Goal: Task Accomplishment & Management: Manage account settings

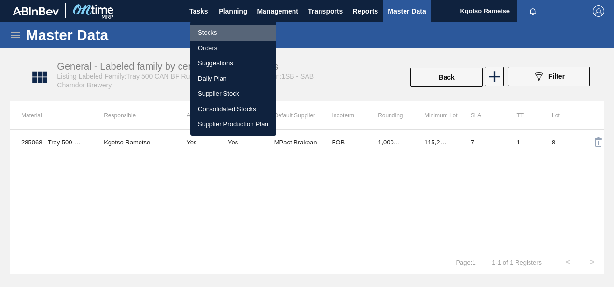
click at [219, 36] on li "Stocks" at bounding box center [233, 32] width 86 height 15
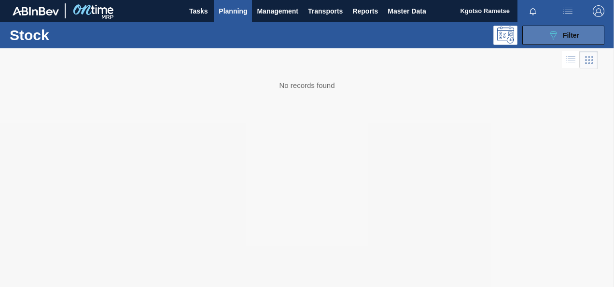
click at [544, 38] on button "089F7B8B-B2A5-4AFE-B5C0-19BA573D28AC Filter" at bounding box center [563, 35] width 82 height 19
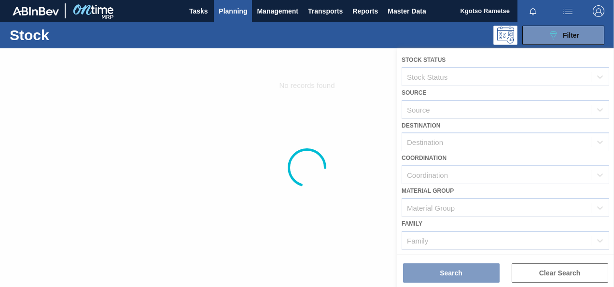
click at [439, 139] on div at bounding box center [307, 167] width 614 height 239
click at [424, 143] on div at bounding box center [307, 167] width 614 height 239
click at [338, 184] on div at bounding box center [307, 167] width 614 height 239
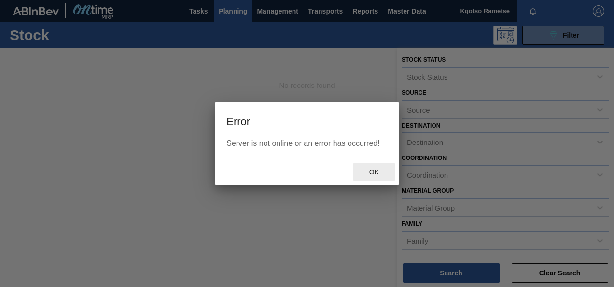
click at [379, 171] on span "Ok" at bounding box center [374, 172] width 25 height 8
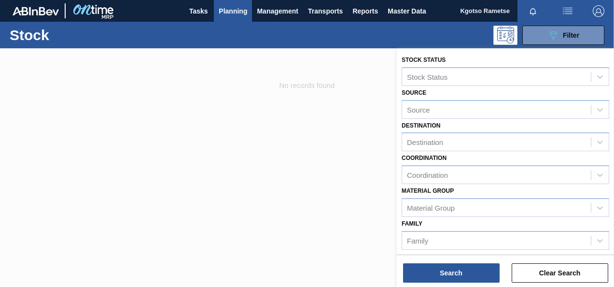
click at [430, 225] on div "Family Family" at bounding box center [506, 233] width 208 height 33
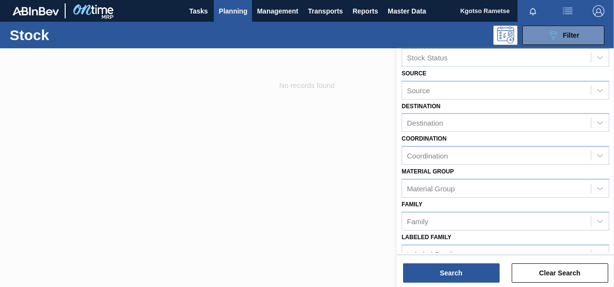
scroll to position [77, 0]
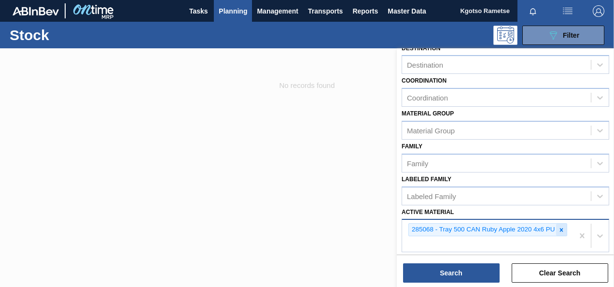
click at [561, 226] on icon at bounding box center [561, 229] width 7 height 7
type Material "285"
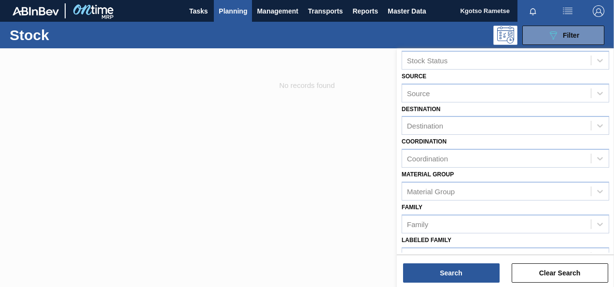
scroll to position [0, 0]
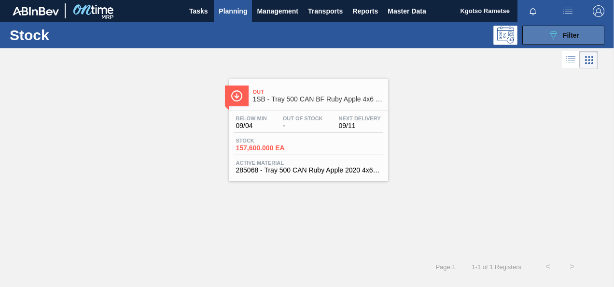
click at [539, 33] on button "089F7B8B-B2A5-4AFE-B5C0-19BA573D28AC Filter" at bounding box center [563, 35] width 82 height 19
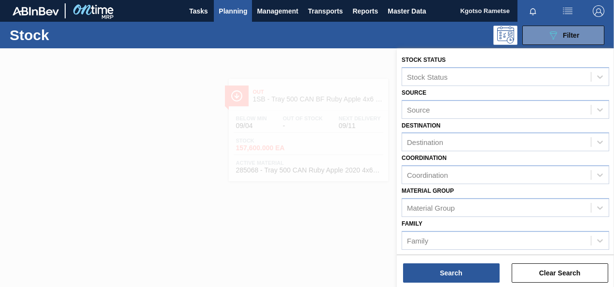
click at [519, 193] on div "Material [PERSON_NAME] Group" at bounding box center [506, 200] width 208 height 33
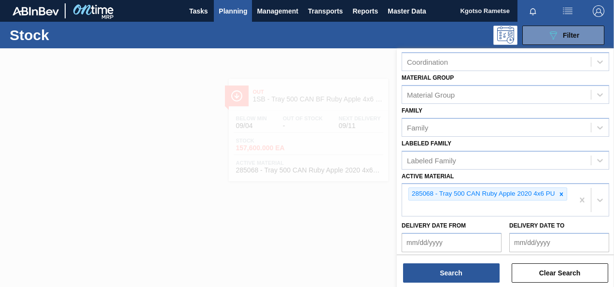
scroll to position [155, 0]
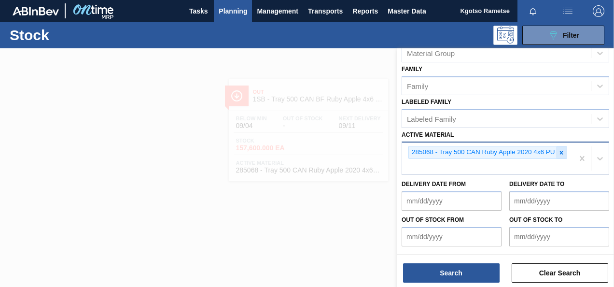
click at [561, 155] on div at bounding box center [561, 152] width 11 height 12
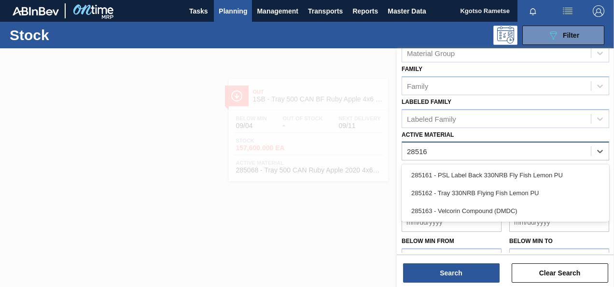
type Material "285162"
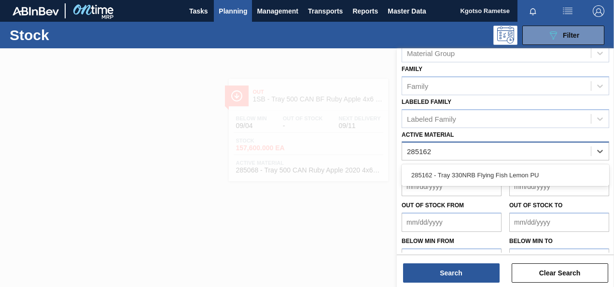
click at [497, 184] on div "285162 - Tray 330NRB Flying Fish Lemon PU" at bounding box center [506, 175] width 208 height 22
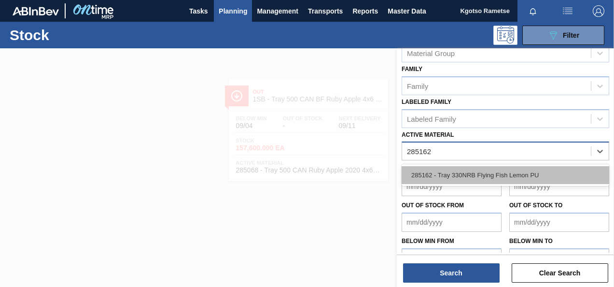
click at [500, 180] on div "285162 - Tray 330NRB Flying Fish Lemon PU" at bounding box center [506, 175] width 208 height 18
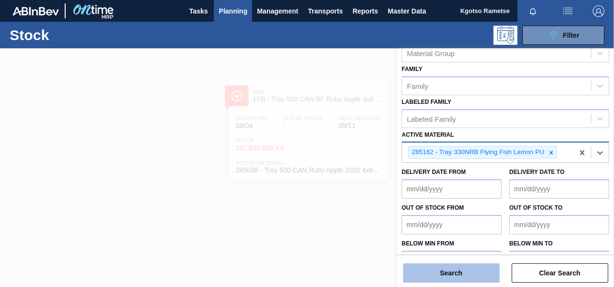
click at [438, 279] on button "Search" at bounding box center [451, 272] width 97 height 19
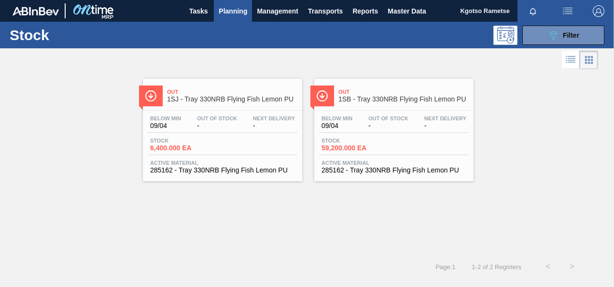
click at [338, 106] on div "Out 1SB - Tray 330NRB Flying Fish Lemon PU Below Min 09/04 Out Of Stock - Next …" at bounding box center [393, 130] width 159 height 102
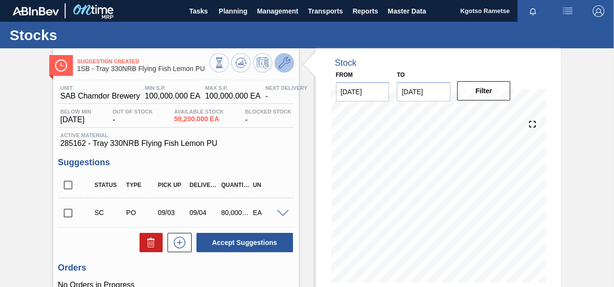
click at [282, 61] on icon at bounding box center [285, 63] width 12 height 12
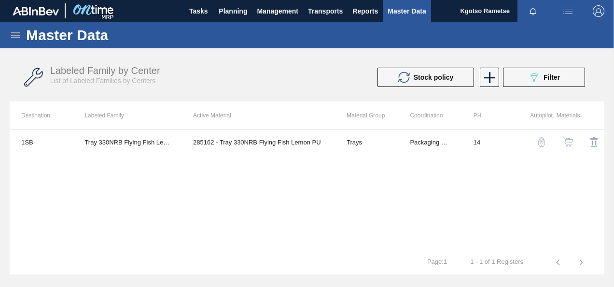
click at [571, 141] on img "button" at bounding box center [569, 142] width 10 height 10
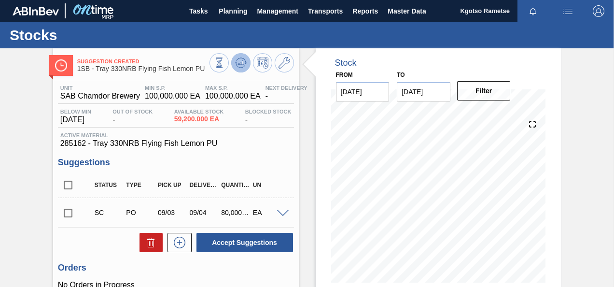
click at [234, 67] on button at bounding box center [240, 62] width 19 height 19
click at [238, 13] on span "Planning" at bounding box center [233, 11] width 28 height 12
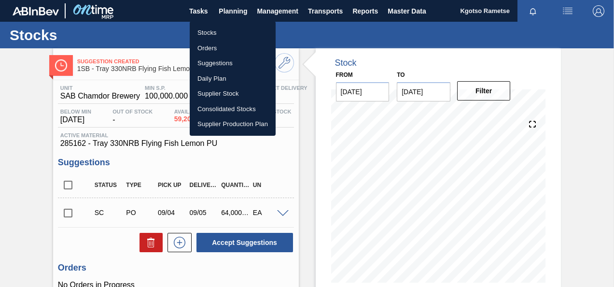
click at [223, 32] on li "Stocks" at bounding box center [233, 32] width 86 height 15
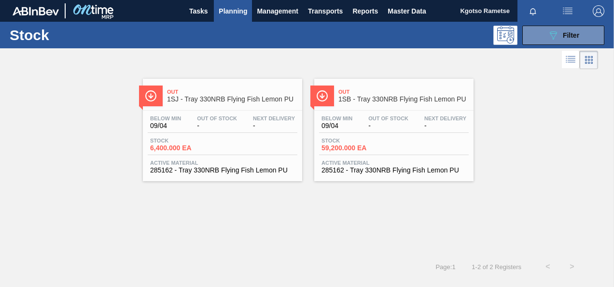
click at [422, 130] on div "Below Min 09/04 Out Of Stock - Next Delivery -" at bounding box center [394, 123] width 150 height 17
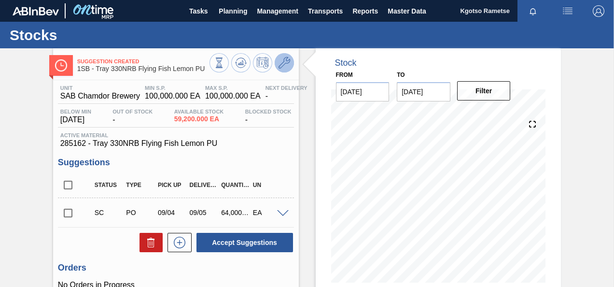
click at [278, 69] on button at bounding box center [284, 62] width 19 height 19
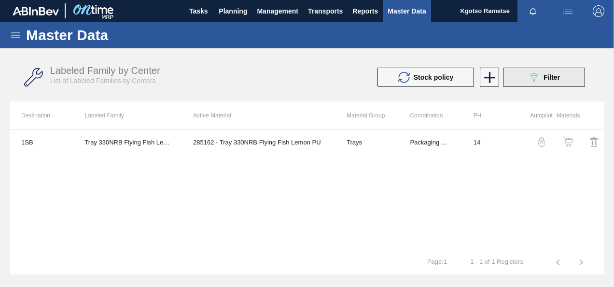
click at [535, 72] on icon "089F7B8B-B2A5-4AFE-B5C0-19BA573D28AC" at bounding box center [534, 77] width 12 height 12
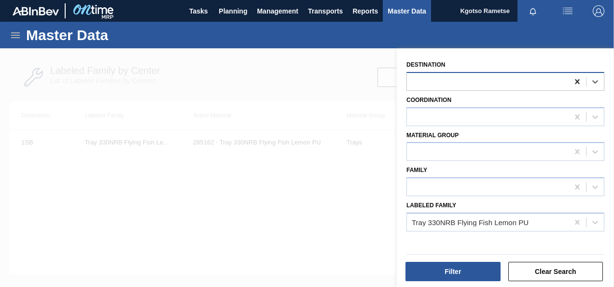
click at [576, 82] on icon at bounding box center [577, 81] width 4 height 5
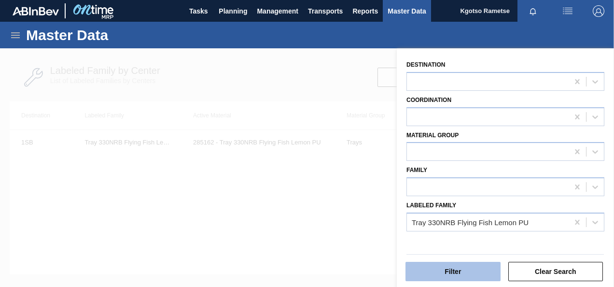
click at [466, 268] on button "Filter" at bounding box center [453, 271] width 95 height 19
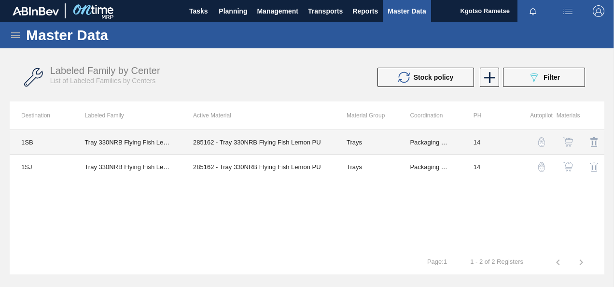
click at [199, 139] on td "285162 - Tray 330NRB Flying Fish Lemon PU" at bounding box center [259, 142] width 154 height 25
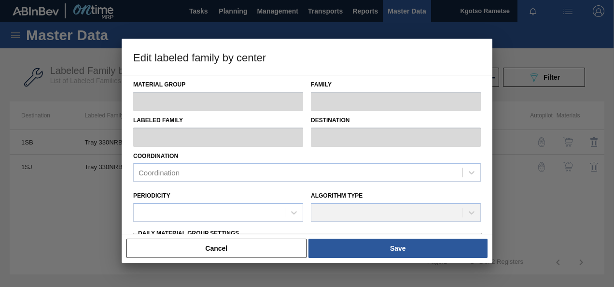
type input "Trays"
type input "Tray 330NRB"
type input "Tray 330NRB Flying Fish Lemon PU"
type input "1SB - SAB Chamdor Brewery"
type input "14"
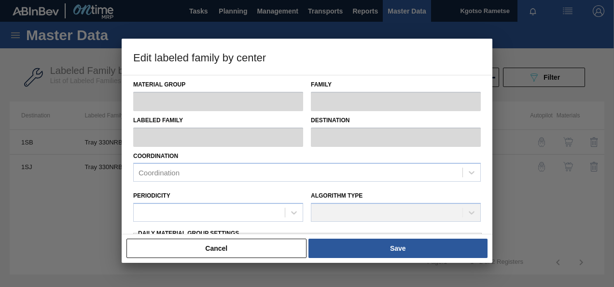
type input "100,000"
type input "100"
type input "100,000.000"
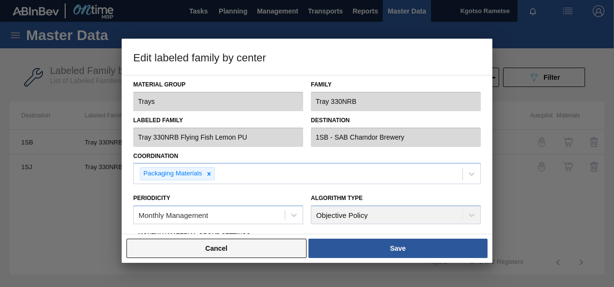
click at [170, 243] on button "Cancel" at bounding box center [217, 248] width 180 height 19
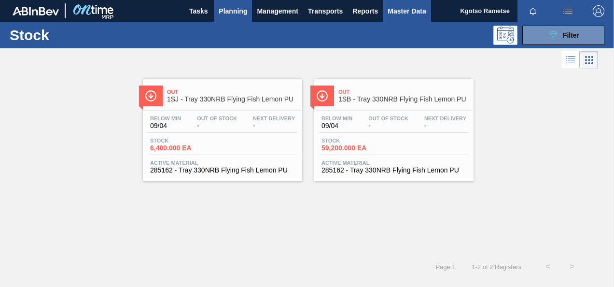
click at [412, 11] on span "Master Data" at bounding box center [407, 11] width 38 height 12
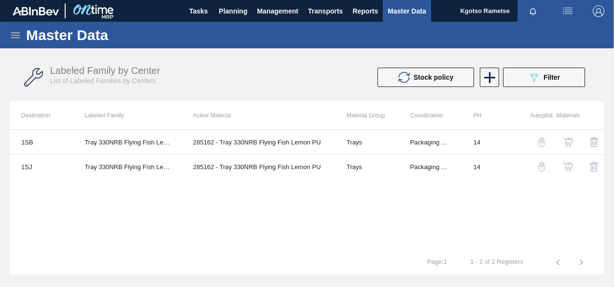
click at [18, 31] on icon at bounding box center [16, 35] width 12 height 12
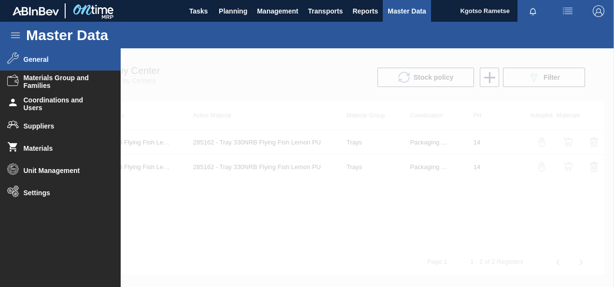
click at [41, 69] on li "General" at bounding box center [60, 59] width 121 height 22
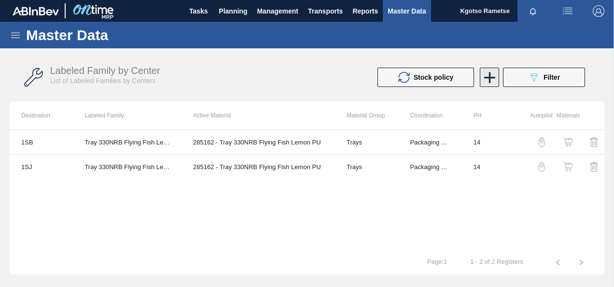
click at [486, 74] on icon at bounding box center [489, 77] width 19 height 19
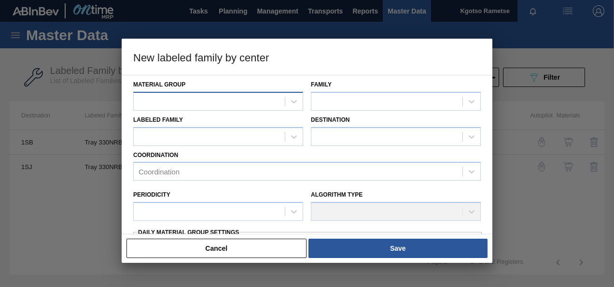
click at [203, 102] on div at bounding box center [209, 101] width 151 height 14
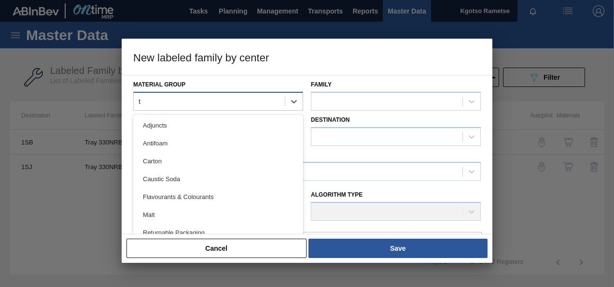
type Group "tr"
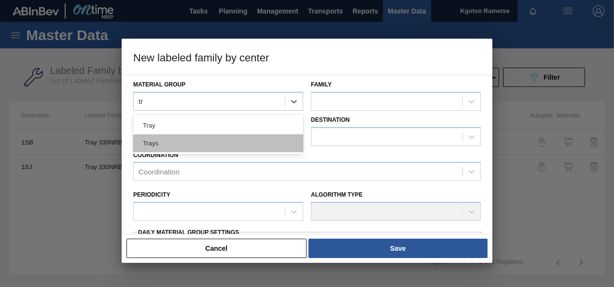
click at [166, 142] on div "Trays" at bounding box center [218, 143] width 170 height 18
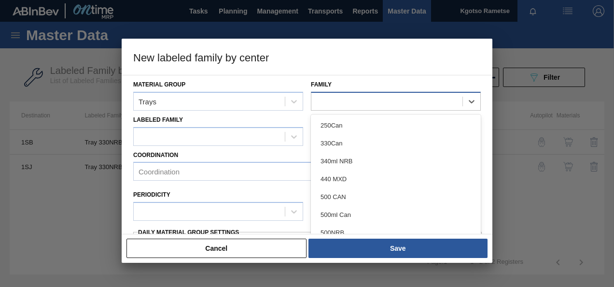
click at [369, 102] on div at bounding box center [386, 101] width 151 height 14
type input "tra"
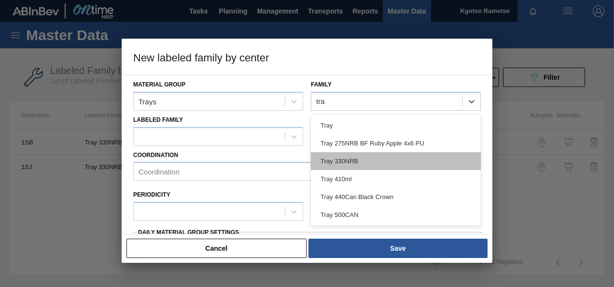
click at [369, 160] on div "Tray 330NRB" at bounding box center [396, 161] width 170 height 18
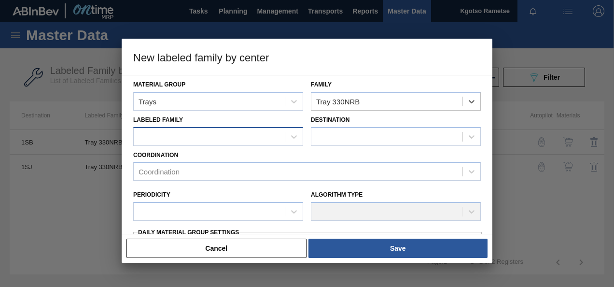
click at [201, 142] on div at bounding box center [209, 136] width 151 height 14
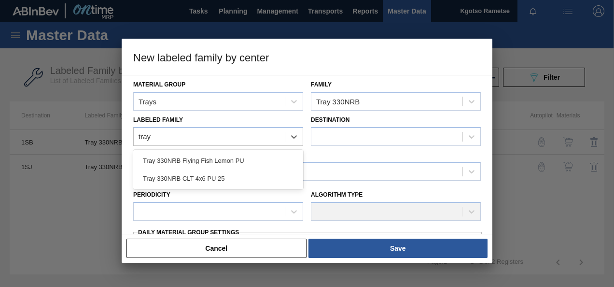
type Family "tray"
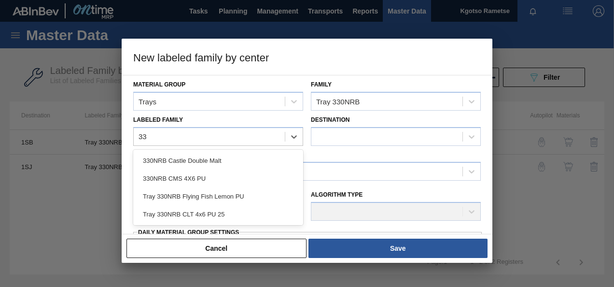
type Family "3"
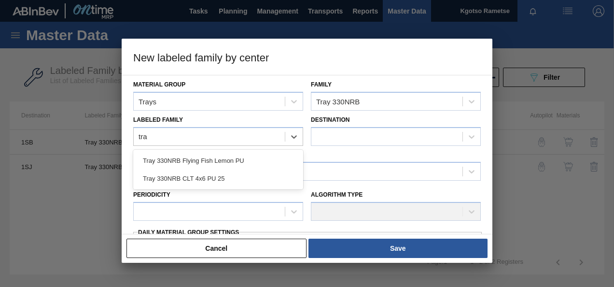
type Family "tra"
type Family "tray 330n"
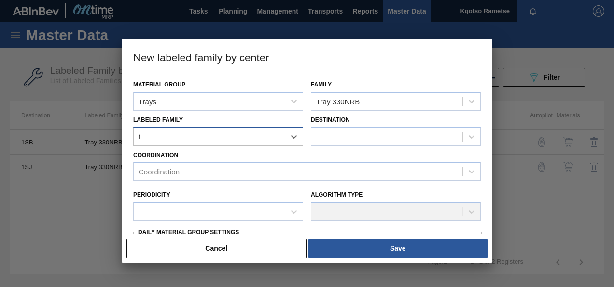
type Family "tr"
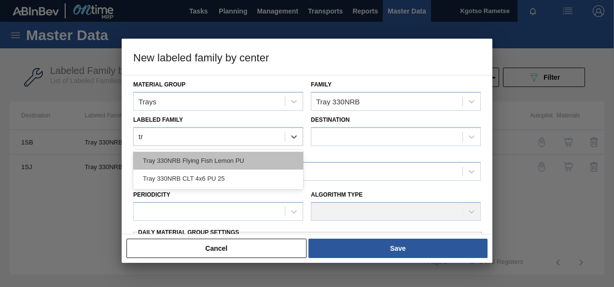
click at [175, 162] on div "Tray 330NRB Flying Fish Lemon PU" at bounding box center [218, 161] width 170 height 18
checkbox input "false"
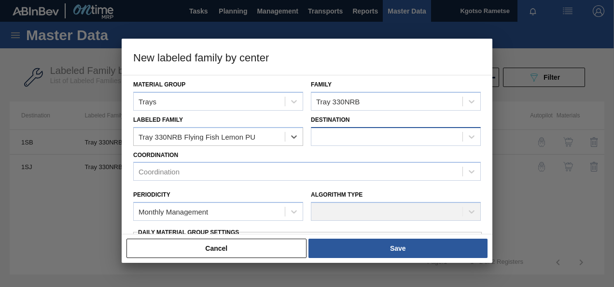
click at [317, 136] on div at bounding box center [386, 136] width 151 height 14
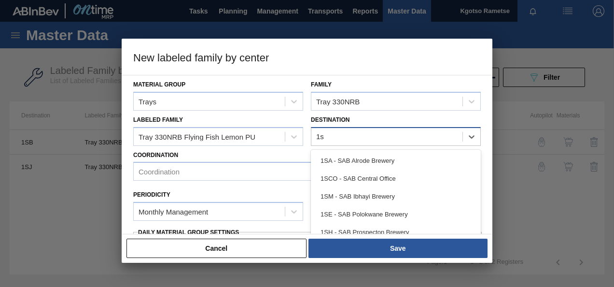
type input "1sd"
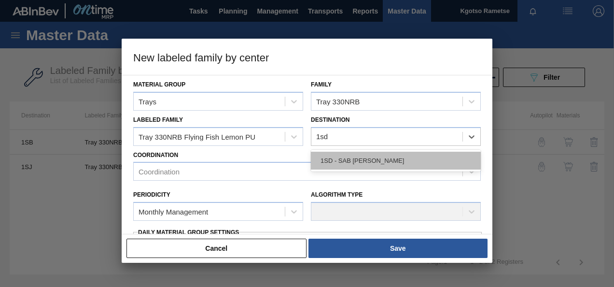
click at [326, 152] on div "1SD - SAB Rosslyn Brewery" at bounding box center [396, 161] width 170 height 18
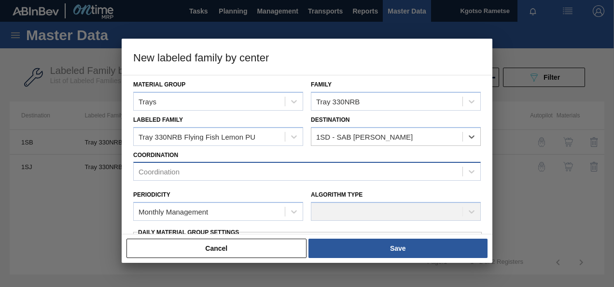
click at [279, 175] on div "Coordination" at bounding box center [298, 172] width 329 height 14
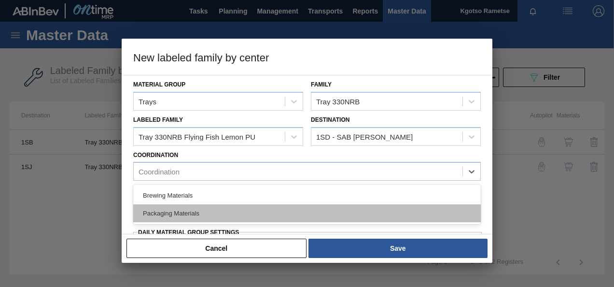
click at [236, 216] on div "Packaging Materials" at bounding box center [307, 213] width 348 height 18
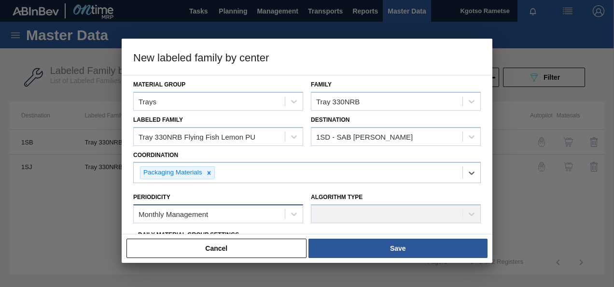
click at [174, 210] on div "Monthly Management" at bounding box center [174, 214] width 70 height 8
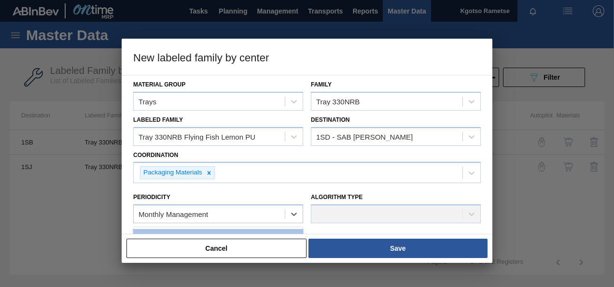
click at [129, 210] on div "Periodicity option Monthly Management focused, 1 of 2. 2 results available. Use…" at bounding box center [218, 206] width 178 height 42
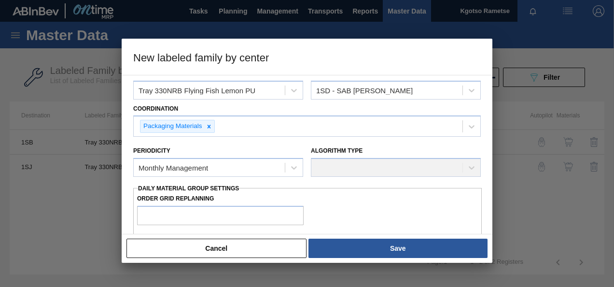
scroll to position [58, 0]
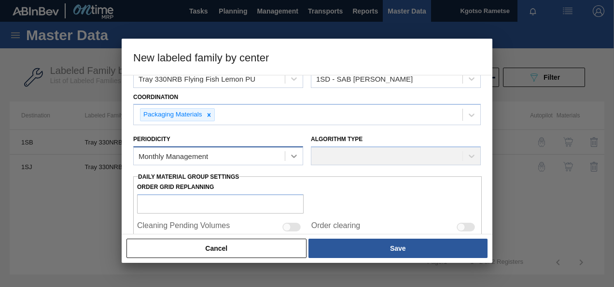
click at [295, 154] on icon at bounding box center [294, 156] width 10 height 10
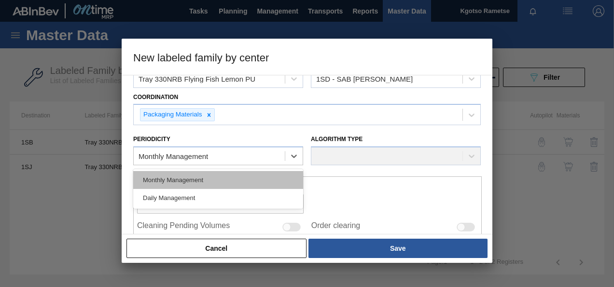
click at [215, 177] on div "Monthly Management" at bounding box center [218, 180] width 170 height 18
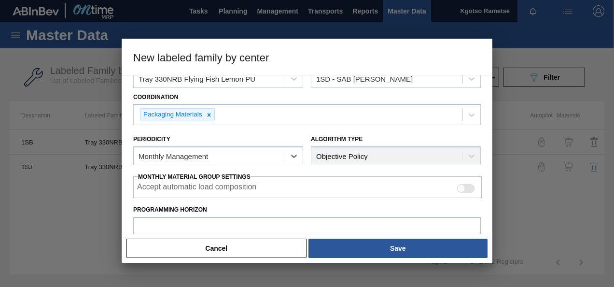
click at [119, 220] on div at bounding box center [307, 143] width 614 height 287
click at [148, 224] on input "Programming Horizon" at bounding box center [307, 226] width 348 height 19
type input "30"
click at [127, 225] on div "Material Group Trays Family Tray 330NRB Labeled Family Tray 330NRB Flying Fish …" at bounding box center [307, 154] width 371 height 159
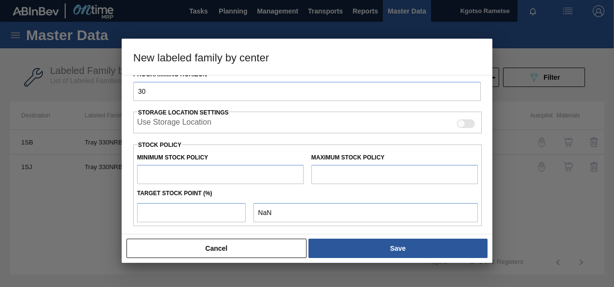
scroll to position [212, 0]
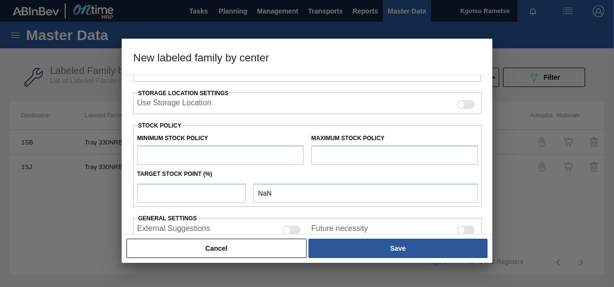
click at [193, 155] on input "text" at bounding box center [220, 154] width 167 height 19
type input "1"
type input "1.000"
type input "10"
type input "10.000"
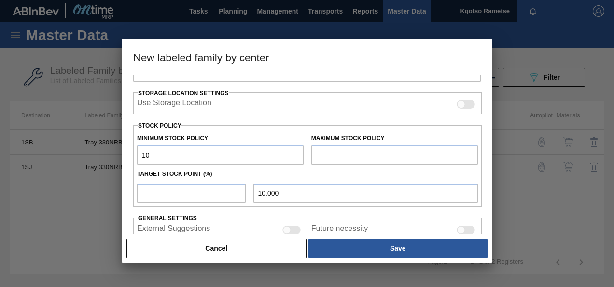
type input "100"
type input "100.000"
type input "1,000"
type input "1,000.000"
type input "10,000"
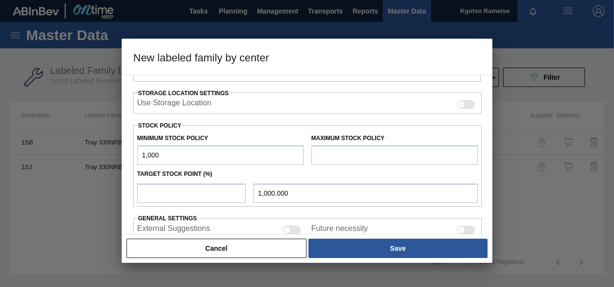
type input "10,000.000"
type input "100,000"
type input "100,000.000"
type input "1,000,000"
type input "1,000,000.000"
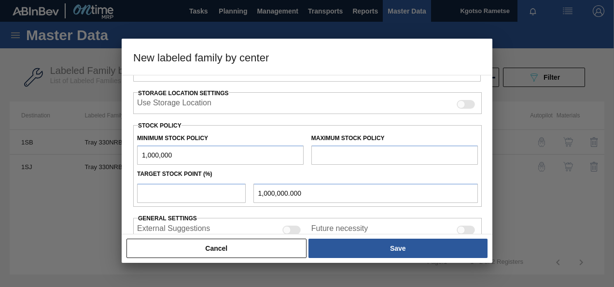
type input "10,000,000"
type input "10,000,000.000"
type input "1,000,000"
type input "1,000,000.000"
type input "10,000,000"
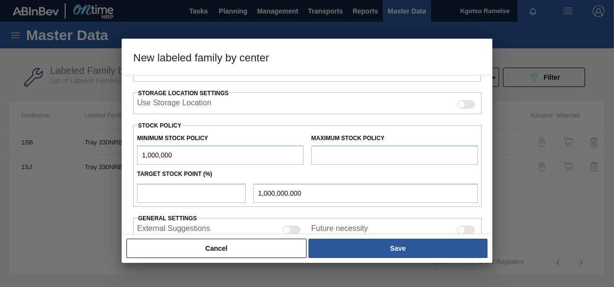
type input "10,000,000.000"
type input "10,000,000"
click at [316, 153] on input "text" at bounding box center [394, 154] width 167 height 19
type input "15,000,000"
click at [211, 190] on input "number" at bounding box center [191, 193] width 109 height 19
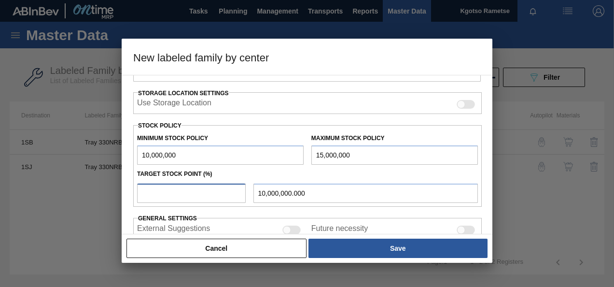
type input "1"
type input "10,050,000.000"
type input "10"
type input "10,500,000.000"
type input "100"
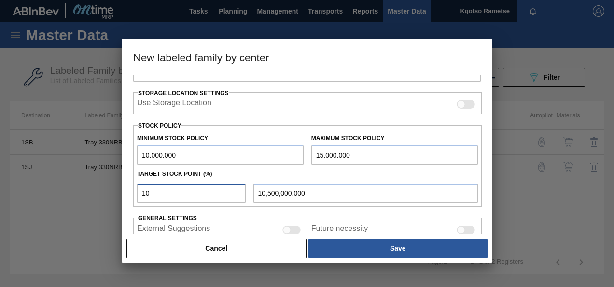
type input "15,000,000.000"
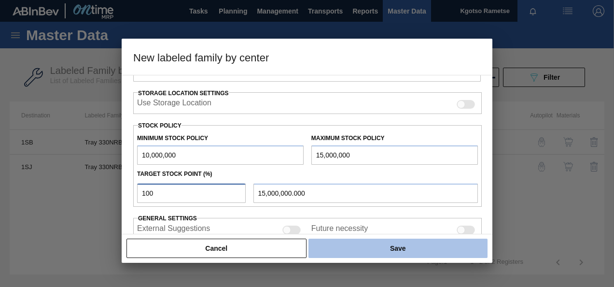
type input "100"
click at [351, 252] on button "Save" at bounding box center [398, 248] width 179 height 19
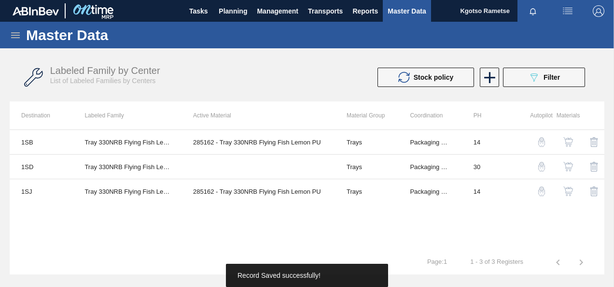
click at [570, 164] on img "button" at bounding box center [569, 167] width 10 height 10
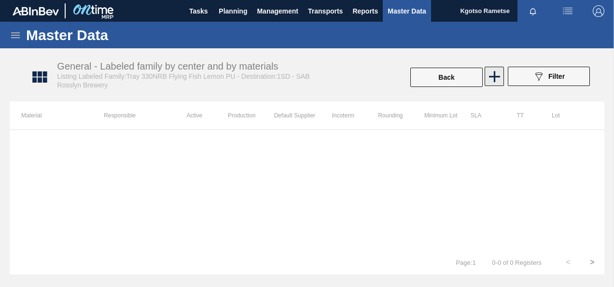
click at [491, 76] on icon at bounding box center [494, 76] width 11 height 11
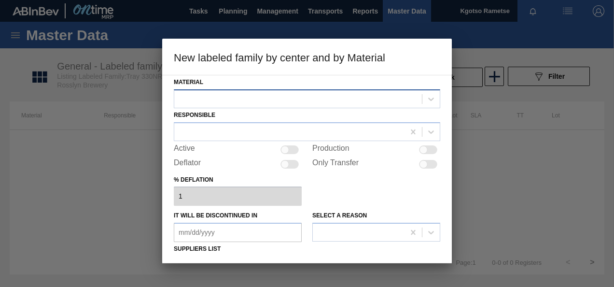
click at [201, 100] on div at bounding box center [298, 99] width 248 height 14
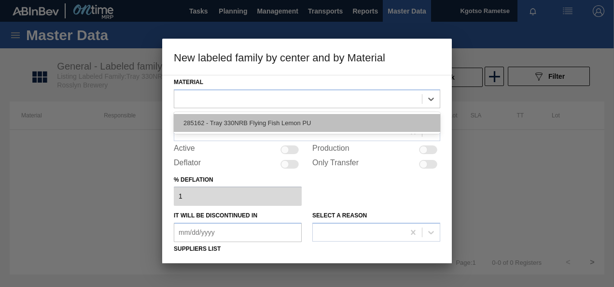
click at [199, 125] on div "285162 - Tray 330NRB Flying Fish Lemon PU" at bounding box center [307, 123] width 267 height 18
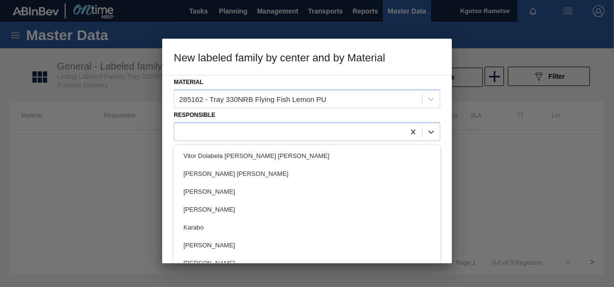
click at [199, 125] on div at bounding box center [289, 132] width 230 height 14
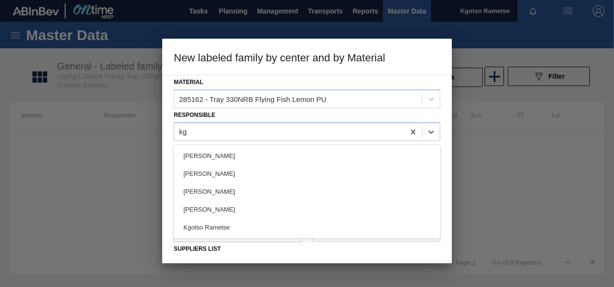
type input "kgo"
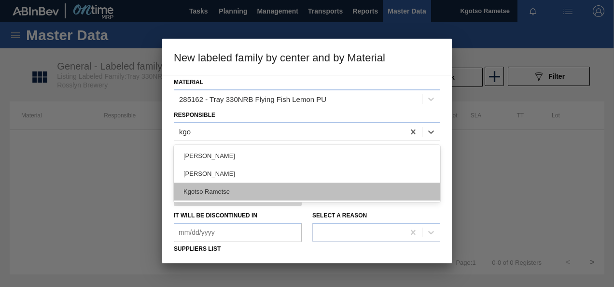
click at [194, 189] on div "Kgotso Rametse" at bounding box center [307, 192] width 267 height 18
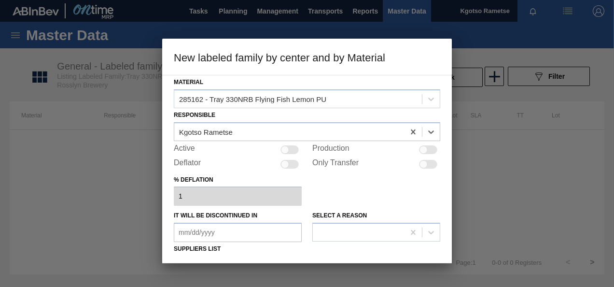
click at [293, 146] on div at bounding box center [290, 149] width 18 height 9
checkbox input "true"
click at [169, 192] on div "Material 285162 - Tray 330NRB Flying Fish Lemon PU Responsible Kgotso Rametse A…" at bounding box center [307, 169] width 290 height 188
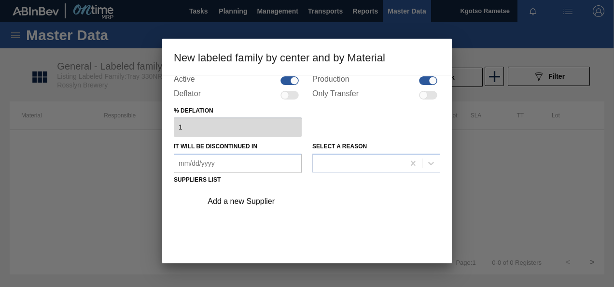
scroll to position [77, 0]
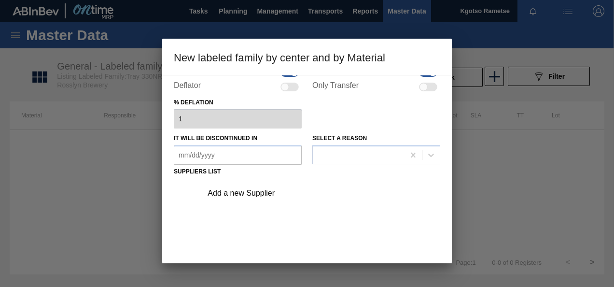
click at [230, 191] on div "Add a new Supplier" at bounding box center [302, 193] width 189 height 9
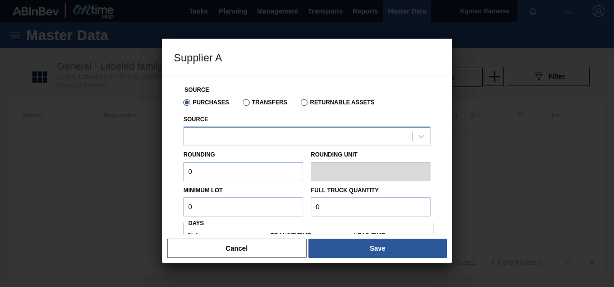
click at [224, 135] on div at bounding box center [298, 136] width 228 height 14
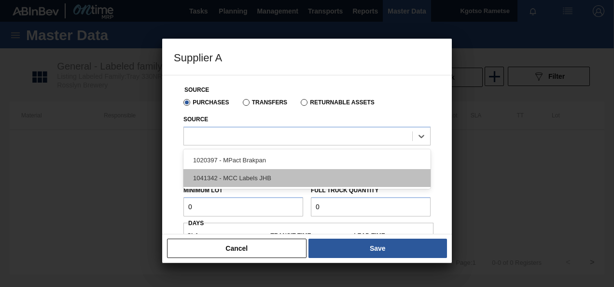
click at [224, 181] on div "1041342 - MCC Labels JHB" at bounding box center [307, 178] width 247 height 18
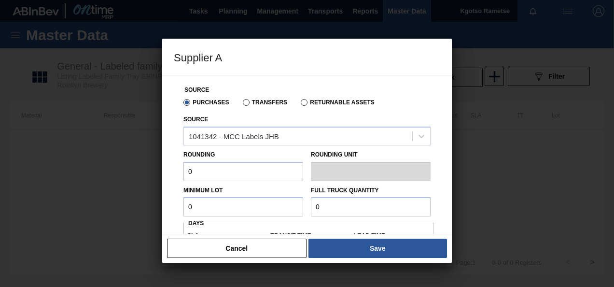
drag, startPoint x: 224, startPoint y: 181, endPoint x: 163, endPoint y: 190, distance: 61.6
click at [163, 190] on div "Source Purchases Transfers Returnable Assets Source 1041342 - MCC Labels JHB Ro…" at bounding box center [307, 154] width 290 height 159
type input "1"
drag, startPoint x: 204, startPoint y: 211, endPoint x: 187, endPoint y: 211, distance: 16.4
click at [187, 211] on input "0" at bounding box center [244, 206] width 120 height 19
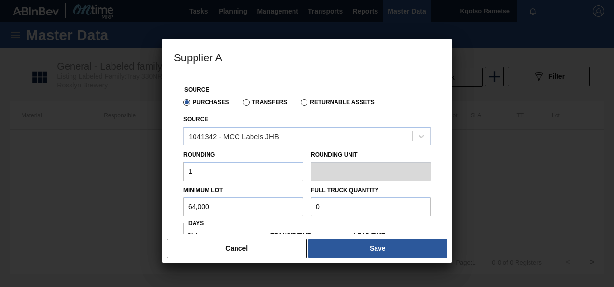
drag, startPoint x: 214, startPoint y: 208, endPoint x: 141, endPoint y: 222, distance: 74.3
click at [141, 222] on div "Supplier A Source Purchases Transfers Returnable Assets Source 1041342 - MCC La…" at bounding box center [307, 143] width 614 height 287
type input "64,000"
drag, startPoint x: 331, startPoint y: 214, endPoint x: 310, endPoint y: 206, distance: 22.5
click at [310, 206] on div "Full Truck Quantity 0" at bounding box center [370, 200] width 127 height 33
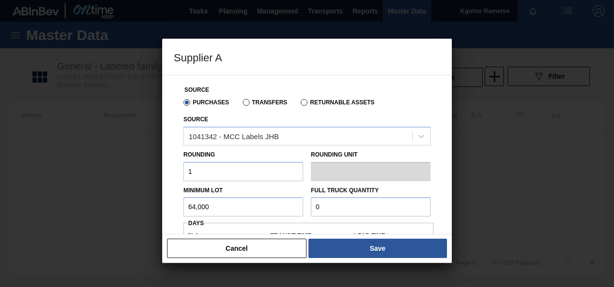
paste input "64,00"
type input "64,000"
click at [163, 219] on div "Source Purchases Transfers Returnable Assets Source 1041342 - MCC Labels JHB Ro…" at bounding box center [307, 154] width 290 height 159
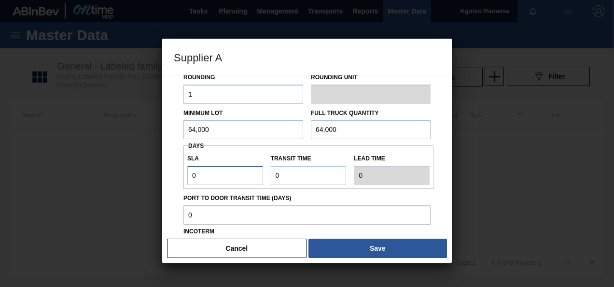
drag, startPoint x: 210, startPoint y: 177, endPoint x: 196, endPoint y: 178, distance: 13.6
click at [196, 178] on input "0" at bounding box center [225, 175] width 76 height 19
drag, startPoint x: 196, startPoint y: 178, endPoint x: 162, endPoint y: 188, distance: 35.3
click at [162, 188] on div "Source Purchases Transfers Returnable Assets Source 1041342 - MCC Labels JHB Ro…" at bounding box center [307, 154] width 290 height 159
type input "1"
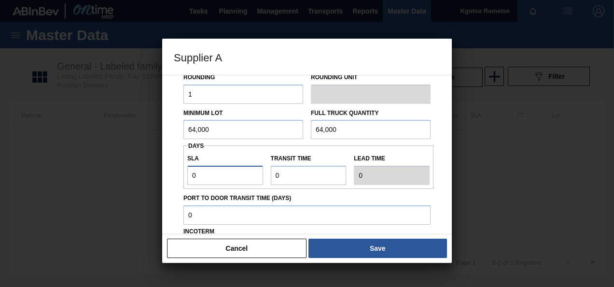
type input "1"
drag, startPoint x: 294, startPoint y: 175, endPoint x: 170, endPoint y: 190, distance: 124.6
click at [170, 190] on div "Source Purchases Transfers Returnable Assets Source 1041342 - MCC Labels JHB Ro…" at bounding box center [307, 154] width 290 height 159
type input "1"
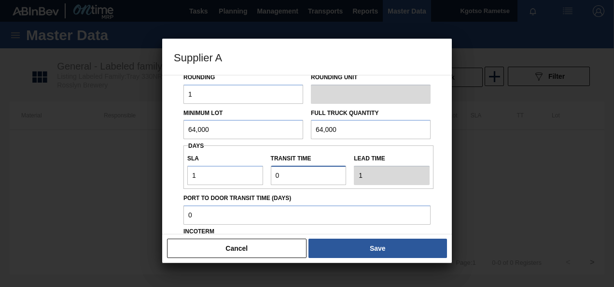
type input "2"
type input "1"
click at [174, 204] on div "Source Purchases Transfers Returnable Assets Source 1041342 - MCC Labels JHB Ro…" at bounding box center [307, 152] width 267 height 308
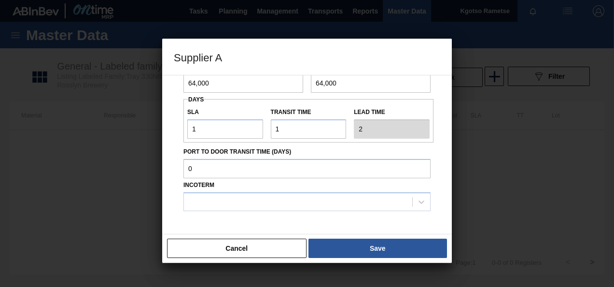
scroll to position [155, 0]
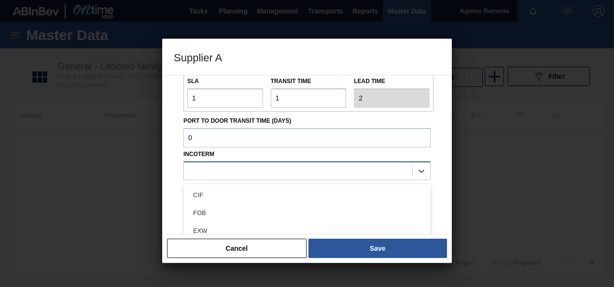
click at [200, 169] on div at bounding box center [298, 171] width 228 height 14
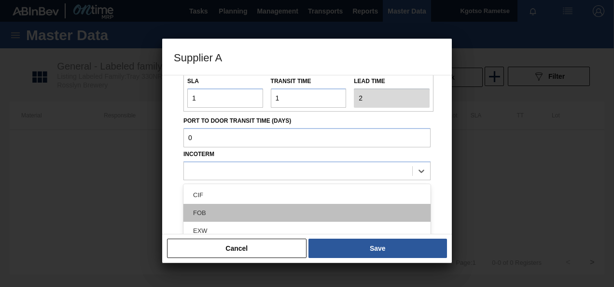
click at [204, 212] on div "FOB" at bounding box center [307, 213] width 247 height 18
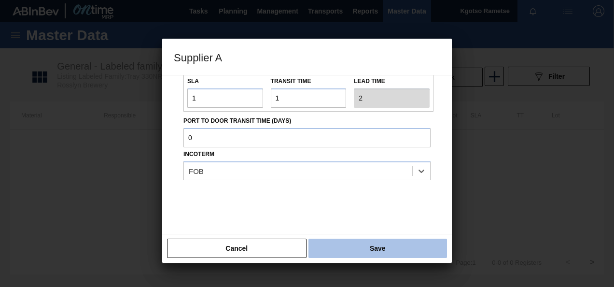
click at [390, 252] on button "Save" at bounding box center [378, 248] width 139 height 19
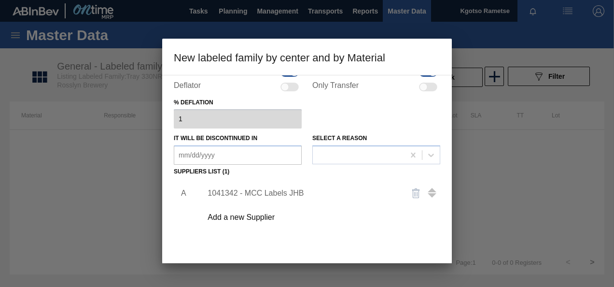
click at [374, 251] on div "A 1041342 - MCC Labels JHB Add a new Supplier" at bounding box center [307, 235] width 267 height 113
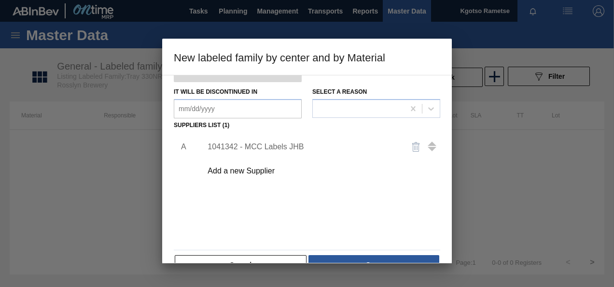
scroll to position [147, 0]
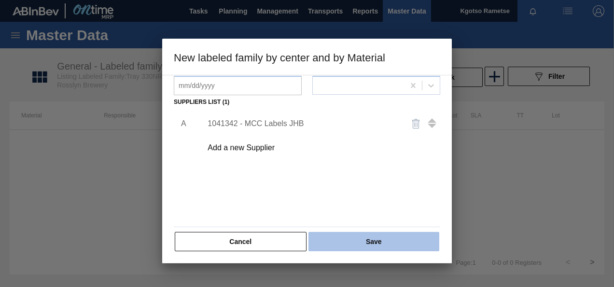
click at [382, 237] on button "Save" at bounding box center [374, 241] width 131 height 19
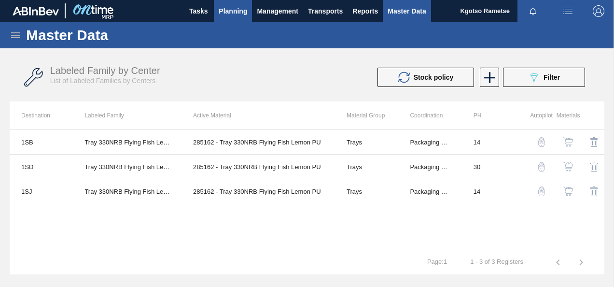
click at [231, 6] on span "Planning" at bounding box center [233, 11] width 28 height 12
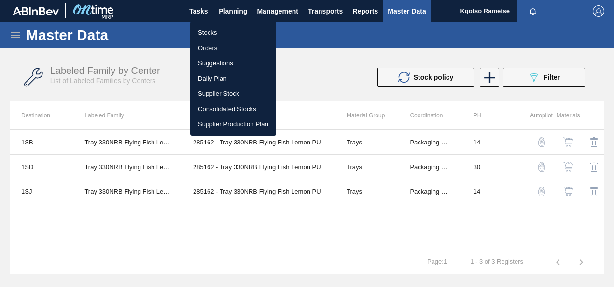
click at [205, 26] on li "Stocks" at bounding box center [233, 32] width 86 height 15
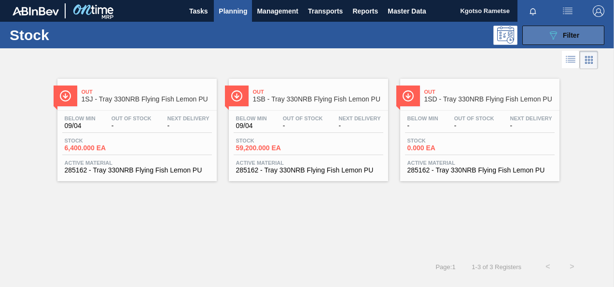
click at [569, 41] on div "089F7B8B-B2A5-4AFE-B5C0-19BA573D28AC Filter" at bounding box center [564, 35] width 32 height 12
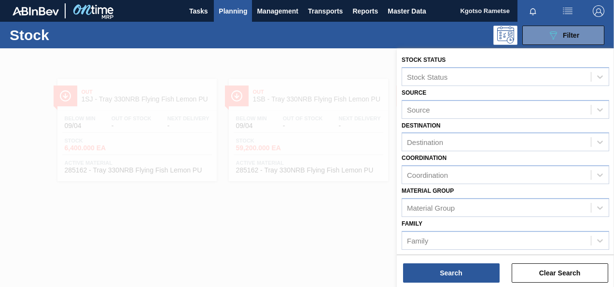
click at [559, 157] on div "Coordination Coordination" at bounding box center [506, 167] width 208 height 33
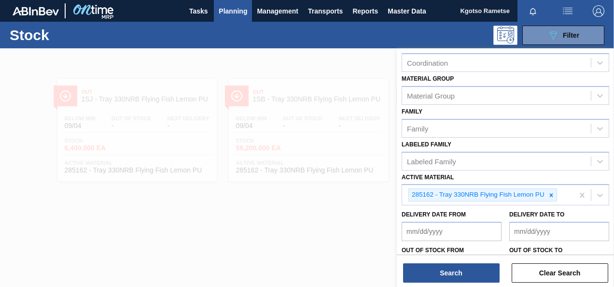
scroll to position [116, 0]
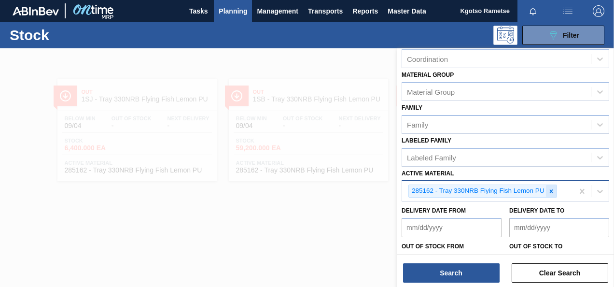
click at [553, 188] on icon at bounding box center [551, 191] width 7 height 7
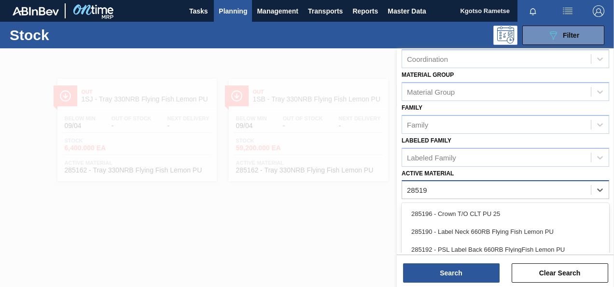
type Material "285196"
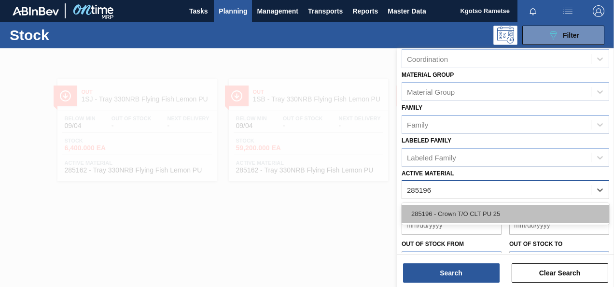
click at [536, 208] on div "285196 - Crown T/O CLT PU 25" at bounding box center [506, 214] width 208 height 18
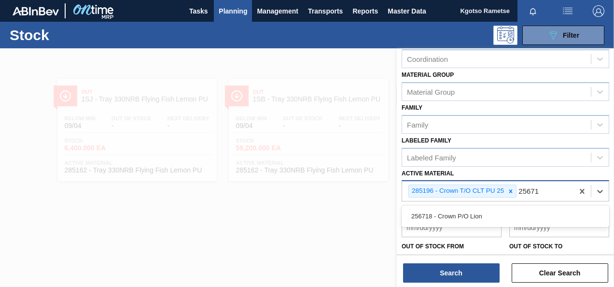
type Material "256718"
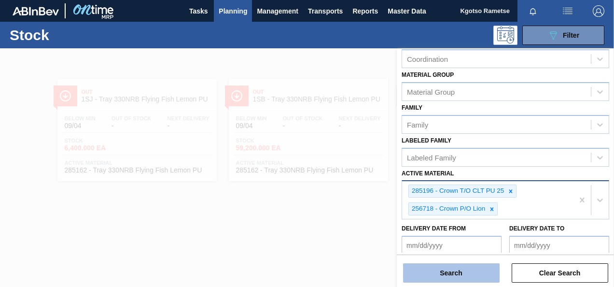
click at [447, 268] on button "Search" at bounding box center [451, 272] width 97 height 19
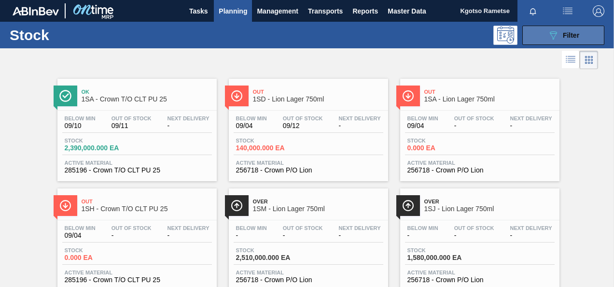
click at [555, 35] on icon "089F7B8B-B2A5-4AFE-B5C0-19BA573D28AC" at bounding box center [554, 35] width 12 height 12
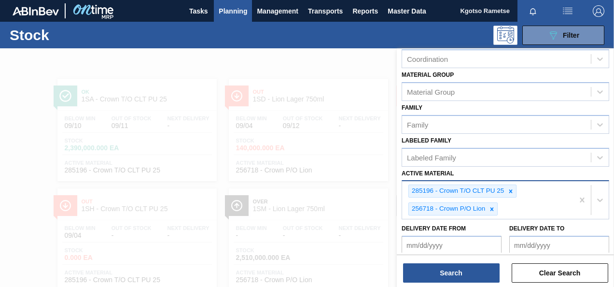
click at [461, 77] on div "Material Group Material Group" at bounding box center [506, 84] width 208 height 33
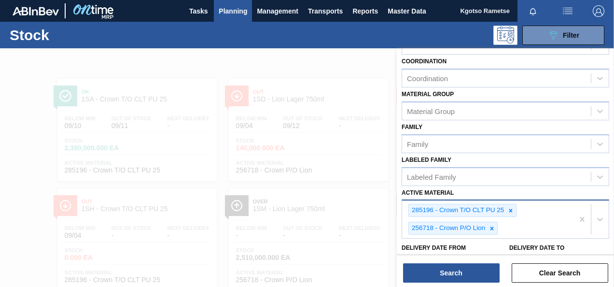
scroll to position [58, 0]
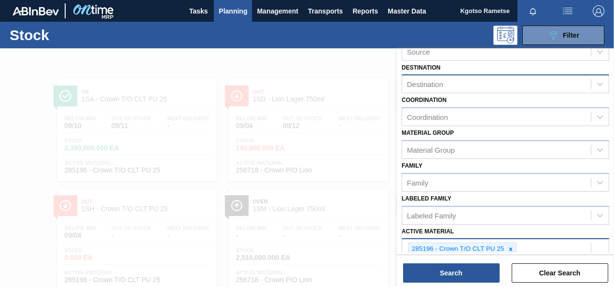
click at [462, 86] on div "Destination" at bounding box center [496, 84] width 189 height 14
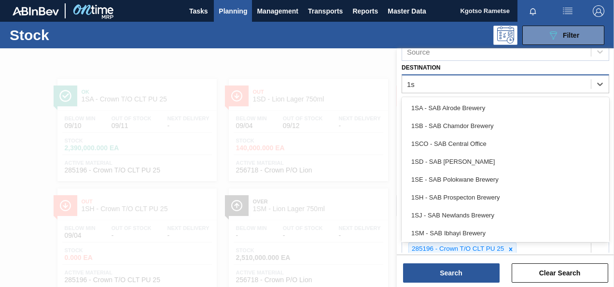
type input "1sd"
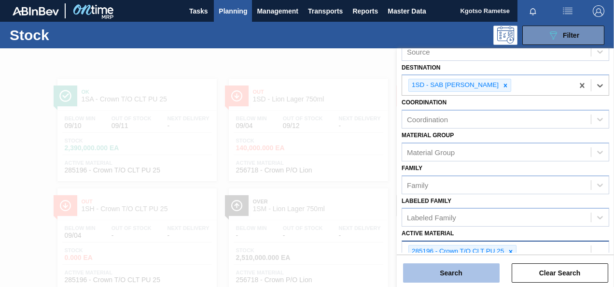
click at [450, 271] on button "Search" at bounding box center [451, 272] width 97 height 19
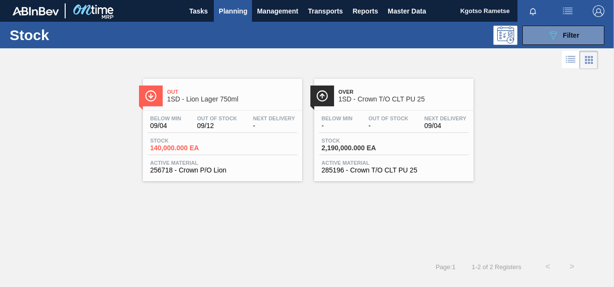
click at [190, 98] on span "1SD - Lion Lager 750ml" at bounding box center [232, 99] width 130 height 7
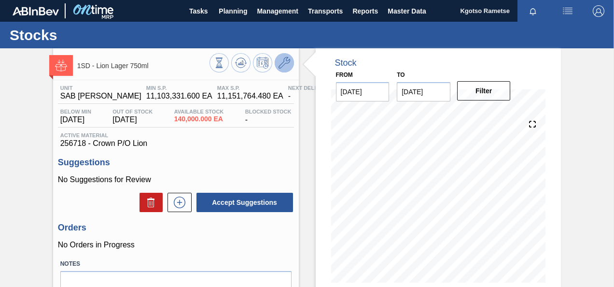
click at [287, 67] on icon at bounding box center [285, 63] width 12 height 12
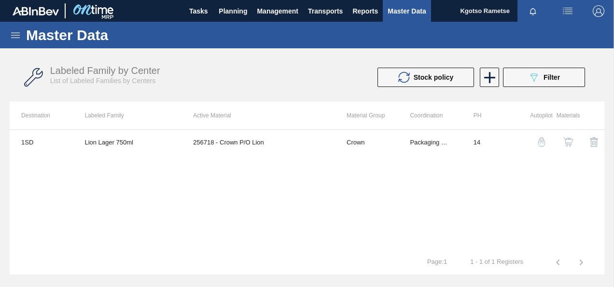
click at [564, 141] on img "button" at bounding box center [569, 142] width 10 height 10
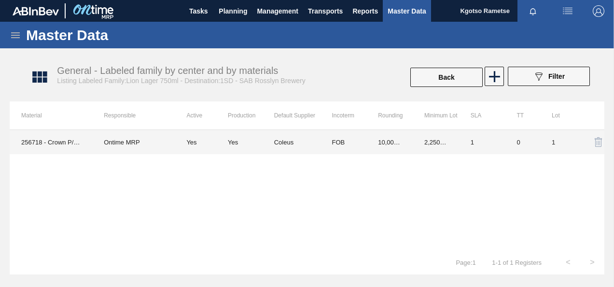
click at [437, 147] on td "2,250,000.000" at bounding box center [436, 142] width 46 height 24
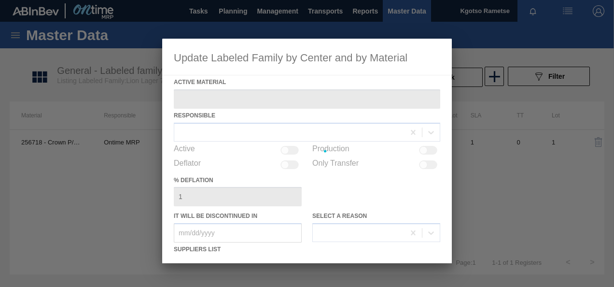
type Material "256718 - Crown P/O Lion"
checkbox input "true"
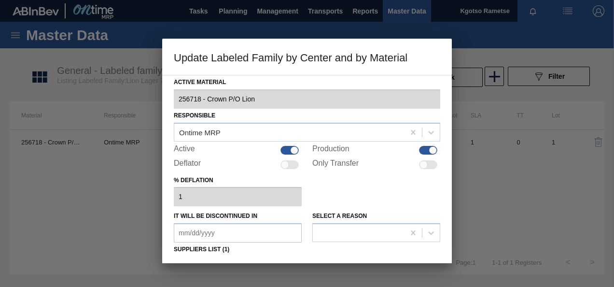
click at [323, 211] on div "Select a reason" at bounding box center [376, 225] width 128 height 33
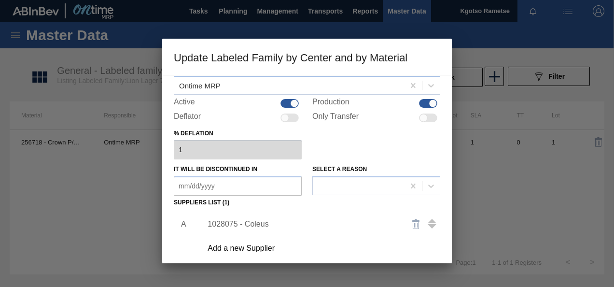
scroll to position [77, 0]
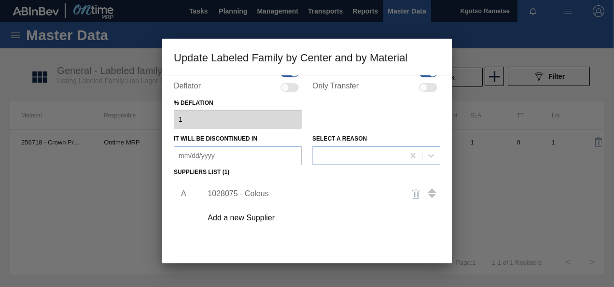
click at [263, 193] on div "1028075 - Coleus" at bounding box center [302, 193] width 189 height 9
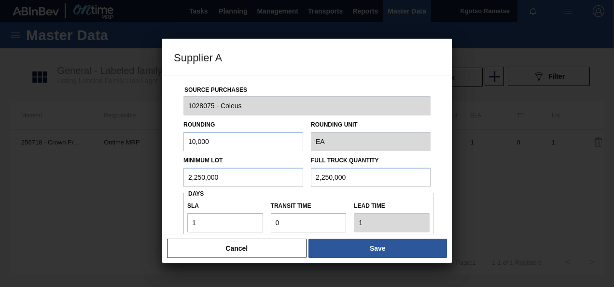
drag, startPoint x: 239, startPoint y: 182, endPoint x: 107, endPoint y: 212, distance: 134.6
click at [107, 212] on div "Supplier A Source Purchases 1028075 - Coleus Rounding 10,000 Rounding Unit EA M…" at bounding box center [307, 143] width 614 height 287
drag, startPoint x: 227, startPoint y: 171, endPoint x: 0, endPoint y: 156, distance: 227.0
click at [0, 156] on div "Supplier A Source Purchases 1028075 - Coleus Rounding 10,000 Rounding Unit EA M…" at bounding box center [307, 143] width 614 height 287
type input "1,800,000"
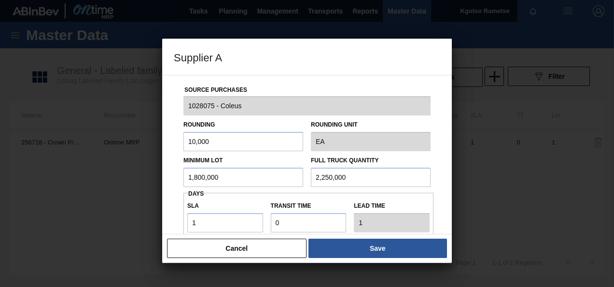
drag, startPoint x: 346, startPoint y: 175, endPoint x: 239, endPoint y: 180, distance: 107.3
click at [239, 180] on div "Minimum Lot 1,800,000 Full Truck Quantity 2,250,000" at bounding box center [307, 169] width 255 height 36
paste input "1,80"
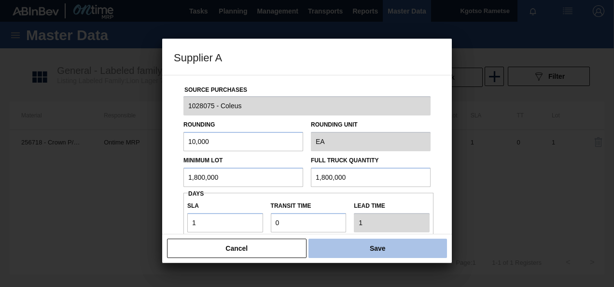
type input "1,800,000"
click at [383, 254] on button "Save" at bounding box center [378, 248] width 139 height 19
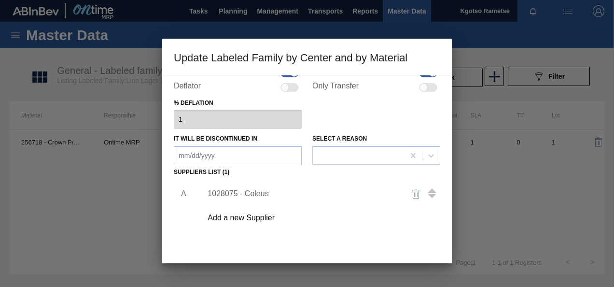
click at [376, 244] on div "A 1028075 - Coleus Add a new Supplier" at bounding box center [307, 235] width 267 height 113
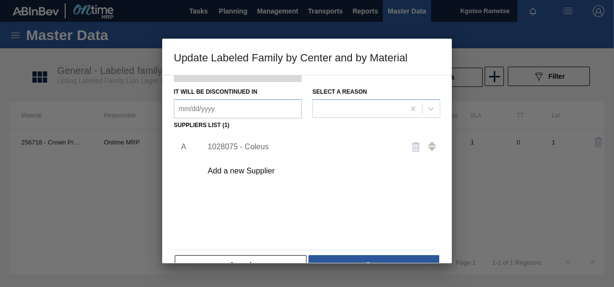
scroll to position [148, 0]
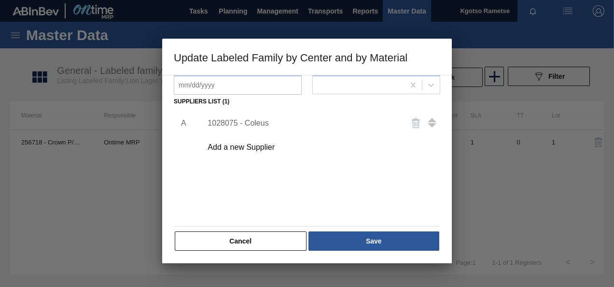
click at [376, 244] on button "Save" at bounding box center [374, 240] width 131 height 19
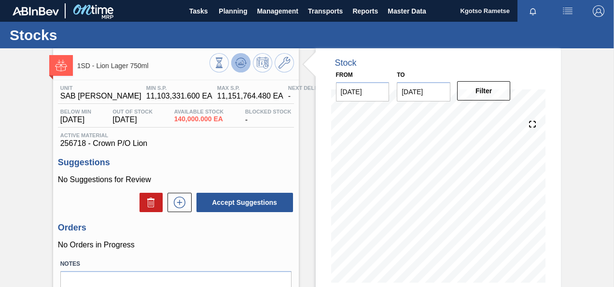
click at [246, 64] on button at bounding box center [240, 62] width 19 height 19
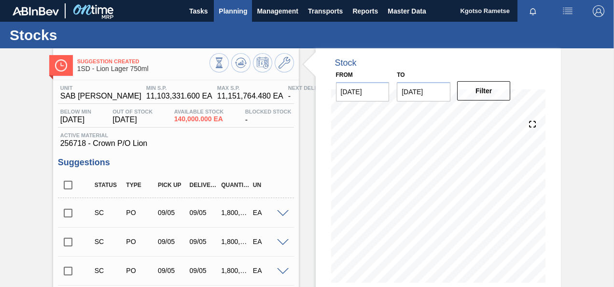
click at [237, 15] on span "Planning" at bounding box center [233, 11] width 28 height 12
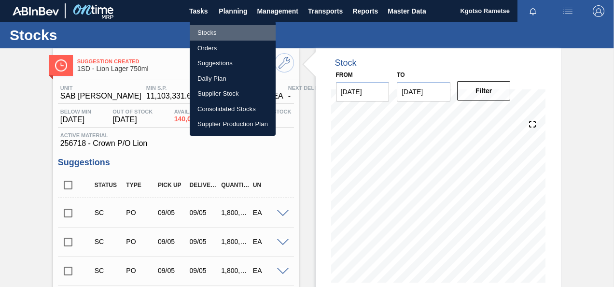
click at [212, 35] on li "Stocks" at bounding box center [233, 32] width 86 height 15
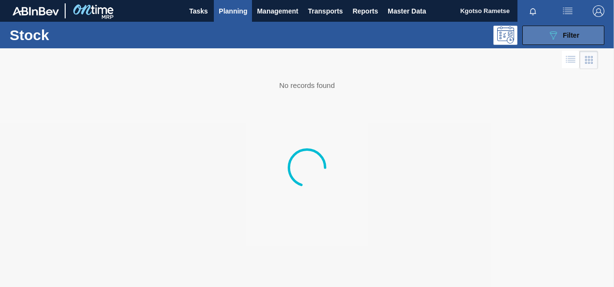
click at [568, 34] on span "Filter" at bounding box center [571, 35] width 16 height 8
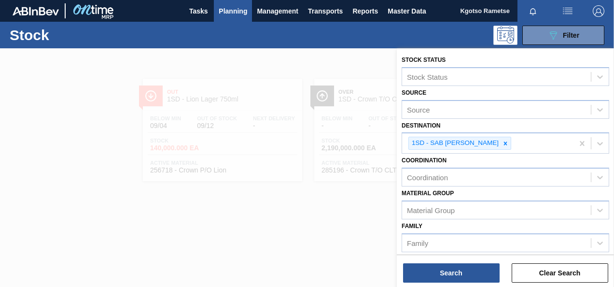
click at [505, 160] on div "Coordination Coordination" at bounding box center [506, 170] width 208 height 33
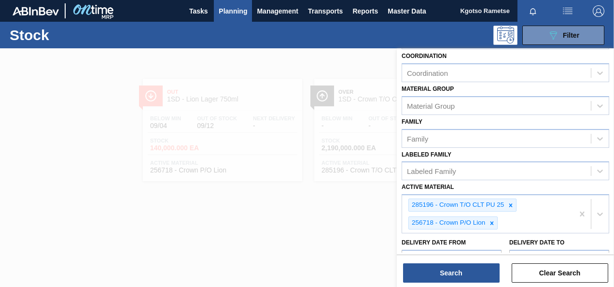
scroll to position [135, 0]
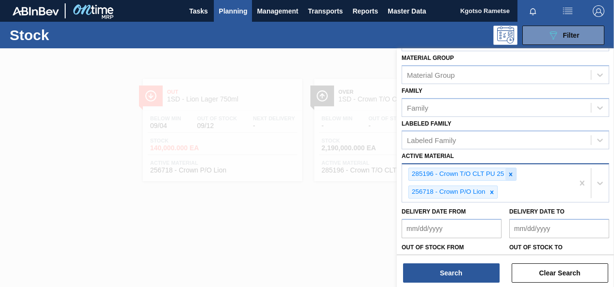
click at [508, 171] on icon at bounding box center [511, 174] width 7 height 7
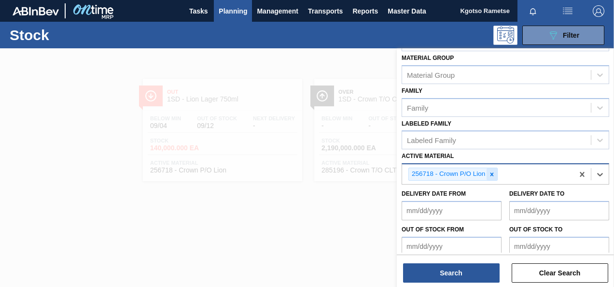
click at [491, 173] on icon at bounding box center [492, 174] width 7 height 7
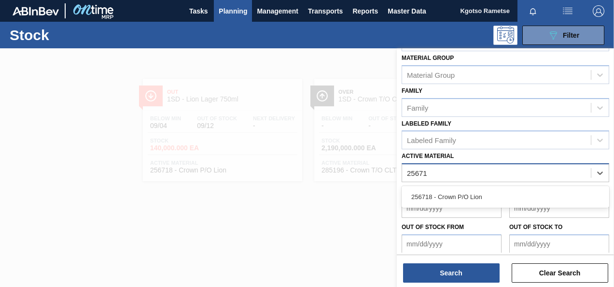
type Material "256718"
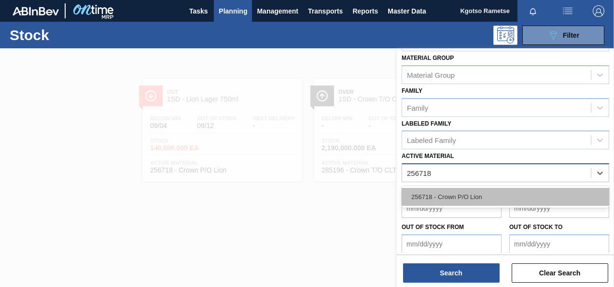
click at [477, 190] on div "256718 - Crown P/O Lion" at bounding box center [506, 197] width 208 height 18
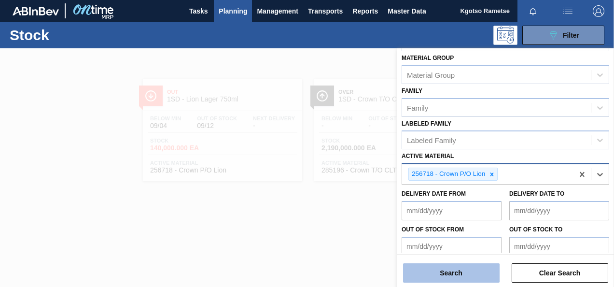
click at [460, 275] on button "Search" at bounding box center [451, 272] width 97 height 19
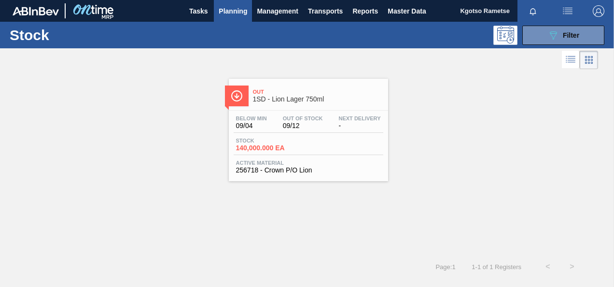
click at [272, 122] on div "Below Min 09/04 Out Of Stock 09/12 Next Delivery -" at bounding box center [309, 123] width 150 height 17
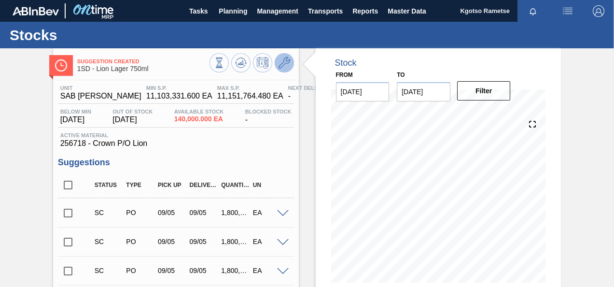
click at [279, 63] on icon at bounding box center [285, 63] width 12 height 12
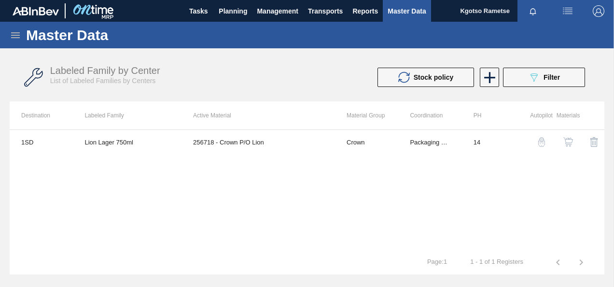
click at [567, 141] on img "button" at bounding box center [569, 142] width 10 height 10
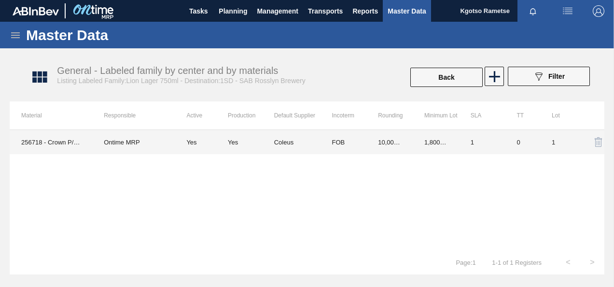
click at [349, 144] on td "FOB" at bounding box center [343, 142] width 46 height 24
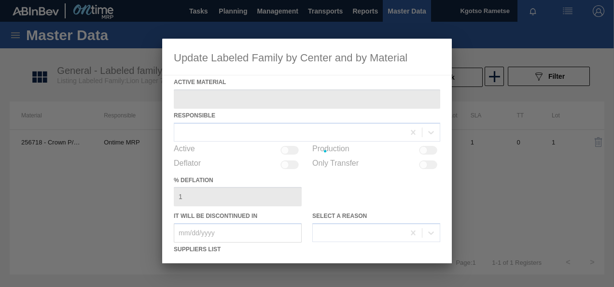
type Material "256718 - Crown P/O Lion"
checkbox input "true"
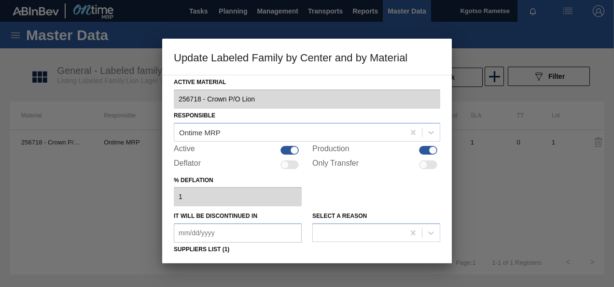
click at [348, 198] on div "% deflation 1" at bounding box center [307, 189] width 267 height 33
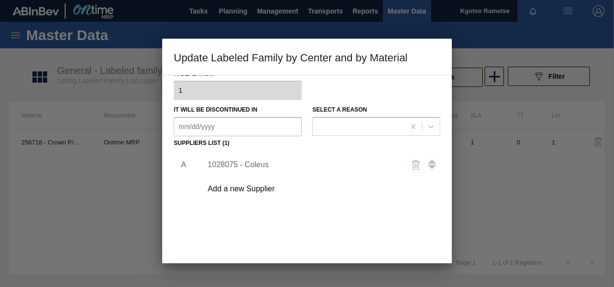
scroll to position [116, 0]
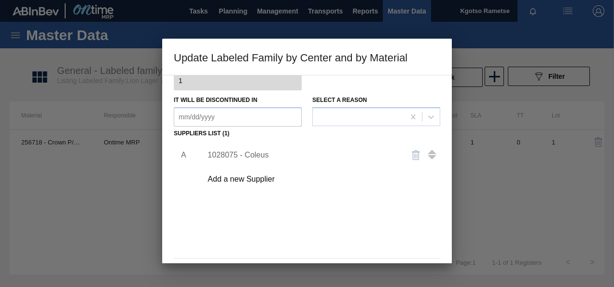
click at [245, 159] on div "1028075 - Coleus" at bounding box center [319, 155] width 244 height 24
click at [245, 155] on div "1028075 - Coleus" at bounding box center [302, 155] width 189 height 9
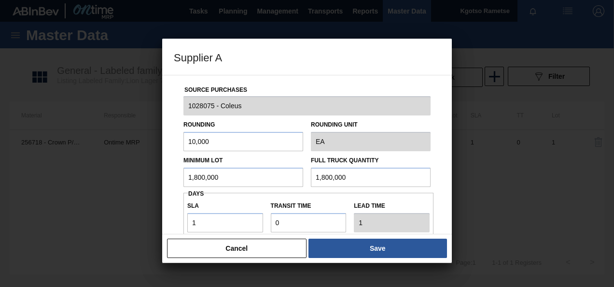
scroll to position [115, 0]
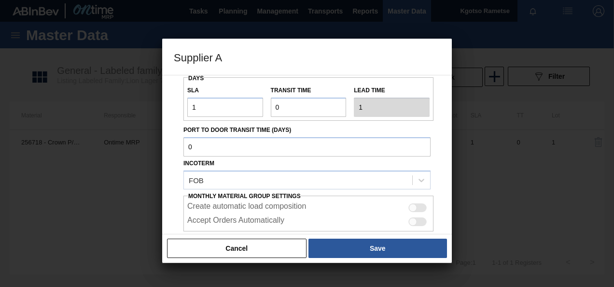
drag, startPoint x: 240, startPoint y: 174, endPoint x: 84, endPoint y: 245, distance: 171.6
click at [84, 245] on div "Supplier A Source Purchases 1028075 - Coleus Rounding 10,000 Rounding Unit EA M…" at bounding box center [307, 143] width 614 height 287
click at [174, 169] on div "Source Purchases 1028075 - Coleus Rounding 10,000 Rounding Unit EA Minimum Lot …" at bounding box center [307, 120] width 267 height 320
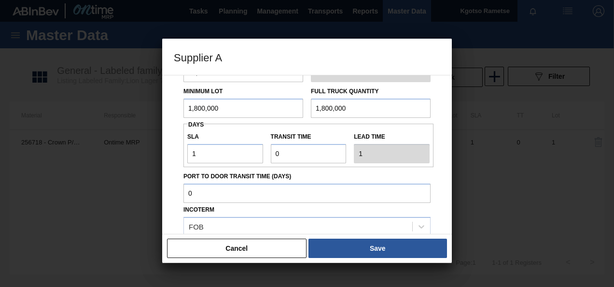
scroll to position [38, 0]
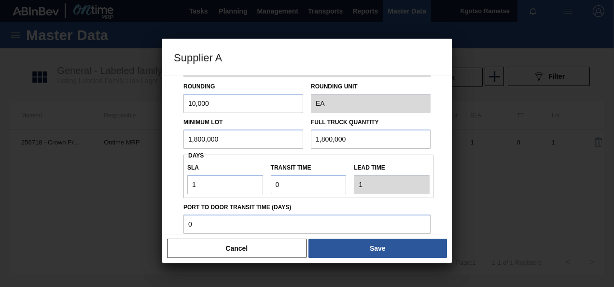
click at [220, 144] on input "1,800,000" at bounding box center [244, 138] width 120 height 19
drag, startPoint x: 220, startPoint y: 144, endPoint x: 148, endPoint y: 128, distance: 73.6
click at [148, 128] on div "Supplier A Source Purchases 1028075 - Coleus Rounding 10,000 Rounding Unit EA M…" at bounding box center [307, 143] width 614 height 287
type input "2,250,000"
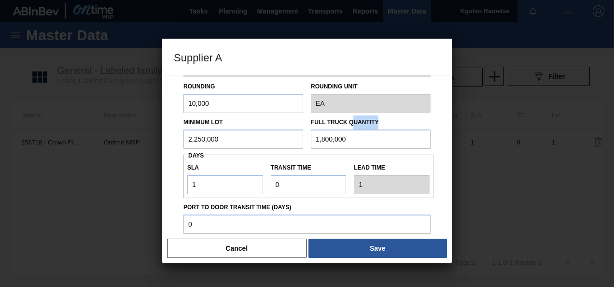
drag, startPoint x: 354, startPoint y: 128, endPoint x: 334, endPoint y: 142, distance: 24.0
click at [334, 142] on div "Full Truck Quantity 1,800,000" at bounding box center [371, 131] width 120 height 33
drag, startPoint x: 348, startPoint y: 139, endPoint x: 250, endPoint y: 141, distance: 97.6
click at [250, 141] on div "Minimum Lot 2,250,000 Full Truck Quantity 1,800,000" at bounding box center [307, 131] width 255 height 36
paste input "2,25"
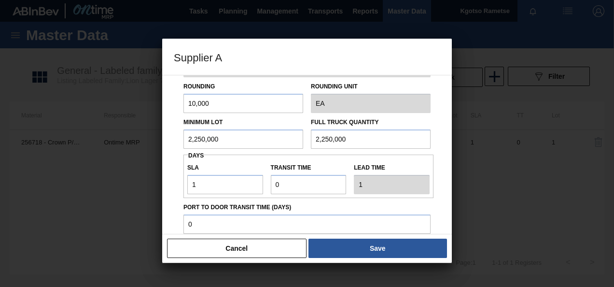
type input "2,250,000"
click at [169, 167] on div "Source Purchases 1028075 - Coleus Rounding 10,000 Rounding Unit EA Minimum Lot …" at bounding box center [307, 154] width 290 height 159
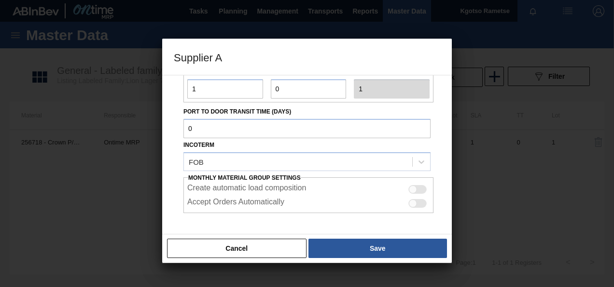
scroll to position [135, 0]
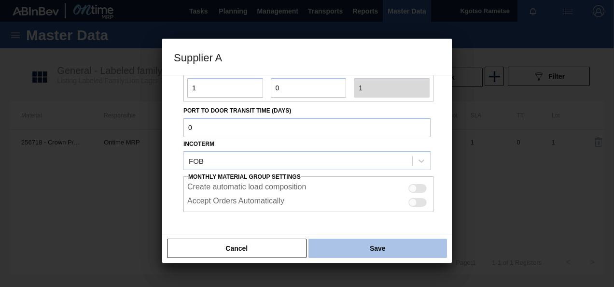
click at [329, 251] on button "Save" at bounding box center [378, 248] width 139 height 19
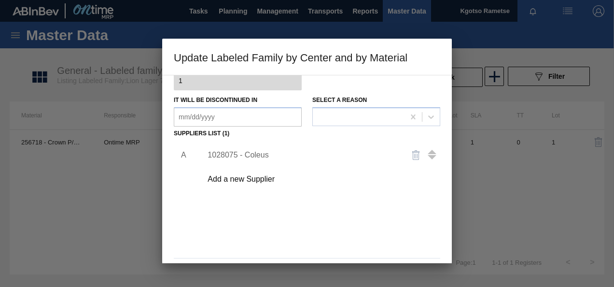
click at [330, 251] on div "A 1028075 - Coleus Add a new Supplier" at bounding box center [307, 197] width 267 height 113
click at [371, 196] on div "A 1028075 - Coleus Add a new Supplier" at bounding box center [307, 197] width 267 height 113
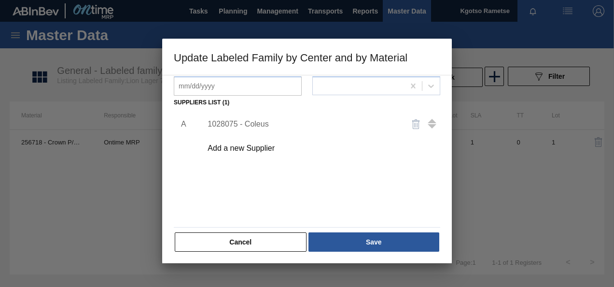
scroll to position [148, 0]
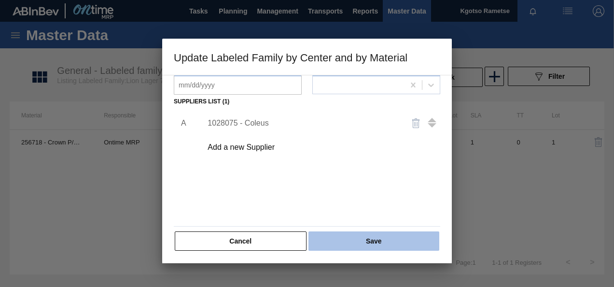
click at [364, 236] on button "Save" at bounding box center [374, 240] width 131 height 19
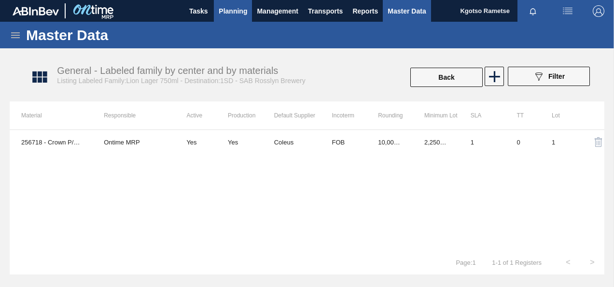
click at [226, 11] on span "Planning" at bounding box center [233, 11] width 28 height 12
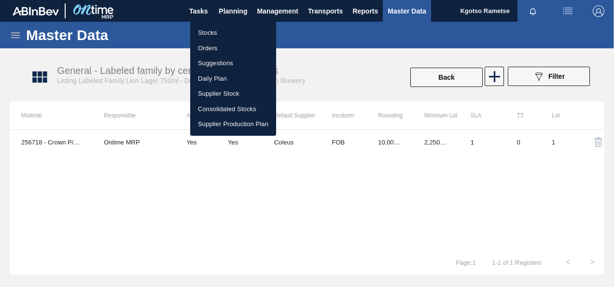
click at [202, 36] on li "Stocks" at bounding box center [233, 32] width 86 height 15
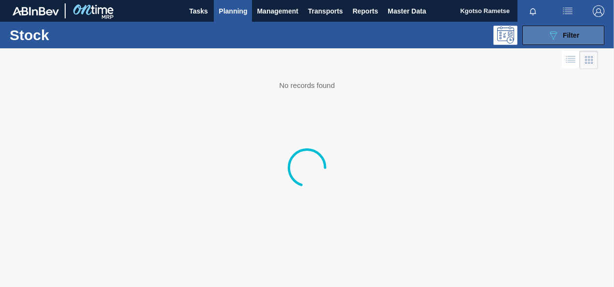
click at [556, 28] on button "089F7B8B-B2A5-4AFE-B5C0-19BA573D28AC Filter" at bounding box center [563, 35] width 82 height 19
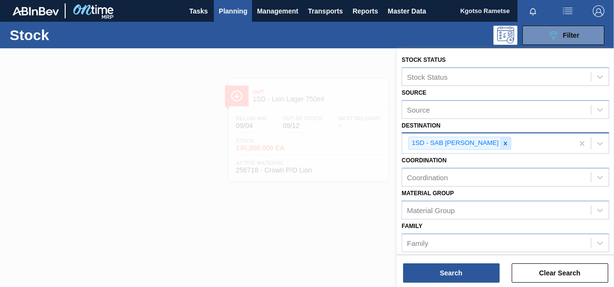
click at [501, 147] on div at bounding box center [505, 143] width 11 height 12
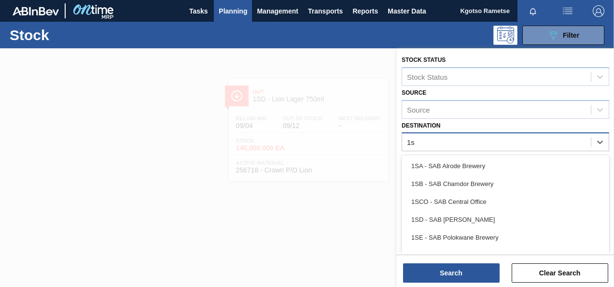
type input "1sh"
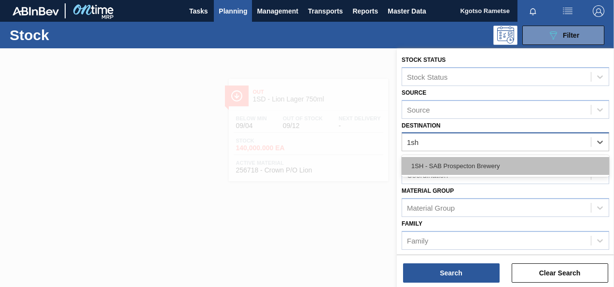
click at [485, 161] on div "1SH - SAB Prospecton Brewery" at bounding box center [506, 166] width 208 height 18
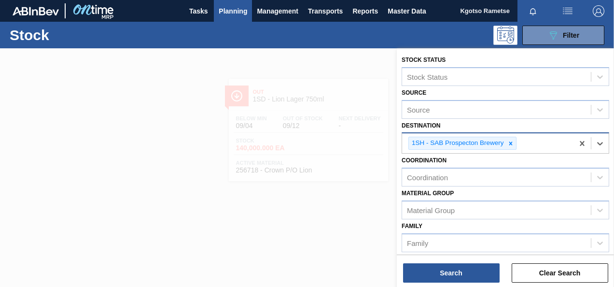
click at [485, 161] on div "Coordination Coordination" at bounding box center [506, 170] width 208 height 33
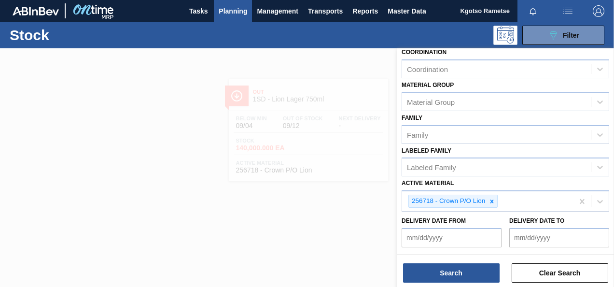
scroll to position [116, 0]
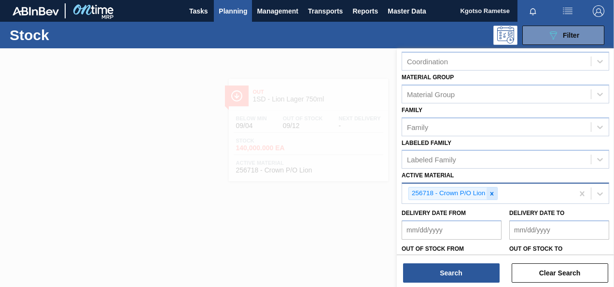
click at [491, 192] on icon at bounding box center [492, 193] width 3 height 3
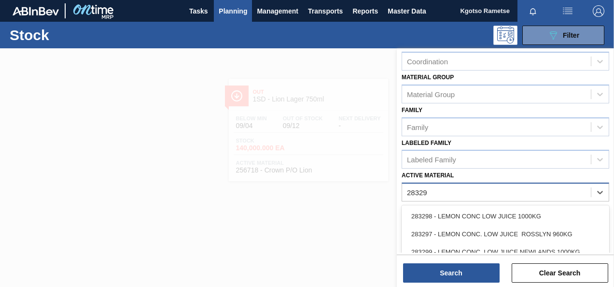
type Material "283298"
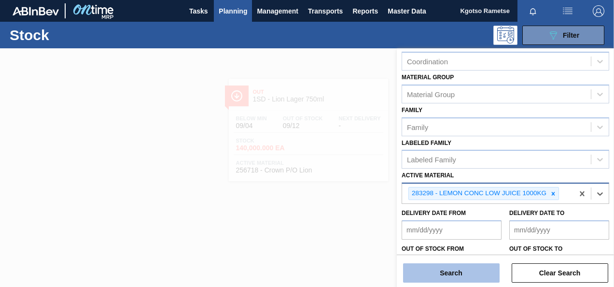
click at [451, 276] on button "Search" at bounding box center [451, 272] width 97 height 19
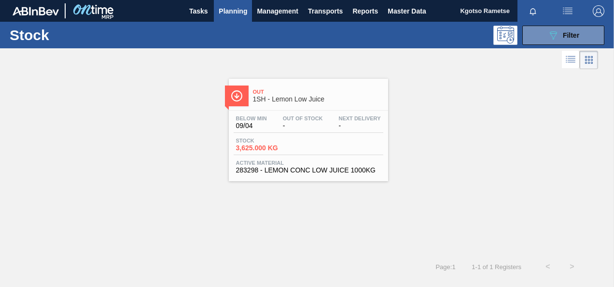
click at [332, 195] on div "Out 1SH - Lemon Low Juice Below Min 09/04 Out Of Stock - Next Delivery - Stock …" at bounding box center [307, 162] width 614 height 183
click at [327, 135] on div "Below Min 09/04 Out Of Stock - Next Delivery - Stock 3,625.000 KG Active Materi…" at bounding box center [308, 144] width 159 height 66
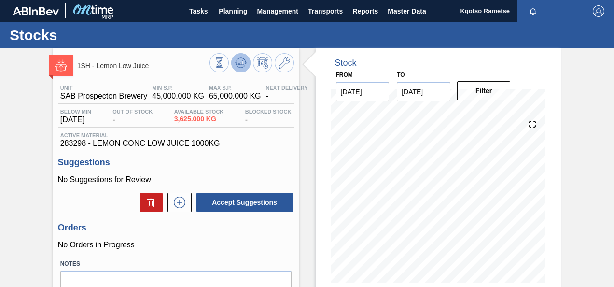
click at [238, 65] on icon at bounding box center [241, 63] width 12 height 12
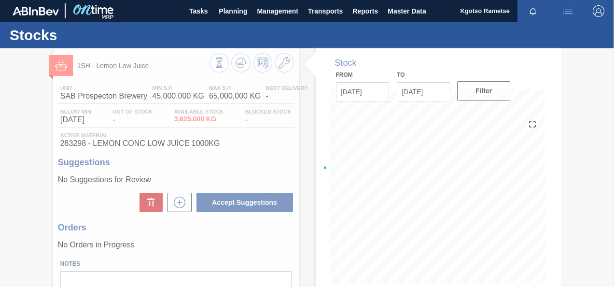
click at [288, 66] on div at bounding box center [307, 167] width 614 height 239
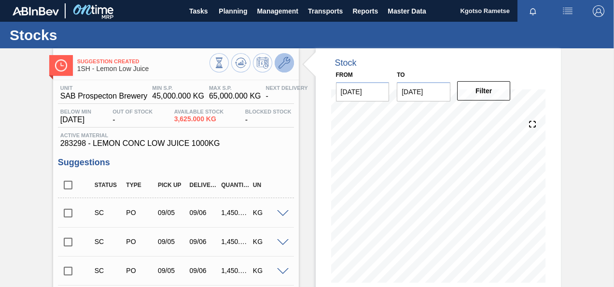
click at [288, 66] on icon at bounding box center [285, 63] width 12 height 12
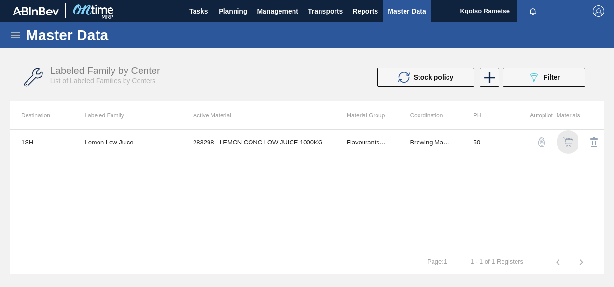
click at [569, 146] on img "button" at bounding box center [569, 142] width 10 height 10
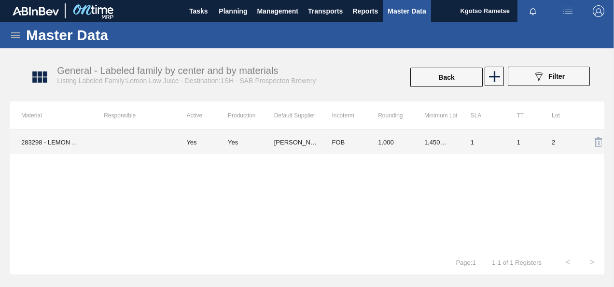
click at [354, 144] on td "FOB" at bounding box center [343, 142] width 46 height 24
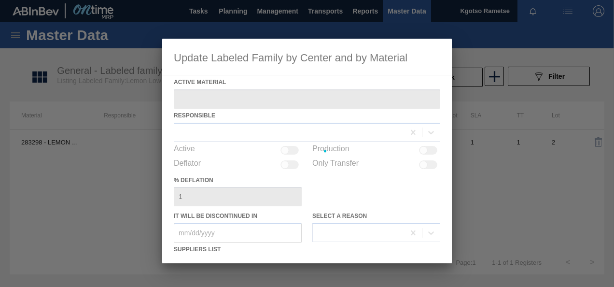
type Material "283298 - LEMON CONC LOW JUICE 1000KG"
checkbox input "true"
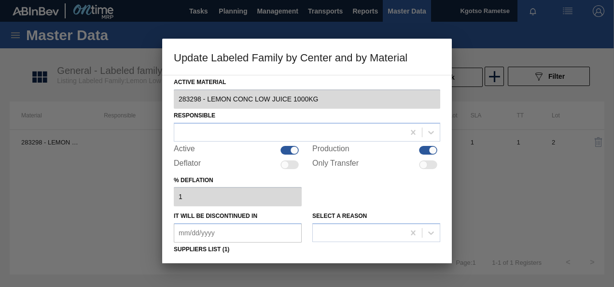
click at [340, 194] on div "% deflation 1" at bounding box center [307, 189] width 267 height 33
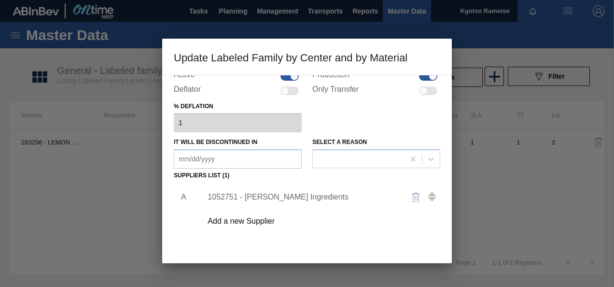
scroll to position [77, 0]
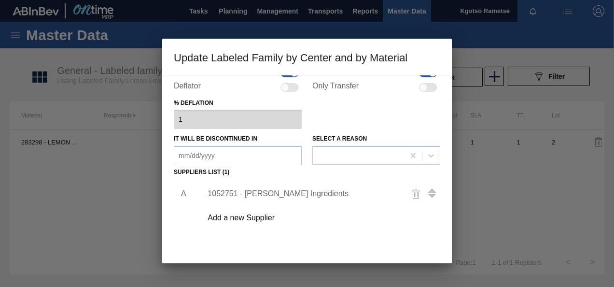
click at [294, 197] on div "1052751 - Kerry Ingredients" at bounding box center [302, 193] width 189 height 9
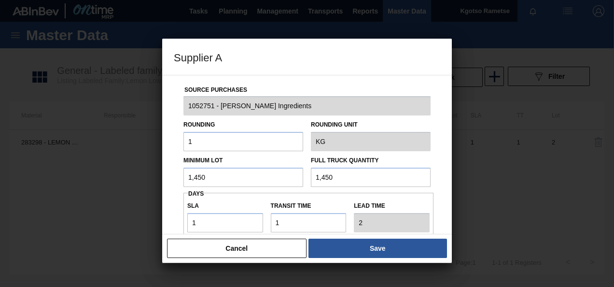
drag, startPoint x: 231, startPoint y: 181, endPoint x: 148, endPoint y: 202, distance: 85.6
click at [148, 202] on div "Supplier A Source Purchases 1052751 - Kerry Ingredients Rounding 1 Rounding Uni…" at bounding box center [307, 143] width 614 height 287
drag, startPoint x: 221, startPoint y: 176, endPoint x: 154, endPoint y: 184, distance: 67.1
click at [154, 184] on div "Supplier A Source Purchases 1052751 - Kerry Ingredients Rounding 1 Rounding Uni…" at bounding box center [307, 143] width 614 height 287
drag, startPoint x: 207, startPoint y: 175, endPoint x: 177, endPoint y: 174, distance: 29.5
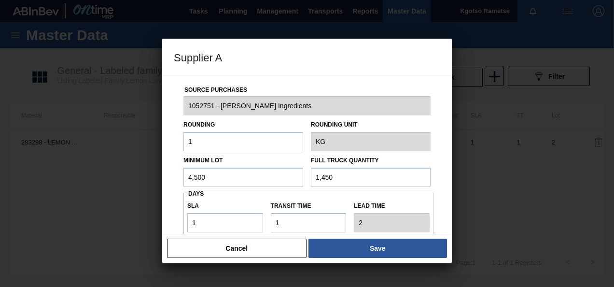
click at [177, 174] on div "Source Purchases 1052751 - Kerry Ingredients Rounding 1 Rounding Unit KG Minimu…" at bounding box center [307, 235] width 267 height 320
type input "4,500"
drag, startPoint x: 350, startPoint y: 179, endPoint x: 212, endPoint y: 197, distance: 139.2
click at [212, 197] on div "Source Purchases 1052751 - Kerry Ingredients Rounding 1 Rounding Unit KG Minimu…" at bounding box center [307, 235] width 267 height 320
paste input "4,50"
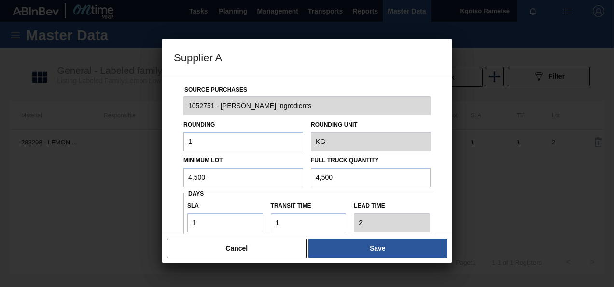
type input "4,500"
click at [170, 204] on div "Source Purchases 1052751 - Kerry Ingredients Rounding 1 Rounding Unit KG Minimu…" at bounding box center [307, 154] width 290 height 159
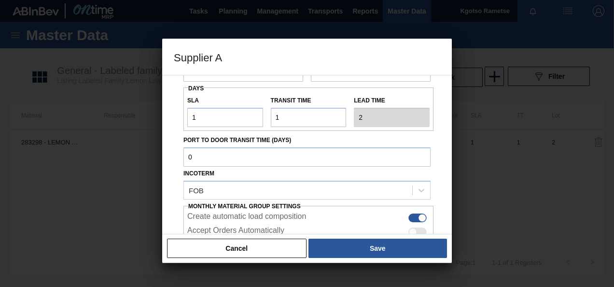
scroll to position [171, 0]
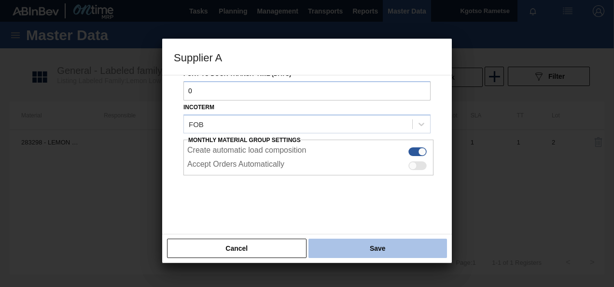
click at [347, 247] on button "Save" at bounding box center [378, 248] width 139 height 19
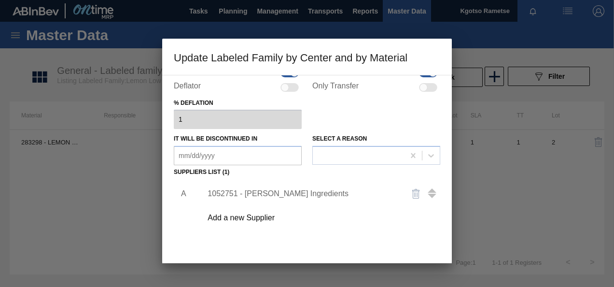
click at [375, 236] on div "A 1052751 - Kerry Ingredients Add a new Supplier" at bounding box center [307, 235] width 267 height 113
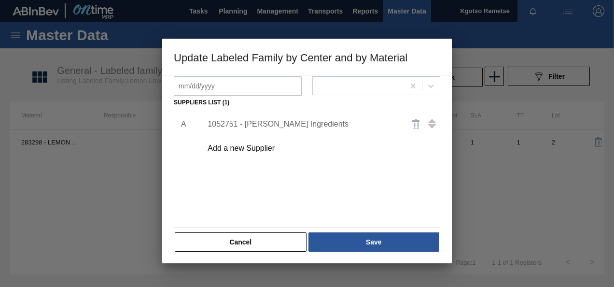
scroll to position [148, 0]
click at [375, 236] on button "Save" at bounding box center [374, 240] width 131 height 19
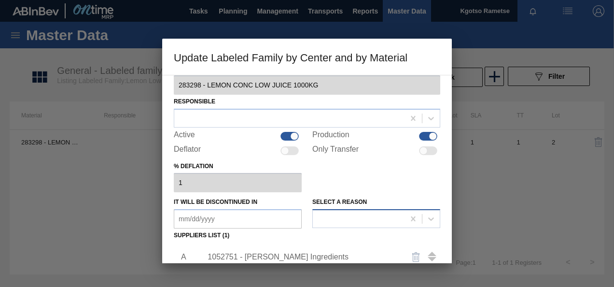
scroll to position [13, 0]
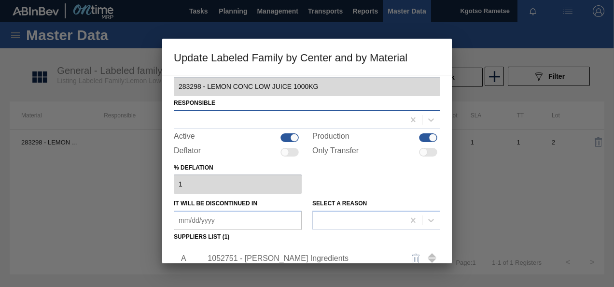
click at [269, 121] on div at bounding box center [289, 120] width 230 height 14
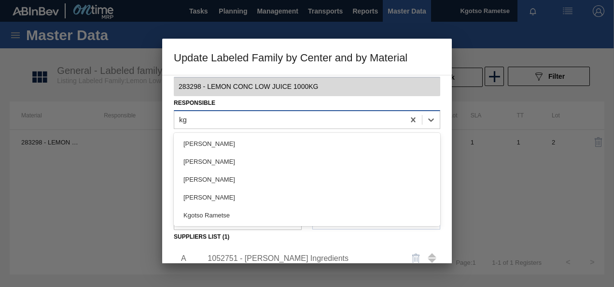
type input "kgo"
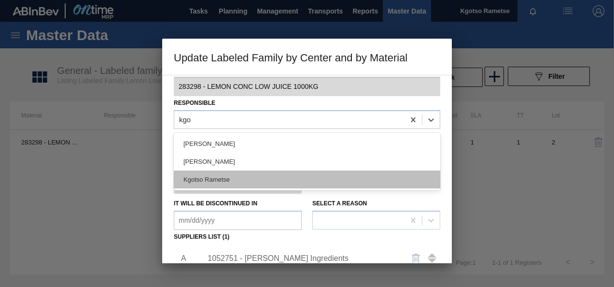
click at [191, 174] on div "Kgotso Rametse" at bounding box center [307, 179] width 267 height 18
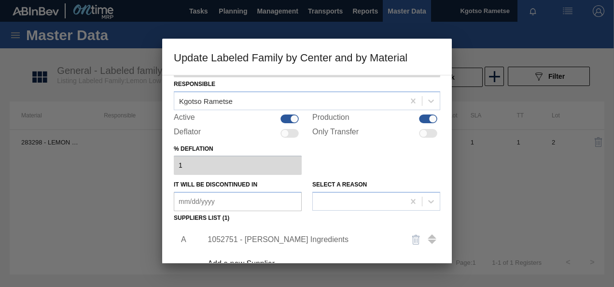
click at [169, 220] on div "Active Material 283298 - LEMON CONC LOW JUICE 1000KG Responsible Kgotso Rametse…" at bounding box center [307, 169] width 290 height 188
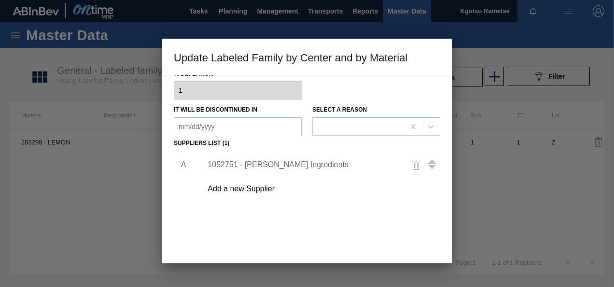
scroll to position [128, 0]
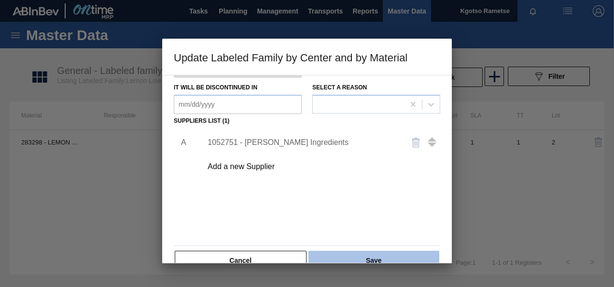
click at [343, 254] on button "Save" at bounding box center [374, 260] width 131 height 19
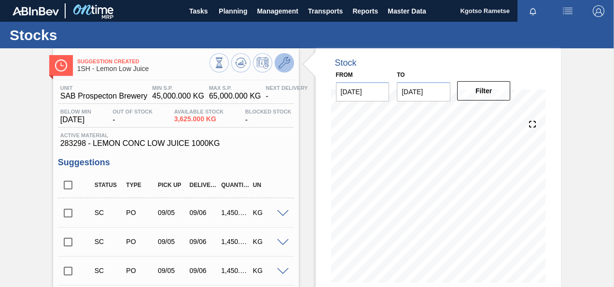
click at [288, 65] on icon at bounding box center [285, 63] width 12 height 12
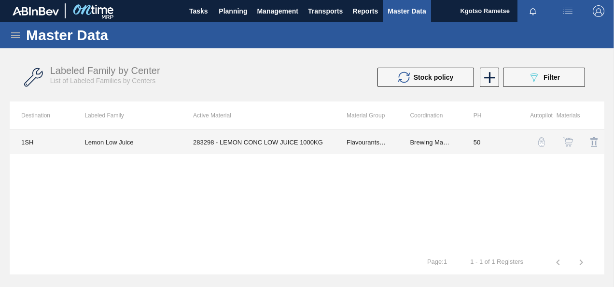
click at [286, 141] on td "283298 - LEMON CONC LOW JUICE 1000KG" at bounding box center [259, 142] width 154 height 24
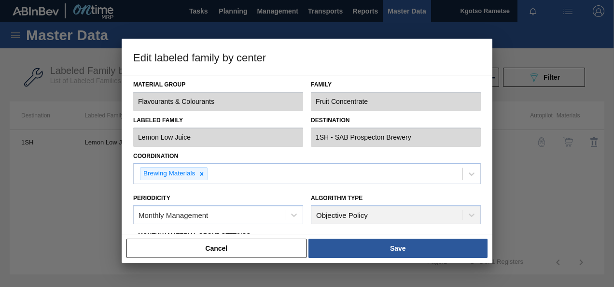
type input "Flavourants & Colourants"
type input "Fruit Concentrate"
type input "Lemon Low Juice"
type input "1SH - SAB Prospecton Brewery"
type input "50"
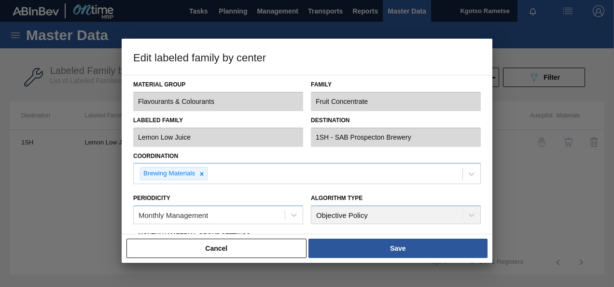
type input "45,000"
type input "65,000"
type input "100"
type input "65,000.000"
click at [145, 187] on div "Periodicity Monthly Management" at bounding box center [218, 207] width 178 height 42
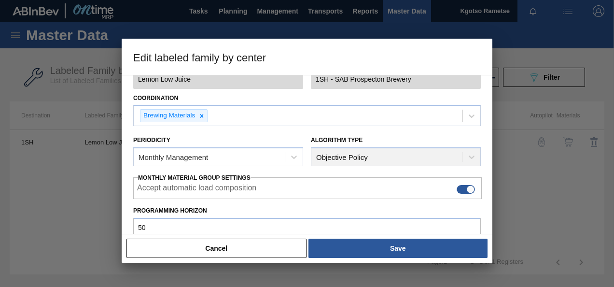
scroll to position [77, 0]
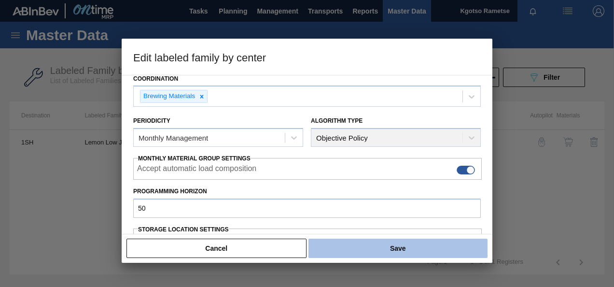
click at [382, 247] on button "Save" at bounding box center [398, 248] width 179 height 19
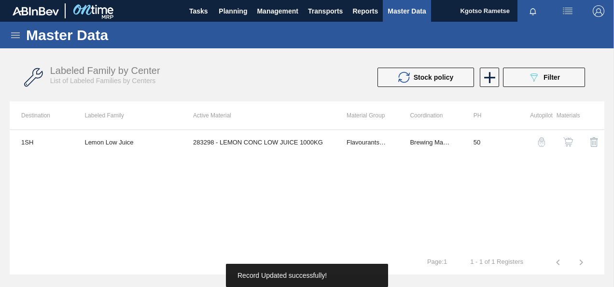
click at [564, 140] on img "button" at bounding box center [569, 142] width 10 height 10
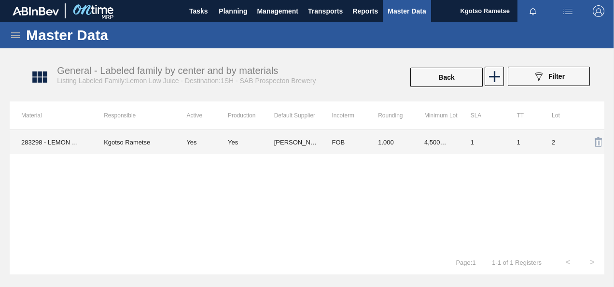
click at [328, 145] on td "FOB" at bounding box center [343, 142] width 46 height 24
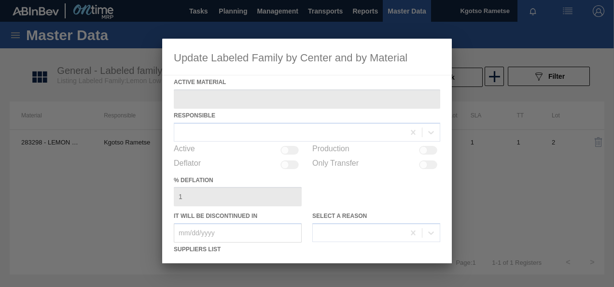
click at [333, 197] on div at bounding box center [307, 151] width 290 height 225
type Material "283298 - LEMON CONC LOW JUICE 1000KG"
checkbox input "true"
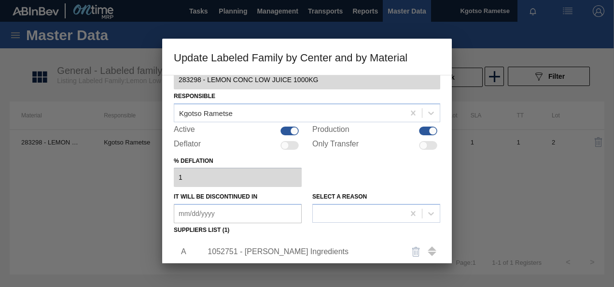
scroll to position [77, 0]
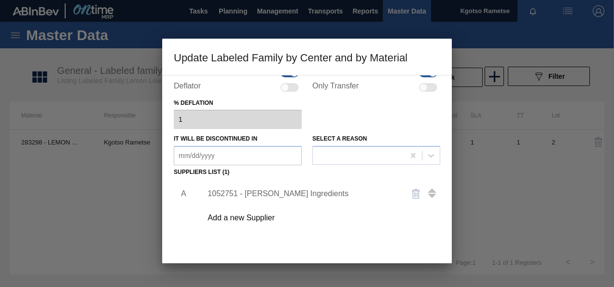
click at [267, 195] on div "1052751 - Kerry Ingredients" at bounding box center [302, 193] width 189 height 9
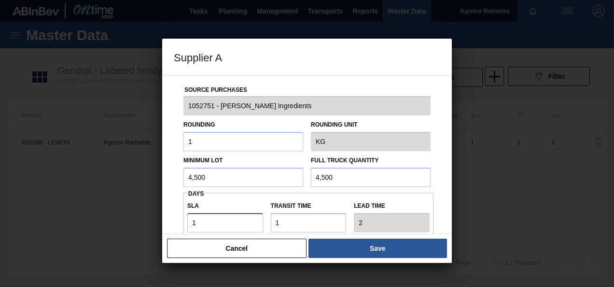
drag, startPoint x: 208, startPoint y: 213, endPoint x: 140, endPoint y: 215, distance: 67.6
click at [140, 215] on div "Supplier A Source Purchases 1052751 - Kerry Ingredients Rounding 1 Rounding Uni…" at bounding box center [307, 143] width 614 height 287
type input "16"
type input "17"
type input "16"
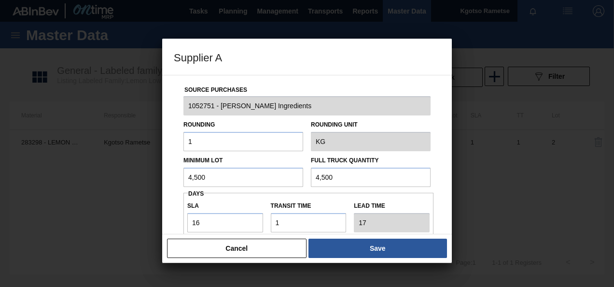
click at [180, 214] on div "Source Purchases 1052751 - Kerry Ingredients Rounding 1 Rounding Unit KG Minimu…" at bounding box center [307, 235] width 267 height 320
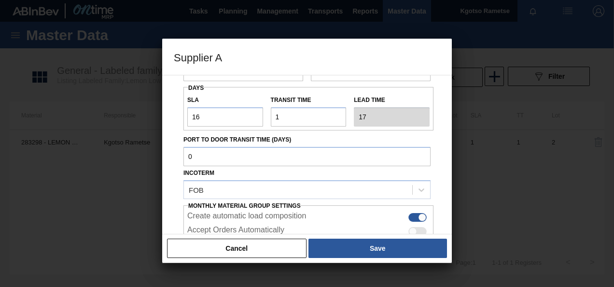
scroll to position [116, 0]
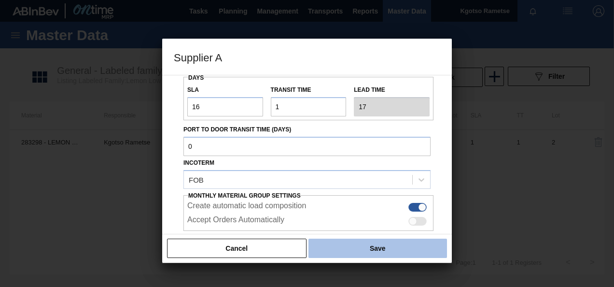
click at [361, 244] on button "Save" at bounding box center [378, 248] width 139 height 19
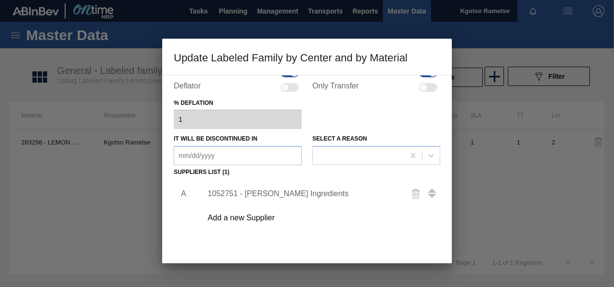
click at [386, 239] on div "A 1052751 - Kerry Ingredients Add a new Supplier" at bounding box center [307, 235] width 267 height 113
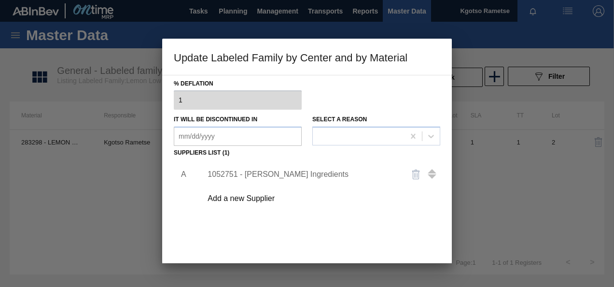
scroll to position [148, 0]
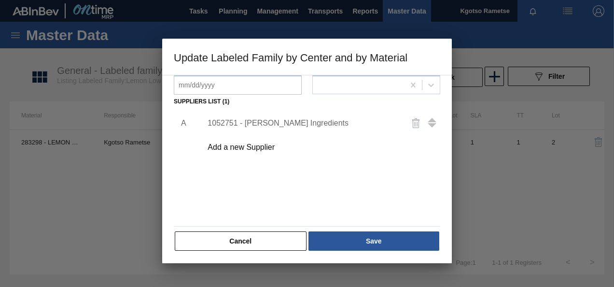
click at [386, 239] on button "Save" at bounding box center [374, 240] width 131 height 19
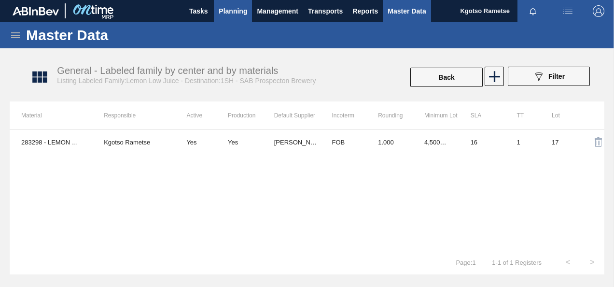
click at [239, 18] on button "Planning" at bounding box center [233, 11] width 38 height 22
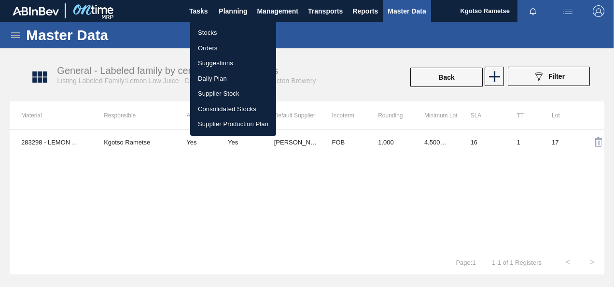
click at [214, 31] on li "Stocks" at bounding box center [233, 32] width 86 height 15
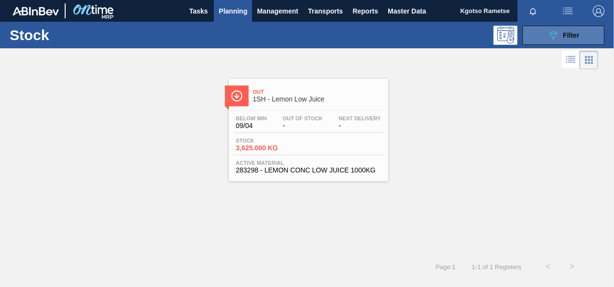
click at [541, 29] on button "089F7B8B-B2A5-4AFE-B5C0-19BA573D28AC Filter" at bounding box center [563, 35] width 82 height 19
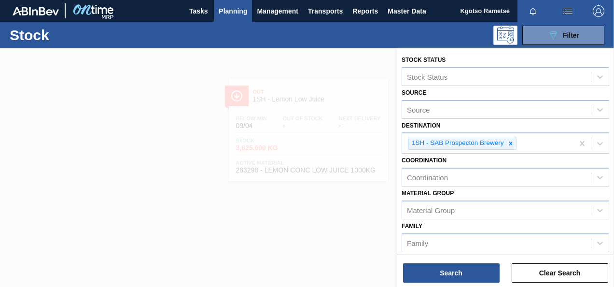
click at [509, 155] on div "Coordination Coordination" at bounding box center [506, 170] width 208 height 33
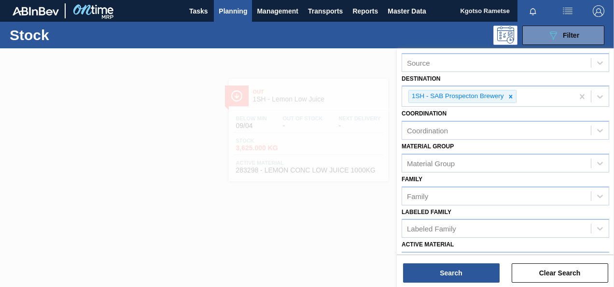
scroll to position [77, 0]
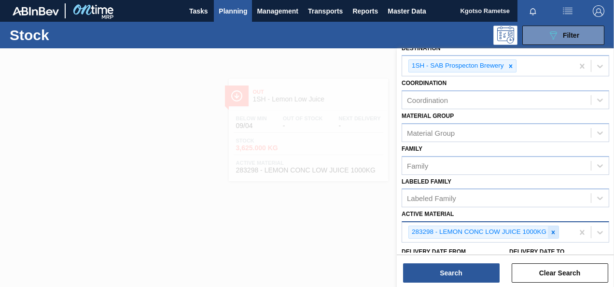
click at [552, 233] on icon at bounding box center [553, 232] width 7 height 7
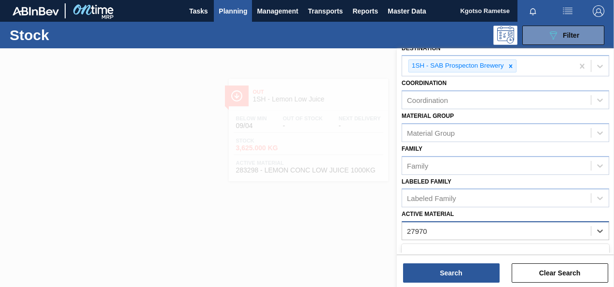
type Material "279708"
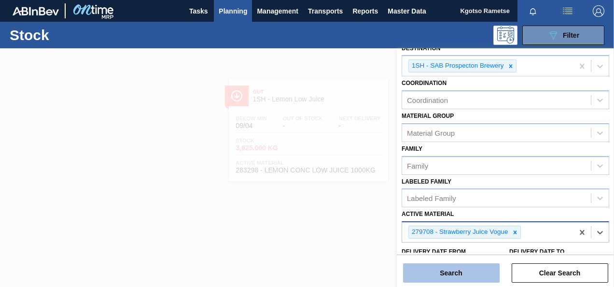
click at [450, 277] on button "Search" at bounding box center [451, 272] width 97 height 19
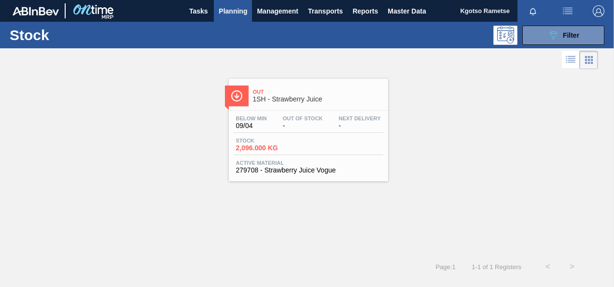
click at [299, 127] on span "-" at bounding box center [303, 125] width 40 height 7
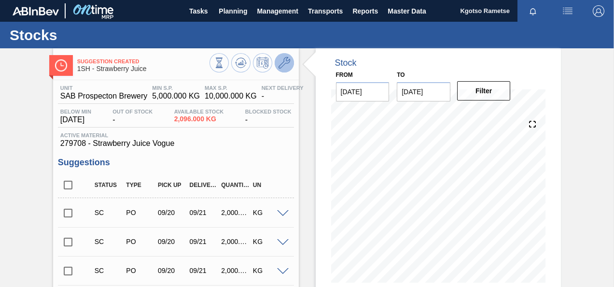
click at [282, 65] on icon at bounding box center [285, 63] width 12 height 12
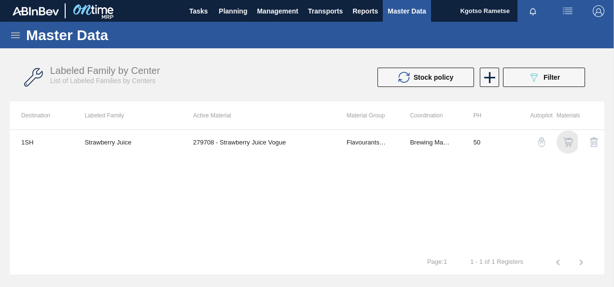
click at [565, 141] on img "button" at bounding box center [569, 142] width 10 height 10
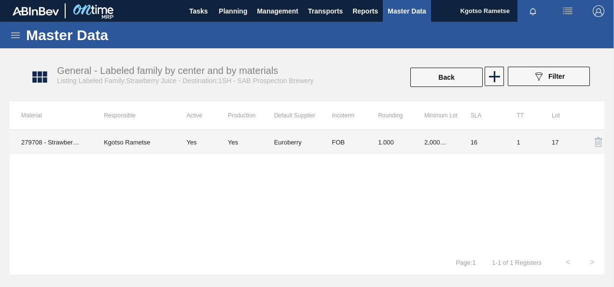
click at [348, 139] on td "FOB" at bounding box center [343, 142] width 46 height 24
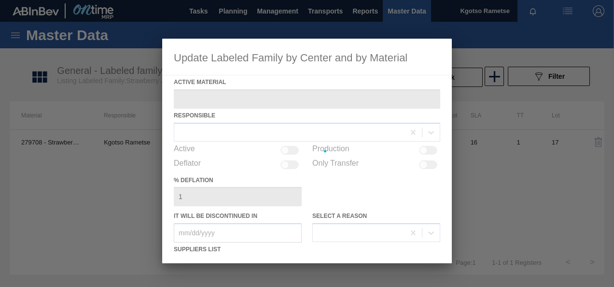
type Material "279708 - Strawberry Juice Vogue"
checkbox input "true"
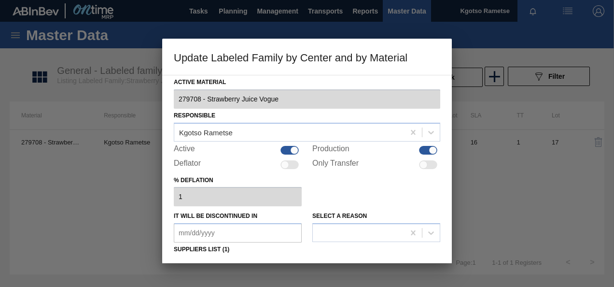
click at [346, 177] on div "% deflation 1" at bounding box center [307, 189] width 267 height 33
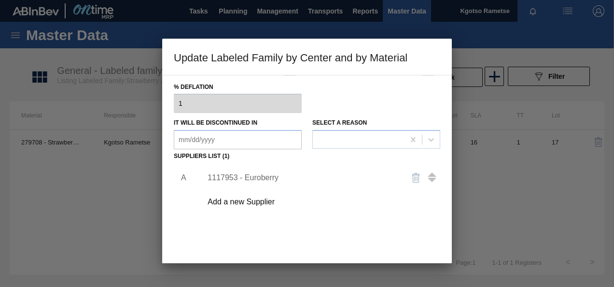
scroll to position [97, 0]
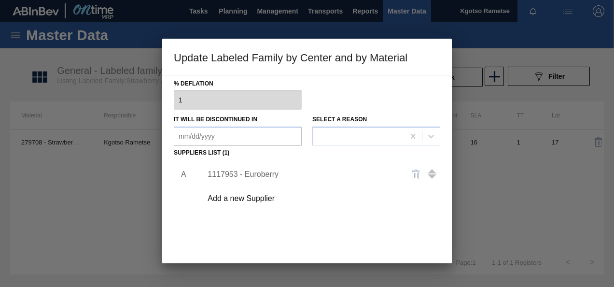
click at [237, 173] on div "1117953 - Euroberry" at bounding box center [302, 174] width 189 height 9
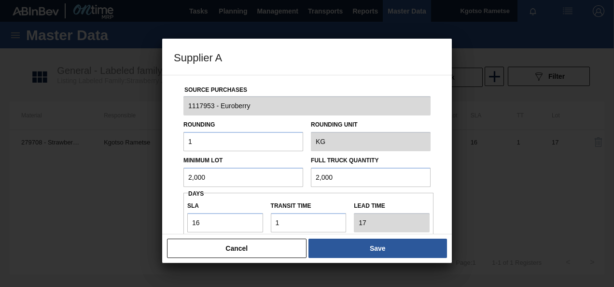
drag, startPoint x: 228, startPoint y: 177, endPoint x: 81, endPoint y: 181, distance: 146.8
click at [81, 181] on div "Supplier A Source Purchases 1117953 - Euroberry Rounding 1 Rounding Unit KG Min…" at bounding box center [307, 143] width 614 height 287
drag, startPoint x: 214, startPoint y: 171, endPoint x: 111, endPoint y: 184, distance: 104.5
click at [111, 184] on div "Supplier A Source Purchases 1117953 - Euroberry Rounding 1 Rounding Unit KG Min…" at bounding box center [307, 143] width 614 height 287
type input "4,500"
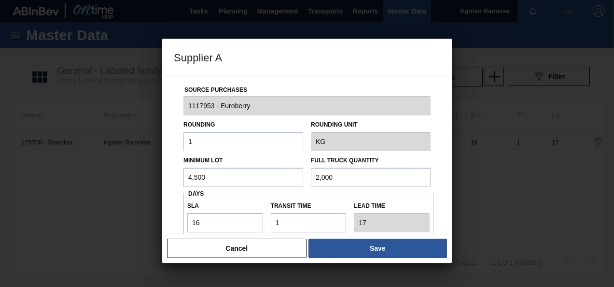
drag, startPoint x: 338, startPoint y: 175, endPoint x: 204, endPoint y: 209, distance: 138.4
click at [204, 209] on div "Source Purchases 1117953 - Euroberry Rounding 1 Rounding Unit KG Minimum Lot 4,…" at bounding box center [307, 235] width 267 height 320
paste input "4,5"
type input "4,500"
click at [177, 221] on div "Source Purchases 1117953 - Euroberry Rounding 1 Rounding Unit KG Minimum Lot 4,…" at bounding box center [307, 235] width 267 height 320
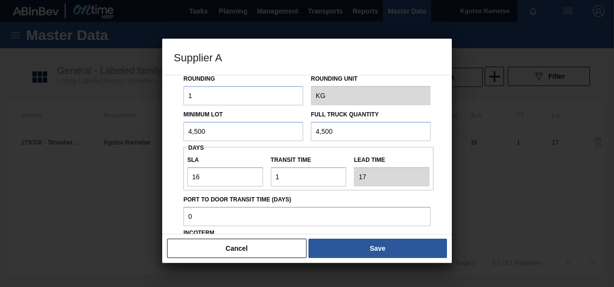
scroll to position [77, 0]
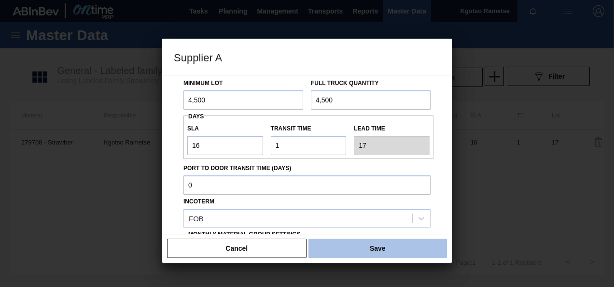
click at [329, 246] on button "Save" at bounding box center [378, 248] width 139 height 19
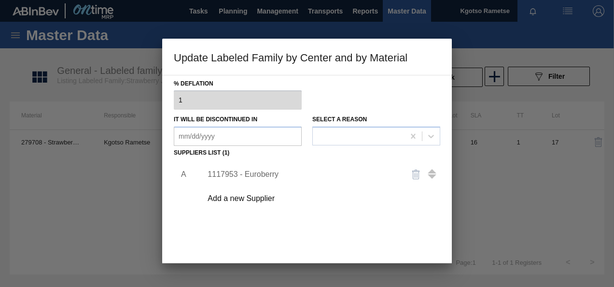
click at [300, 246] on div "A 1117953 - Euroberry Add a new Supplier" at bounding box center [307, 216] width 267 height 113
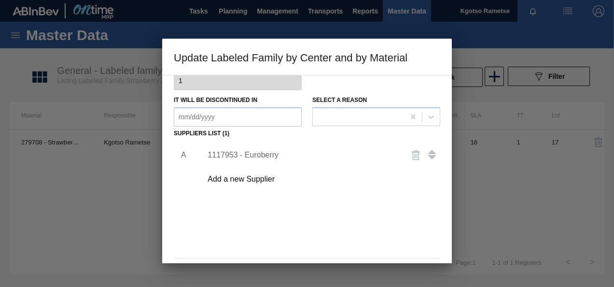
scroll to position [148, 0]
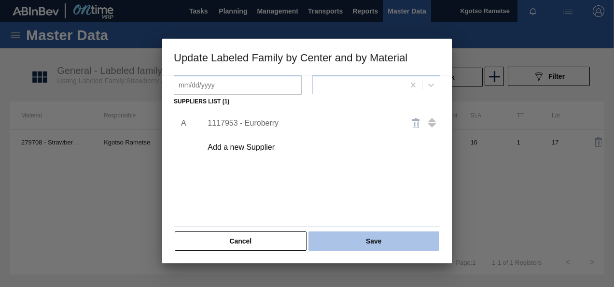
click at [347, 239] on button "Save" at bounding box center [374, 240] width 131 height 19
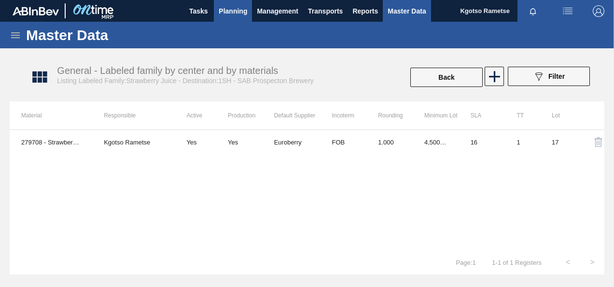
click at [236, 14] on span "Planning" at bounding box center [233, 11] width 28 height 12
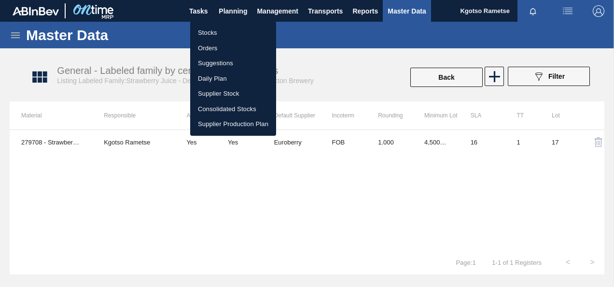
click at [220, 26] on li "Stocks" at bounding box center [233, 32] width 86 height 15
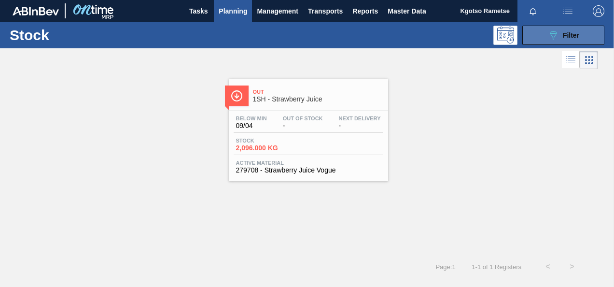
click at [538, 33] on button "089F7B8B-B2A5-4AFE-B5C0-19BA573D28AC Filter" at bounding box center [563, 35] width 82 height 19
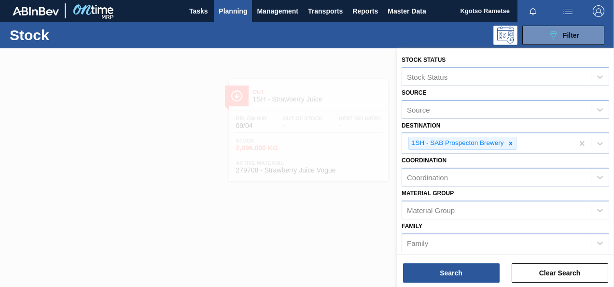
click at [559, 124] on div "Destination 1SH - SAB Prospecton Brewery" at bounding box center [506, 136] width 208 height 35
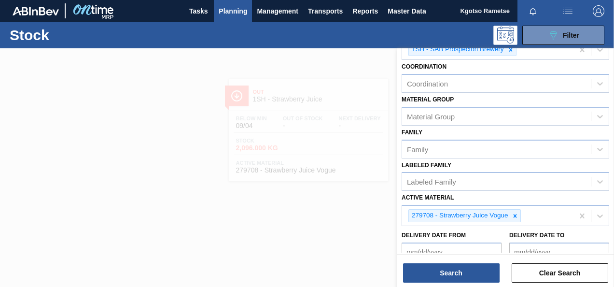
scroll to position [135, 0]
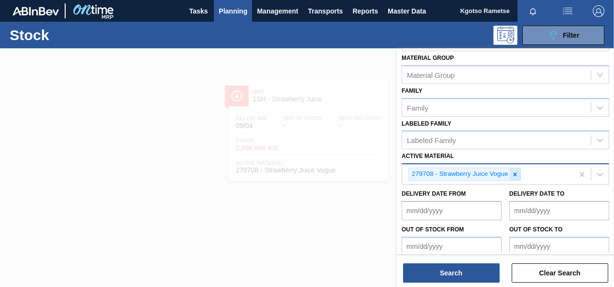
click at [517, 173] on icon at bounding box center [515, 174] width 7 height 7
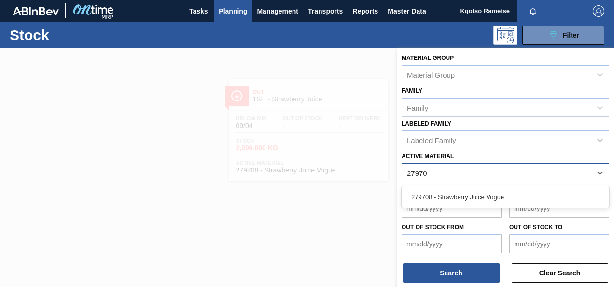
type Material "279708"
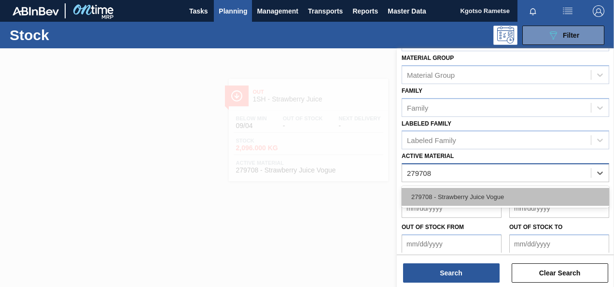
click at [489, 199] on div "279708 - Strawberry Juice Vogue" at bounding box center [506, 197] width 208 height 18
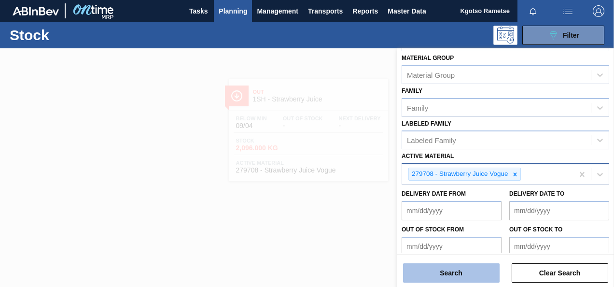
click at [452, 272] on button "Search" at bounding box center [451, 272] width 97 height 19
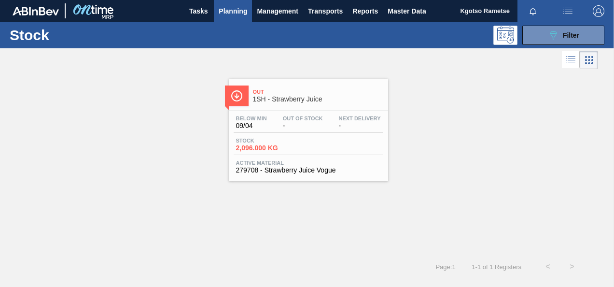
click at [296, 109] on div "Out 1SH - Strawberry Juice Below Min 09/04 Out Of Stock - Next Delivery - Stock…" at bounding box center [308, 130] width 159 height 102
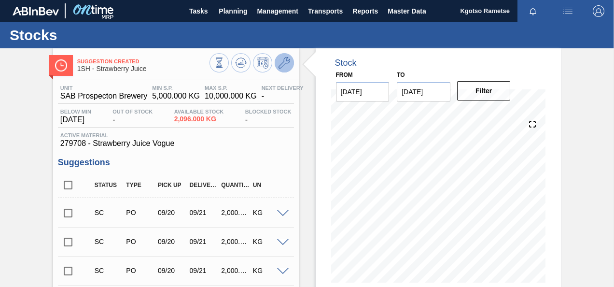
click at [281, 72] on button at bounding box center [284, 62] width 19 height 19
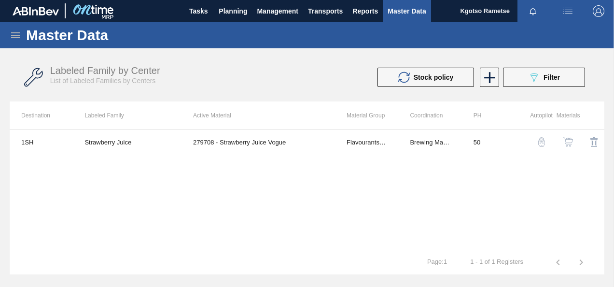
click at [569, 143] on img "button" at bounding box center [569, 142] width 10 height 10
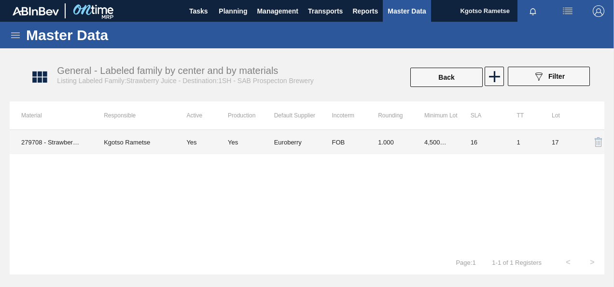
click at [354, 152] on td "FOB" at bounding box center [343, 142] width 46 height 24
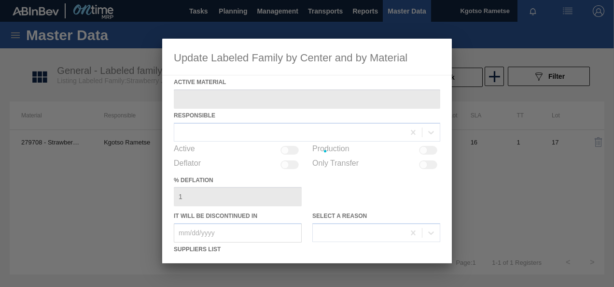
type Material "279708 - Strawberry Juice Vogue"
checkbox input "true"
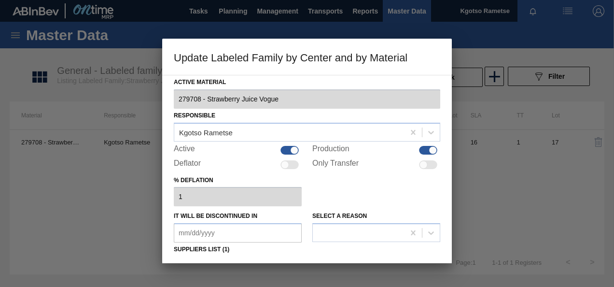
click at [334, 186] on div "% deflation 1" at bounding box center [307, 189] width 267 height 33
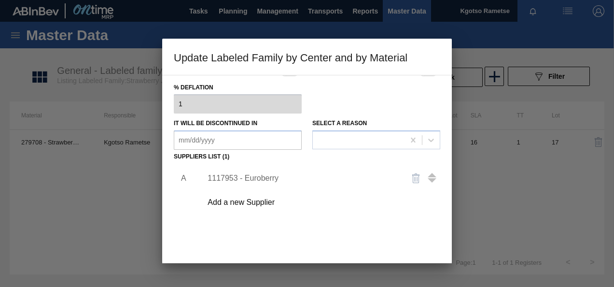
scroll to position [97, 0]
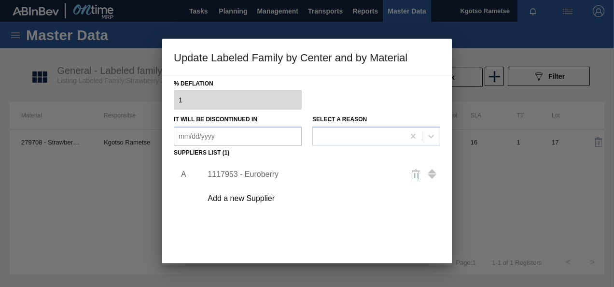
click at [268, 171] on div "1117953 - Euroberry" at bounding box center [302, 174] width 189 height 9
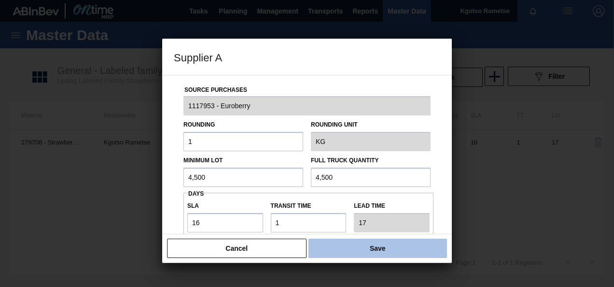
click at [355, 249] on button "Save" at bounding box center [378, 248] width 139 height 19
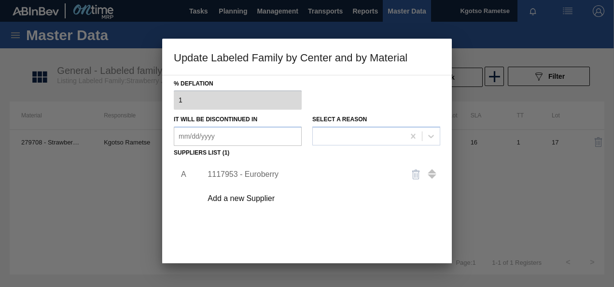
click at [351, 248] on div "A 1117953 - Euroberry Add a new Supplier" at bounding box center [307, 216] width 267 height 113
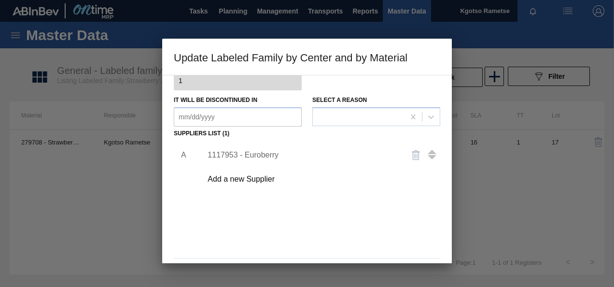
scroll to position [148, 0]
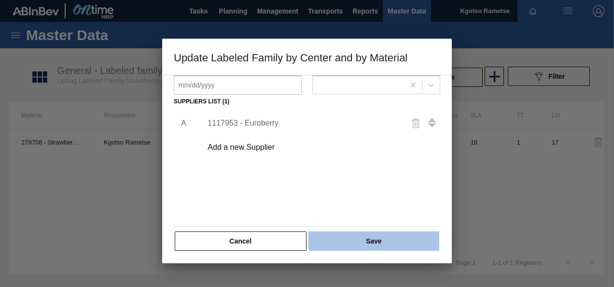
click at [339, 240] on button "Save" at bounding box center [374, 240] width 131 height 19
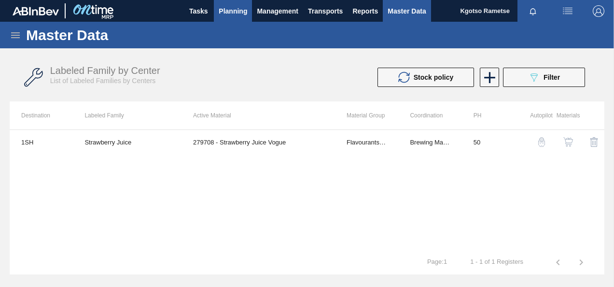
click at [218, 20] on button "Planning" at bounding box center [233, 11] width 38 height 22
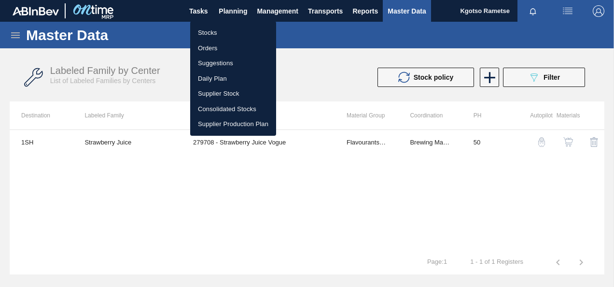
click at [205, 33] on li "Stocks" at bounding box center [233, 32] width 86 height 15
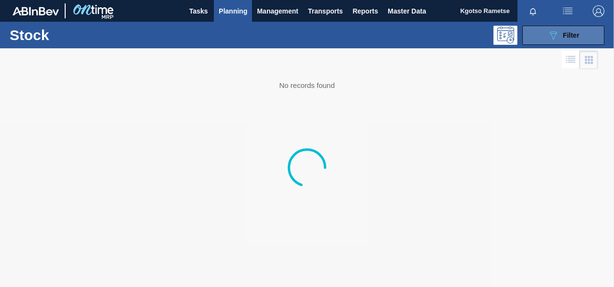
click at [575, 28] on button "089F7B8B-B2A5-4AFE-B5C0-19BA573D28AC Filter" at bounding box center [563, 35] width 82 height 19
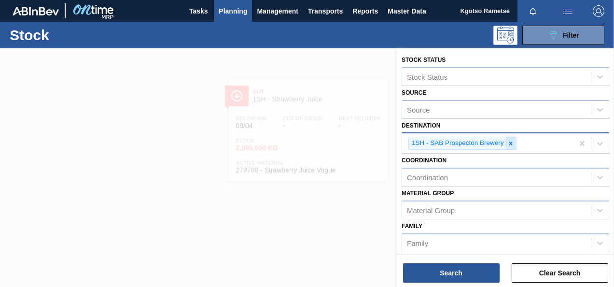
click at [511, 143] on icon at bounding box center [511, 143] width 7 height 7
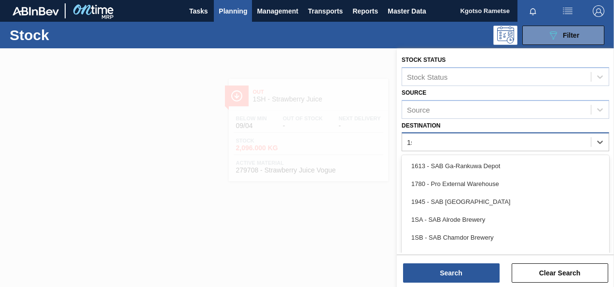
type input "1sa"
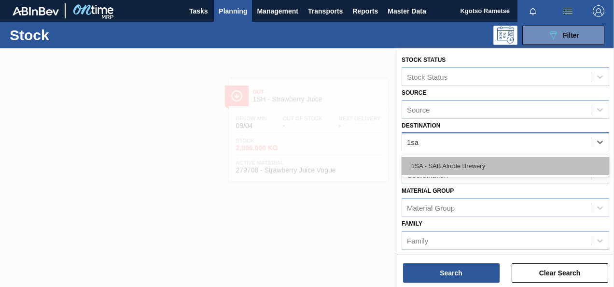
click at [482, 162] on div "1SA - SAB Alrode Brewery" at bounding box center [506, 166] width 208 height 18
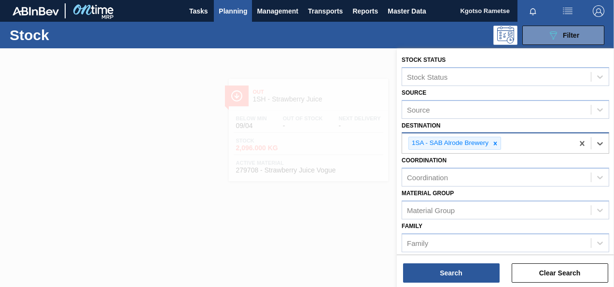
click at [483, 158] on div "Coordination Coordination" at bounding box center [506, 170] width 208 height 33
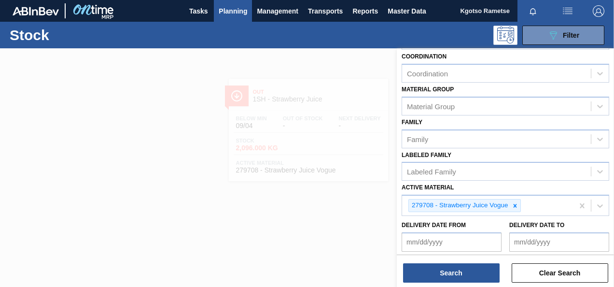
scroll to position [135, 0]
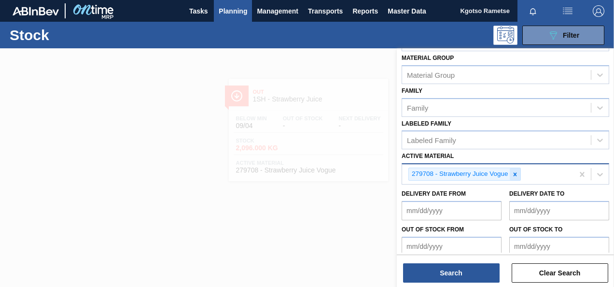
click at [512, 175] on icon at bounding box center [515, 174] width 7 height 7
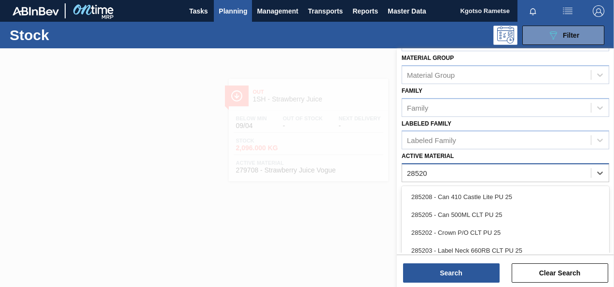
type Material "285201"
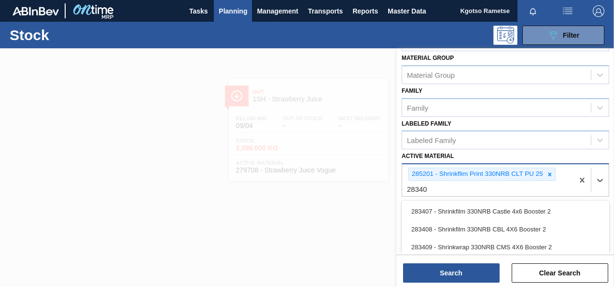
type Material "283408"
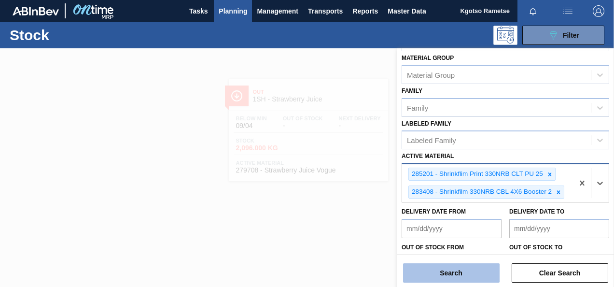
click at [483, 270] on button "Search" at bounding box center [451, 272] width 97 height 19
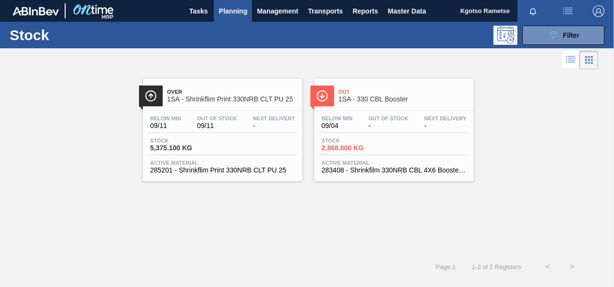
click at [240, 128] on div "Below Min 09/11 Out Of Stock 09/11 Next Delivery -" at bounding box center [223, 123] width 150 height 17
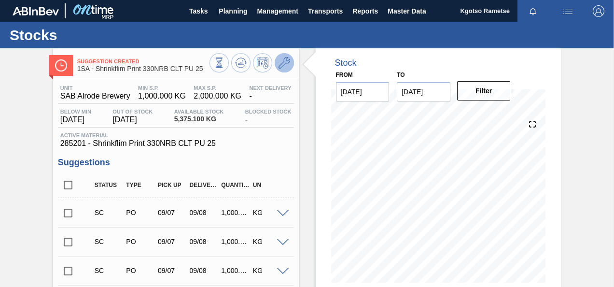
click at [288, 60] on icon at bounding box center [285, 63] width 12 height 12
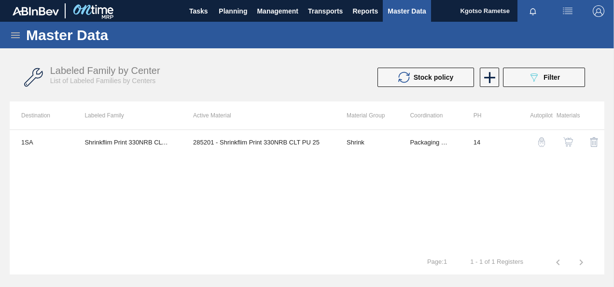
click at [569, 142] on img "button" at bounding box center [569, 142] width 10 height 10
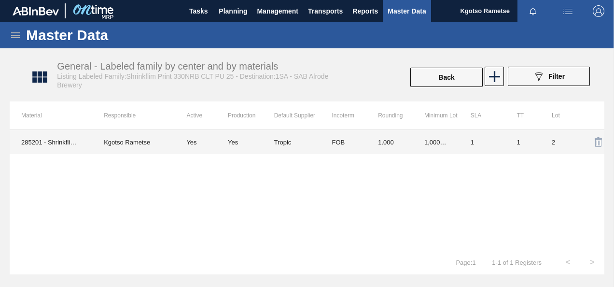
click at [320, 148] on td "FOB" at bounding box center [343, 142] width 46 height 24
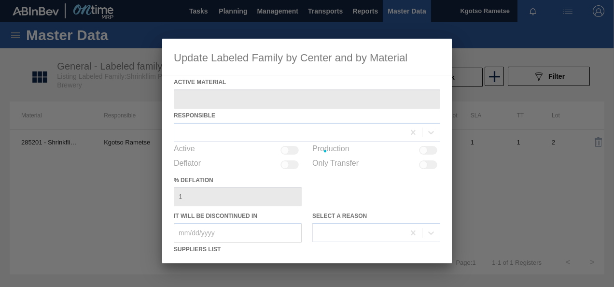
type Material "285201 - Shrinkflim Print 330NRB CLT PU 25"
checkbox input "true"
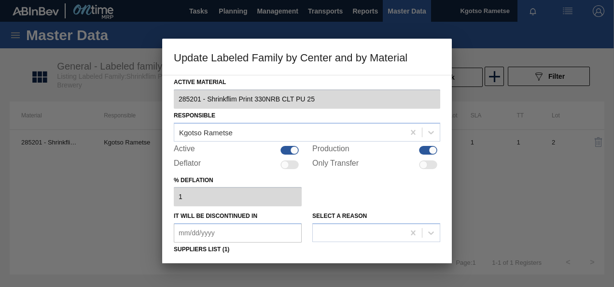
click at [333, 198] on div "% deflation 1" at bounding box center [307, 189] width 267 height 33
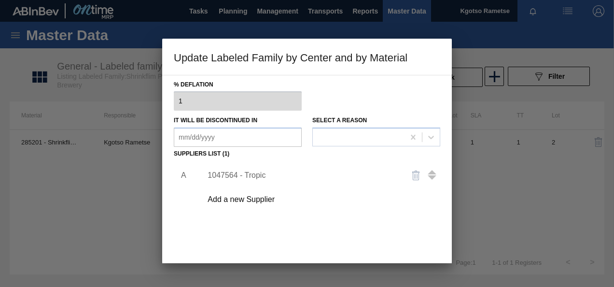
scroll to position [97, 0]
click at [246, 172] on div "1047564 - Tropic" at bounding box center [302, 174] width 189 height 9
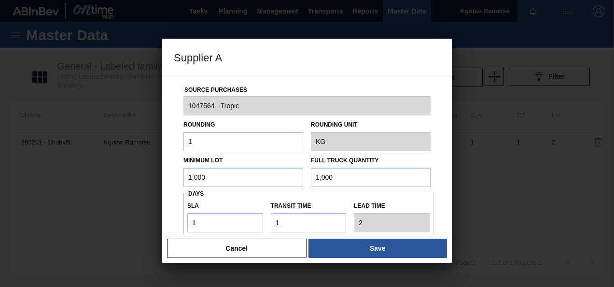
drag, startPoint x: 237, startPoint y: 180, endPoint x: 150, endPoint y: 182, distance: 86.9
click at [150, 182] on div "Supplier A Source Purchases 1047564 - Tropic Rounding 1 Rounding Unit KG Minimu…" at bounding box center [307, 143] width 614 height 287
drag, startPoint x: 213, startPoint y: 175, endPoint x: 147, endPoint y: 171, distance: 65.8
click at [147, 171] on div "Supplier A Source Purchases 1047564 - Tropic Rounding 1 Rounding Unit KG Minimu…" at bounding box center [307, 143] width 614 height 287
type input "7,000"
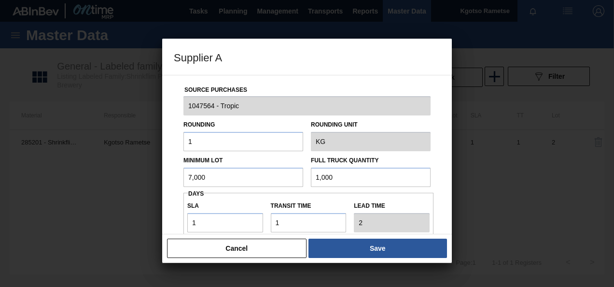
drag, startPoint x: 342, startPoint y: 179, endPoint x: 268, endPoint y: 175, distance: 74.0
click at [268, 175] on div "Minimum Lot 7,000 Full Truck Quantity 1,000" at bounding box center [307, 169] width 255 height 36
paste input "7"
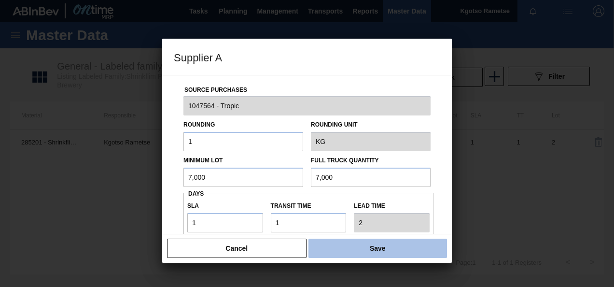
type input "7,000"
click at [354, 254] on button "Save" at bounding box center [378, 248] width 139 height 19
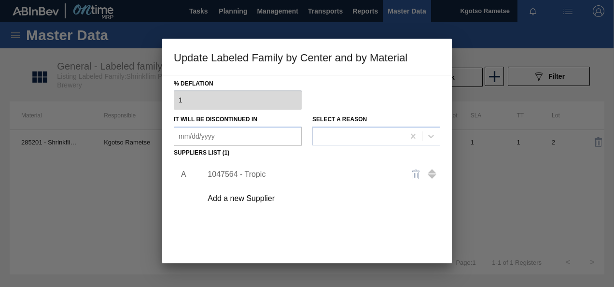
click at [360, 237] on div "A 1047564 - Tropic Add a new Supplier" at bounding box center [307, 216] width 267 height 113
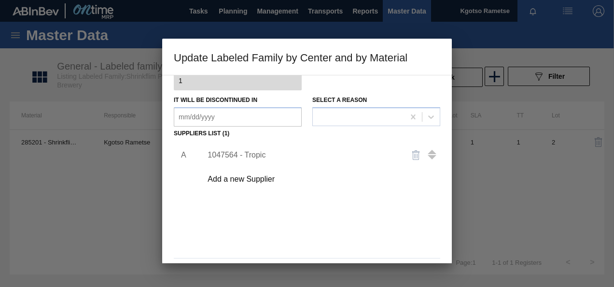
scroll to position [148, 0]
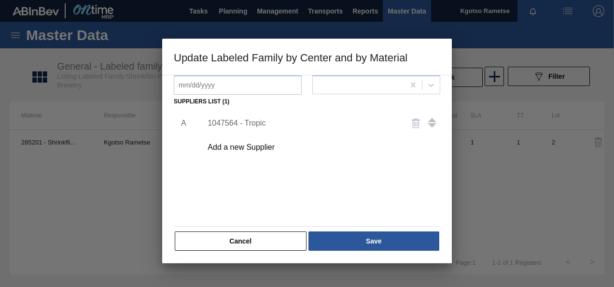
click at [360, 237] on button "Save" at bounding box center [374, 240] width 131 height 19
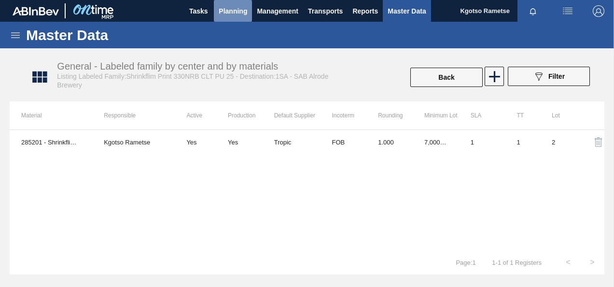
click at [221, 14] on span "Planning" at bounding box center [233, 11] width 28 height 12
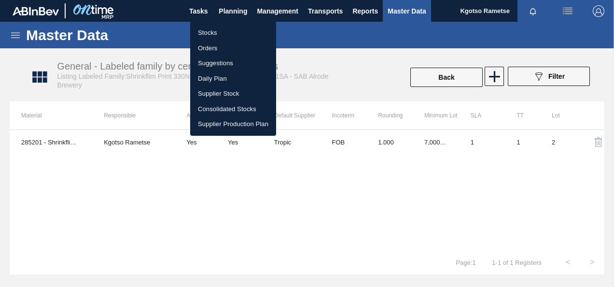
click at [212, 28] on li "Stocks" at bounding box center [233, 32] width 86 height 15
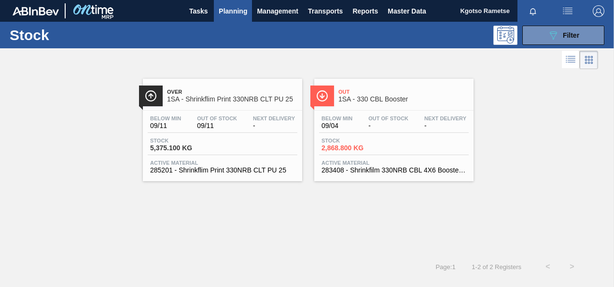
click at [386, 139] on span "Stock" at bounding box center [356, 141] width 68 height 6
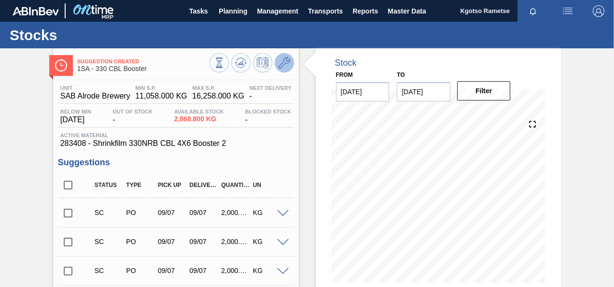
click at [279, 59] on icon at bounding box center [285, 63] width 12 height 12
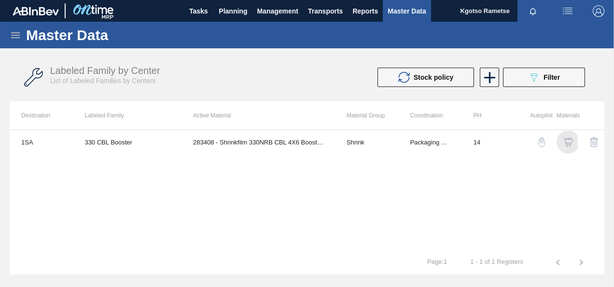
click at [565, 144] on img "button" at bounding box center [569, 142] width 10 height 10
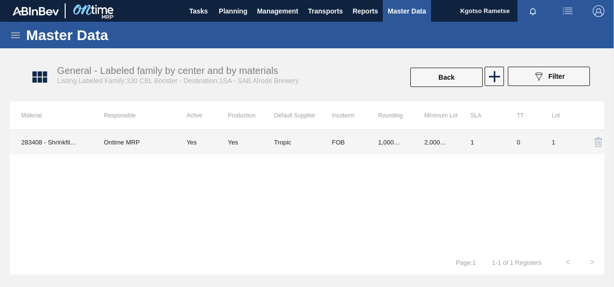
click at [383, 138] on td "1,000.000" at bounding box center [390, 142] width 46 height 24
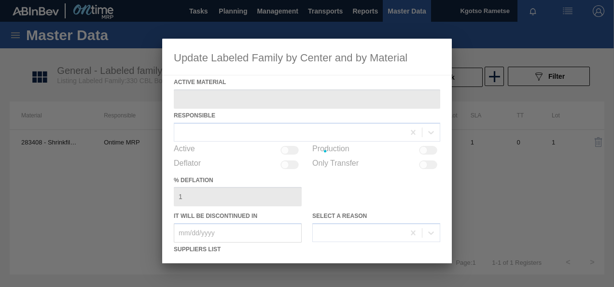
type Material "283408 - Shrinkfilm 330NRB CBL 4X6 Booster 2"
checkbox input "true"
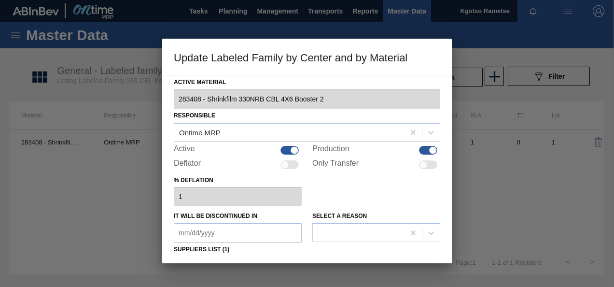
click at [375, 175] on div "% deflation 1" at bounding box center [307, 189] width 267 height 33
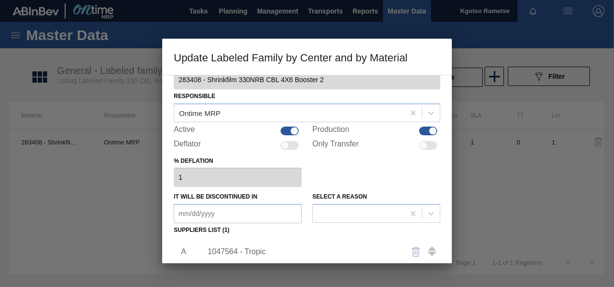
scroll to position [58, 0]
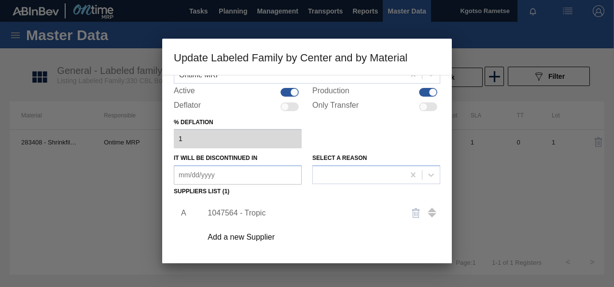
click at [266, 209] on div "1047564 - Tropic" at bounding box center [302, 213] width 189 height 9
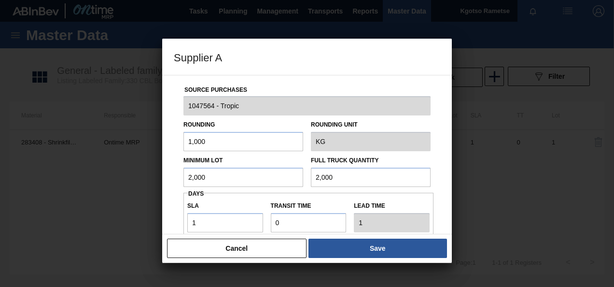
drag, startPoint x: 228, startPoint y: 178, endPoint x: 164, endPoint y: 182, distance: 64.8
click at [164, 182] on div "Source Purchases 1047564 - Tropic Rounding 1,000 Rounding Unit KG Minimum Lot 2…" at bounding box center [307, 154] width 290 height 159
type input "1"
drag, startPoint x: 220, startPoint y: 175, endPoint x: 175, endPoint y: 180, distance: 45.1
click at [175, 180] on div "Source Purchases 1047564 - Tropic Rounding 1,000 Rounding Unit KG Minimum Lot 1…" at bounding box center [307, 235] width 267 height 320
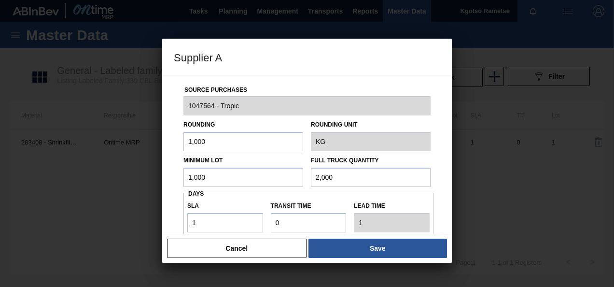
type input "1,000"
drag, startPoint x: 350, startPoint y: 176, endPoint x: 258, endPoint y: 181, distance: 91.4
click at [258, 181] on div "Minimum Lot 1,000 Full Truck Quantity 2,000" at bounding box center [307, 169] width 255 height 36
paste input "1"
type input "1,000"
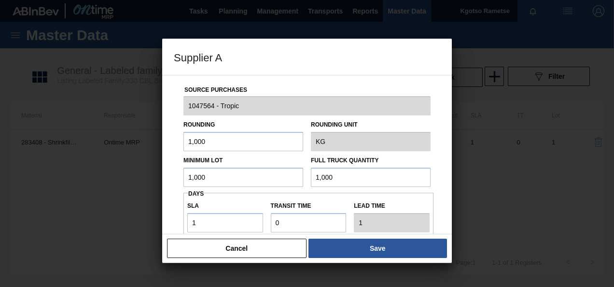
click at [173, 201] on div "Source Purchases 1047564 - Tropic Rounding 1,000 Rounding Unit KG Minimum Lot 1…" at bounding box center [307, 154] width 290 height 159
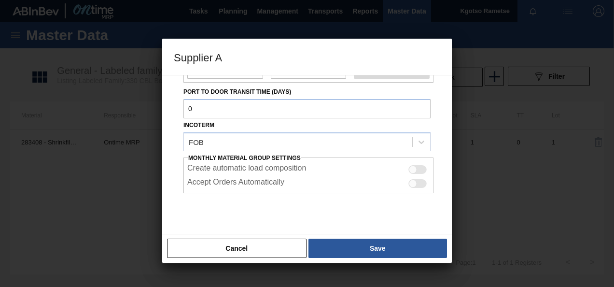
scroll to position [155, 0]
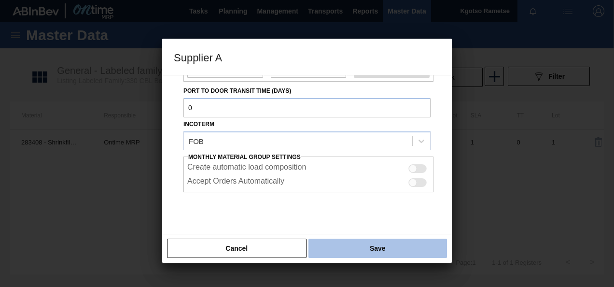
click at [373, 253] on button "Save" at bounding box center [378, 248] width 139 height 19
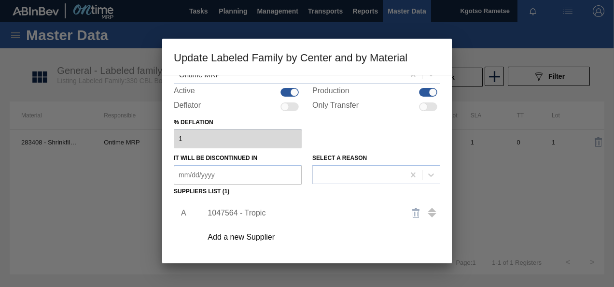
click at [373, 246] on div "Add a new Supplier" at bounding box center [319, 237] width 244 height 24
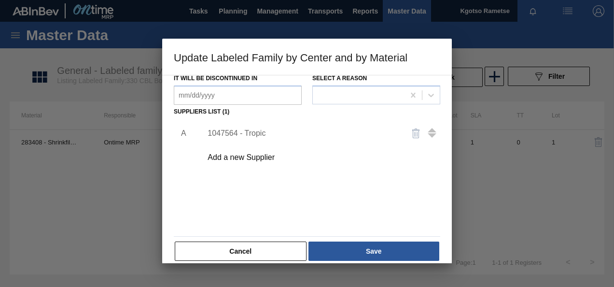
scroll to position [148, 0]
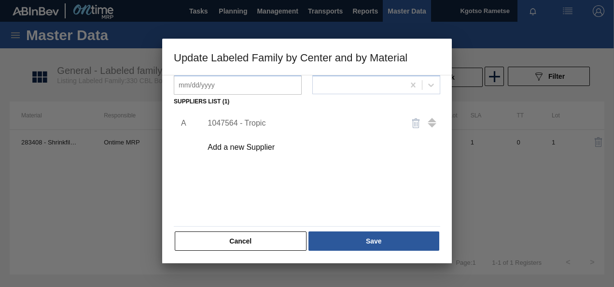
click at [373, 246] on button "Save" at bounding box center [374, 240] width 131 height 19
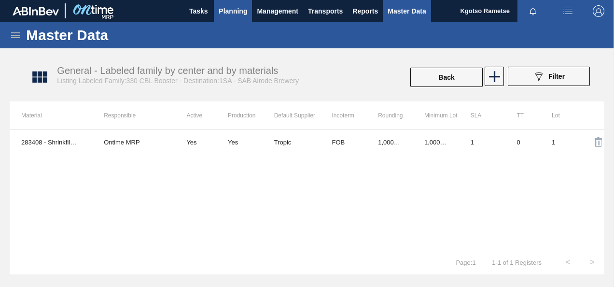
click at [229, 10] on span "Planning" at bounding box center [233, 11] width 28 height 12
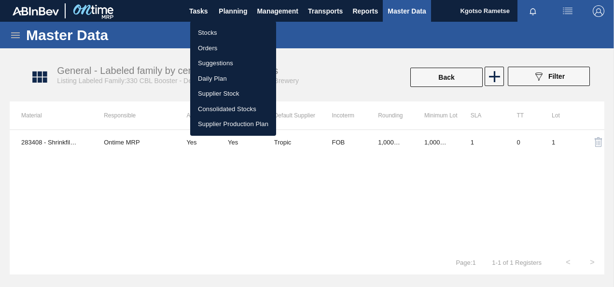
click at [206, 34] on li "Stocks" at bounding box center [233, 32] width 86 height 15
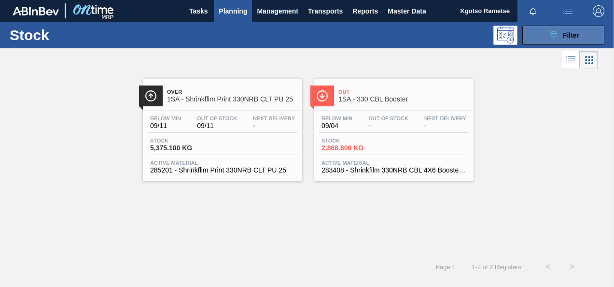
click at [587, 29] on button "089F7B8B-B2A5-4AFE-B5C0-19BA573D28AC Filter" at bounding box center [563, 35] width 82 height 19
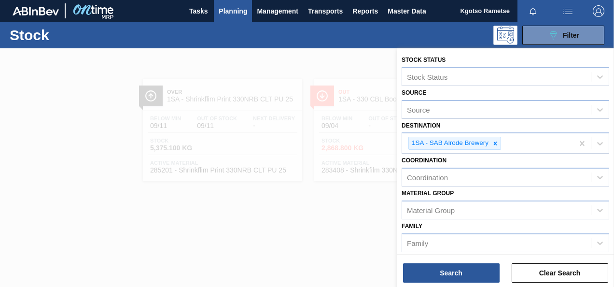
click at [500, 121] on div "Destination 1SA - SAB Alrode Brewery" at bounding box center [506, 136] width 208 height 35
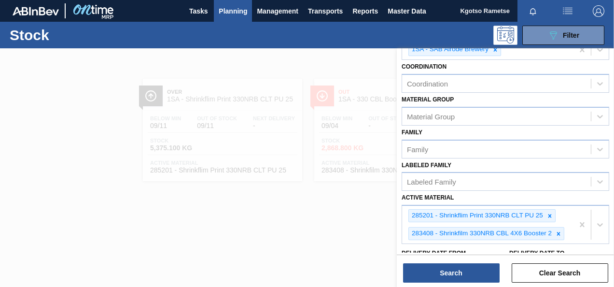
scroll to position [155, 0]
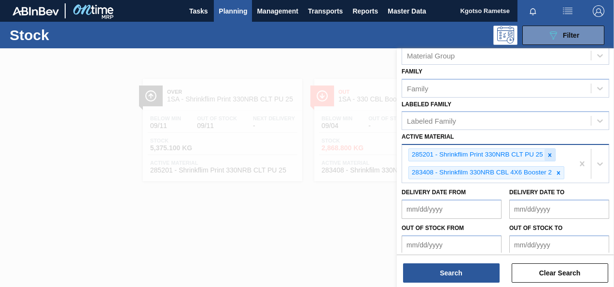
click at [551, 154] on icon at bounding box center [550, 155] width 7 height 7
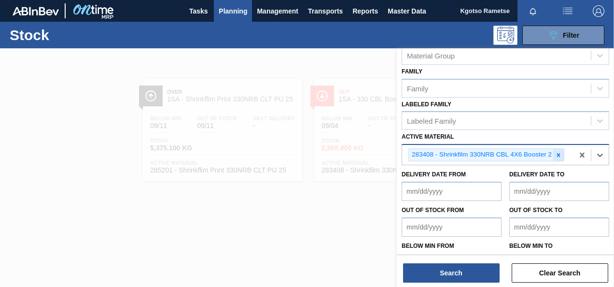
click at [556, 152] on icon at bounding box center [558, 155] width 7 height 7
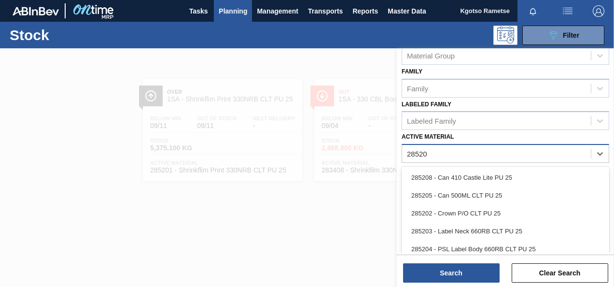
type Material "285200"
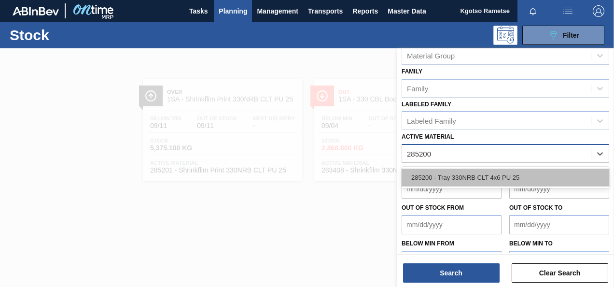
click at [508, 181] on div "285200 - Tray 330NRB CLT 4x6 PU 25" at bounding box center [506, 178] width 208 height 18
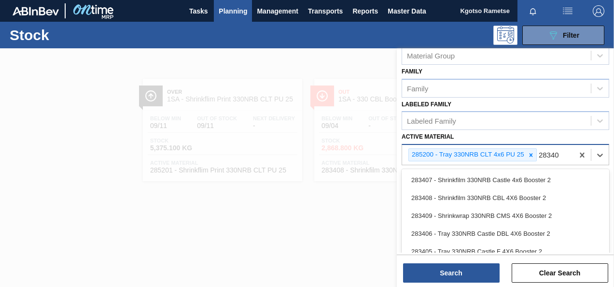
type Material "283403"
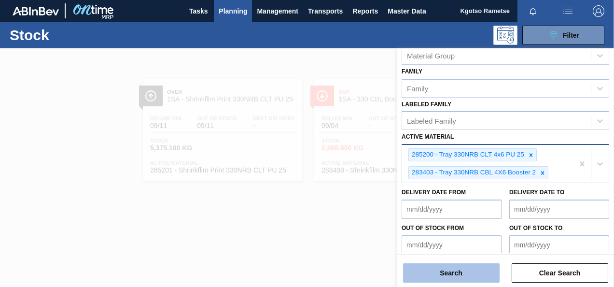
click at [458, 273] on button "Search" at bounding box center [451, 272] width 97 height 19
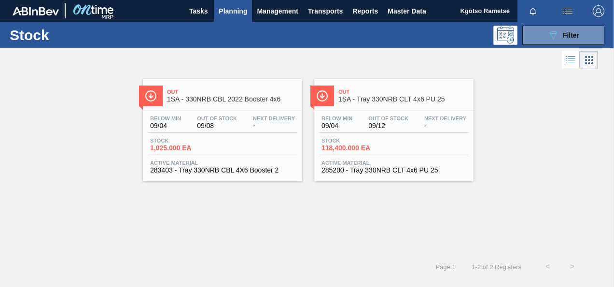
click at [360, 115] on div "Below Min 09/04 Out Of Stock 09/12 Next Delivery -" at bounding box center [394, 123] width 150 height 17
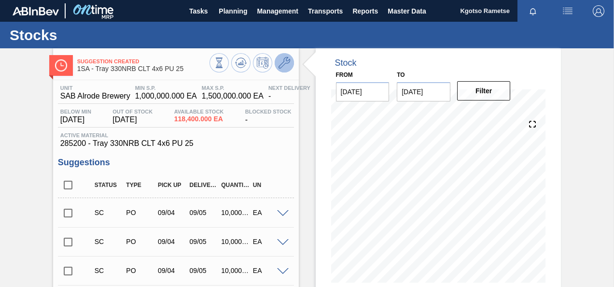
click at [282, 61] on icon at bounding box center [285, 63] width 12 height 12
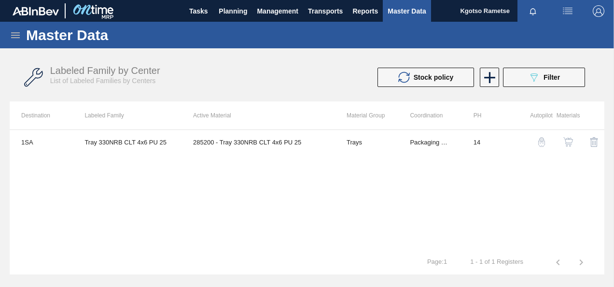
click at [565, 140] on img "button" at bounding box center [569, 142] width 10 height 10
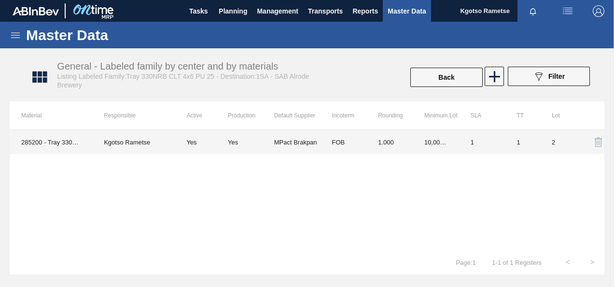
click at [440, 140] on td "10,000.000" at bounding box center [436, 142] width 46 height 24
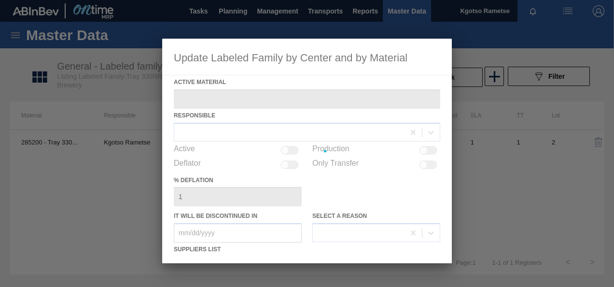
type Material "285200 - Tray 330NRB CLT 4x6 PU 25"
checkbox input "true"
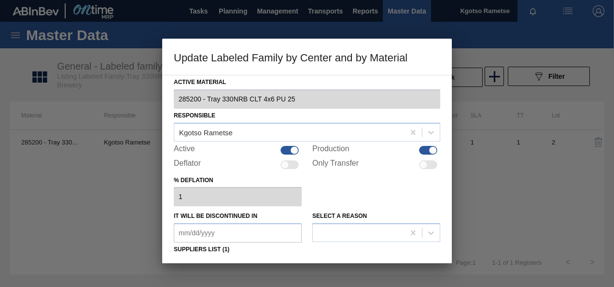
click at [376, 200] on div "% deflation 1" at bounding box center [307, 189] width 267 height 33
click at [502, 215] on div at bounding box center [307, 143] width 614 height 287
click at [376, 190] on div "% deflation 1" at bounding box center [307, 189] width 267 height 33
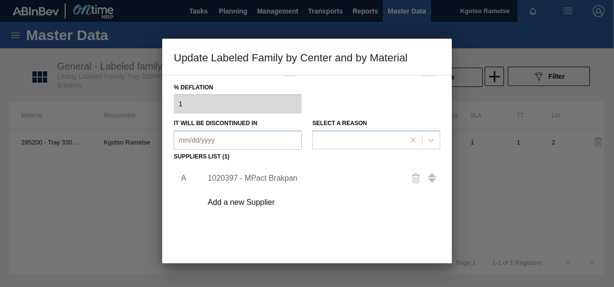
scroll to position [97, 0]
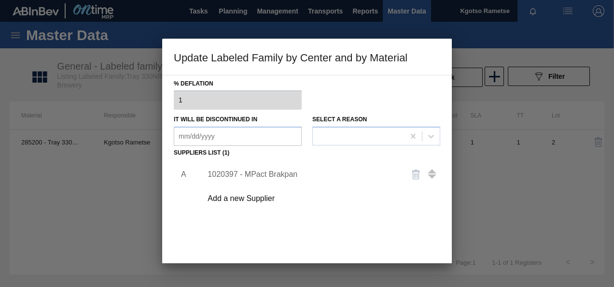
click at [272, 172] on div "1020397 - MPact Brakpan" at bounding box center [302, 174] width 189 height 9
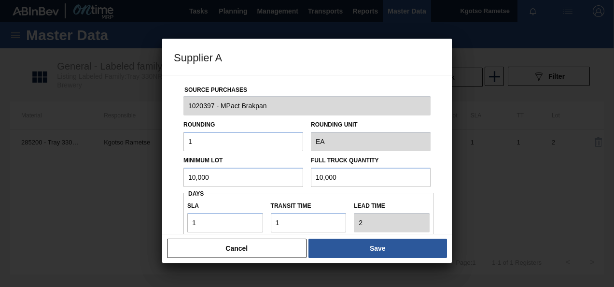
drag, startPoint x: 271, startPoint y: 173, endPoint x: 199, endPoint y: 189, distance: 73.8
click at [199, 189] on div "Source Purchases 1020397 - MPact Brakpan Rounding 1 Rounding Unit EA Minimum Lo…" at bounding box center [307, 235] width 267 height 320
click at [191, 176] on input "10,000" at bounding box center [244, 177] width 120 height 19
type input "115,200"
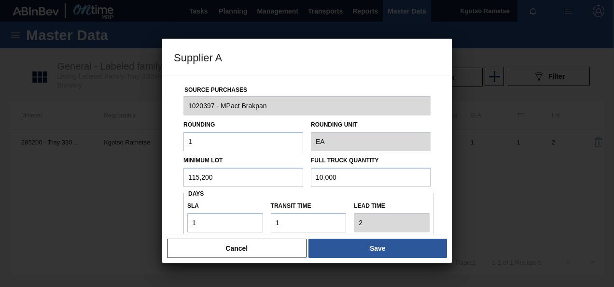
drag, startPoint x: 218, startPoint y: 178, endPoint x: 155, endPoint y: 179, distance: 62.8
click at [155, 179] on div "Supplier A Source Purchases 1020397 - MPact Brakpan Rounding 1 Rounding Unit EA…" at bounding box center [307, 143] width 614 height 287
drag, startPoint x: 357, startPoint y: 181, endPoint x: 283, endPoint y: 184, distance: 73.9
click at [283, 184] on div "Minimum Lot 115,200 Full Truck Quantity 10,000" at bounding box center [307, 169] width 255 height 36
paste input "15,2"
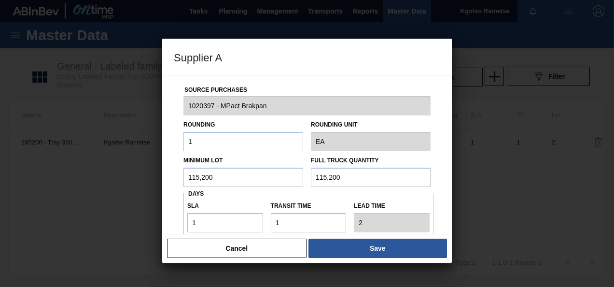
type input "115,200"
click at [168, 214] on div "Source Purchases 1020397 - MPact Brakpan Rounding 1 Rounding Unit EA Minimum Lo…" at bounding box center [307, 154] width 290 height 159
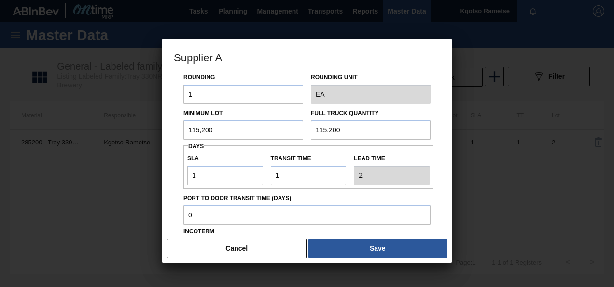
scroll to position [77, 0]
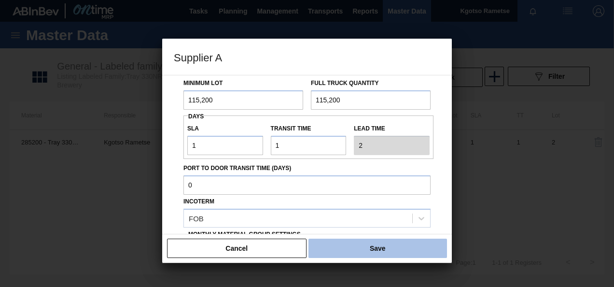
click at [324, 242] on button "Save" at bounding box center [378, 248] width 139 height 19
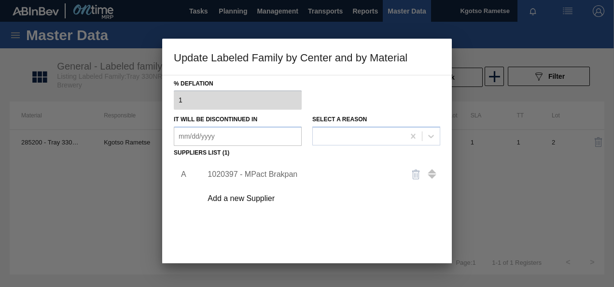
click at [350, 240] on div "A 1020397 - MPact Brakpan Add a new Supplier" at bounding box center [307, 216] width 267 height 113
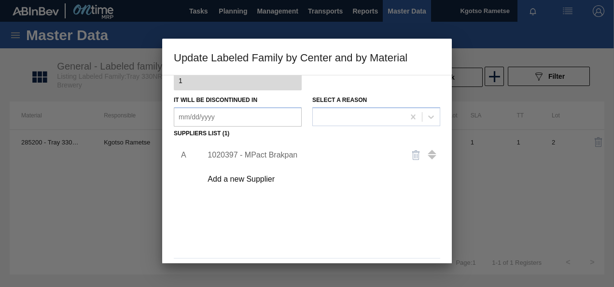
scroll to position [148, 0]
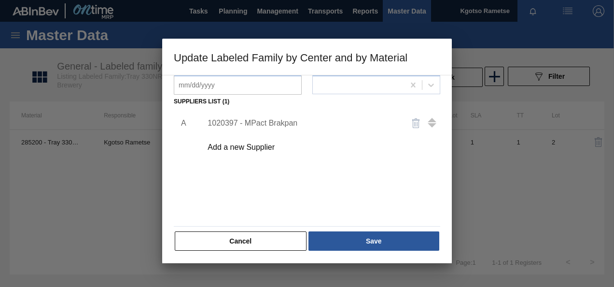
click at [350, 240] on button "Save" at bounding box center [374, 240] width 131 height 19
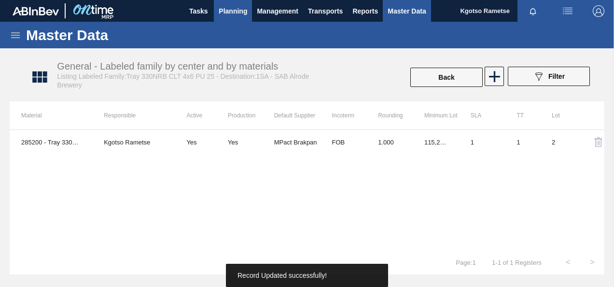
click at [243, 18] on button "Planning" at bounding box center [233, 11] width 38 height 22
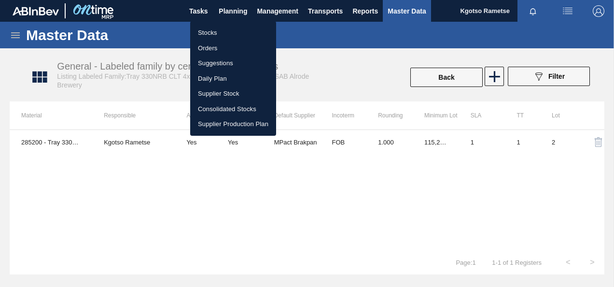
click at [222, 32] on li "Stocks" at bounding box center [233, 32] width 86 height 15
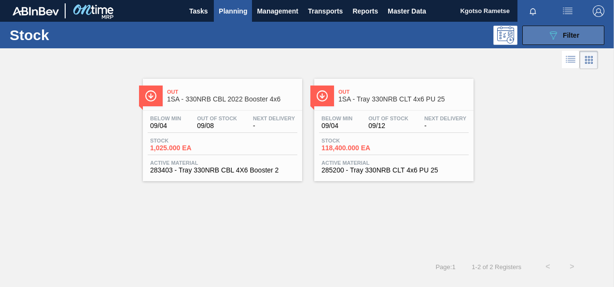
click at [555, 42] on button "089F7B8B-B2A5-4AFE-B5C0-19BA573D28AC Filter" at bounding box center [563, 35] width 82 height 19
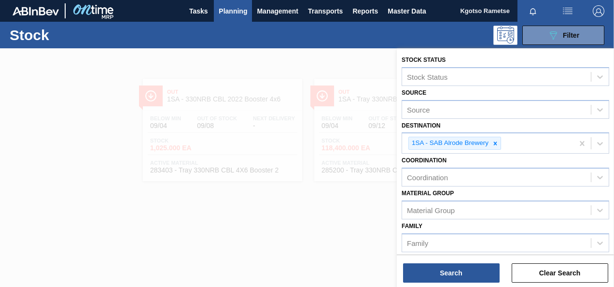
click at [552, 122] on div "Destination 1SA - SAB Alrode Brewery" at bounding box center [506, 136] width 208 height 35
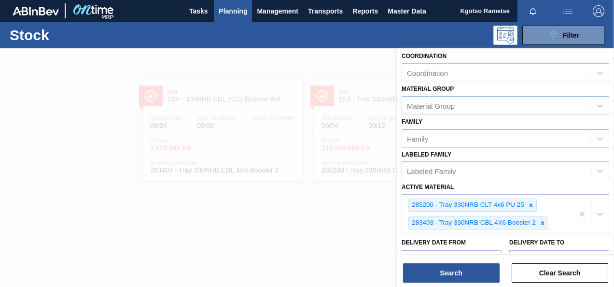
scroll to position [135, 0]
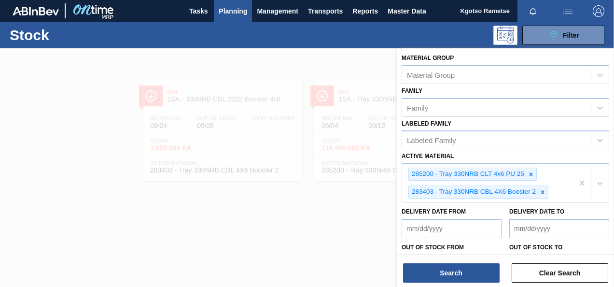
click at [181, 210] on div at bounding box center [307, 191] width 614 height 287
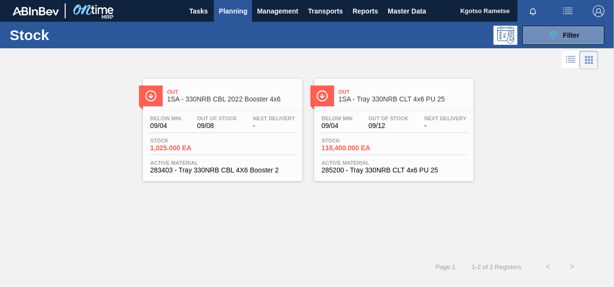
click at [232, 122] on span "09/08" at bounding box center [217, 125] width 40 height 7
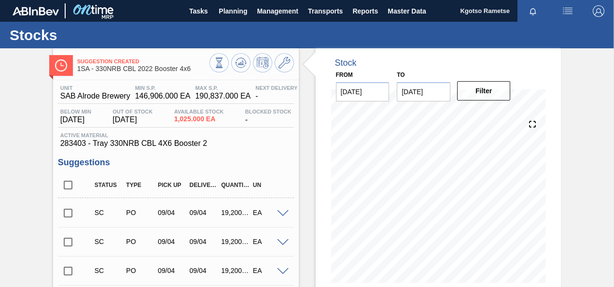
click at [282, 63] on icon at bounding box center [285, 63] width 12 height 12
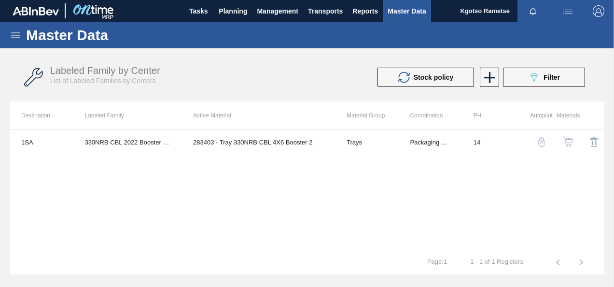
click at [568, 138] on img "button" at bounding box center [569, 142] width 10 height 10
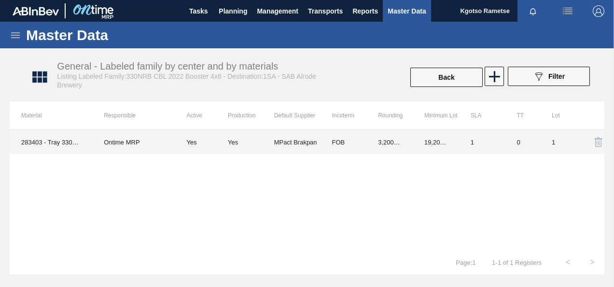
click at [280, 135] on td "MPact Brakpan" at bounding box center [297, 142] width 46 height 24
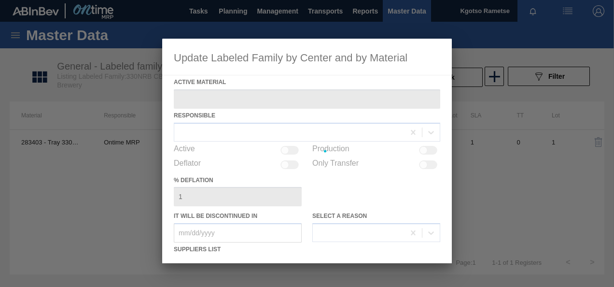
type Material "283403 - Tray 330NRB CBL 4X6 Booster 2"
checkbox input "true"
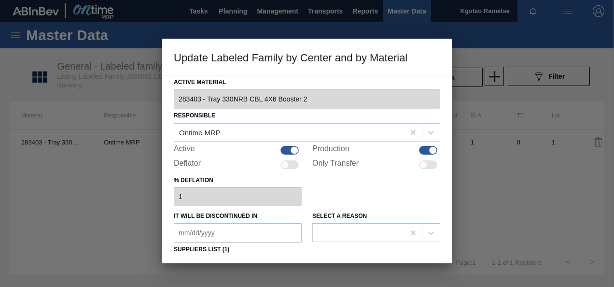
click at [338, 184] on div "% deflation 1" at bounding box center [307, 189] width 267 height 33
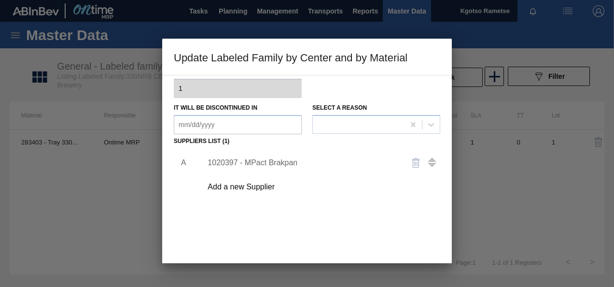
scroll to position [116, 0]
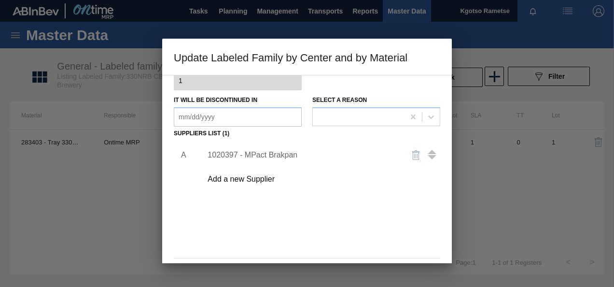
click at [251, 152] on div "1020397 - MPact Brakpan" at bounding box center [302, 155] width 189 height 9
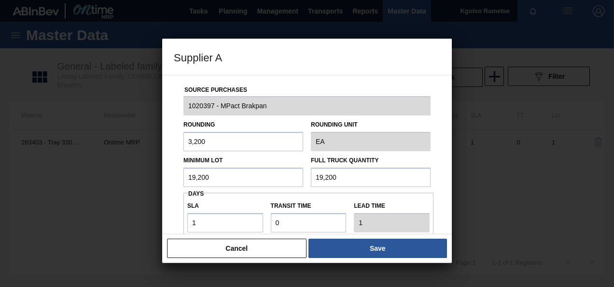
drag, startPoint x: 229, startPoint y: 178, endPoint x: 104, endPoint y: 206, distance: 127.6
click at [104, 206] on div "Supplier A Source Purchases 1020397 - MPact Brakpan Rounding 3,200 Rounding Uni…" at bounding box center [307, 143] width 614 height 287
click at [202, 182] on input "64,000" at bounding box center [244, 177] width 120 height 19
type input "64,000"
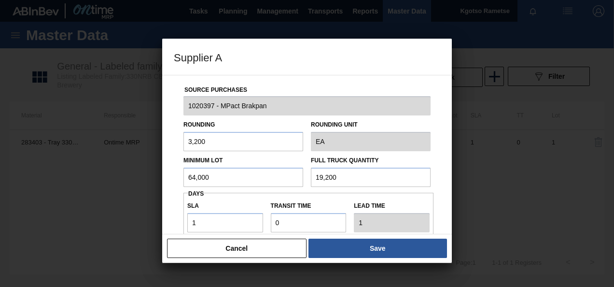
click at [326, 179] on input "19,200" at bounding box center [371, 177] width 120 height 19
paste input "64,0"
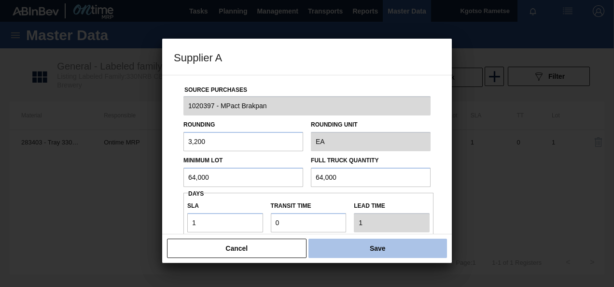
type input "64,000"
click at [372, 252] on button "Save" at bounding box center [378, 248] width 139 height 19
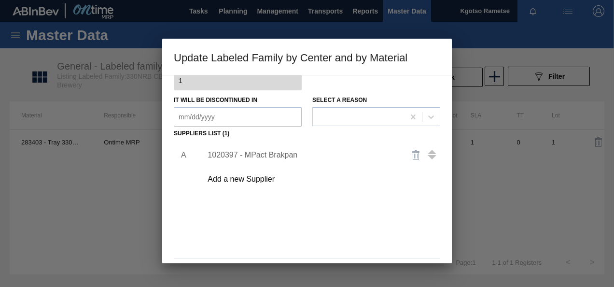
click at [372, 252] on div "A 1020397 - MPact Brakpan Add a new Supplier" at bounding box center [307, 197] width 267 height 113
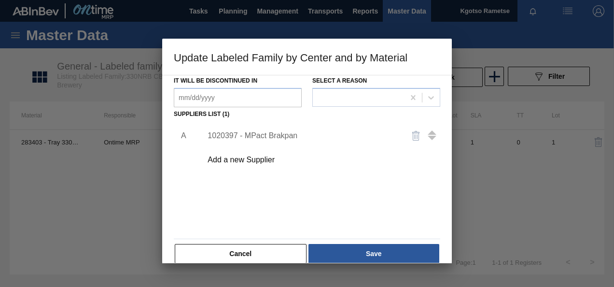
click at [372, 252] on button "Save" at bounding box center [374, 253] width 131 height 19
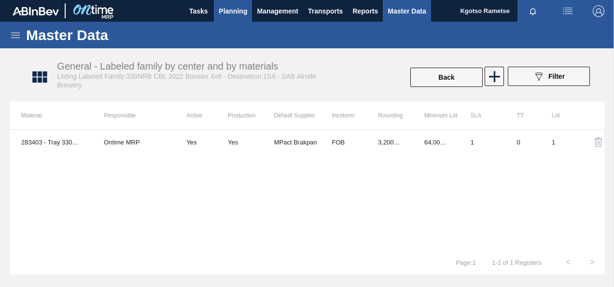
click at [225, 12] on span "Planning" at bounding box center [233, 11] width 28 height 12
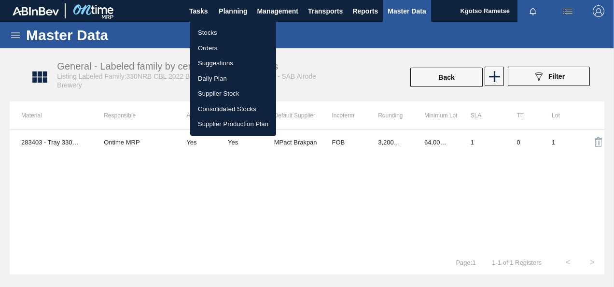
click at [209, 31] on li "Stocks" at bounding box center [233, 32] width 86 height 15
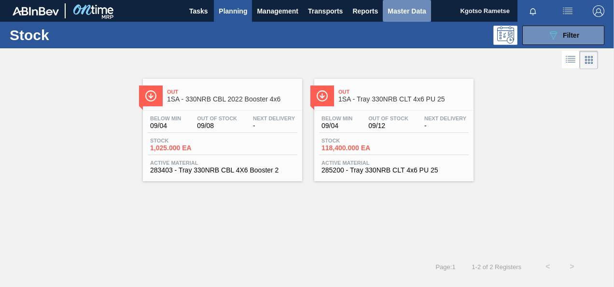
click at [417, 10] on span "Master Data" at bounding box center [407, 11] width 38 height 12
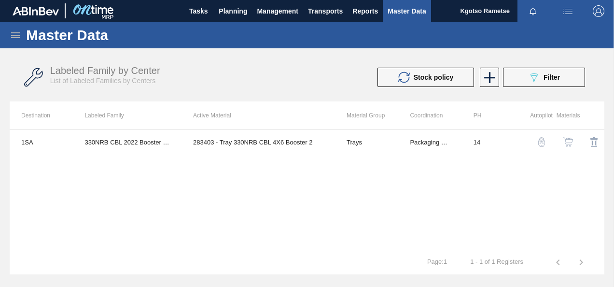
click at [480, 87] on div "Labeled Family by Center List of Labeled Families by Centers Stock policy 089F7…" at bounding box center [307, 77] width 595 height 36
click at [484, 87] on div "Labeled Family by Center List of Labeled Families by Centers Stock policy 089F7…" at bounding box center [307, 77] width 595 height 36
click at [488, 84] on icon at bounding box center [489, 77] width 19 height 19
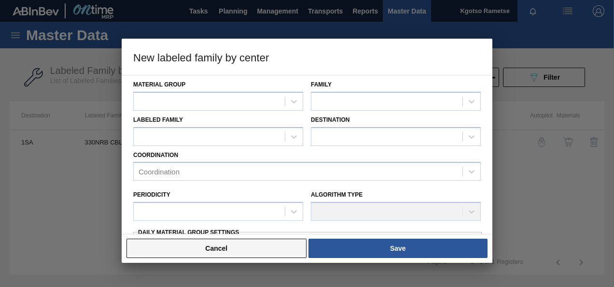
click at [285, 239] on button "Cancel" at bounding box center [217, 248] width 180 height 19
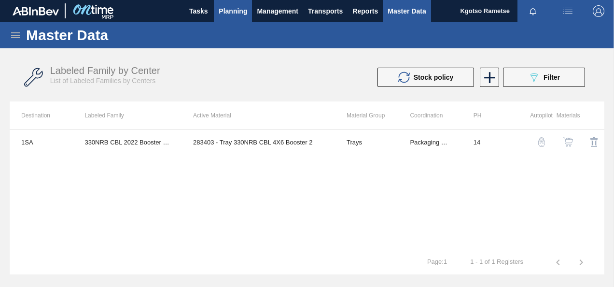
click at [251, 6] on button "Planning" at bounding box center [233, 11] width 38 height 22
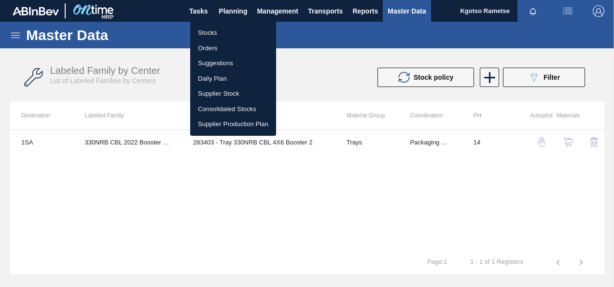
click at [332, 41] on div at bounding box center [307, 143] width 614 height 287
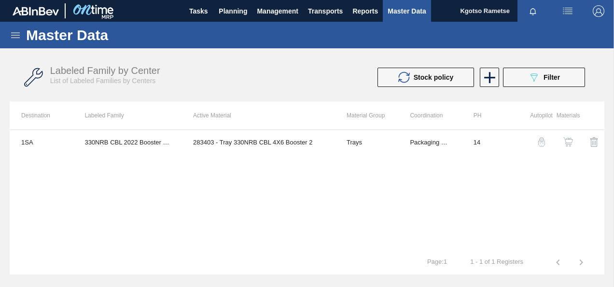
click at [396, 17] on button "Master Data" at bounding box center [407, 11] width 48 height 22
click at [14, 33] on icon at bounding box center [16, 35] width 12 height 12
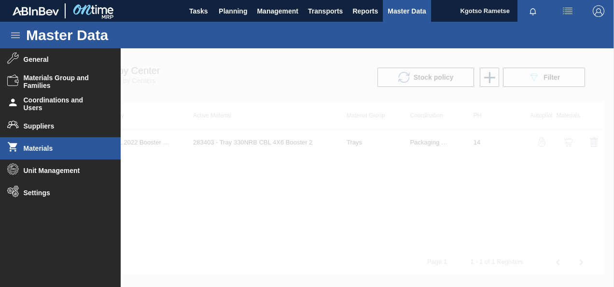
click at [42, 143] on li "Materials" at bounding box center [60, 148] width 121 height 22
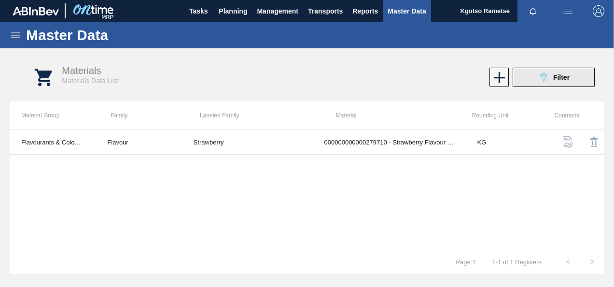
click at [552, 72] on div "089F7B8B-B2A5-4AFE-B5C0-19BA573D28AC Filter" at bounding box center [554, 77] width 32 height 12
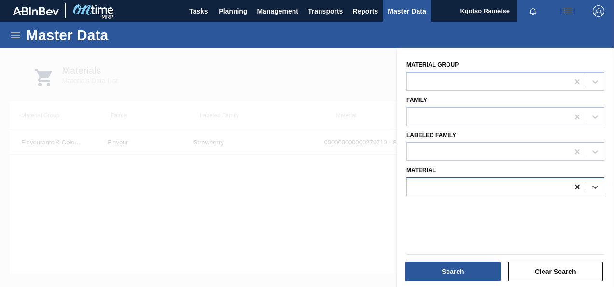
click at [576, 188] on icon at bounding box center [578, 187] width 10 height 10
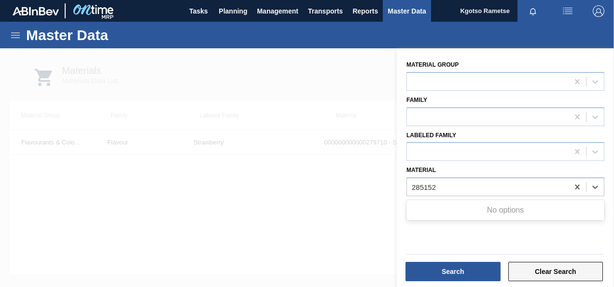
type input "285152"
click at [557, 273] on button "Clear Search" at bounding box center [555, 271] width 95 height 19
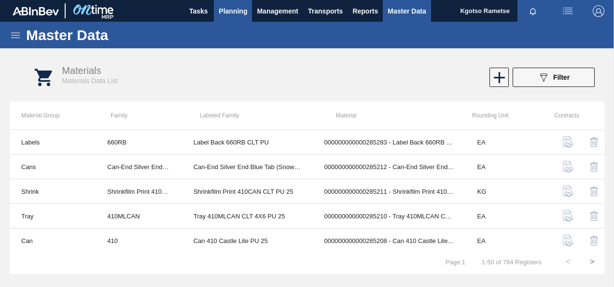
click at [242, 7] on span "Planning" at bounding box center [233, 11] width 28 height 12
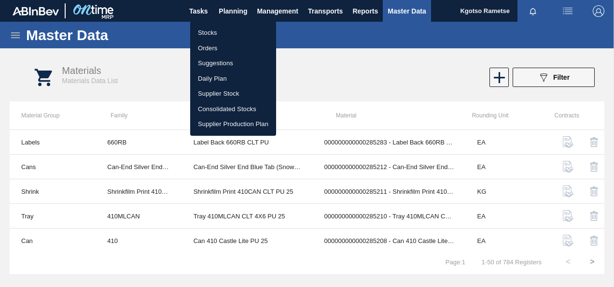
click at [212, 29] on li "Stocks" at bounding box center [233, 32] width 86 height 15
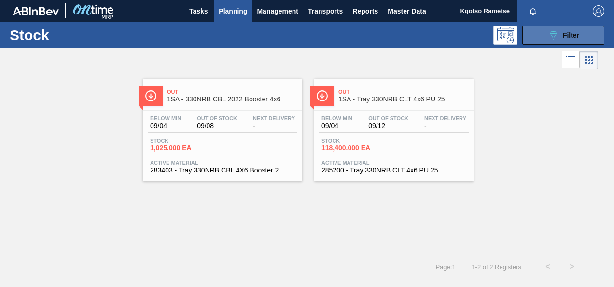
click at [574, 42] on button "089F7B8B-B2A5-4AFE-B5C0-19BA573D28AC Filter" at bounding box center [563, 35] width 82 height 19
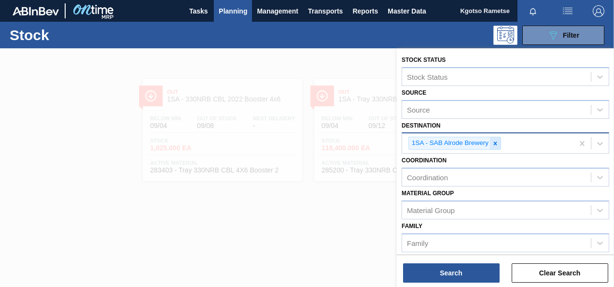
click at [495, 140] on icon at bounding box center [495, 143] width 7 height 7
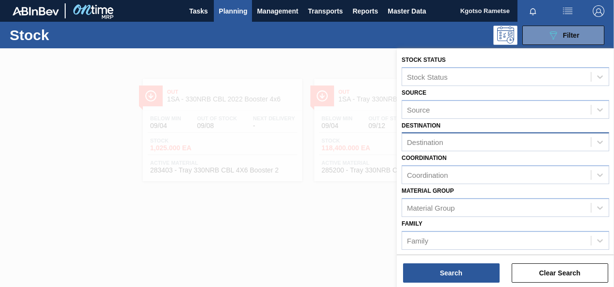
click at [431, 121] on div "Destination Destination" at bounding box center [506, 135] width 208 height 33
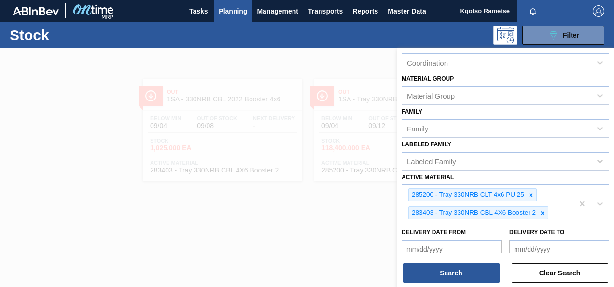
scroll to position [116, 0]
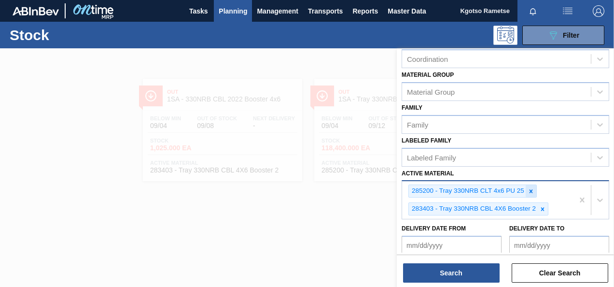
click at [529, 190] on icon at bounding box center [531, 191] width 7 height 7
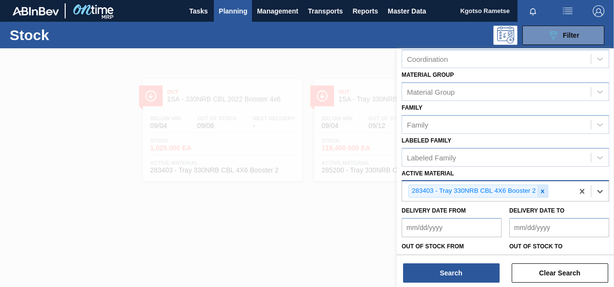
click at [543, 191] on icon at bounding box center [542, 190] width 3 height 3
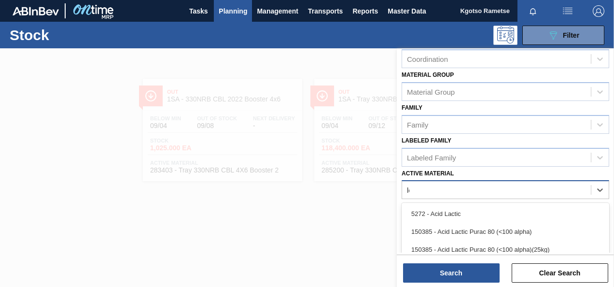
type Material "l"
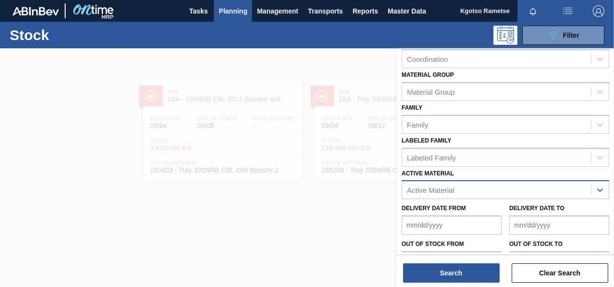
click at [323, 232] on div at bounding box center [307, 191] width 614 height 287
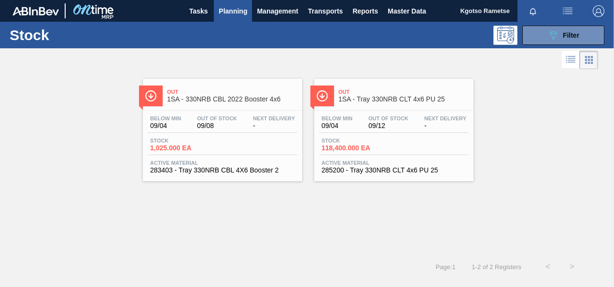
scroll to position [118, 0]
click at [539, 53] on div at bounding box center [299, 59] width 598 height 23
click at [542, 41] on button "089F7B8B-B2A5-4AFE-B5C0-19BA573D28AC Filter" at bounding box center [563, 35] width 82 height 19
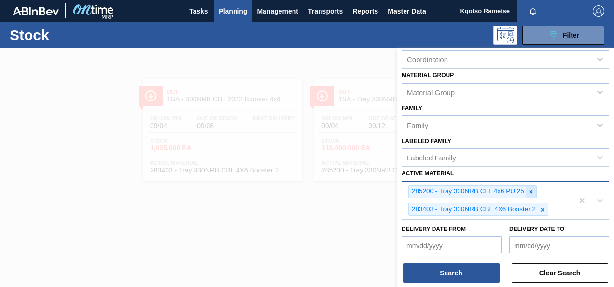
click at [528, 188] on icon at bounding box center [531, 191] width 7 height 7
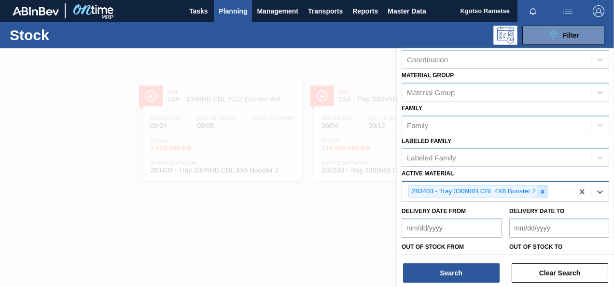
click at [537, 190] on div at bounding box center [542, 191] width 11 height 12
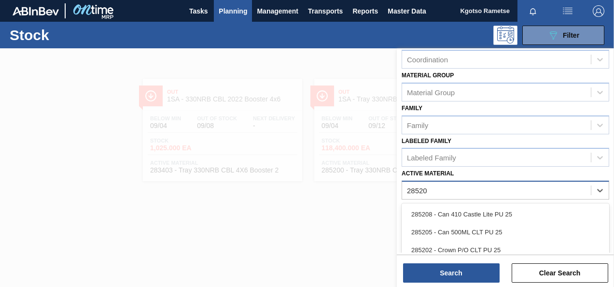
type Material "285201"
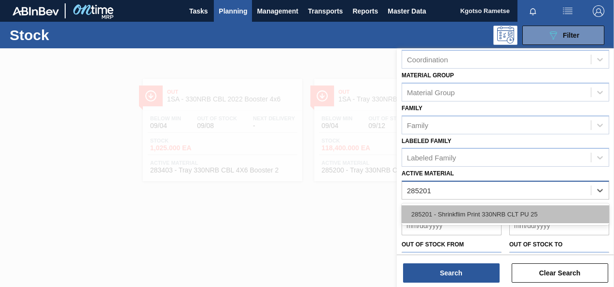
click at [486, 216] on div "285201 - Shrinkflim Print 330NRB CLT PU 25" at bounding box center [506, 214] width 208 height 18
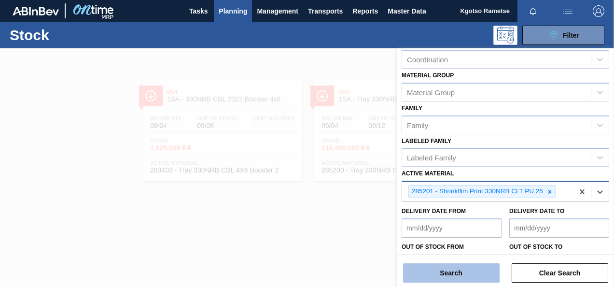
click at [449, 271] on button "Search" at bounding box center [451, 272] width 97 height 19
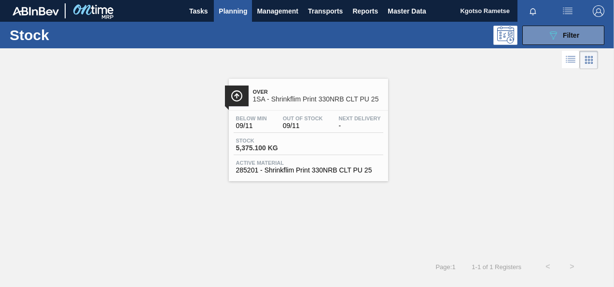
click at [258, 117] on span "Below Min" at bounding box center [251, 118] width 31 height 6
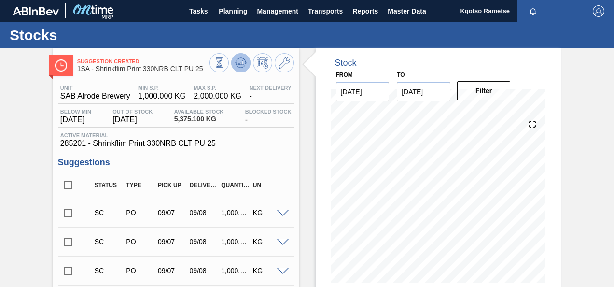
click at [239, 70] on button at bounding box center [240, 62] width 19 height 19
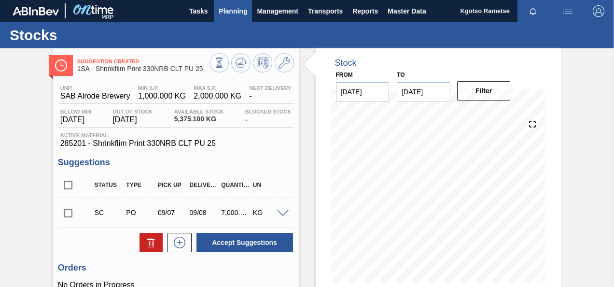
click at [227, 11] on span "Planning" at bounding box center [233, 11] width 28 height 12
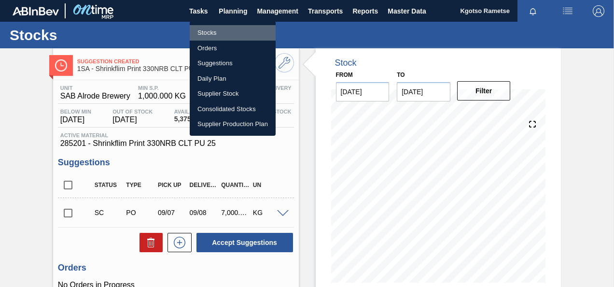
click at [201, 33] on li "Stocks" at bounding box center [233, 32] width 86 height 15
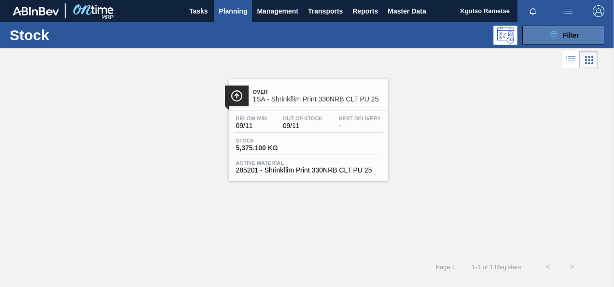
click at [587, 36] on button "089F7B8B-B2A5-4AFE-B5C0-19BA573D28AC Filter" at bounding box center [563, 35] width 82 height 19
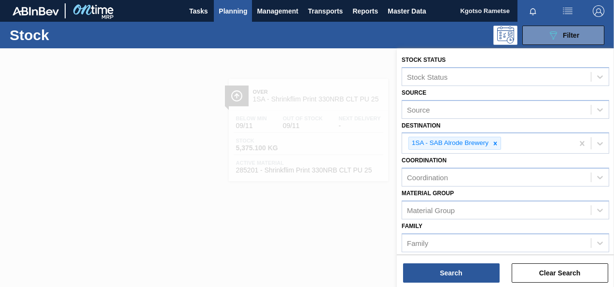
click at [489, 189] on div "Material [PERSON_NAME] Group" at bounding box center [506, 202] width 208 height 33
click at [356, 119] on div at bounding box center [307, 191] width 614 height 287
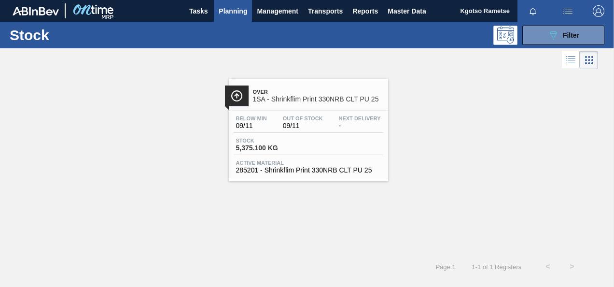
click at [356, 119] on span "Next Delivery" at bounding box center [360, 118] width 42 height 6
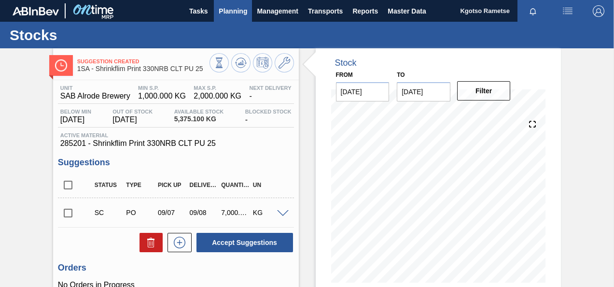
click at [227, 11] on span "Planning" at bounding box center [233, 11] width 28 height 12
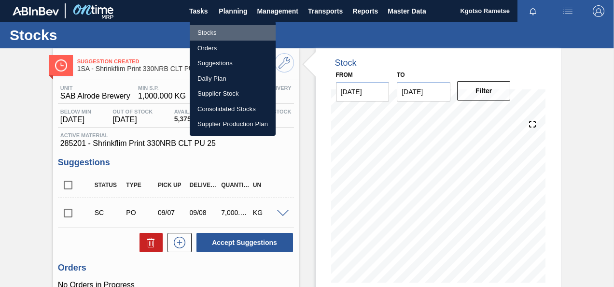
click at [203, 29] on li "Stocks" at bounding box center [233, 32] width 86 height 15
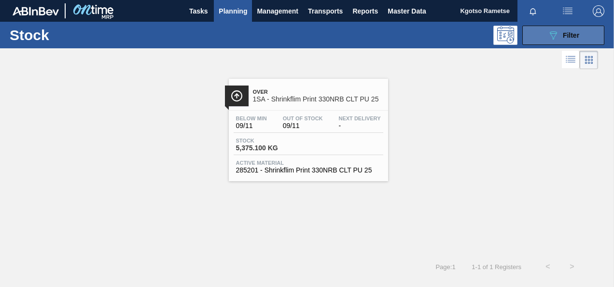
click at [537, 26] on button "089F7B8B-B2A5-4AFE-B5C0-19BA573D28AC Filter" at bounding box center [563, 35] width 82 height 19
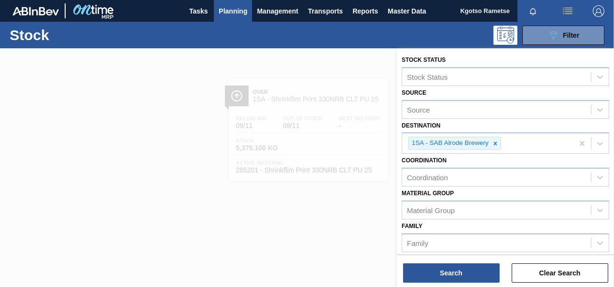
click at [503, 192] on div "Material [PERSON_NAME] Group" at bounding box center [506, 202] width 208 height 33
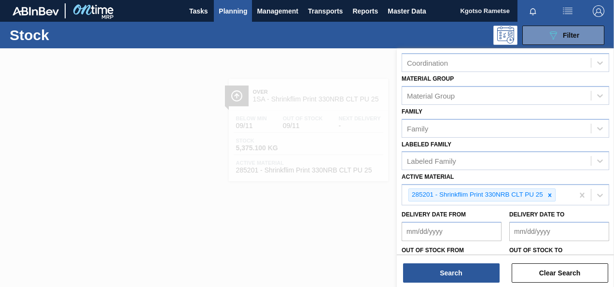
scroll to position [155, 0]
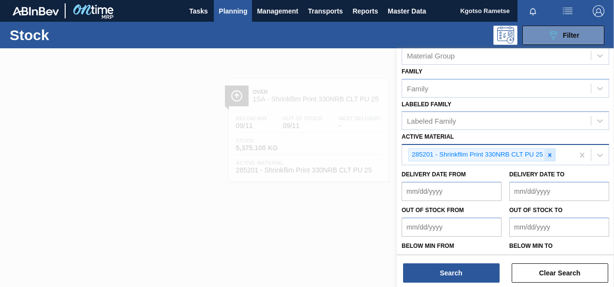
click at [550, 152] on icon at bounding box center [550, 155] width 7 height 7
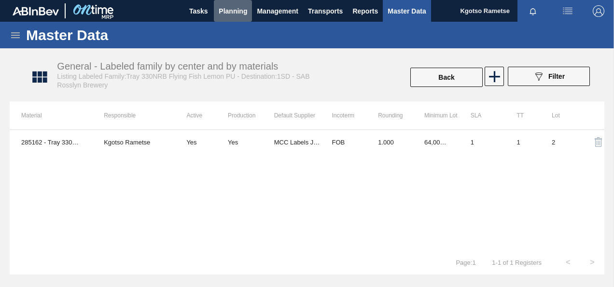
click at [226, 7] on span "Planning" at bounding box center [233, 11] width 28 height 12
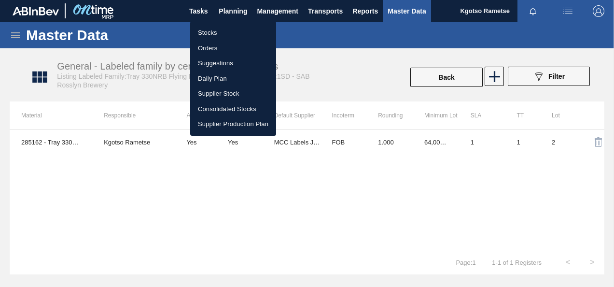
click at [224, 27] on li "Stocks" at bounding box center [233, 32] width 86 height 15
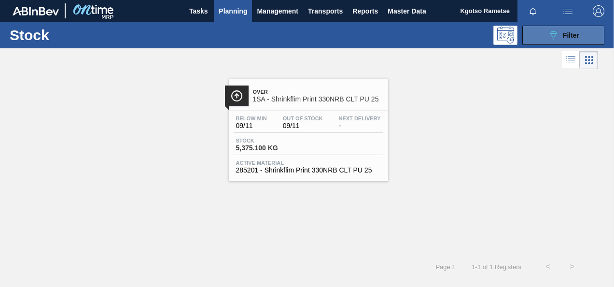
click at [538, 27] on button "089F7B8B-B2A5-4AFE-B5C0-19BA573D28AC Filter" at bounding box center [563, 35] width 82 height 19
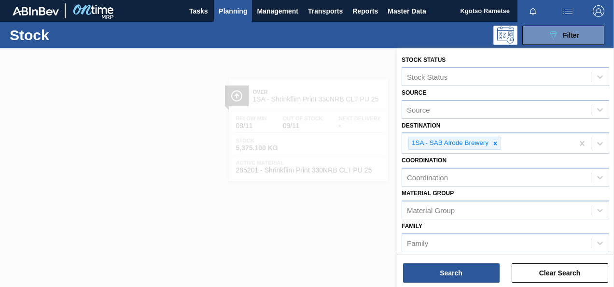
click at [531, 163] on div "Coordination Coordination" at bounding box center [506, 170] width 208 height 33
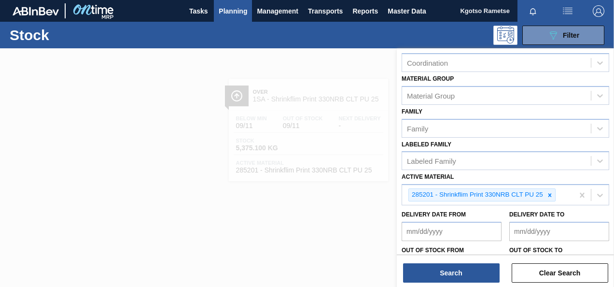
scroll to position [155, 0]
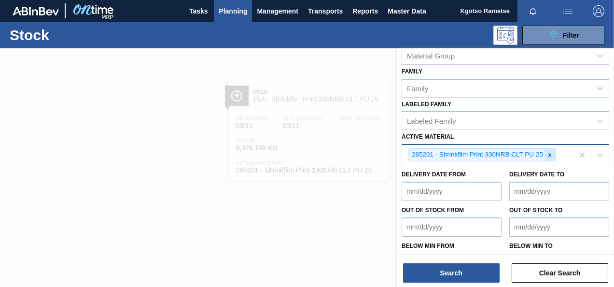
click at [551, 153] on icon at bounding box center [550, 154] width 3 height 3
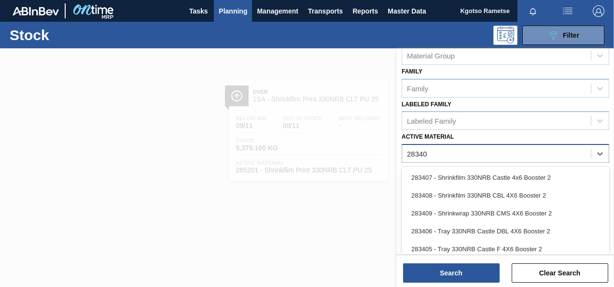
type Material "283408"
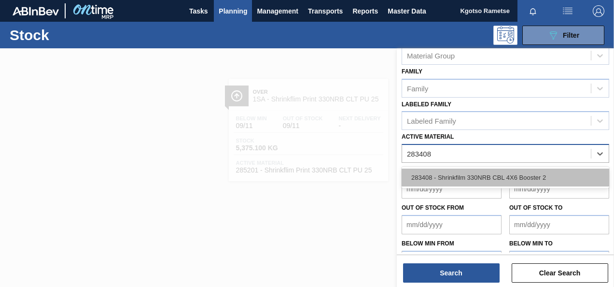
click at [446, 179] on div "283408 - Shrinkfilm 330NRB CBL 4X6 Booster 2" at bounding box center [506, 178] width 208 height 18
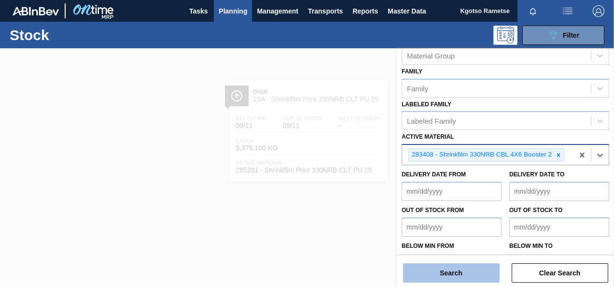
click at [445, 269] on button "Search" at bounding box center [451, 272] width 97 height 19
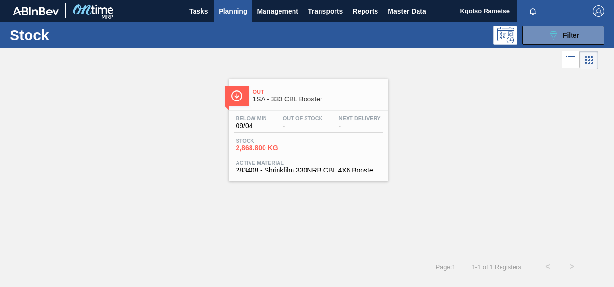
click at [313, 119] on span "Out Of Stock" at bounding box center [303, 118] width 40 height 6
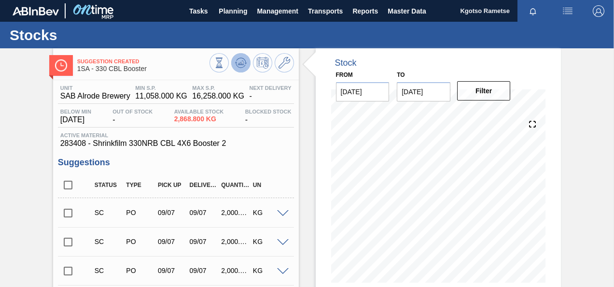
click at [245, 60] on icon at bounding box center [241, 63] width 12 height 12
click at [225, 12] on span "Planning" at bounding box center [233, 11] width 28 height 12
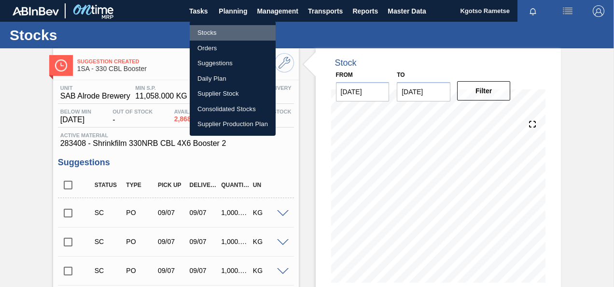
click at [206, 31] on li "Stocks" at bounding box center [233, 32] width 86 height 15
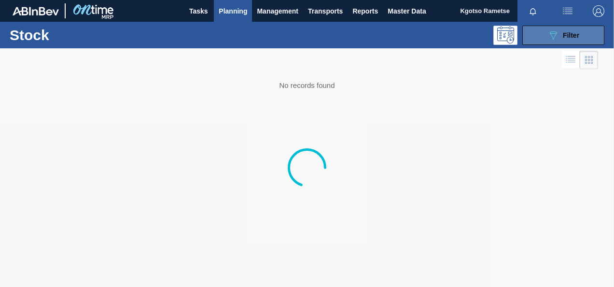
click at [555, 34] on icon "089F7B8B-B2A5-4AFE-B5C0-19BA573D28AC" at bounding box center [554, 35] width 12 height 12
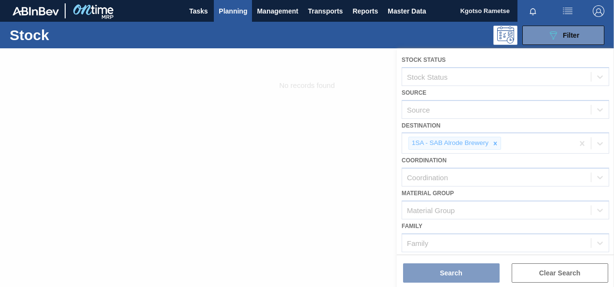
click at [478, 191] on div at bounding box center [307, 167] width 614 height 239
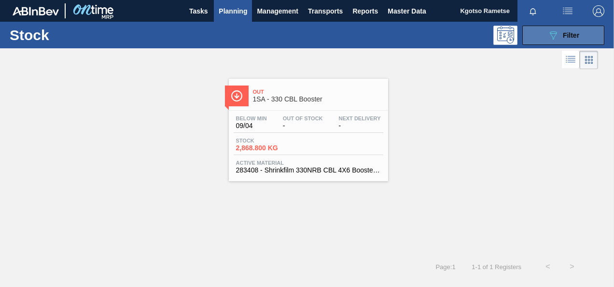
click at [580, 34] on button "089F7B8B-B2A5-4AFE-B5C0-19BA573D28AC Filter" at bounding box center [563, 35] width 82 height 19
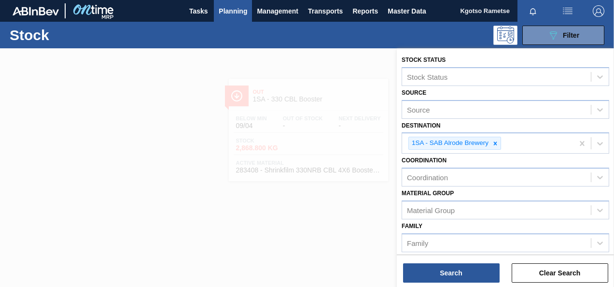
click at [399, 223] on div "Stock Status Stock Status Source Source Destination 1SA - SAB Alrode Brewery Co…" at bounding box center [505, 239] width 217 height 383
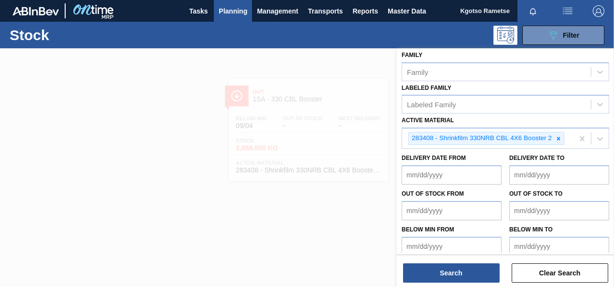
scroll to position [174, 0]
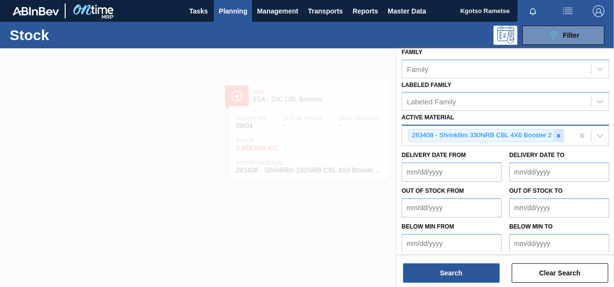
click at [559, 130] on div at bounding box center [558, 135] width 11 height 12
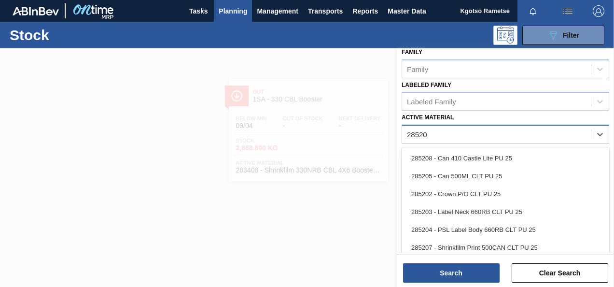
type Material "285200"
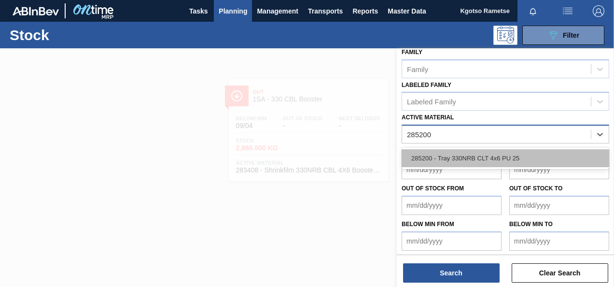
click at [522, 150] on div "285200 - Tray 330NRB CLT 4x6 PU 25" at bounding box center [506, 158] width 208 height 18
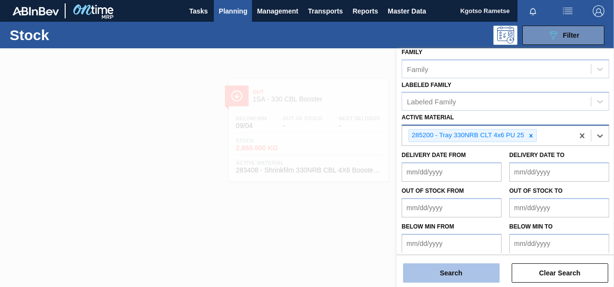
click at [439, 273] on button "Search" at bounding box center [451, 272] width 97 height 19
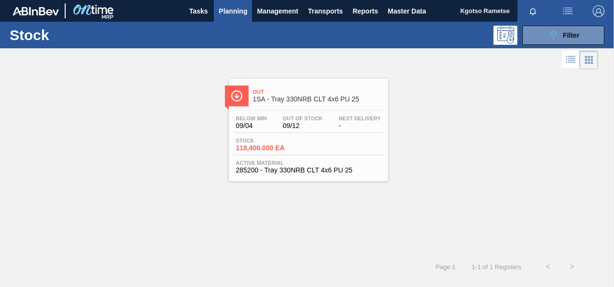
click at [249, 116] on span "Below Min" at bounding box center [251, 118] width 31 height 6
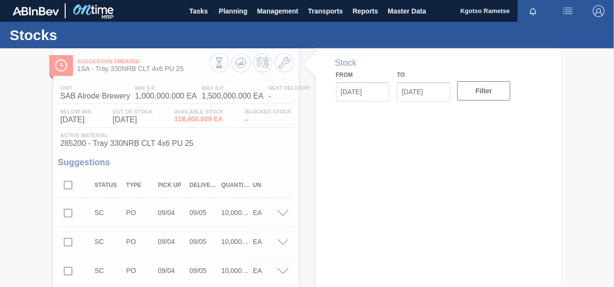
type input "[DATE]"
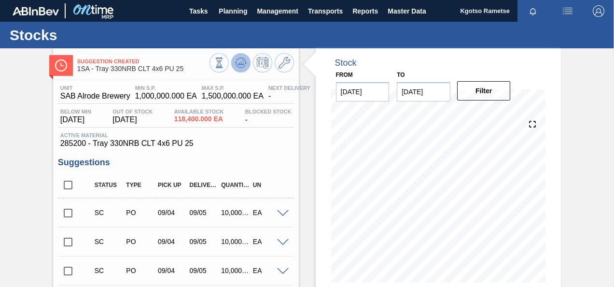
click at [246, 63] on button at bounding box center [240, 62] width 19 height 19
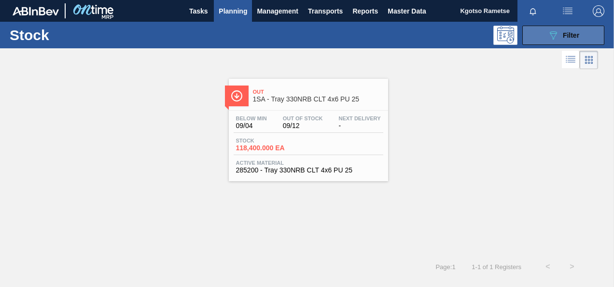
click at [549, 37] on icon "089F7B8B-B2A5-4AFE-B5C0-19BA573D28AC" at bounding box center [554, 35] width 12 height 12
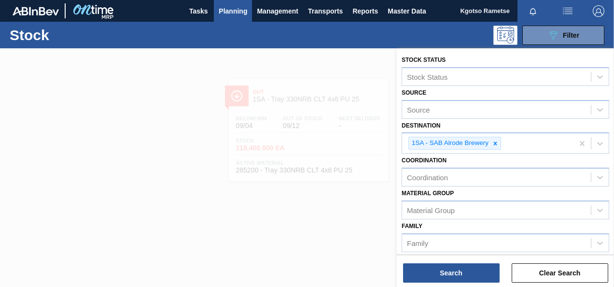
click at [491, 162] on div "Coordination Coordination" at bounding box center [506, 170] width 208 height 33
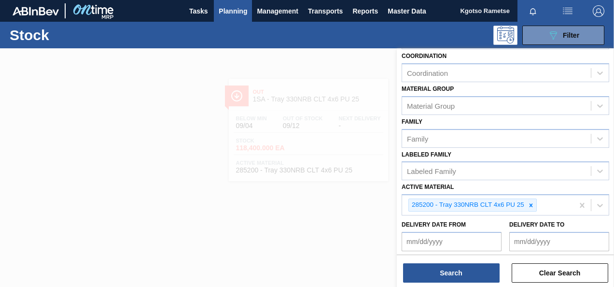
scroll to position [135, 0]
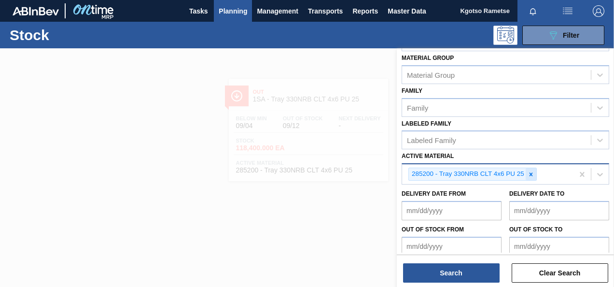
click at [530, 168] on div at bounding box center [531, 174] width 11 height 12
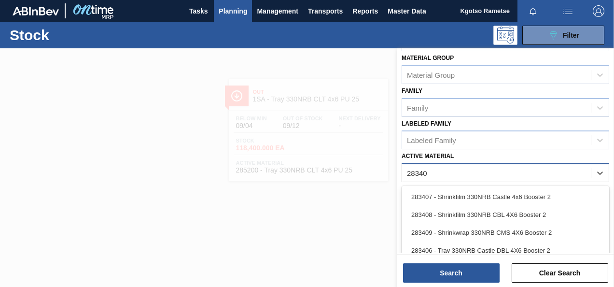
type Material "283403"
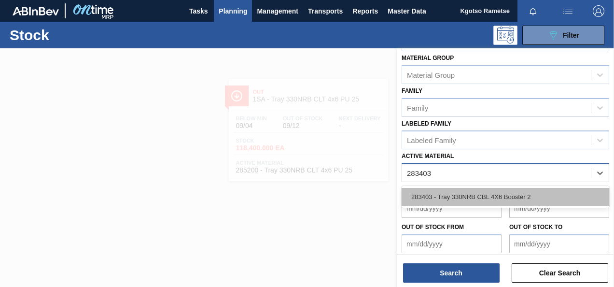
click at [511, 194] on div "283403 - Tray 330NRB CBL 4X6 Booster 2" at bounding box center [506, 197] width 208 height 18
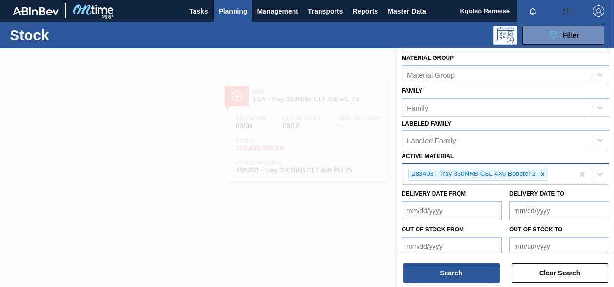
click at [450, 262] on div "Search Clear Search" at bounding box center [505, 267] width 217 height 27
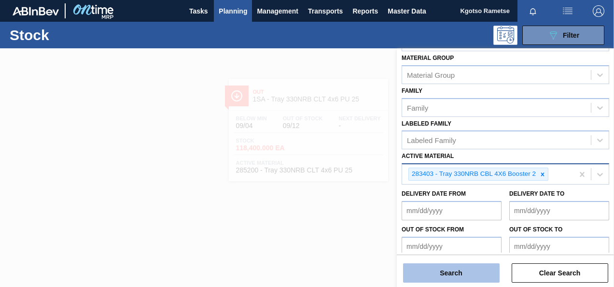
click at [449, 265] on button "Search" at bounding box center [451, 272] width 97 height 19
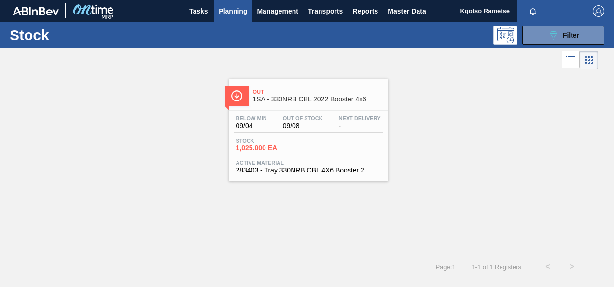
click at [288, 133] on div "Below Min 09/04 Out Of Stock 09/08 Next Delivery - Stock 1,025.000 EA Active Ma…" at bounding box center [308, 144] width 159 height 66
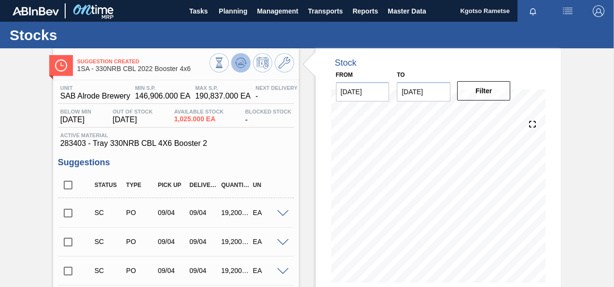
click at [236, 62] on icon at bounding box center [241, 63] width 12 height 12
click at [235, 7] on span "Planning" at bounding box center [233, 11] width 28 height 12
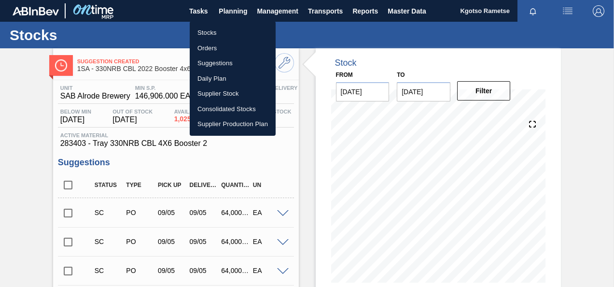
click at [240, 33] on li "Stocks" at bounding box center [233, 32] width 86 height 15
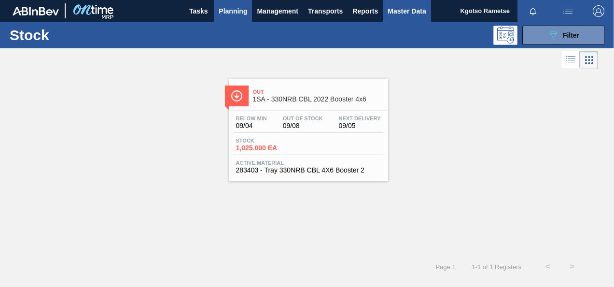
click at [394, 13] on span "Master Data" at bounding box center [407, 11] width 38 height 12
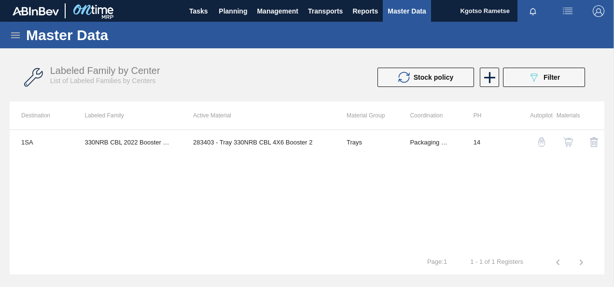
click at [19, 36] on icon at bounding box center [16, 35] width 12 height 12
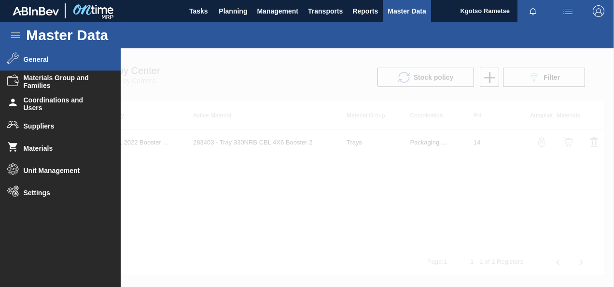
click at [40, 58] on span "General" at bounding box center [64, 60] width 80 height 8
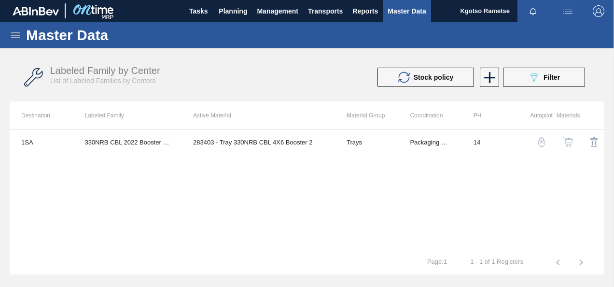
click at [17, 31] on icon at bounding box center [16, 35] width 12 height 12
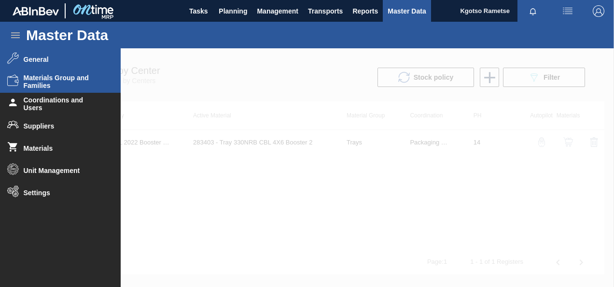
click at [57, 83] on span "Materials Group and Families" at bounding box center [64, 81] width 80 height 15
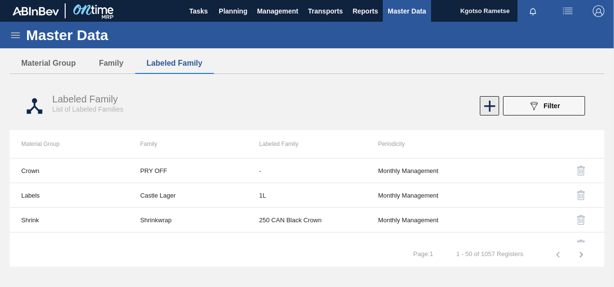
click at [486, 107] on icon at bounding box center [489, 106] width 19 height 19
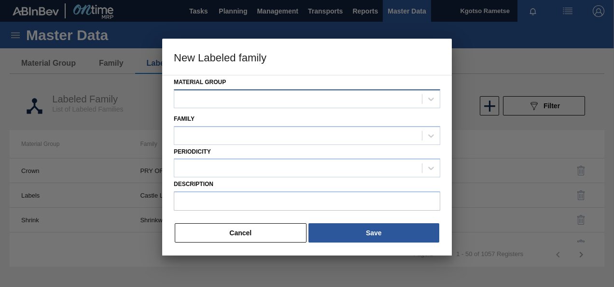
click at [206, 100] on div at bounding box center [298, 99] width 248 height 14
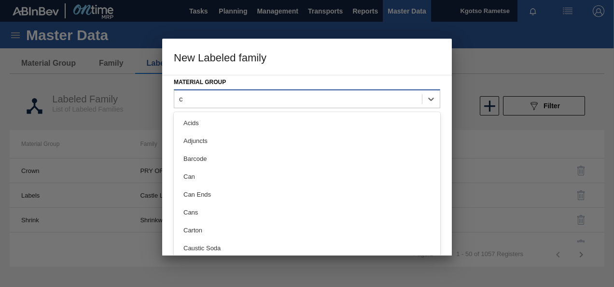
type Group "cr"
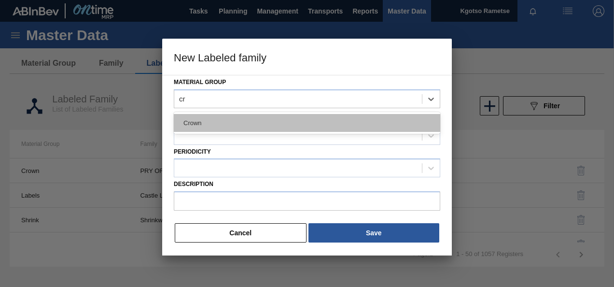
click at [195, 126] on div "Crown" at bounding box center [307, 123] width 267 height 18
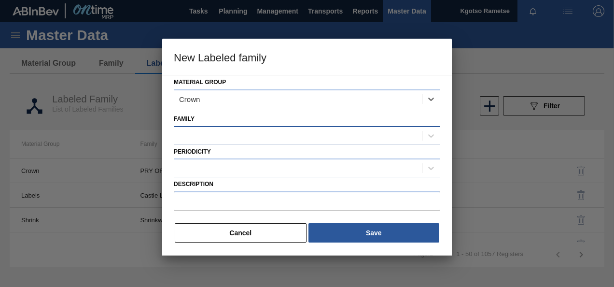
click at [191, 142] on div at bounding box center [307, 135] width 267 height 19
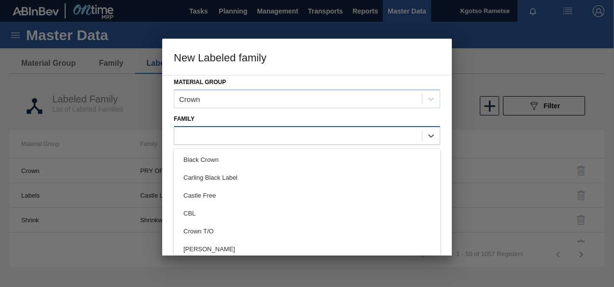
type input "p"
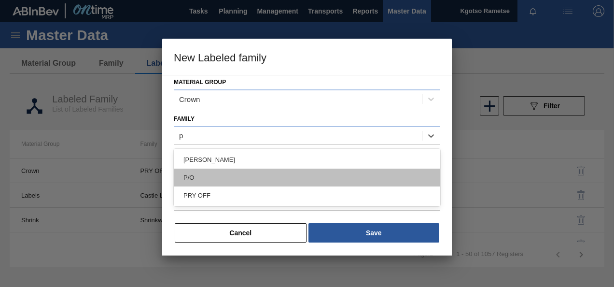
click at [183, 171] on div "P/O" at bounding box center [307, 178] width 267 height 18
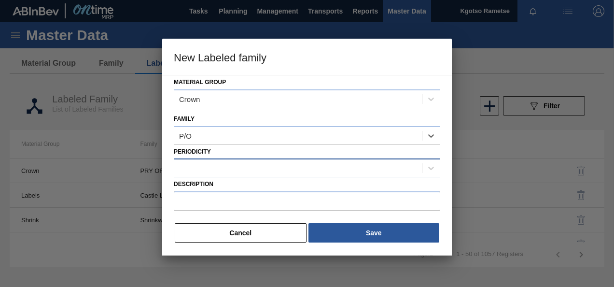
click at [183, 170] on div at bounding box center [298, 168] width 248 height 14
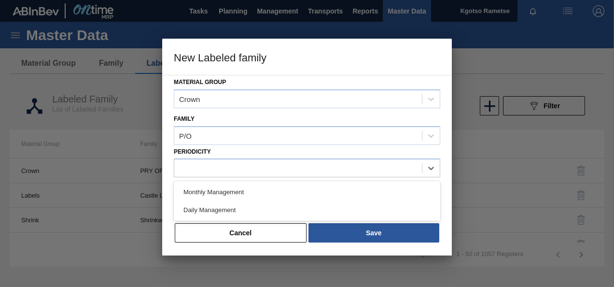
click at [189, 182] on div "Monthly Management Daily Management" at bounding box center [307, 201] width 267 height 40
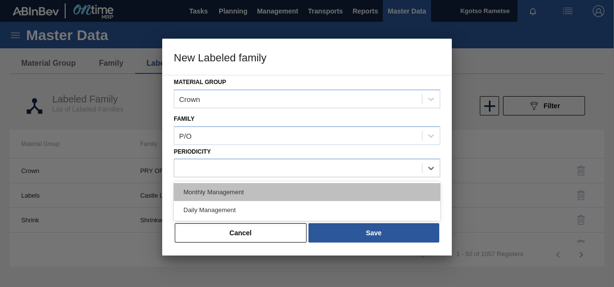
click at [188, 184] on div "Monthly Management" at bounding box center [307, 192] width 267 height 18
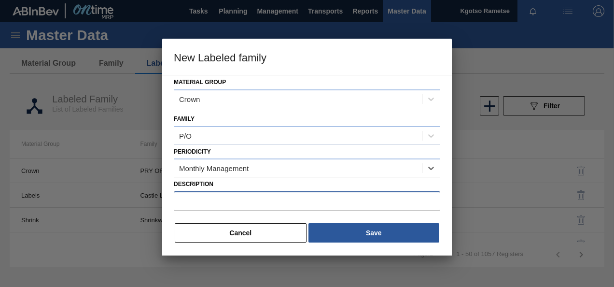
click at [189, 192] on input "Description" at bounding box center [307, 200] width 267 height 19
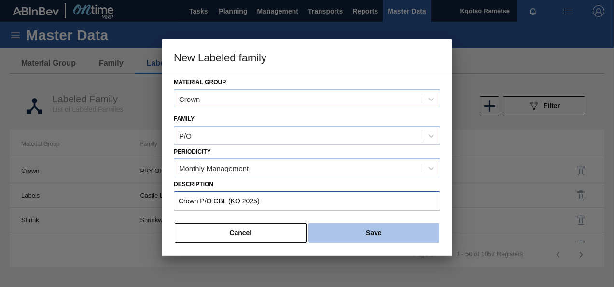
type input "Crown P/O CBL (KO 2025)"
click at [347, 237] on button "Save" at bounding box center [374, 232] width 131 height 19
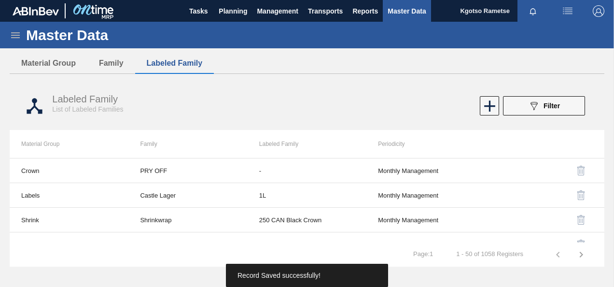
click at [16, 38] on icon at bounding box center [15, 35] width 9 height 6
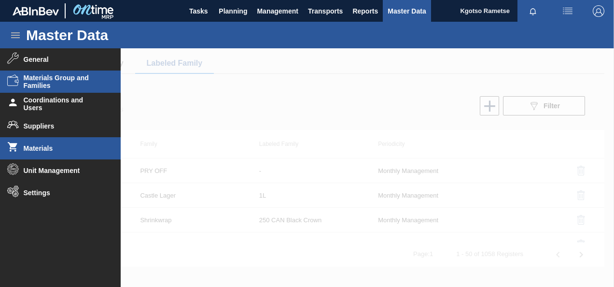
click at [42, 145] on span "Materials" at bounding box center [64, 148] width 80 height 8
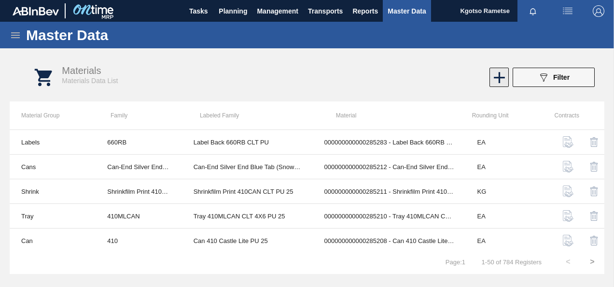
click at [502, 85] on icon at bounding box center [499, 77] width 19 height 19
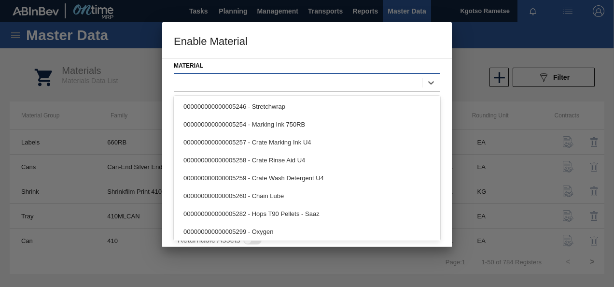
click at [184, 78] on div at bounding box center [298, 82] width 248 height 14
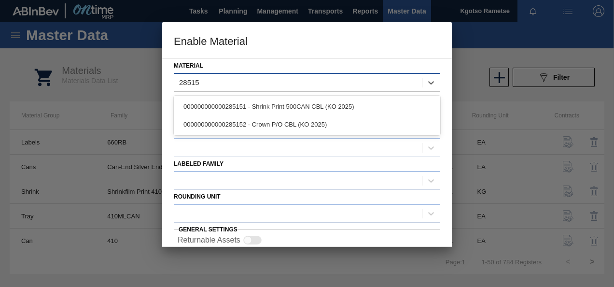
type input "285152"
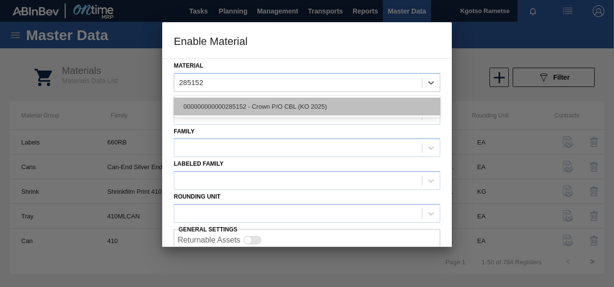
click at [206, 113] on div "000000000000285152 - Crown P/O CBL (KO 2025)" at bounding box center [307, 107] width 267 height 18
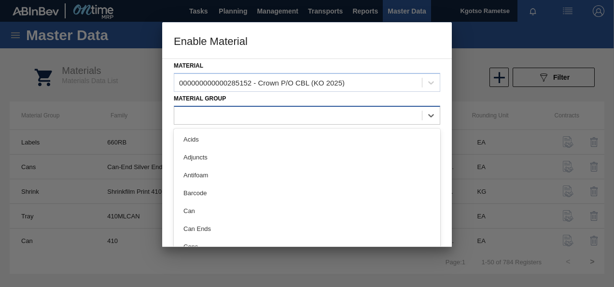
click at [206, 113] on div at bounding box center [298, 115] width 248 height 14
type Group "cr"
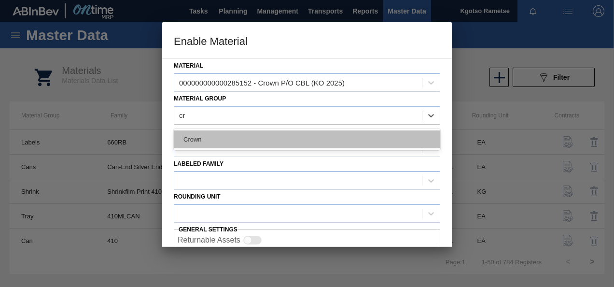
click at [201, 145] on div "Crown" at bounding box center [307, 139] width 267 height 18
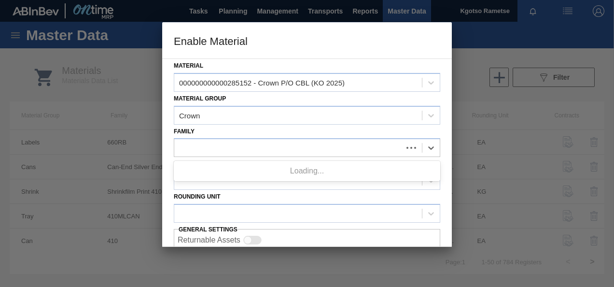
click at [201, 145] on div at bounding box center [288, 148] width 228 height 14
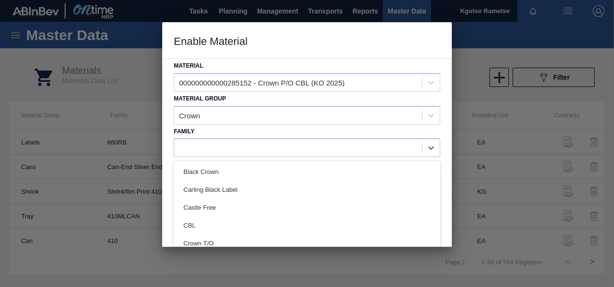
type input "p"
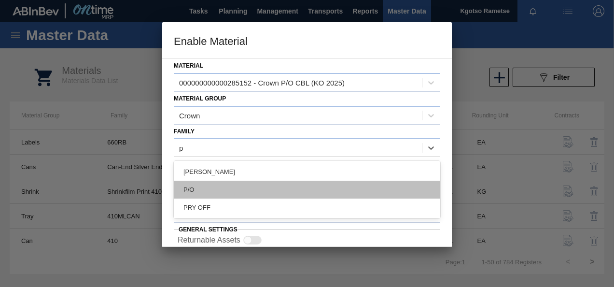
click at [194, 188] on div "P/O" at bounding box center [307, 190] width 267 height 18
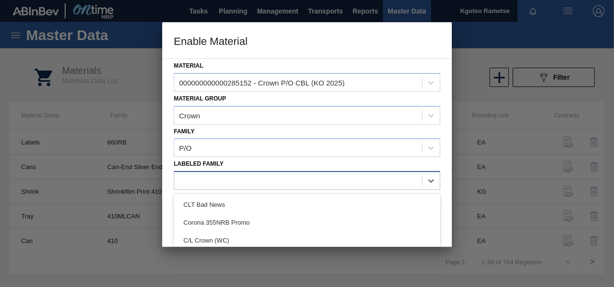
click at [201, 182] on div at bounding box center [298, 181] width 248 height 14
type Family "crown p/o cb"
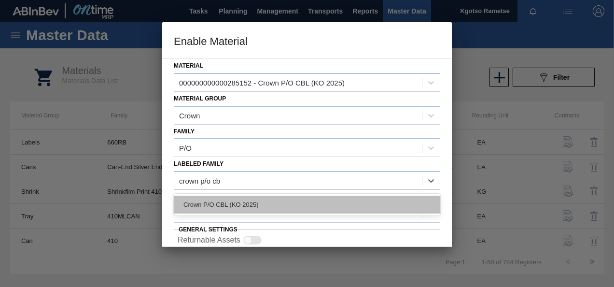
click at [208, 207] on div "Crown P/O CBL (KO 2025)" at bounding box center [307, 205] width 267 height 18
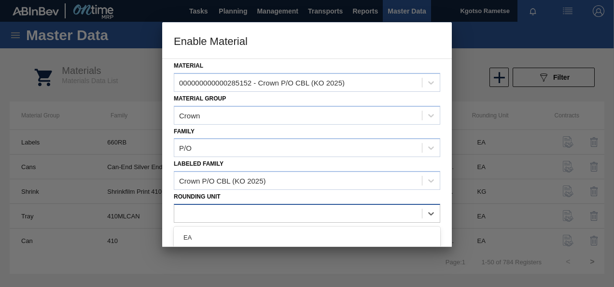
click at [203, 209] on div at bounding box center [298, 213] width 248 height 14
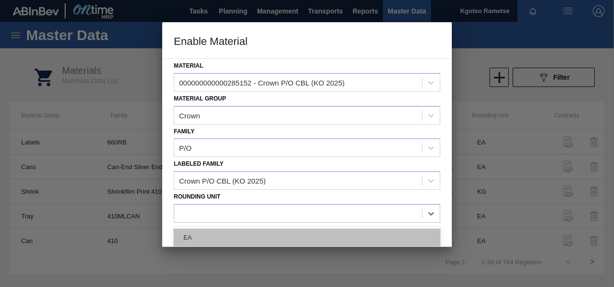
drag, startPoint x: 200, startPoint y: 231, endPoint x: 188, endPoint y: 233, distance: 11.8
click at [188, 233] on div "EA" at bounding box center [307, 237] width 267 height 18
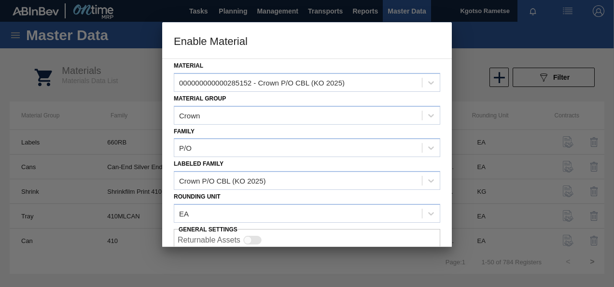
click at [167, 228] on div "Material 000000000000285152 - Crown P/O CBL (KO 2025) Material Group Crown Fami…" at bounding box center [307, 152] width 290 height 188
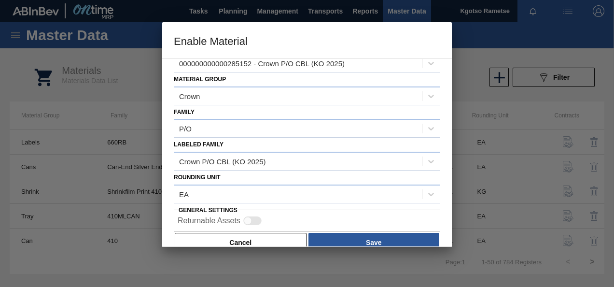
scroll to position [36, 0]
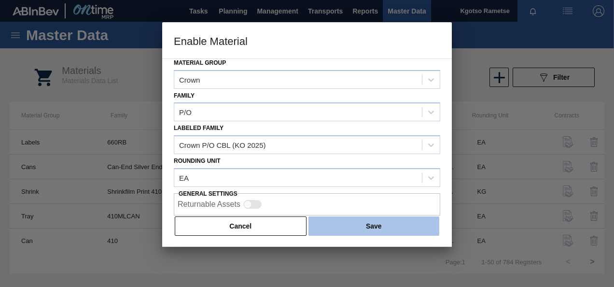
click at [353, 226] on button "Save" at bounding box center [374, 225] width 131 height 19
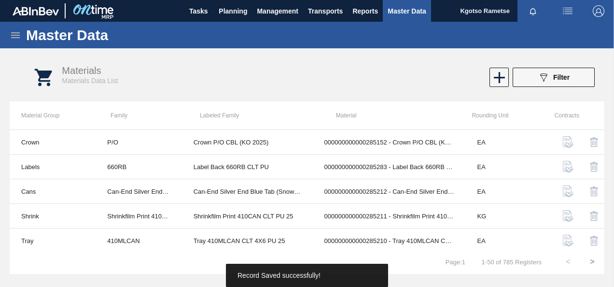
click at [15, 36] on icon at bounding box center [16, 35] width 12 height 12
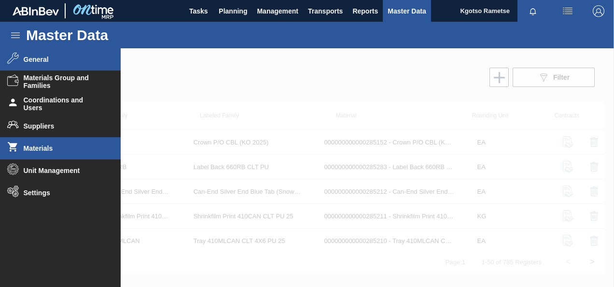
click at [36, 67] on li "General" at bounding box center [60, 59] width 121 height 22
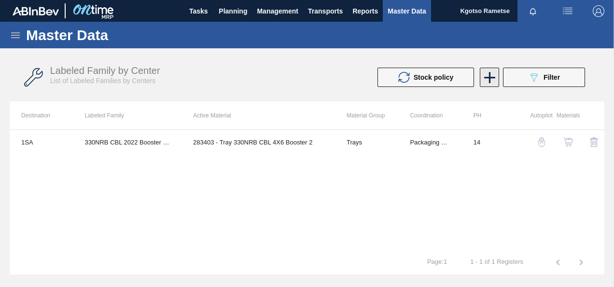
click at [494, 77] on icon at bounding box center [489, 77] width 11 height 11
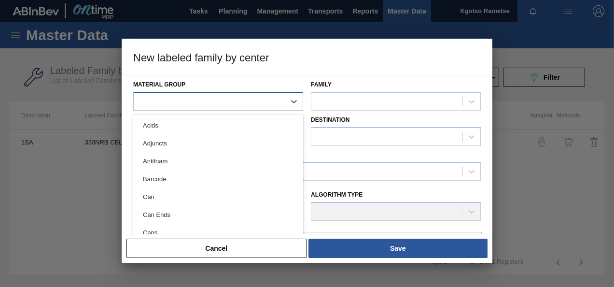
click at [275, 104] on div at bounding box center [209, 101] width 151 height 14
type Group "cr"
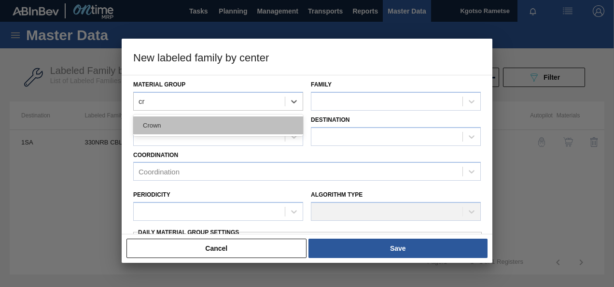
click at [271, 119] on div "Crown" at bounding box center [218, 125] width 170 height 18
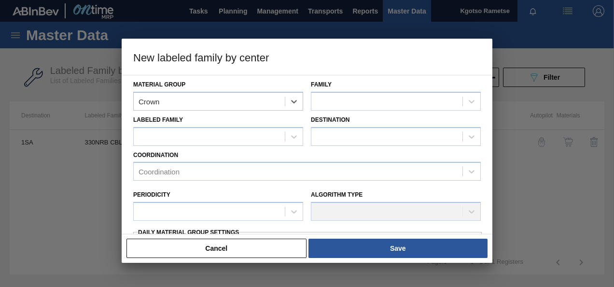
click at [363, 86] on div "Family" at bounding box center [396, 94] width 170 height 33
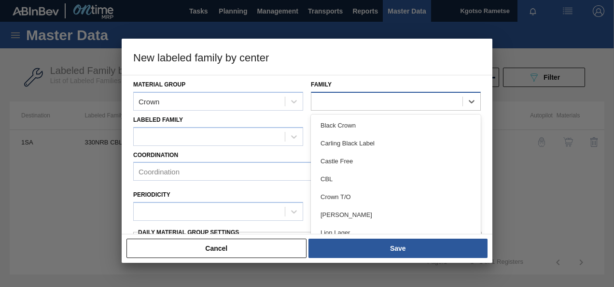
click at [354, 97] on div at bounding box center [386, 101] width 151 height 14
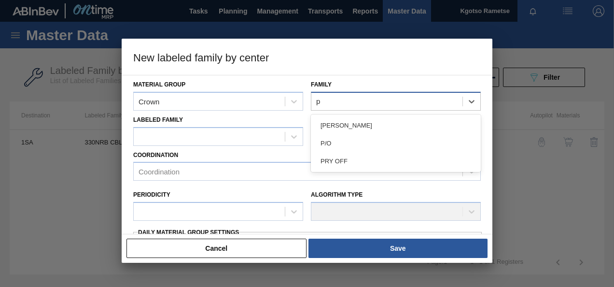
type input "p/"
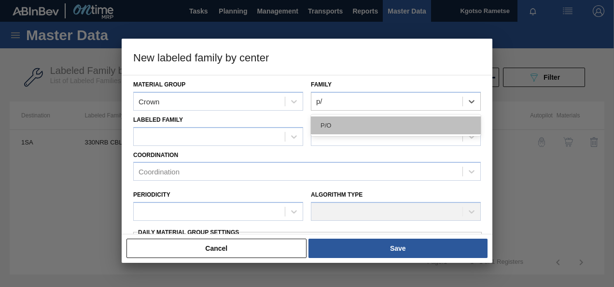
click at [348, 122] on div "P/O" at bounding box center [396, 125] width 170 height 18
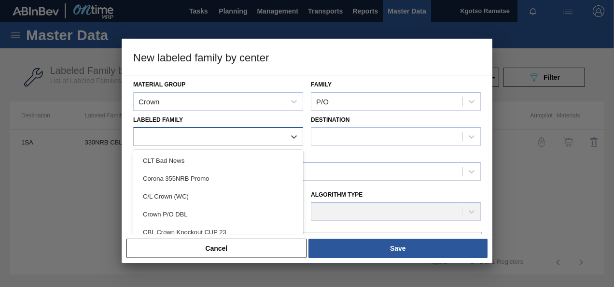
click at [199, 134] on div at bounding box center [209, 136] width 151 height 14
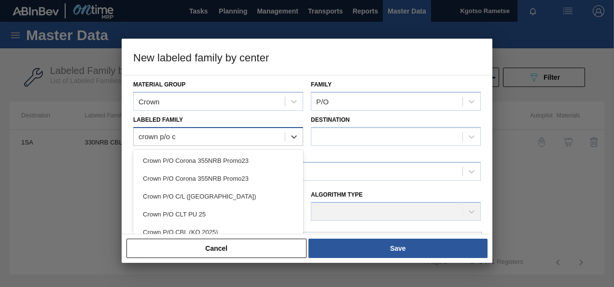
type Family "crown p/o cb"
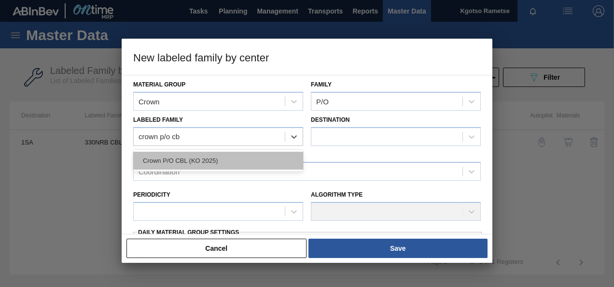
click at [203, 160] on div "Crown P/O CBL (KO 2025)" at bounding box center [218, 161] width 170 height 18
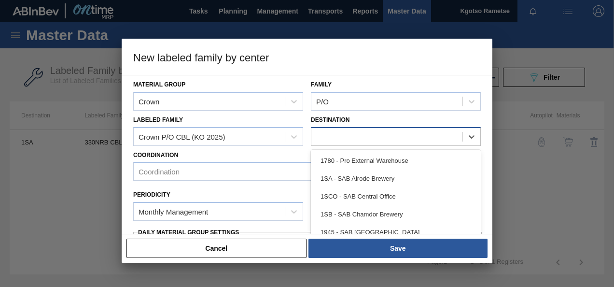
click at [406, 141] on div at bounding box center [386, 136] width 151 height 14
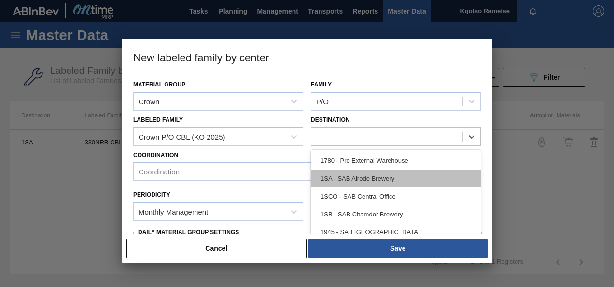
checkbox input "false"
click at [372, 172] on div "1SA - SAB Alrode Brewery" at bounding box center [396, 178] width 170 height 18
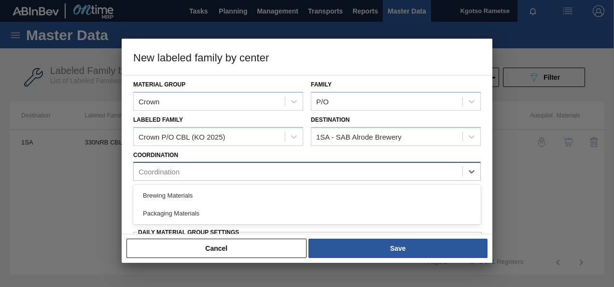
click at [287, 175] on div "Coordination" at bounding box center [298, 172] width 329 height 14
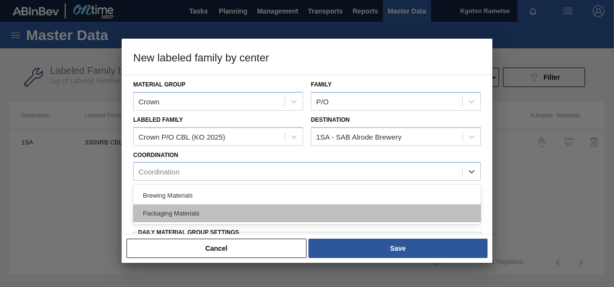
click at [260, 211] on div "Packaging Materials" at bounding box center [307, 213] width 348 height 18
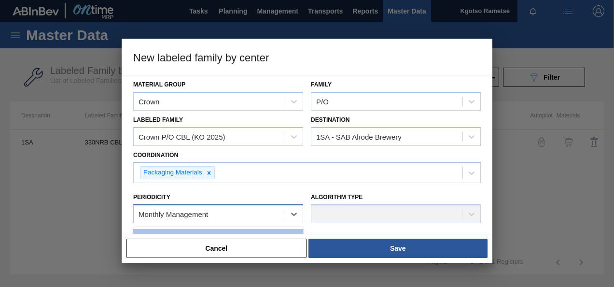
click at [163, 208] on div "Monthly Management" at bounding box center [209, 214] width 151 height 14
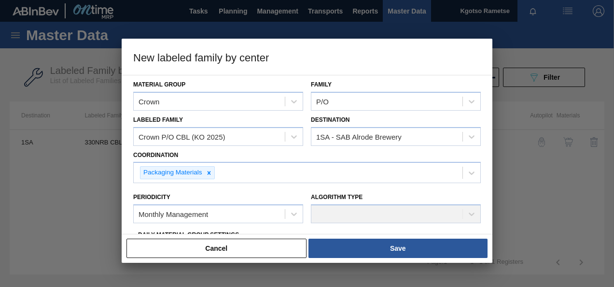
click at [127, 217] on div "Material Group Crown Family P/O Labeled Family Crown P/O CBL (KO 2025) Destinat…" at bounding box center [307, 154] width 371 height 159
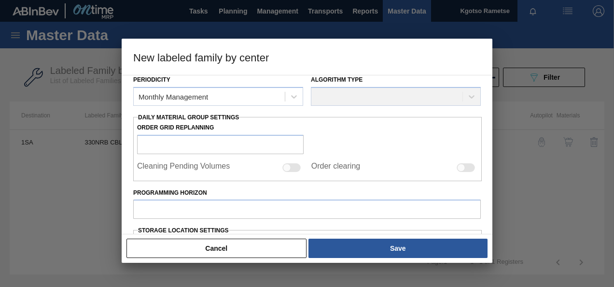
scroll to position [116, 0]
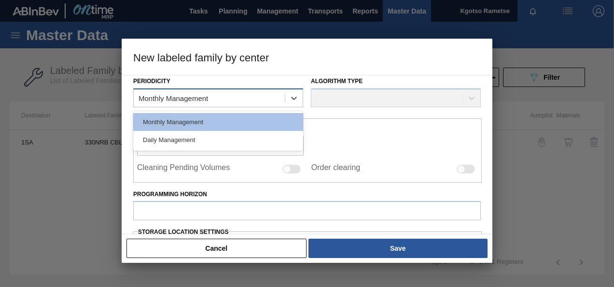
click at [171, 105] on div "Monthly Management" at bounding box center [218, 97] width 170 height 19
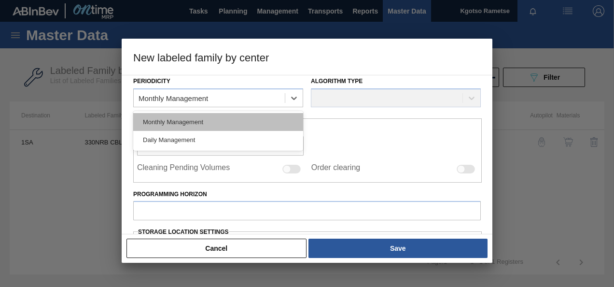
click at [167, 121] on div "Monthly Management" at bounding box center [218, 122] width 170 height 18
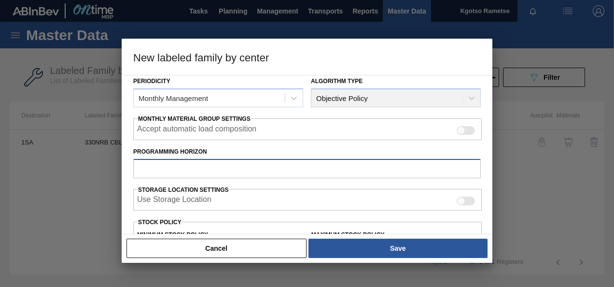
click at [140, 163] on input "Programming Horizon" at bounding box center [307, 168] width 348 height 19
type input "1"
type input "30"
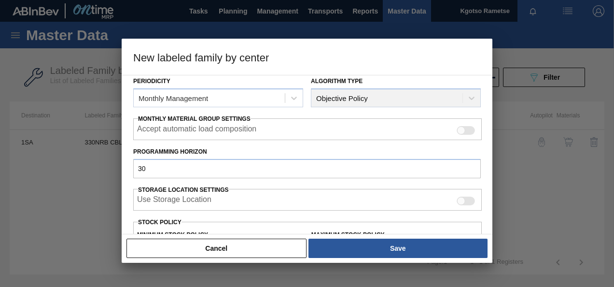
click at [130, 184] on div "Material Group Crown Family P/O Labeled Family Crown P/O CBL (KO 2025) Destinat…" at bounding box center [307, 154] width 371 height 159
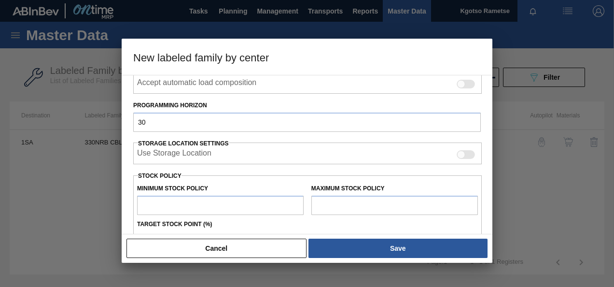
scroll to position [174, 0]
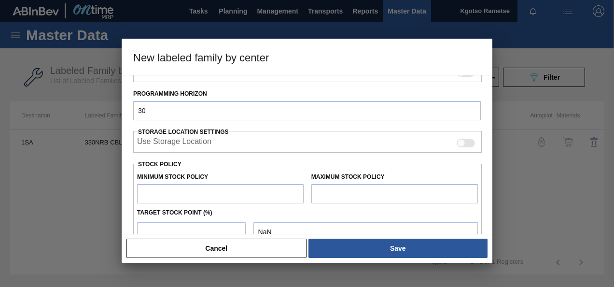
click at [160, 189] on input "text" at bounding box center [220, 193] width 167 height 19
type input "1"
type input "1.000"
type input "10"
type input "10.000"
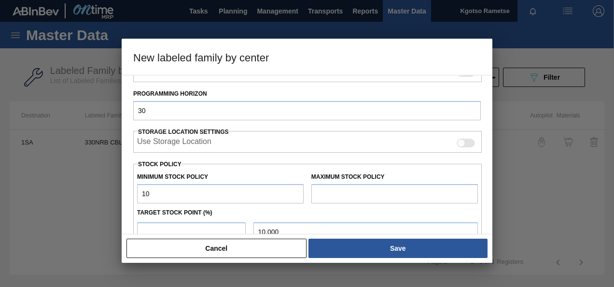
type input "100"
type input "100.000"
type input "1,000"
type input "1,000.000"
type input "10,000"
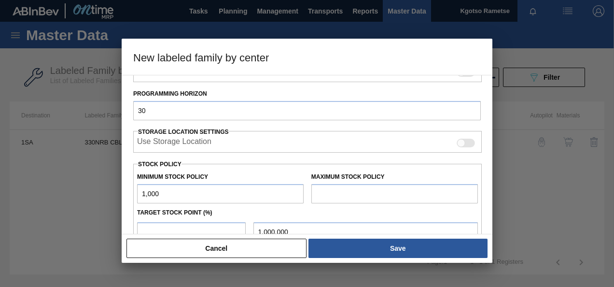
type input "10,000.000"
type input "100,000"
type input "100,000.000"
type input "1,000,000"
type input "1,000,000.000"
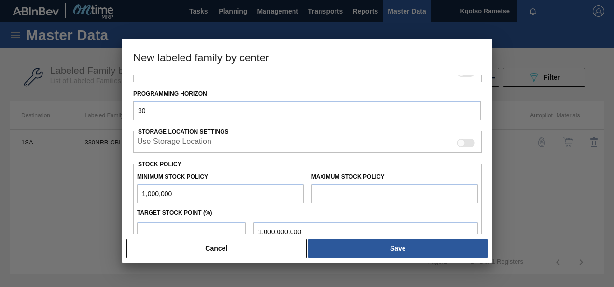
type input "10,000,000"
type input "10,000,000.000"
type input "1,000,000"
type input "1,000,000.000"
type input "1,000,000"
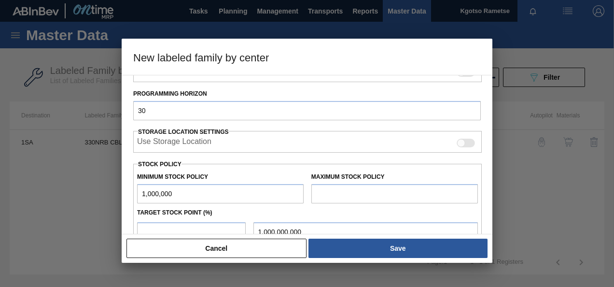
click at [370, 186] on input "text" at bounding box center [394, 193] width 167 height 19
type input "2,000,000"
click at [183, 230] on input "number" at bounding box center [191, 231] width 109 height 19
type input "1"
type input "1,010,000.000"
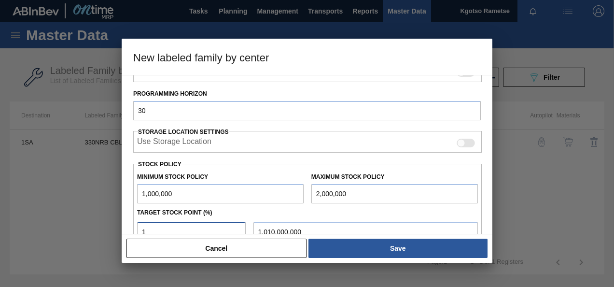
type input "10"
type input "1,100,000.000"
type input "100"
type input "2,000,000.000"
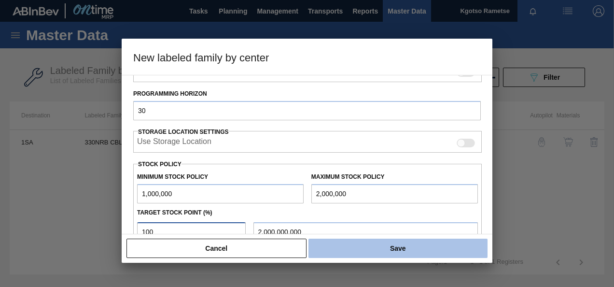
type input "100"
click at [325, 246] on button "Save" at bounding box center [398, 248] width 179 height 19
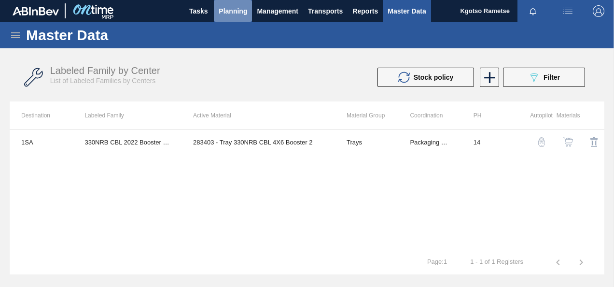
click at [227, 12] on span "Planning" at bounding box center [233, 11] width 28 height 12
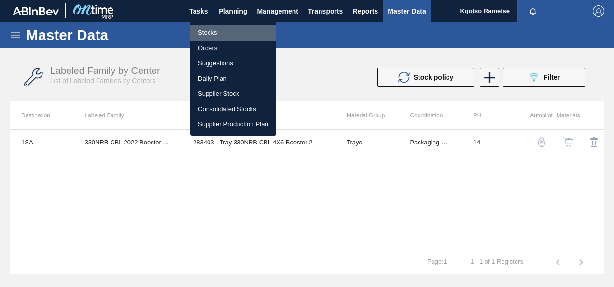
click at [229, 31] on li "Stocks" at bounding box center [233, 32] width 86 height 15
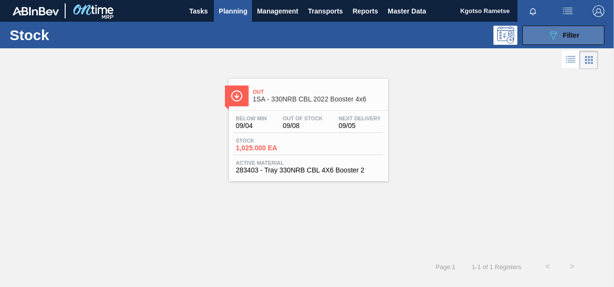
click at [547, 37] on button "089F7B8B-B2A5-4AFE-B5C0-19BA573D28AC Filter" at bounding box center [563, 35] width 82 height 19
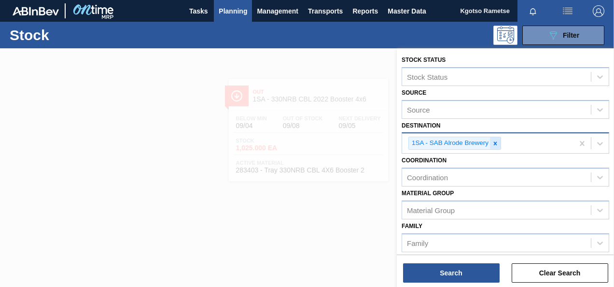
click at [497, 141] on icon at bounding box center [495, 143] width 7 height 7
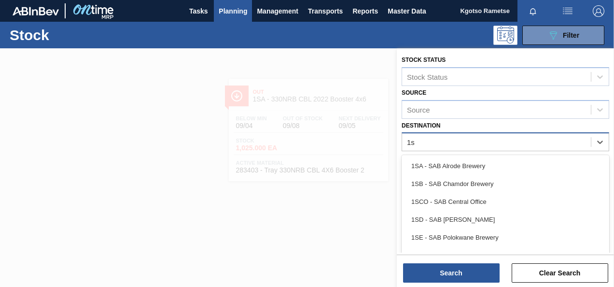
type input "1sb"
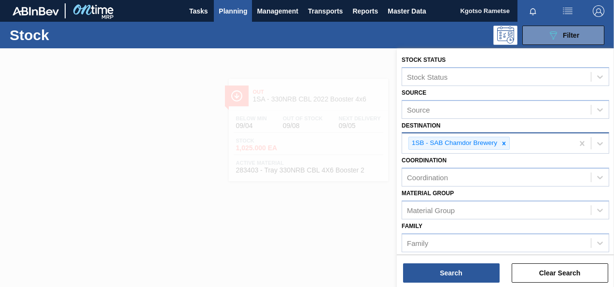
click at [522, 125] on div "Destination 1SB - SAB Chamdor Brewery" at bounding box center [506, 136] width 208 height 35
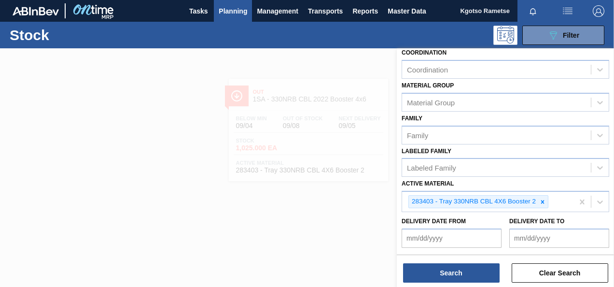
scroll to position [116, 0]
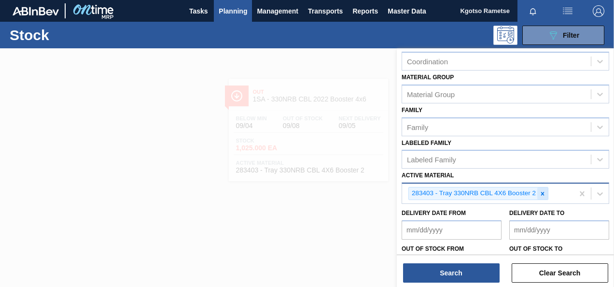
click at [545, 197] on div at bounding box center [542, 193] width 11 height 12
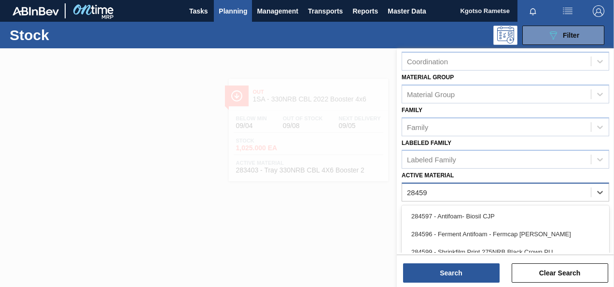
type Material "284599"
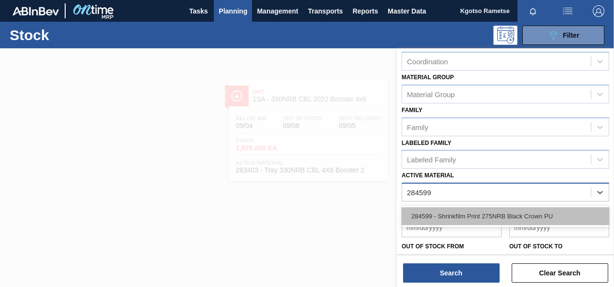
click at [518, 223] on div "284599 - Shrinkfilm Print 275NRB Black Crown PU" at bounding box center [506, 216] width 208 height 18
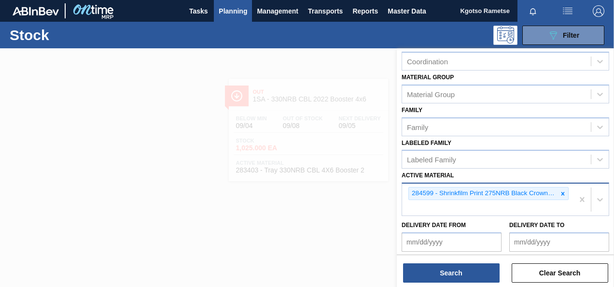
click at [473, 223] on div "Delivery Date from" at bounding box center [452, 234] width 100 height 33
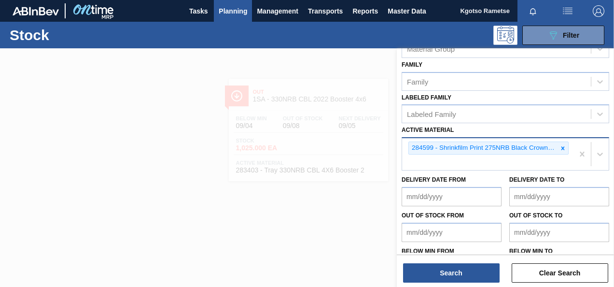
scroll to position [189, 0]
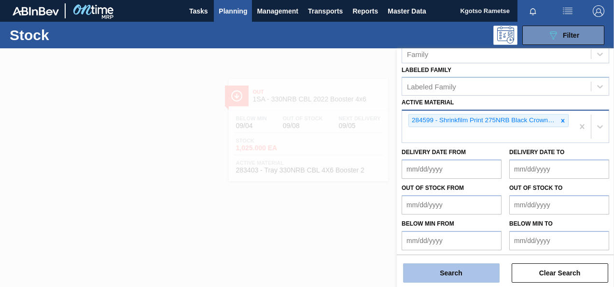
click at [451, 269] on button "Search" at bounding box center [451, 272] width 97 height 19
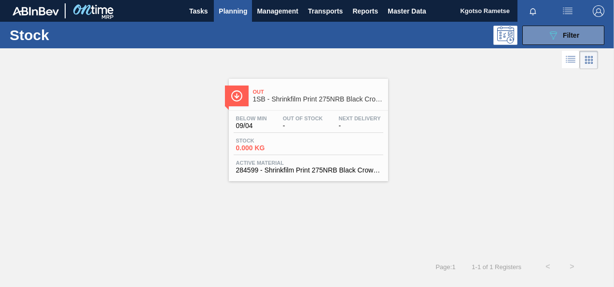
click at [278, 123] on div "Below Min 09/04 Out Of Stock - Next Delivery -" at bounding box center [309, 123] width 150 height 17
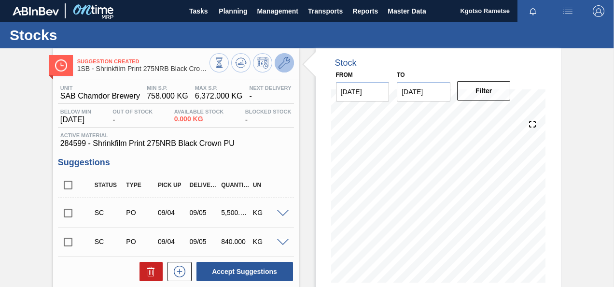
click at [282, 66] on icon at bounding box center [285, 63] width 12 height 12
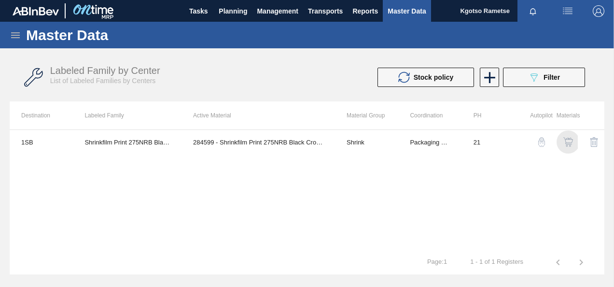
click at [565, 142] on img "button" at bounding box center [569, 142] width 10 height 10
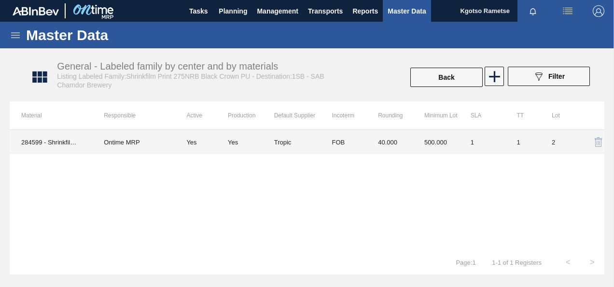
click at [396, 147] on td "40.000" at bounding box center [390, 142] width 46 height 24
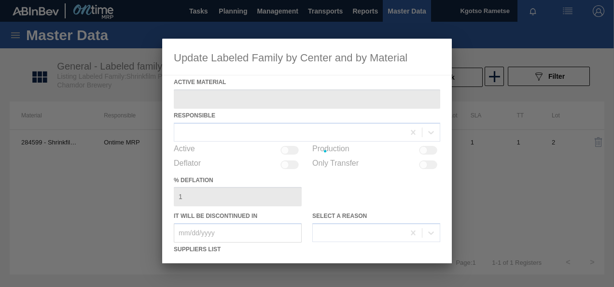
type Material "284599 - Shrinkfilm Print 275NRB Black Crown PU"
checkbox input "true"
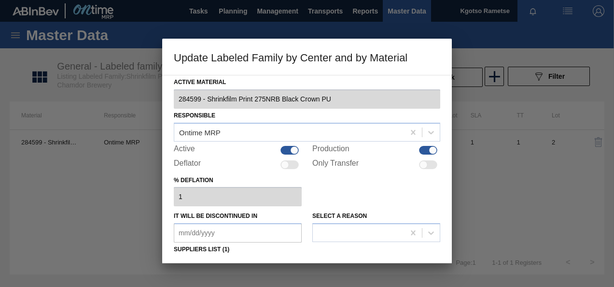
click at [334, 200] on div "% deflation 1" at bounding box center [307, 189] width 267 height 33
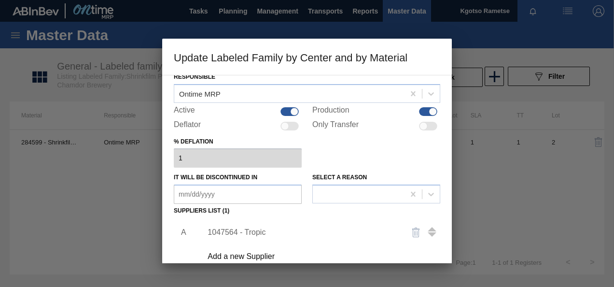
scroll to position [97, 0]
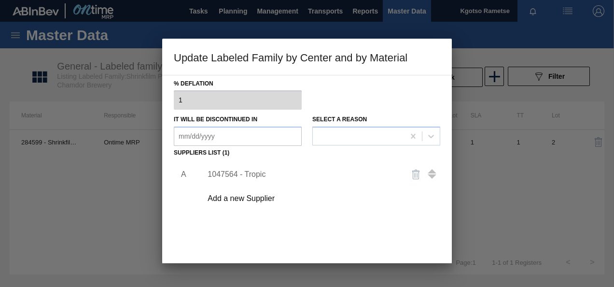
click at [250, 177] on div "1047564 - Tropic" at bounding box center [302, 174] width 189 height 9
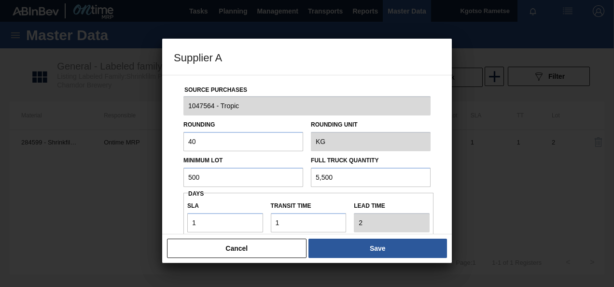
drag, startPoint x: 200, startPoint y: 141, endPoint x: 160, endPoint y: 146, distance: 40.4
click at [160, 146] on div "Supplier A Source Purchases 1047564 - Tropic Rounding 40 Rounding Unit KG Minim…" at bounding box center [307, 143] width 614 height 287
type input "10"
click at [195, 175] on input "500" at bounding box center [244, 177] width 120 height 19
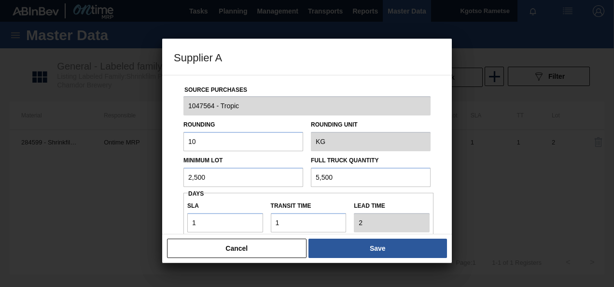
click at [195, 175] on input "2,500" at bounding box center [244, 177] width 120 height 19
type input "2,500"
click at [343, 176] on input "5,500" at bounding box center [371, 177] width 120 height 19
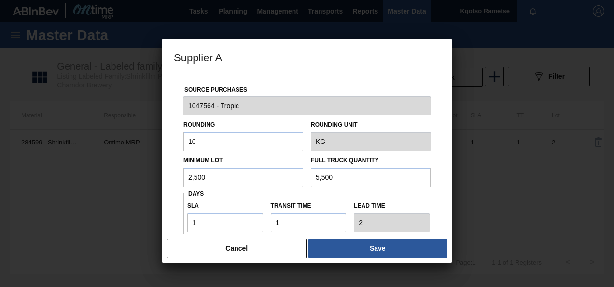
click at [343, 176] on input "5,500" at bounding box center [371, 177] width 120 height 19
paste input "2"
type input "2,500"
click at [201, 224] on input "1" at bounding box center [225, 222] width 76 height 19
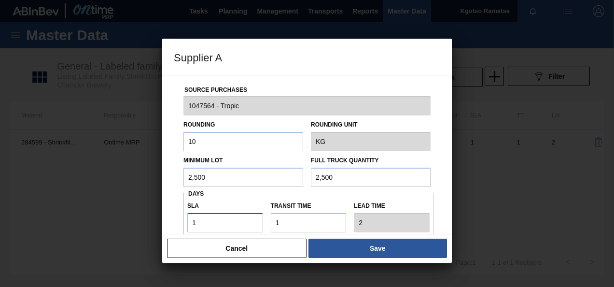
type input "10"
type input "11"
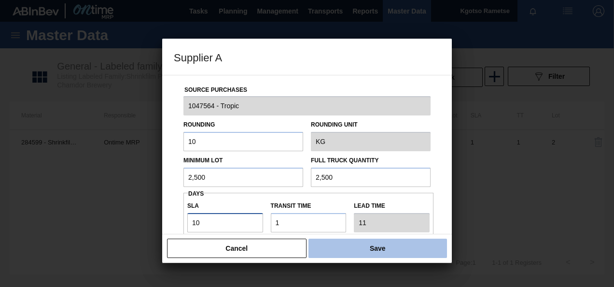
type input "10"
click at [339, 247] on button "Save" at bounding box center [378, 248] width 139 height 19
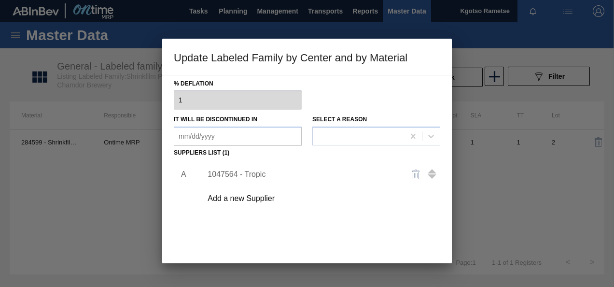
drag, startPoint x: 292, startPoint y: 236, endPoint x: 268, endPoint y: 233, distance: 23.8
click at [268, 233] on div "A 1047564 - Tropic Add a new Supplier" at bounding box center [307, 216] width 267 height 113
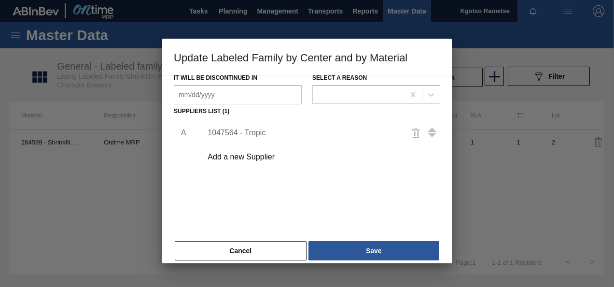
scroll to position [148, 0]
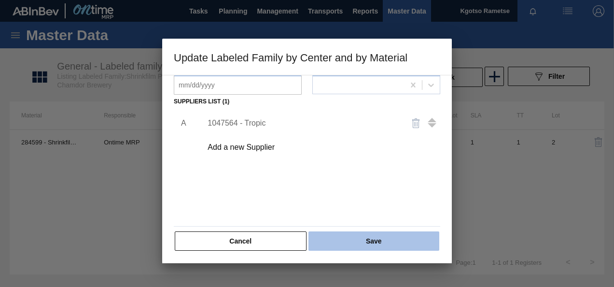
click at [349, 237] on button "Save" at bounding box center [374, 240] width 131 height 19
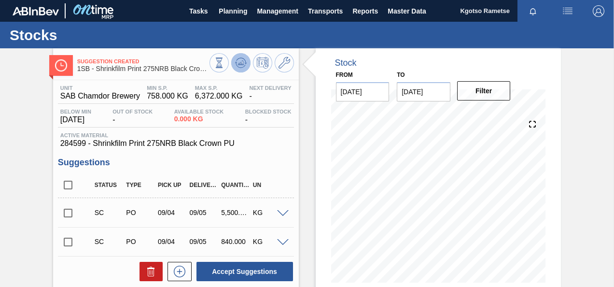
click at [240, 70] on button at bounding box center [240, 62] width 19 height 19
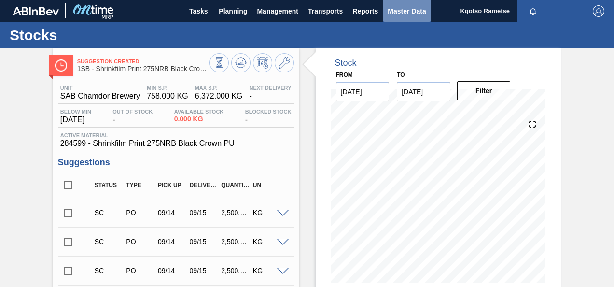
click at [389, 13] on span "Master Data" at bounding box center [407, 11] width 38 height 12
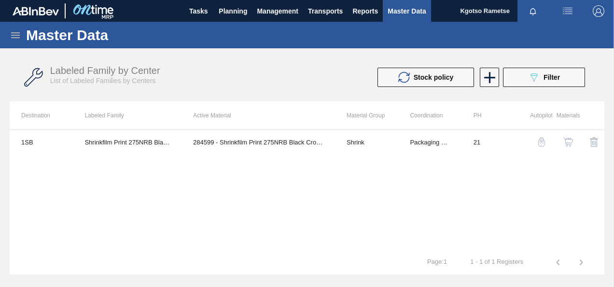
click at [14, 40] on icon at bounding box center [16, 35] width 12 height 12
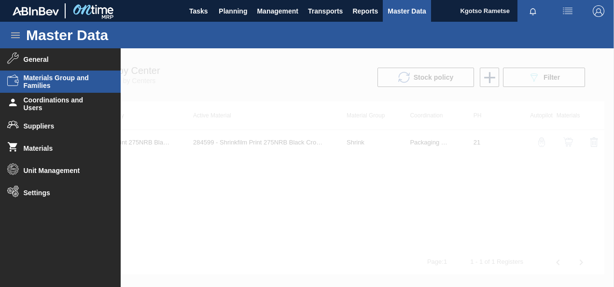
click at [53, 85] on span "Materials Group and Families" at bounding box center [64, 81] width 80 height 15
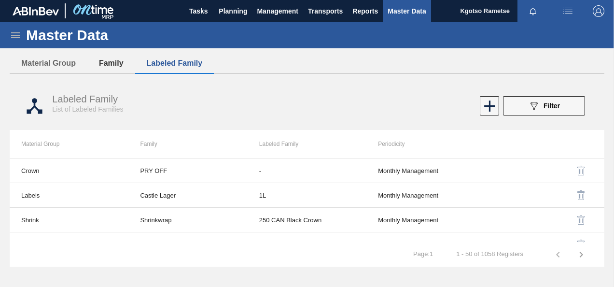
click at [121, 72] on button "Family" at bounding box center [111, 63] width 48 height 20
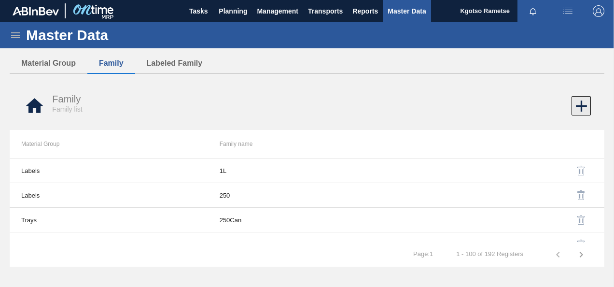
click at [578, 101] on icon at bounding box center [581, 106] width 19 height 19
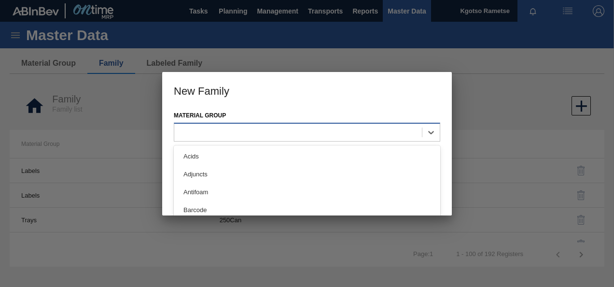
click at [403, 130] on div at bounding box center [298, 132] width 248 height 14
type Group "la"
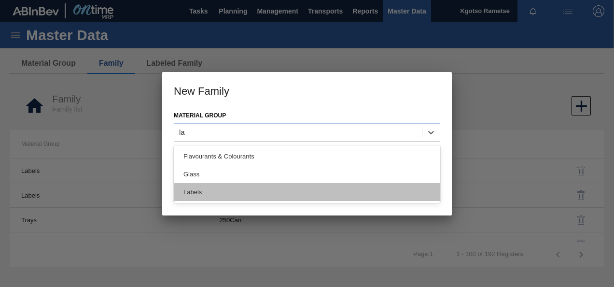
click at [337, 187] on div "Labels" at bounding box center [307, 192] width 267 height 18
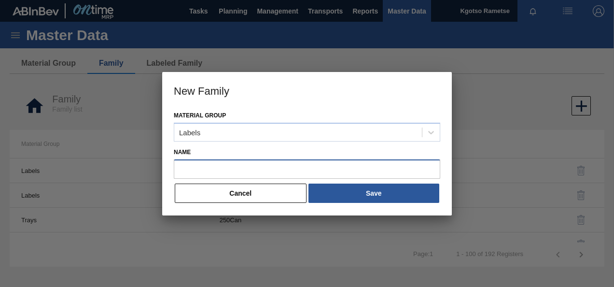
click at [271, 175] on input "Name" at bounding box center [307, 168] width 267 height 19
type input "7"
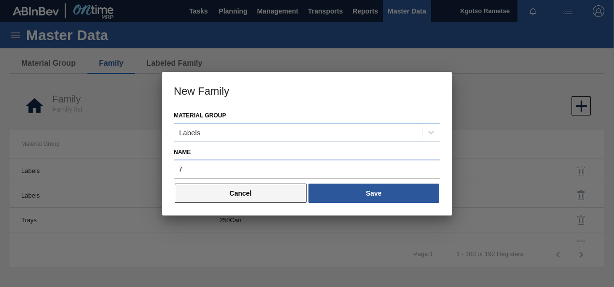
click at [186, 194] on button "Cancel" at bounding box center [241, 193] width 132 height 19
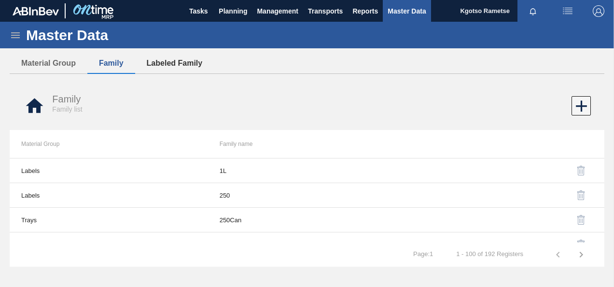
click at [173, 63] on button "Labeled Family" at bounding box center [174, 63] width 79 height 20
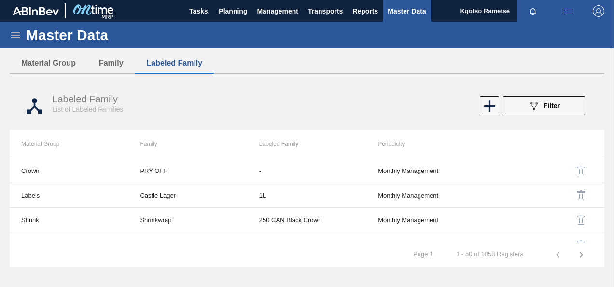
click at [488, 96] on div "Labeled Family List of Labeled Families 089F7B8B-B2A5-4AFE-B5C0-19BA573D28AC Fi…" at bounding box center [307, 106] width 595 height 36
click at [486, 99] on icon at bounding box center [489, 106] width 19 height 19
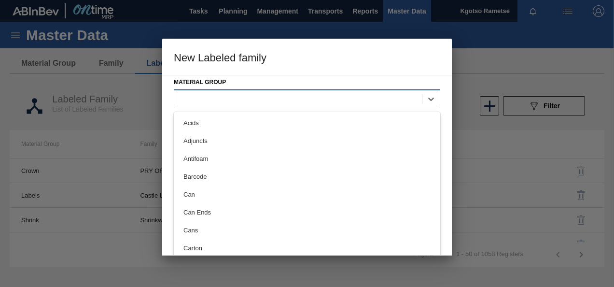
click at [189, 96] on div at bounding box center [298, 99] width 248 height 14
type Group "l"
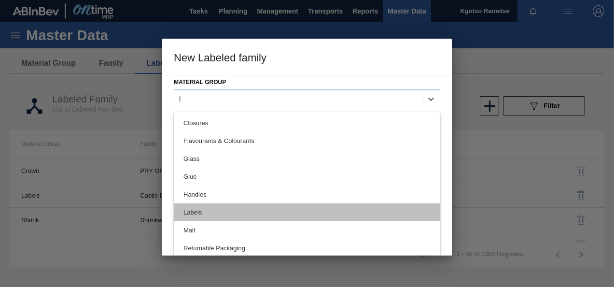
click at [213, 212] on div "Labels" at bounding box center [307, 212] width 267 height 18
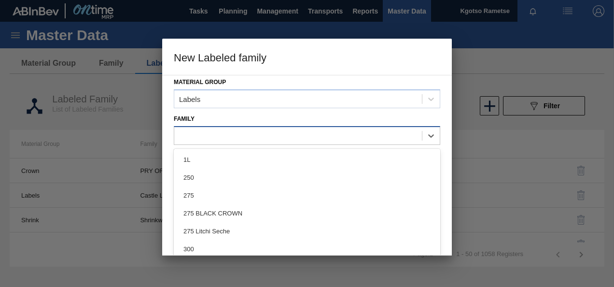
click at [226, 136] on div at bounding box center [298, 135] width 248 height 14
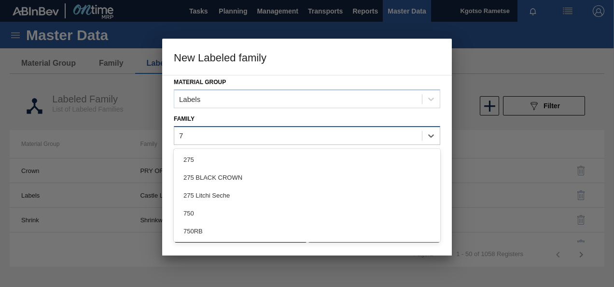
type input "75"
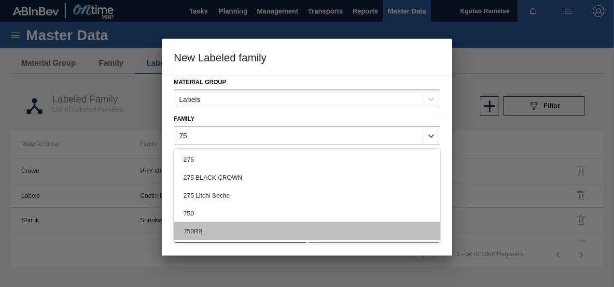
click at [206, 235] on div "750RB" at bounding box center [307, 231] width 267 height 18
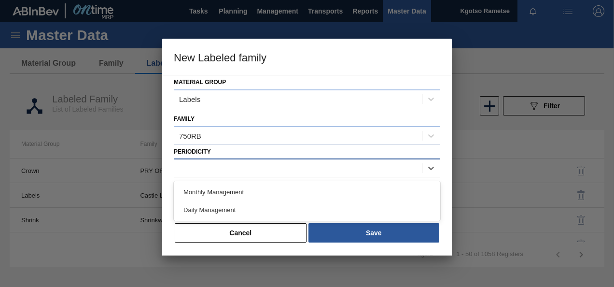
click at [213, 172] on div at bounding box center [298, 168] width 248 height 14
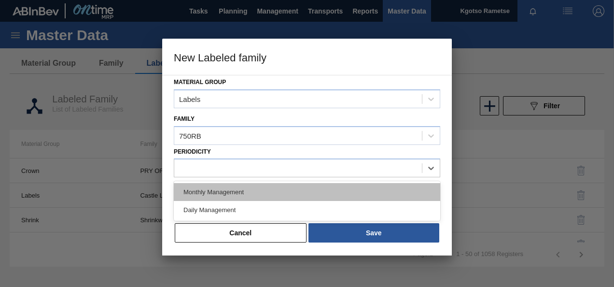
click at [212, 187] on div "Monthly Management" at bounding box center [307, 192] width 267 height 18
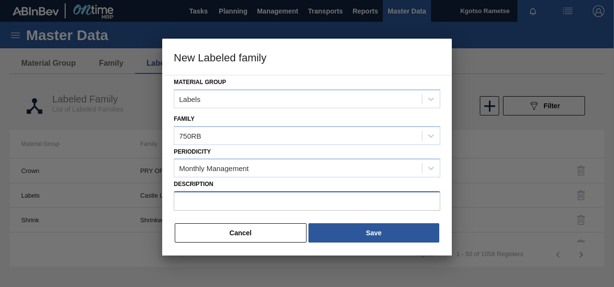
click at [213, 204] on input "Description" at bounding box center [307, 200] width 267 height 19
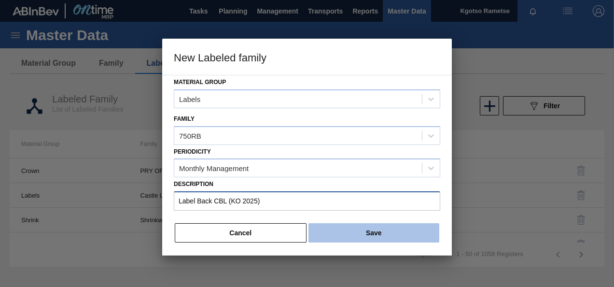
type input "Label Back CBL (KO 2025)"
click at [344, 238] on button "Save" at bounding box center [374, 232] width 131 height 19
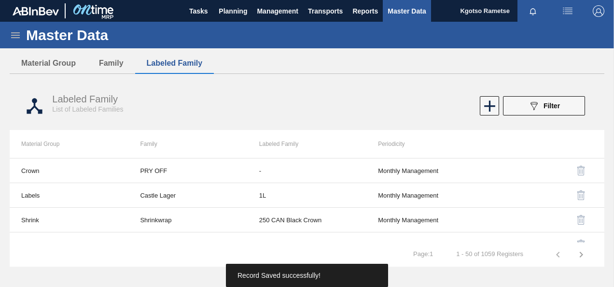
click at [13, 43] on div "Master Data" at bounding box center [307, 35] width 614 height 27
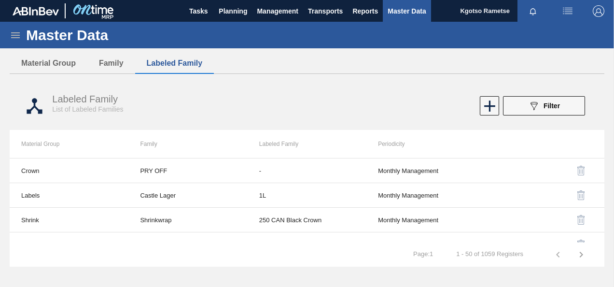
click at [14, 38] on icon at bounding box center [16, 35] width 12 height 12
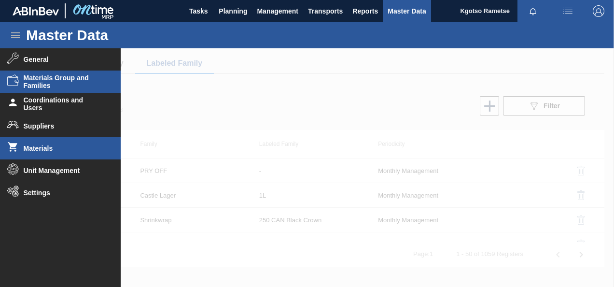
click at [56, 141] on li "Materials" at bounding box center [60, 148] width 121 height 22
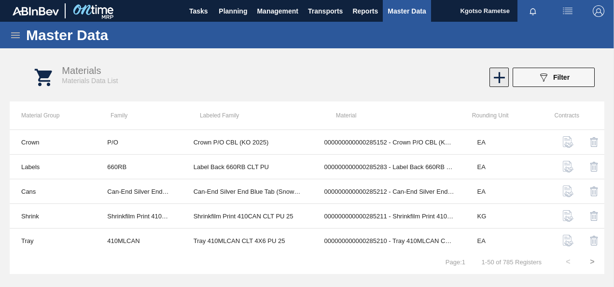
click at [497, 82] on icon at bounding box center [499, 77] width 19 height 19
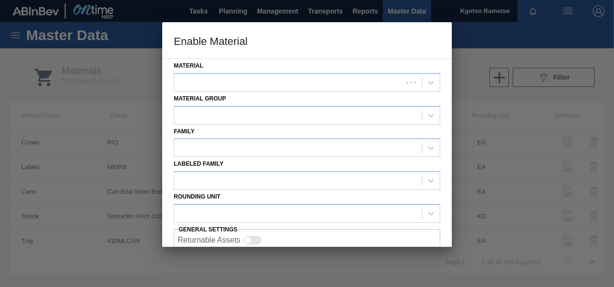
click at [317, 96] on div "Material Group" at bounding box center [307, 108] width 267 height 33
click at [314, 94] on div "Material Group" at bounding box center [307, 108] width 267 height 33
click at [303, 85] on div at bounding box center [298, 82] width 248 height 14
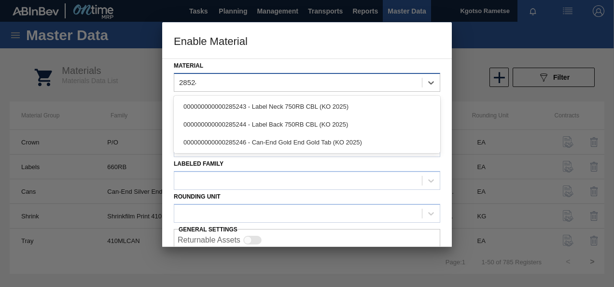
type input "285244"
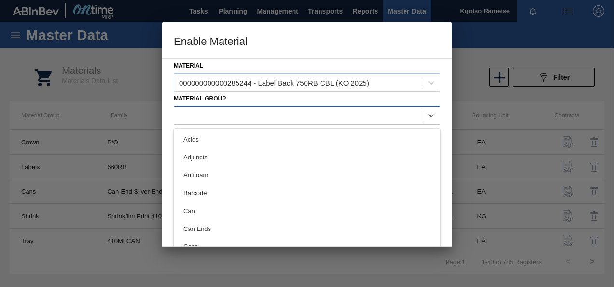
click at [280, 108] on div at bounding box center [298, 115] width 248 height 14
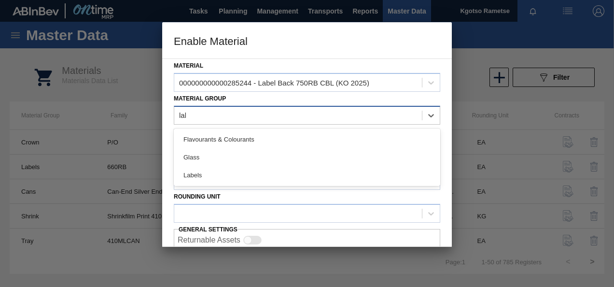
type Group "labe"
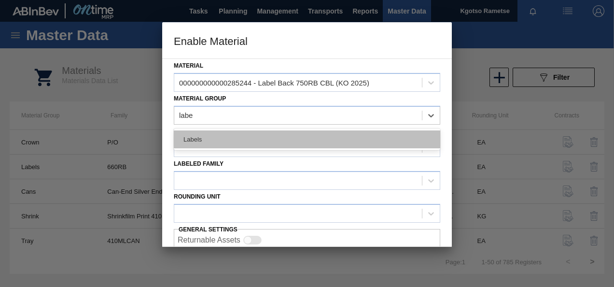
click at [262, 140] on div "Labels" at bounding box center [307, 139] width 267 height 18
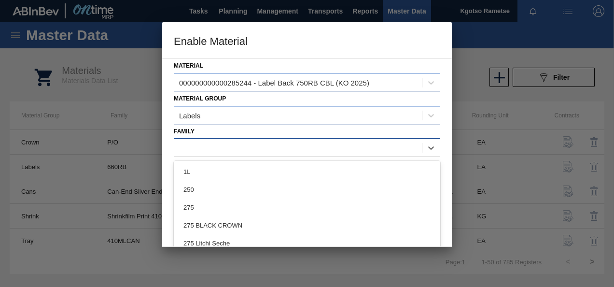
click at [241, 151] on div at bounding box center [298, 148] width 248 height 14
type input "750"
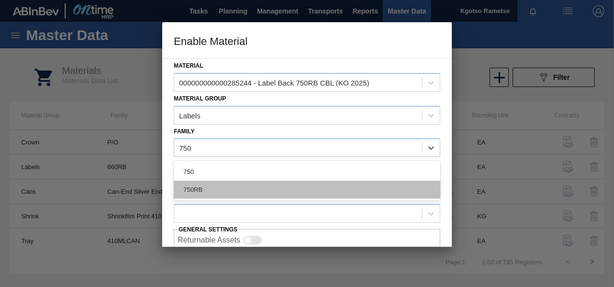
click at [210, 193] on div "750RB" at bounding box center [307, 190] width 267 height 18
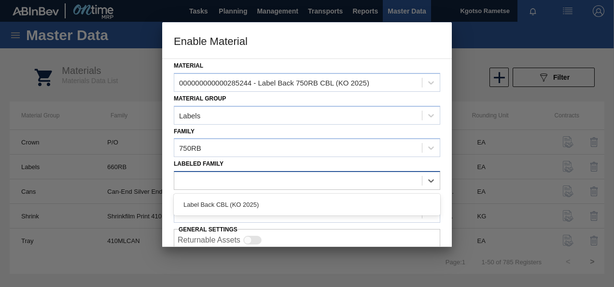
click at [209, 185] on div at bounding box center [298, 181] width 248 height 14
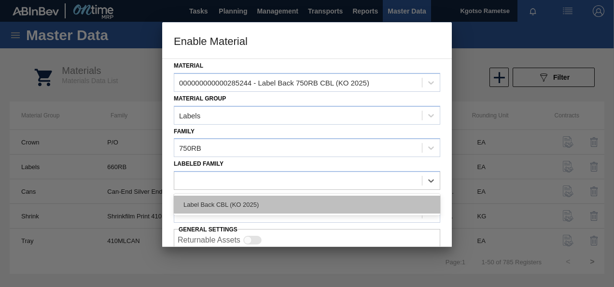
click at [207, 201] on div "Label Back CBL (KO 2025)" at bounding box center [307, 205] width 267 height 18
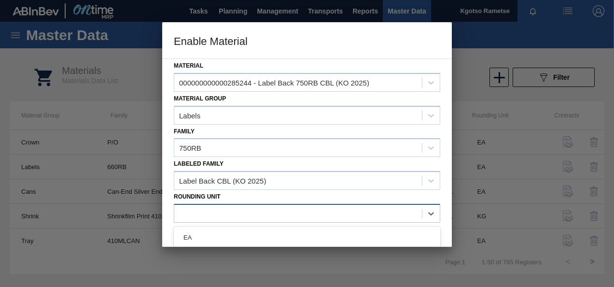
click at [200, 210] on div at bounding box center [298, 213] width 248 height 14
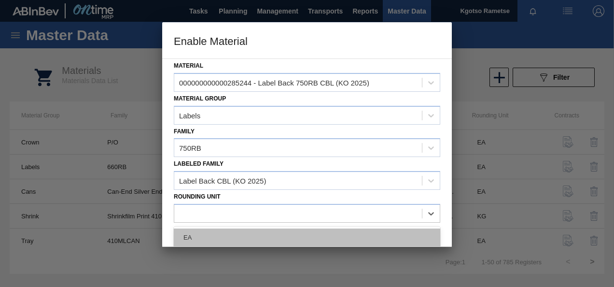
click at [198, 231] on div "EA" at bounding box center [307, 237] width 267 height 18
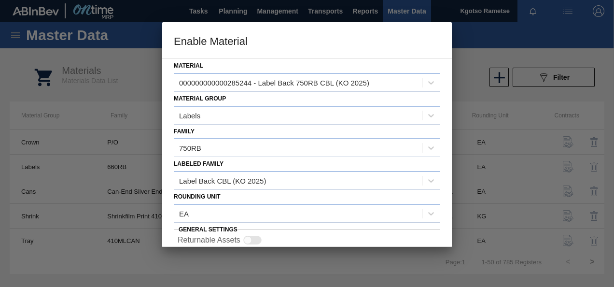
click at [165, 212] on div "Material 000000000000285244 - Label Back 750RB CBL (KO 2025) Material Group Lab…" at bounding box center [307, 152] width 290 height 188
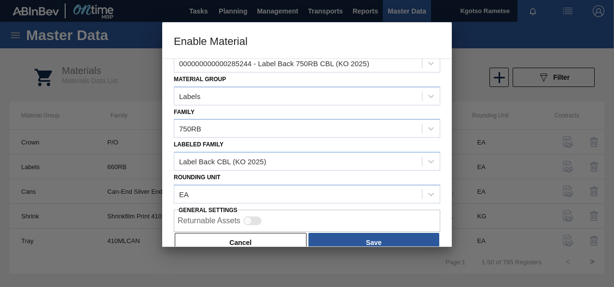
scroll to position [36, 0]
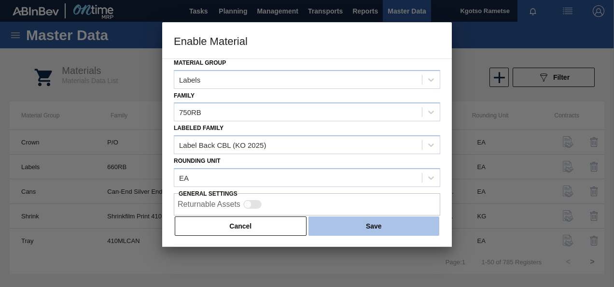
click at [353, 216] on button "Save" at bounding box center [374, 225] width 131 height 19
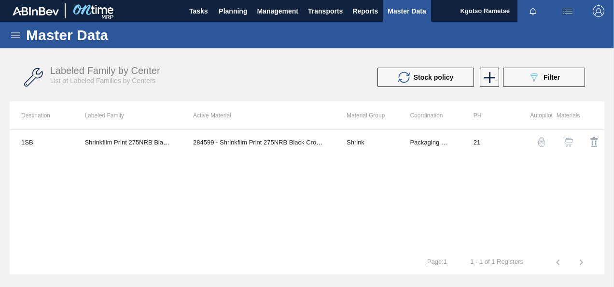
click at [12, 30] on icon at bounding box center [16, 35] width 12 height 12
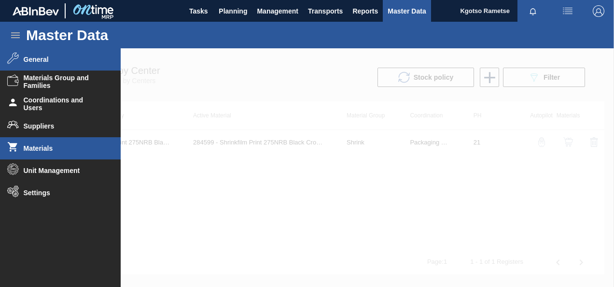
click at [33, 60] on span "General" at bounding box center [64, 60] width 80 height 8
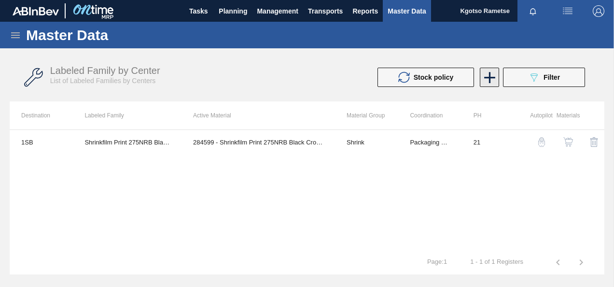
click at [484, 75] on icon at bounding box center [489, 77] width 19 height 19
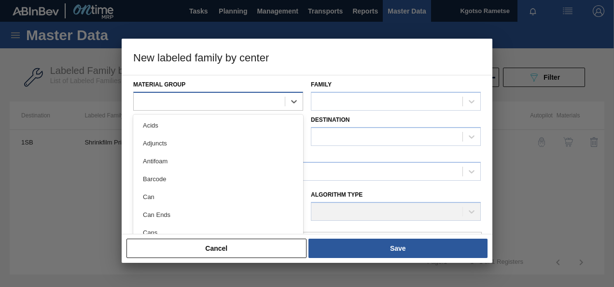
click at [171, 100] on div at bounding box center [209, 101] width 151 height 14
type Group "lab"
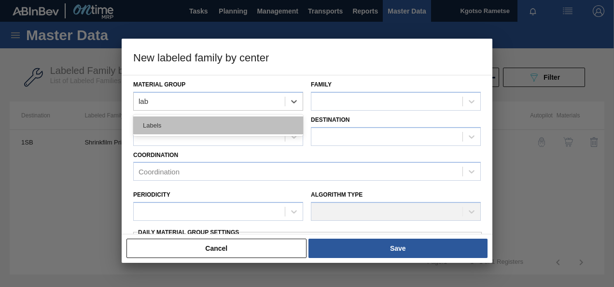
click at [167, 126] on div "Labels" at bounding box center [218, 125] width 170 height 18
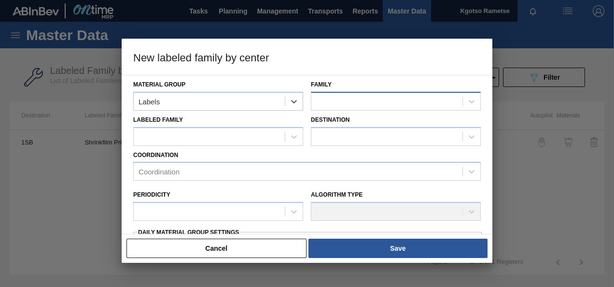
click at [338, 98] on div at bounding box center [386, 101] width 151 height 14
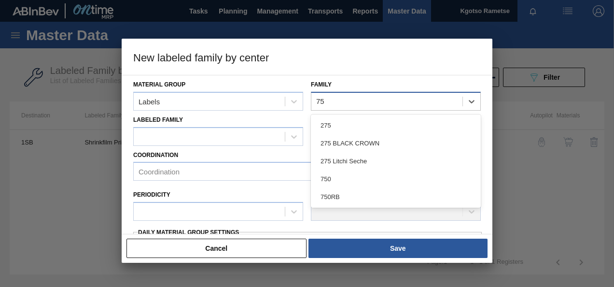
type input "750"
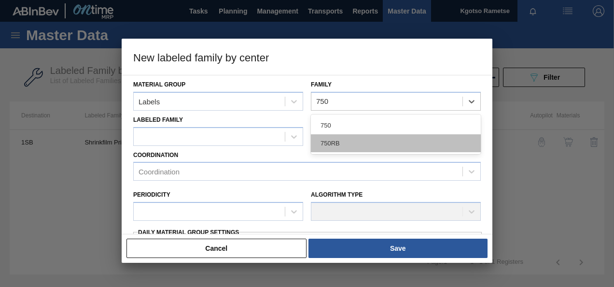
click at [324, 137] on div "750RB" at bounding box center [396, 143] width 170 height 18
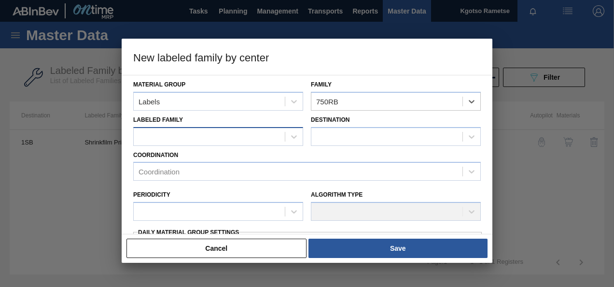
click at [260, 135] on div at bounding box center [209, 136] width 151 height 14
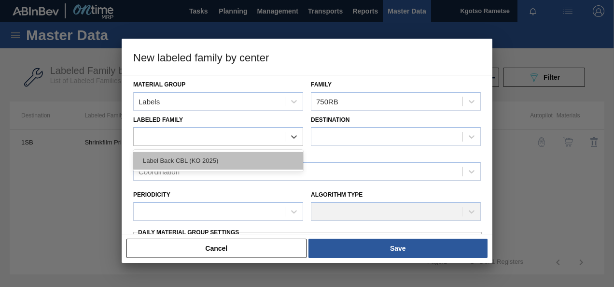
click at [244, 161] on div "Label Back CBL (KO 2025)" at bounding box center [218, 161] width 170 height 18
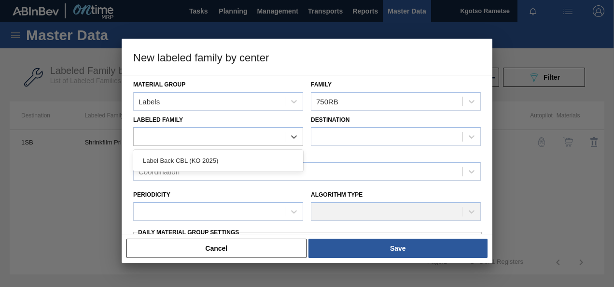
checkbox input "false"
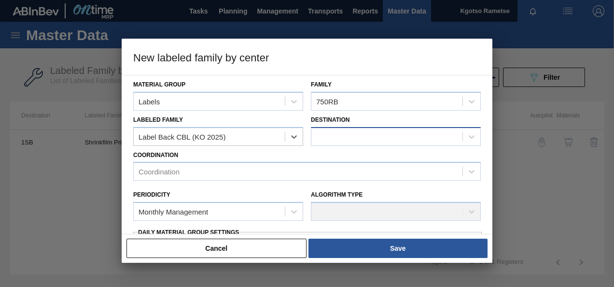
click at [342, 137] on div at bounding box center [386, 136] width 151 height 14
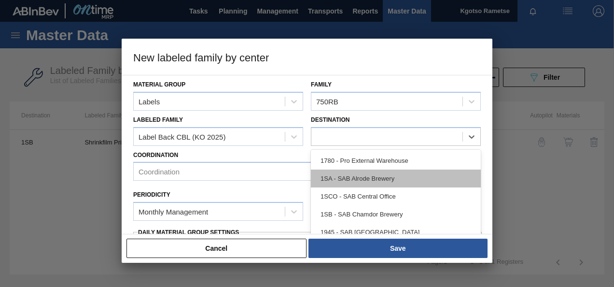
click at [344, 175] on div "1SA - SAB Alrode Brewery" at bounding box center [396, 178] width 170 height 18
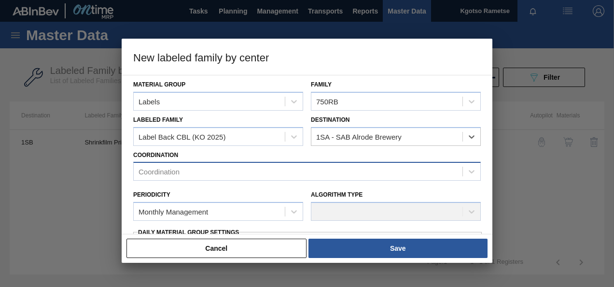
click at [272, 162] on div "Coordination" at bounding box center [307, 171] width 348 height 19
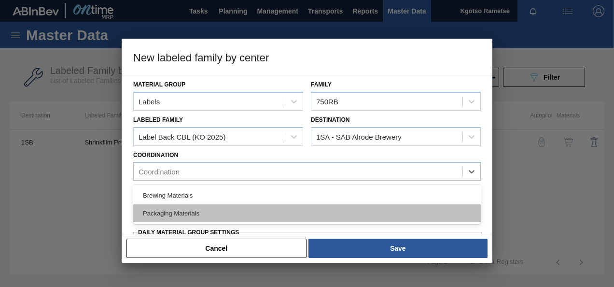
click at [216, 207] on div "Packaging Materials" at bounding box center [307, 213] width 348 height 18
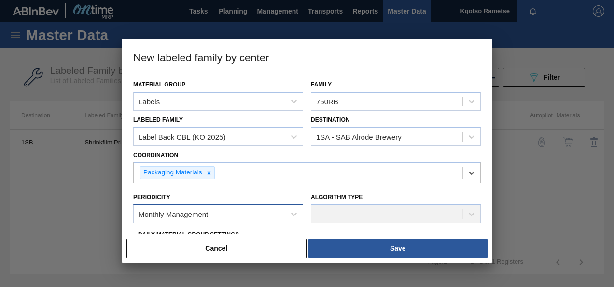
click at [141, 212] on div "Monthly Management" at bounding box center [174, 214] width 70 height 8
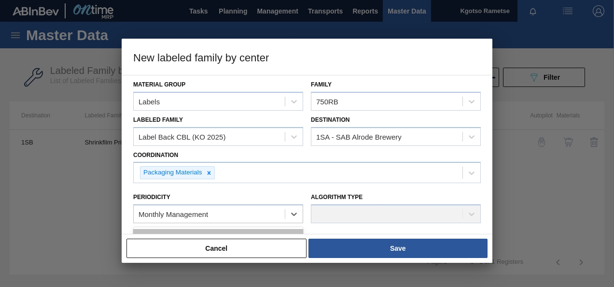
click at [141, 229] on div "Monthly Management" at bounding box center [218, 238] width 170 height 18
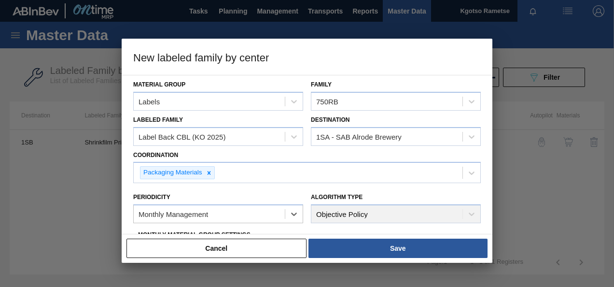
click at [121, 210] on div at bounding box center [307, 143] width 614 height 287
click at [127, 209] on div "Material Group Labels Family 750RB Labeled Family Label Back CBL (KO 2025) Dest…" at bounding box center [307, 154] width 371 height 159
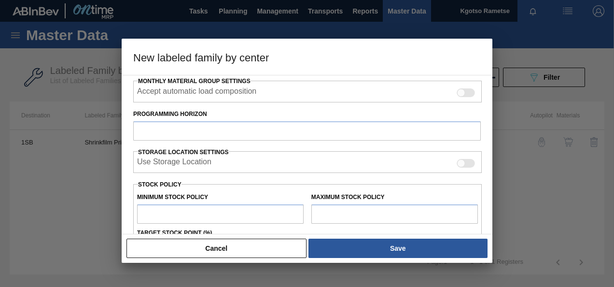
scroll to position [155, 0]
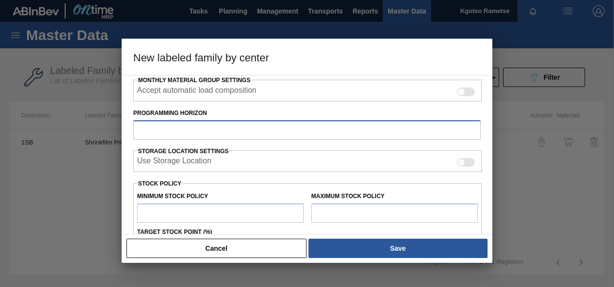
click at [173, 125] on input "Programming Horizon" at bounding box center [307, 129] width 348 height 19
type input "30"
click at [167, 205] on input "text" at bounding box center [220, 212] width 167 height 19
type input "2"
type input "2.000"
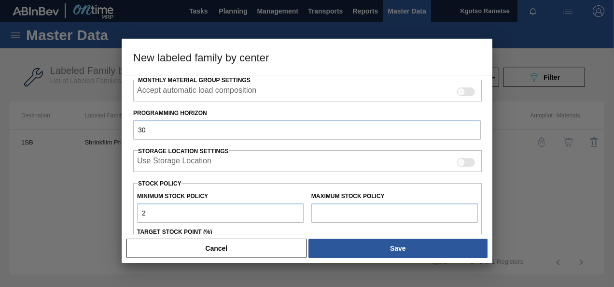
type input "20"
type input "20.000"
type input "200"
type input "200.000"
type input "2,000"
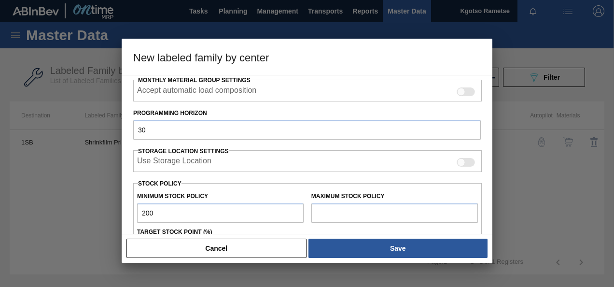
type input "2,000.000"
type input "20,000"
type input "20,000.000"
type input "200,000"
type input "200,000.000"
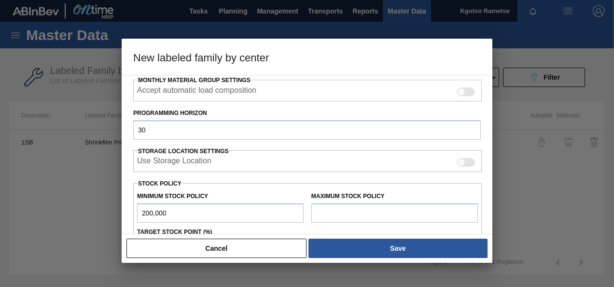
type input "2,000,000"
type input "2,000,000.000"
type input "2,000,000"
click at [320, 211] on input "text" at bounding box center [394, 212] width 167 height 19
type input "3,000,000"
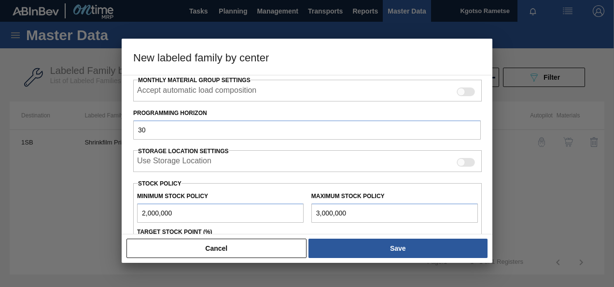
click at [132, 223] on div "Material Group Labels Family 750RB Labeled Family Label Back CBL (KO 2025) Dest…" at bounding box center [307, 154] width 371 height 159
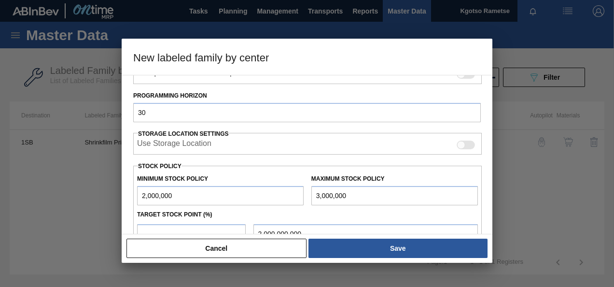
scroll to position [174, 0]
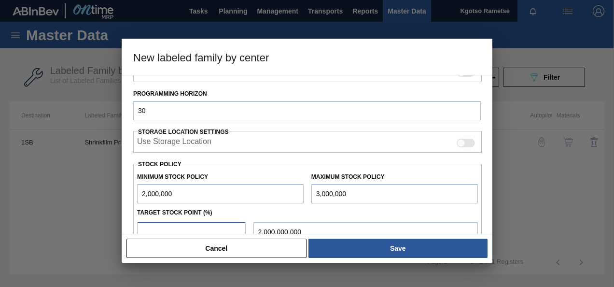
click at [146, 227] on input "number" at bounding box center [191, 231] width 109 height 19
type input "1"
type input "2,010,000.000"
type input "10"
type input "2,100,000.000"
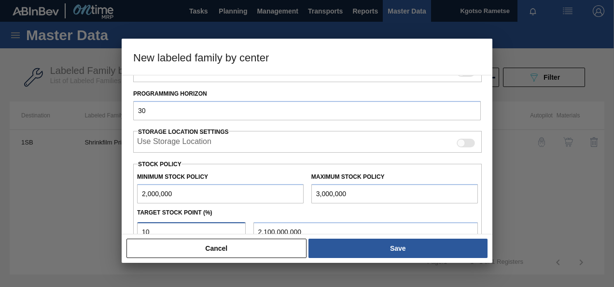
type input "100"
type input "3,000,000.000"
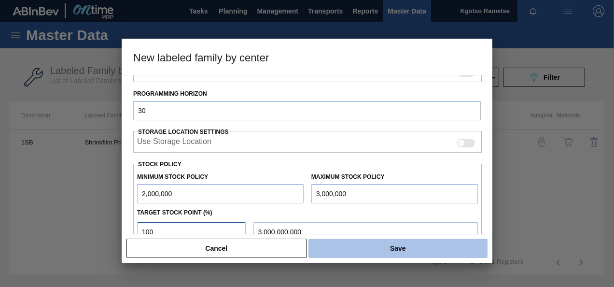
type input "100"
click at [338, 244] on button "Save" at bounding box center [398, 248] width 179 height 19
click at [386, 248] on button "Save" at bounding box center [398, 248] width 179 height 19
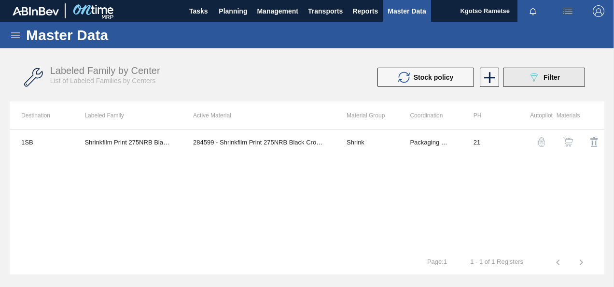
click at [544, 84] on button "089F7B8B-B2A5-4AFE-B5C0-19BA573D28AC Filter" at bounding box center [544, 77] width 82 height 19
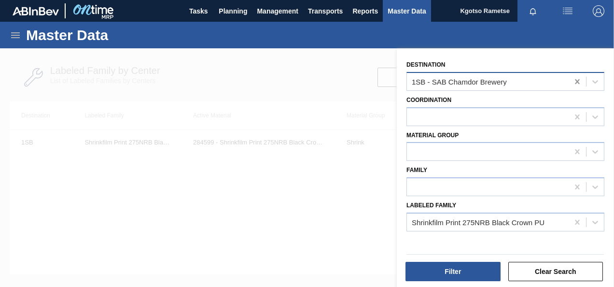
click at [575, 84] on icon at bounding box center [578, 82] width 10 height 10
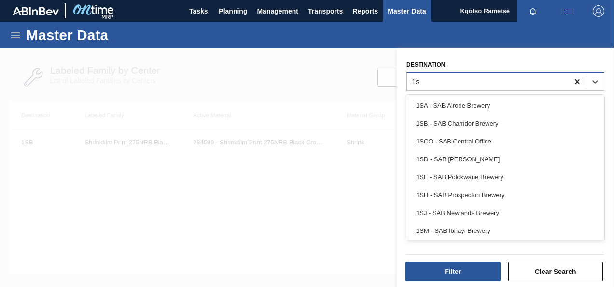
type input "1sa"
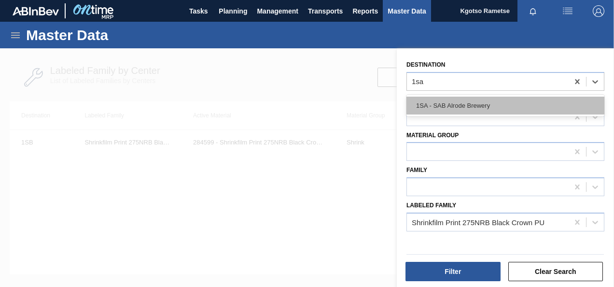
click at [536, 108] on div "1SA - SAB Alrode Brewery" at bounding box center [506, 106] width 198 height 18
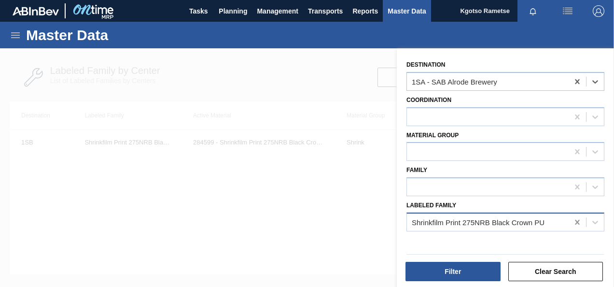
click at [575, 222] on icon at bounding box center [577, 222] width 4 height 5
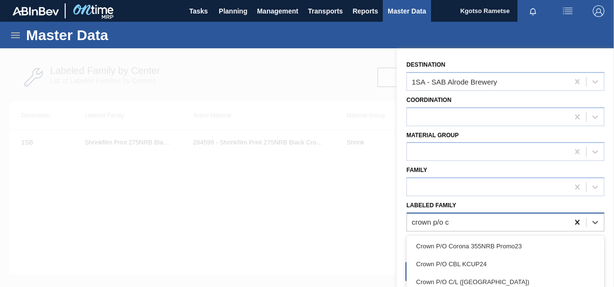
type Family "crown p/o cb"
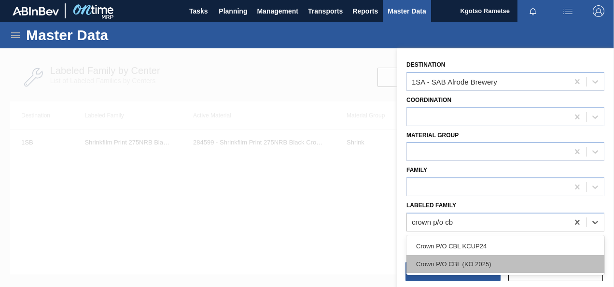
click at [502, 259] on div "Crown P/O CBL (KO 2025)" at bounding box center [506, 264] width 198 height 18
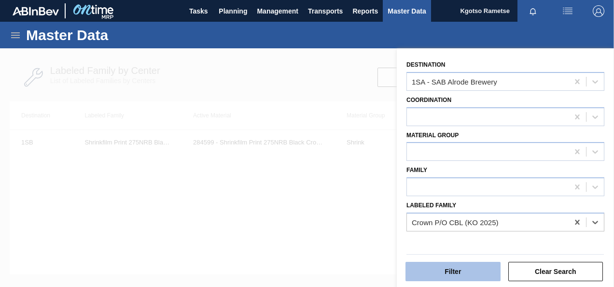
click at [471, 275] on button "Filter" at bounding box center [453, 271] width 95 height 19
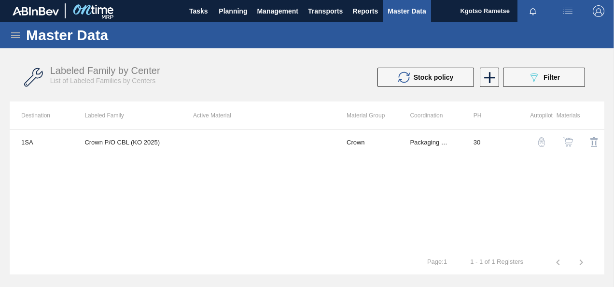
click at [568, 141] on img "button" at bounding box center [569, 142] width 10 height 10
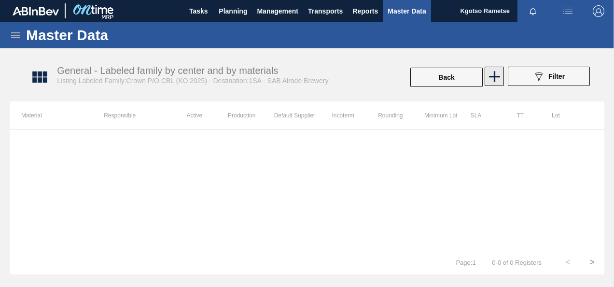
click at [498, 83] on icon at bounding box center [494, 76] width 19 height 19
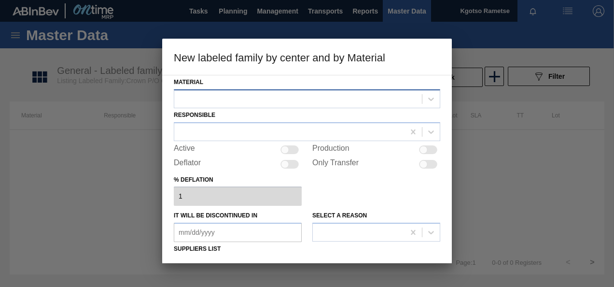
click at [327, 104] on div at bounding box center [298, 99] width 248 height 14
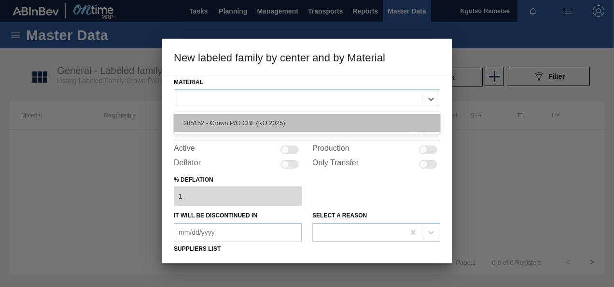
click at [292, 123] on div "285152 - Crown P/O CBL (KO 2025)" at bounding box center [307, 123] width 267 height 18
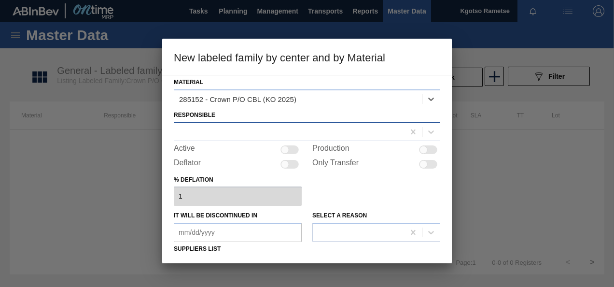
click at [288, 128] on div at bounding box center [289, 132] width 230 height 14
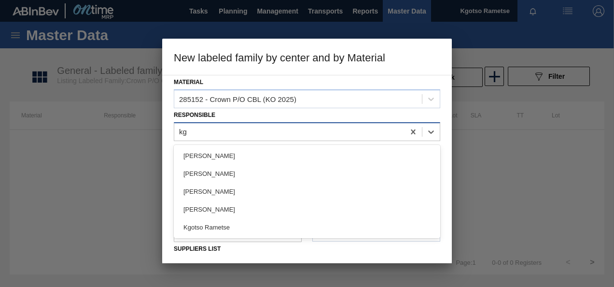
type input "kgo"
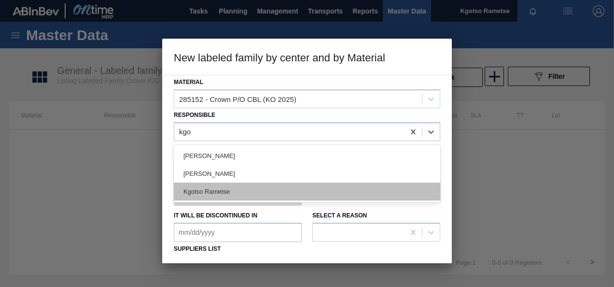
click at [243, 193] on div "Kgotso Rametse" at bounding box center [307, 192] width 267 height 18
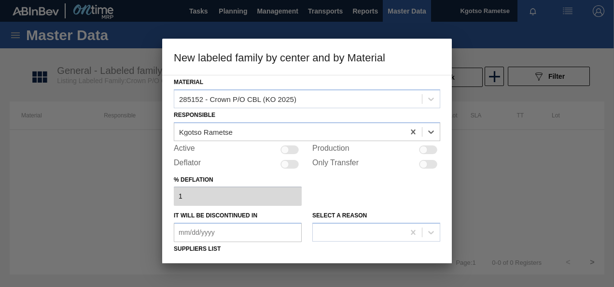
click at [284, 149] on div at bounding box center [285, 149] width 8 height 8
checkbox input "true"
click at [387, 216] on div "Select a reason" at bounding box center [376, 225] width 128 height 33
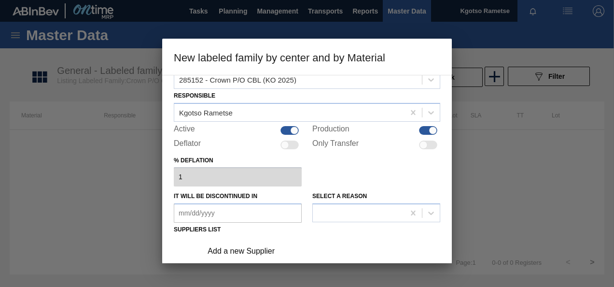
scroll to position [58, 0]
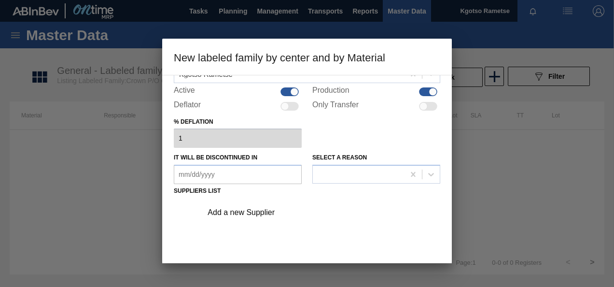
click at [226, 221] on div "Add a new Supplier" at bounding box center [319, 212] width 244 height 24
click at [237, 212] on div "Add a new Supplier" at bounding box center [302, 212] width 189 height 9
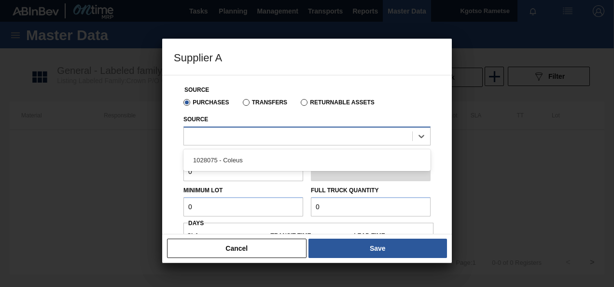
click at [212, 143] on div at bounding box center [298, 136] width 228 height 14
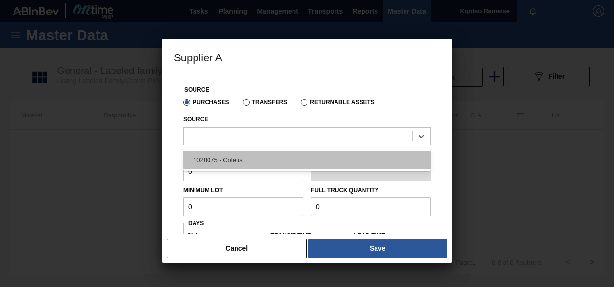
click at [205, 156] on div "1028075 - Coleus" at bounding box center [307, 160] width 247 height 18
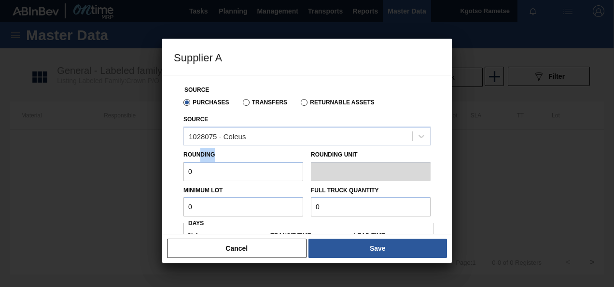
drag, startPoint x: 199, startPoint y: 160, endPoint x: 164, endPoint y: 164, distance: 35.0
click at [164, 164] on div "Source Purchases Transfers Returnable Assets Source 1028075 - Coleus Rounding 0…" at bounding box center [307, 154] width 290 height 159
drag, startPoint x: 164, startPoint y: 164, endPoint x: 199, endPoint y: 170, distance: 35.8
click at [199, 170] on input "0" at bounding box center [244, 171] width 120 height 19
type input "1"
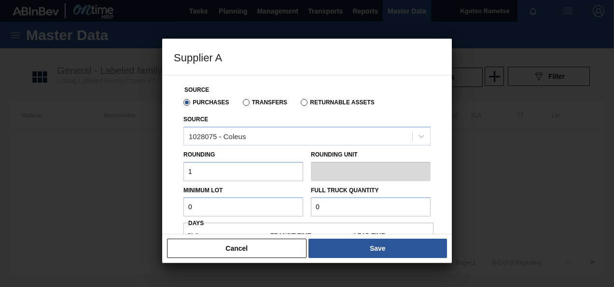
drag, startPoint x: 193, startPoint y: 210, endPoint x: 173, endPoint y: 206, distance: 20.6
click at [173, 206] on div "Source Purchases Transfers Returnable Assets Source 1028075 - Coleus Rounding 1…" at bounding box center [307, 154] width 290 height 159
click at [190, 207] on input "10,000" at bounding box center [244, 206] width 120 height 19
type input "10,000"
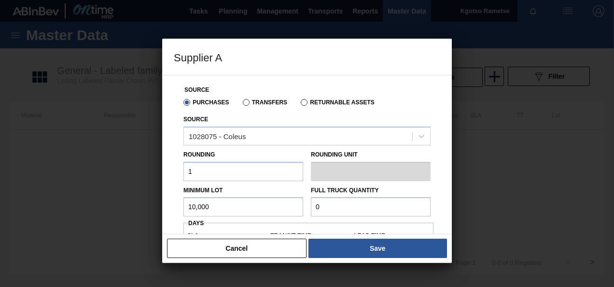
click at [322, 199] on input "0" at bounding box center [371, 206] width 120 height 19
paste input "10,000"
type input "10,000"
click at [173, 190] on div "Source Purchases Transfers Returnable Assets Source 1028075 - Coleus Rounding 1…" at bounding box center [307, 154] width 290 height 159
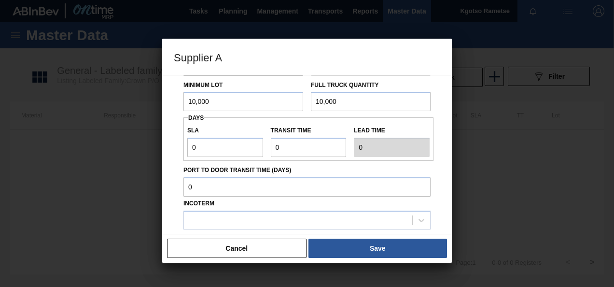
scroll to position [116, 0]
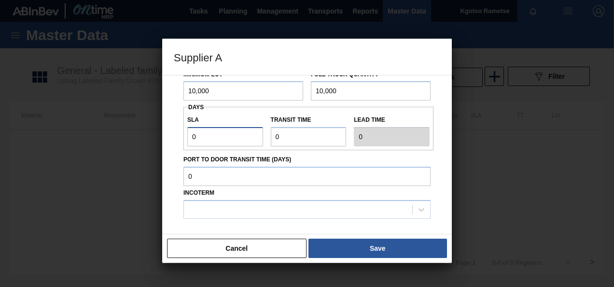
drag, startPoint x: 201, startPoint y: 135, endPoint x: 172, endPoint y: 129, distance: 29.5
click at [172, 129] on div "Source Purchases Transfers Returnable Assets Source 1028075 - Coleus Rounding 1…" at bounding box center [307, 154] width 290 height 159
type input "1"
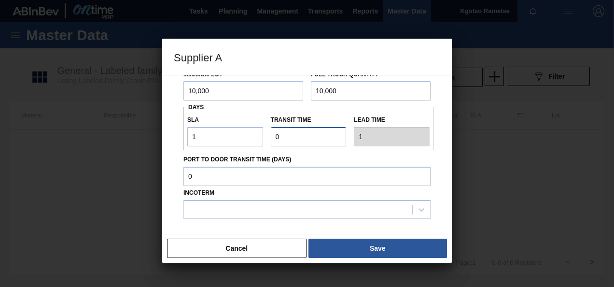
drag, startPoint x: 280, startPoint y: 128, endPoint x: 273, endPoint y: 134, distance: 8.9
click at [273, 134] on input "Transit time" at bounding box center [309, 136] width 76 height 19
type input "1"
type input "2"
type input "1"
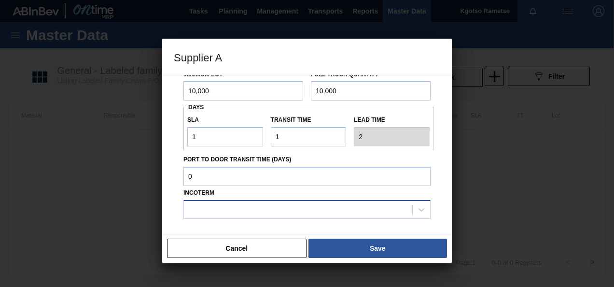
click at [255, 205] on div at bounding box center [298, 209] width 228 height 14
click at [167, 217] on div "Source Purchases Transfers Returnable Assets Source 1028075 - Coleus Rounding 1…" at bounding box center [307, 154] width 290 height 159
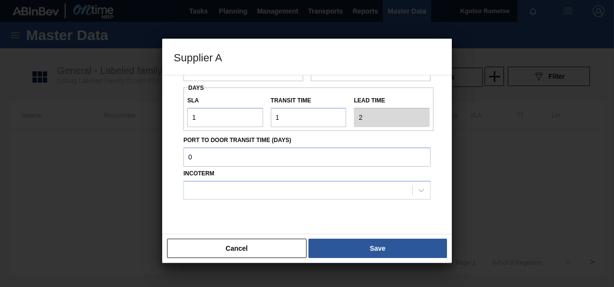
scroll to position [160, 0]
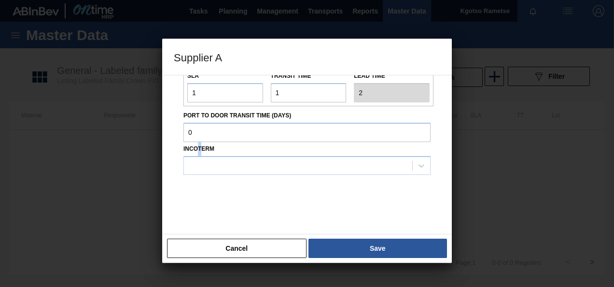
drag, startPoint x: 197, startPoint y: 152, endPoint x: 202, endPoint y: 146, distance: 7.9
click at [202, 146] on div "Incoterm" at bounding box center [307, 158] width 247 height 33
drag, startPoint x: 202, startPoint y: 146, endPoint x: 202, endPoint y: 157, distance: 11.6
click at [202, 157] on div at bounding box center [307, 165] width 247 height 19
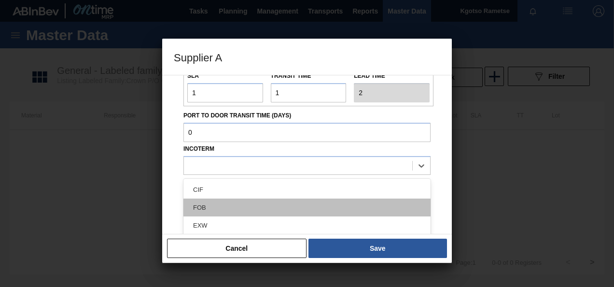
click at [206, 202] on div "FOB" at bounding box center [307, 207] width 247 height 18
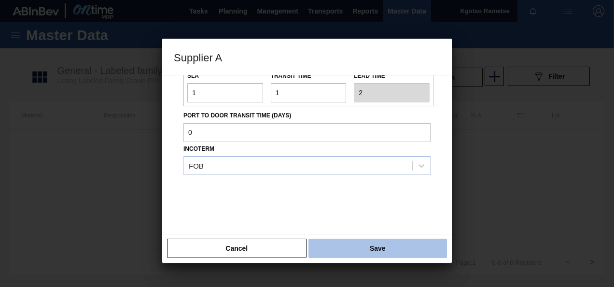
click at [342, 246] on button "Save" at bounding box center [378, 248] width 139 height 19
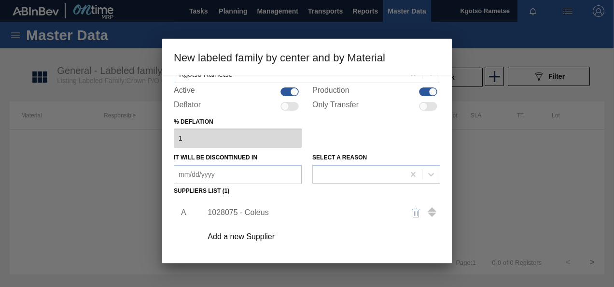
click at [178, 255] on div "A 1028075 - Coleus Add a new Supplier" at bounding box center [307, 254] width 267 height 113
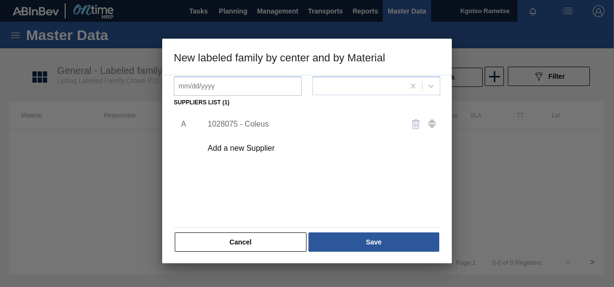
scroll to position [147, 0]
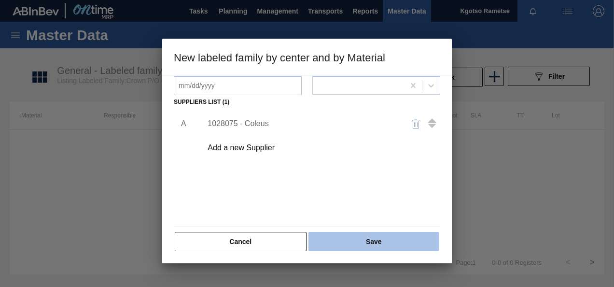
click at [368, 240] on button "Save" at bounding box center [374, 241] width 131 height 19
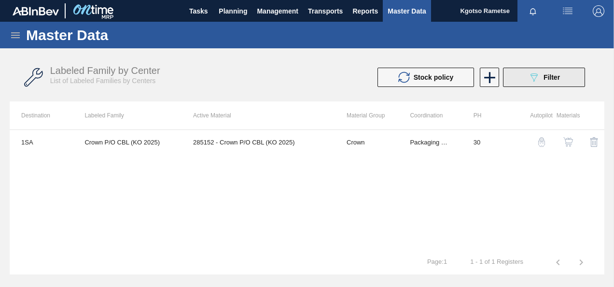
click at [536, 81] on icon "089F7B8B-B2A5-4AFE-B5C0-19BA573D28AC" at bounding box center [534, 77] width 12 height 12
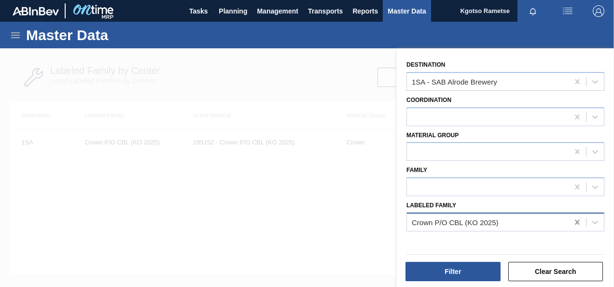
click at [574, 222] on icon at bounding box center [578, 222] width 10 height 10
type Family "label back 750rb cb"
click at [577, 217] on icon at bounding box center [578, 222] width 10 height 10
click at [538, 161] on div "Family" at bounding box center [506, 178] width 206 height 35
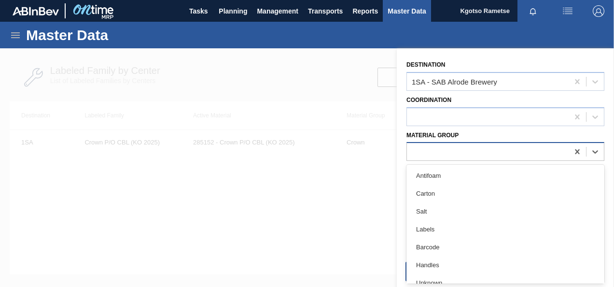
click at [460, 155] on div at bounding box center [488, 152] width 162 height 14
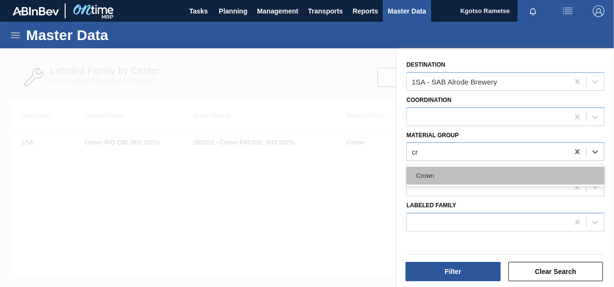
type Group "c"
type Group "lab"
click at [442, 180] on div "Labels" at bounding box center [506, 176] width 198 height 18
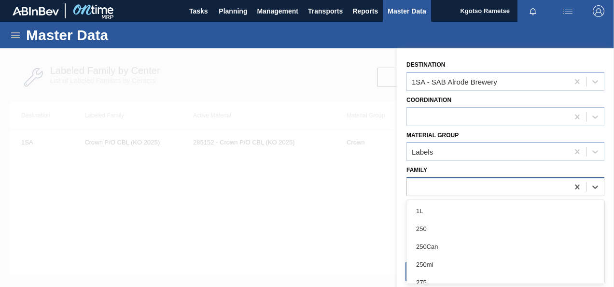
click at [441, 182] on div at bounding box center [488, 187] width 162 height 14
type input "750"
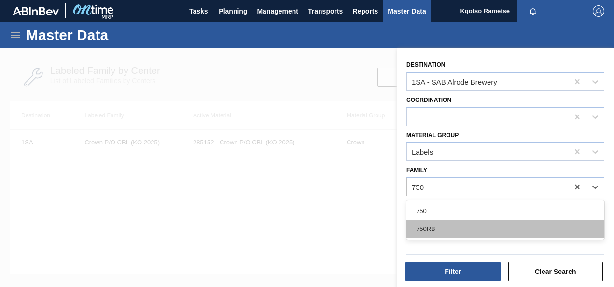
click at [425, 232] on div "750RB" at bounding box center [506, 229] width 198 height 18
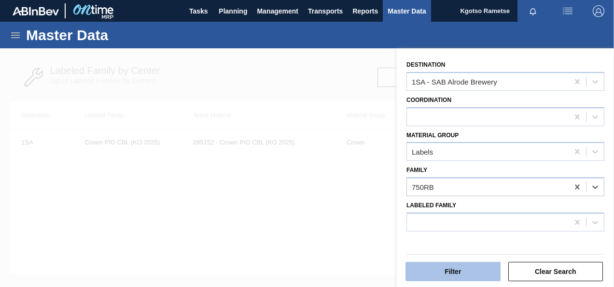
click at [432, 274] on button "Filter" at bounding box center [453, 271] width 95 height 19
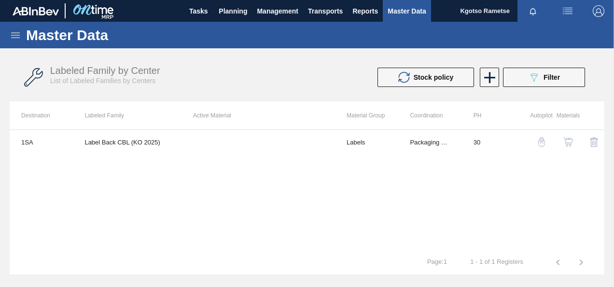
click at [567, 148] on button "button" at bounding box center [568, 141] width 23 height 23
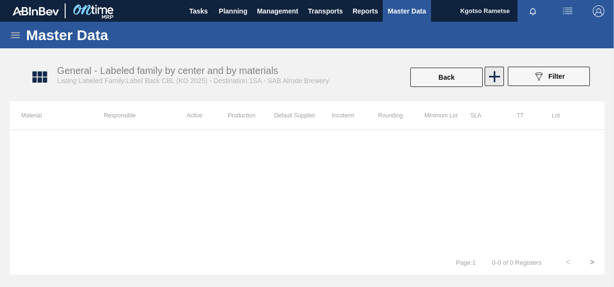
click at [491, 76] on icon at bounding box center [494, 76] width 11 height 11
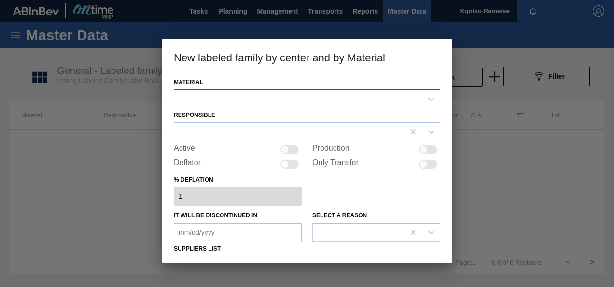
click at [309, 96] on div at bounding box center [298, 99] width 248 height 14
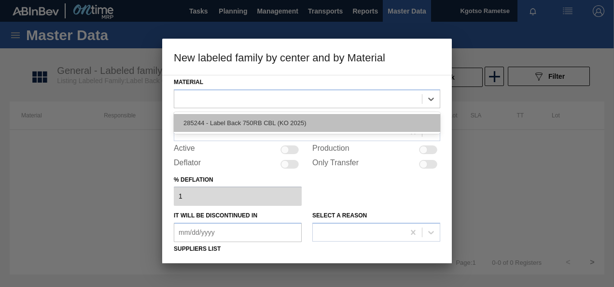
click at [292, 125] on div "285244 - Label Back 750RB CBL (KO 2025)" at bounding box center [307, 123] width 267 height 18
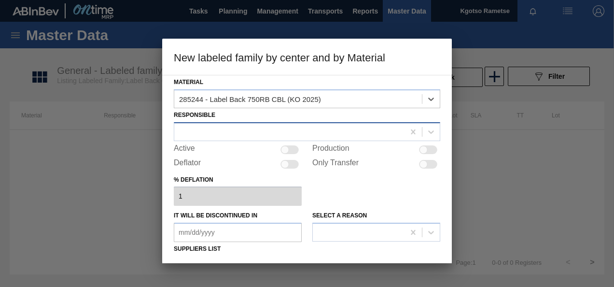
click at [283, 133] on div at bounding box center [289, 132] width 230 height 14
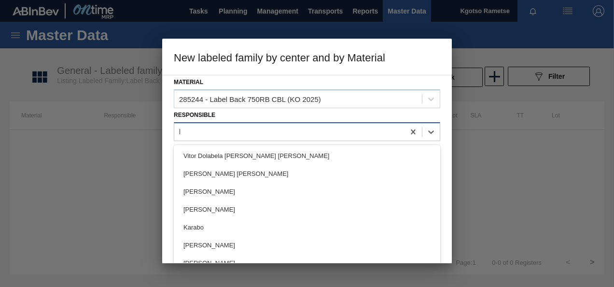
type input "kgo"
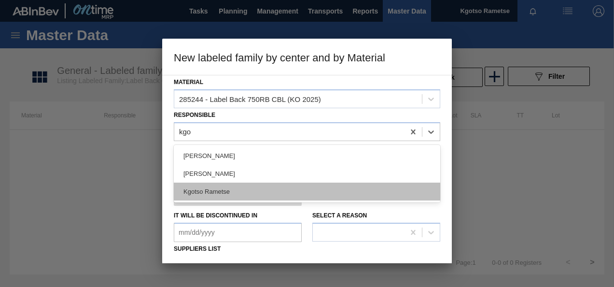
click at [255, 195] on div "Kgotso Rametse" at bounding box center [307, 192] width 267 height 18
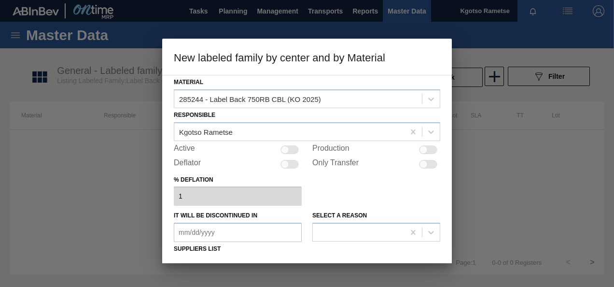
click at [293, 150] on div at bounding box center [290, 149] width 18 height 9
checkbox input "true"
click at [342, 216] on label "Select a reason" at bounding box center [339, 215] width 55 height 7
click at [319, 228] on reason "Select a reason" at bounding box center [318, 232] width 1 height 8
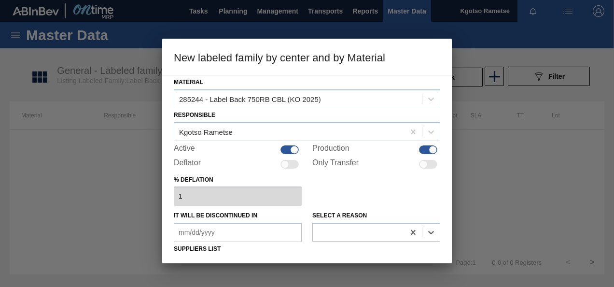
click at [343, 201] on div "% deflation 1" at bounding box center [307, 189] width 267 height 33
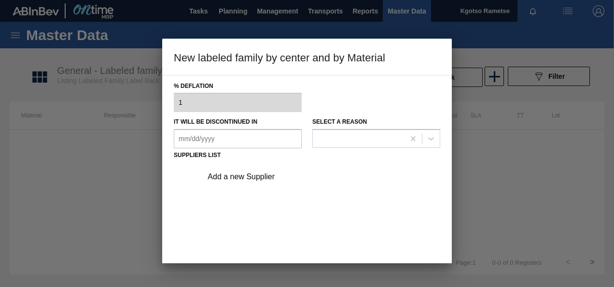
scroll to position [116, 0]
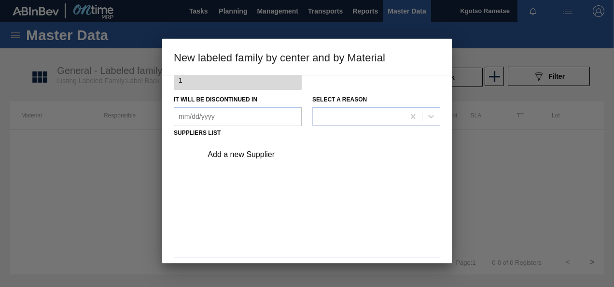
click at [223, 159] on div "Add a new Supplier" at bounding box center [319, 154] width 244 height 24
click at [234, 155] on div "Add a new Supplier" at bounding box center [302, 154] width 189 height 9
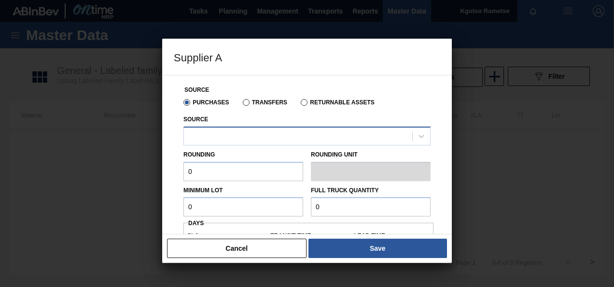
click at [253, 136] on div at bounding box center [298, 136] width 228 height 14
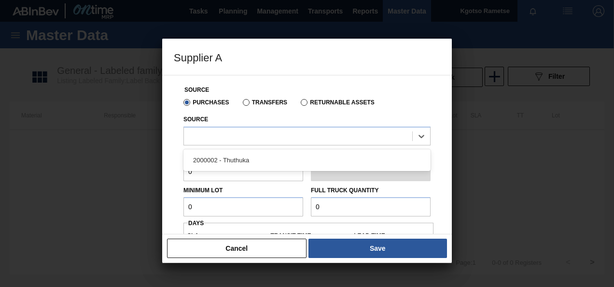
click at [161, 148] on div at bounding box center [307, 143] width 614 height 287
click at [194, 141] on div at bounding box center [298, 136] width 228 height 14
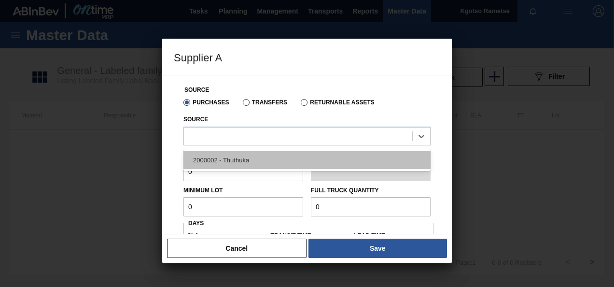
click at [203, 154] on div "2000002 - Thuthuka" at bounding box center [307, 160] width 247 height 18
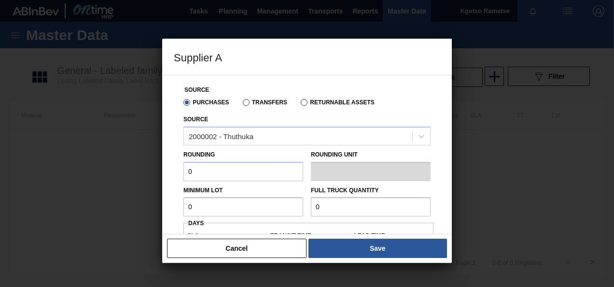
drag, startPoint x: 198, startPoint y: 163, endPoint x: 175, endPoint y: 166, distance: 22.9
click at [175, 166] on div "Source Purchases Transfers Returnable Assets Source 2000002 - Thuthuka Rounding…" at bounding box center [307, 229] width 267 height 308
type input "1"
drag, startPoint x: 213, startPoint y: 204, endPoint x: 182, endPoint y: 207, distance: 31.5
click at [182, 207] on div "Minimum Lot 0" at bounding box center [243, 200] width 127 height 33
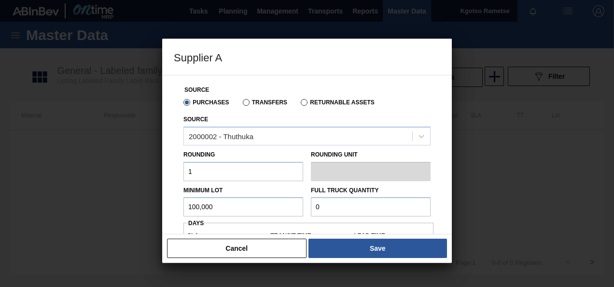
drag, startPoint x: 222, startPoint y: 202, endPoint x: 64, endPoint y: 202, distance: 157.9
click at [64, 202] on div "Supplier A Source Purchases Transfers Returnable Assets Source 2000002 - Thuthu…" at bounding box center [307, 143] width 614 height 287
type input "100,000"
drag, startPoint x: 329, startPoint y: 208, endPoint x: 170, endPoint y: 205, distance: 159.4
click at [170, 205] on div "Source Purchases Transfers Returnable Assets Source 2000002 - Thuthuka Rounding…" at bounding box center [307, 154] width 290 height 159
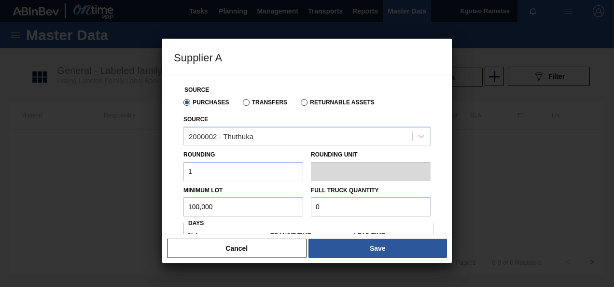
paste input "100,00"
type input "100,000"
click at [179, 201] on div "Source Purchases Transfers Returnable Assets Source 2000002 - Thuthuka Rounding…" at bounding box center [307, 229] width 267 height 308
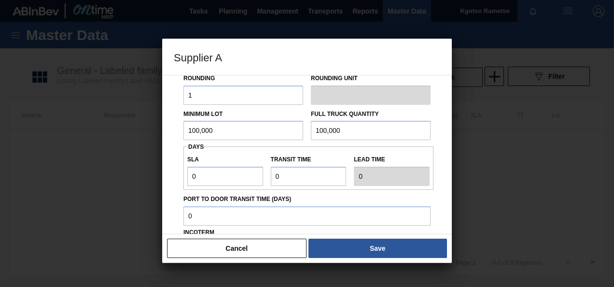
scroll to position [77, 0]
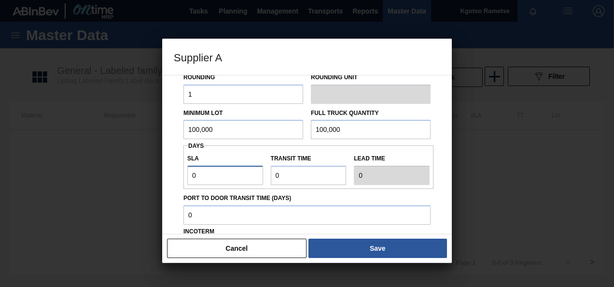
drag, startPoint x: 198, startPoint y: 179, endPoint x: 172, endPoint y: 180, distance: 26.6
click at [172, 180] on div "Source Purchases Transfers Returnable Assets Source 2000002 - Thuthuka Rounding…" at bounding box center [307, 154] width 290 height 159
type input "1"
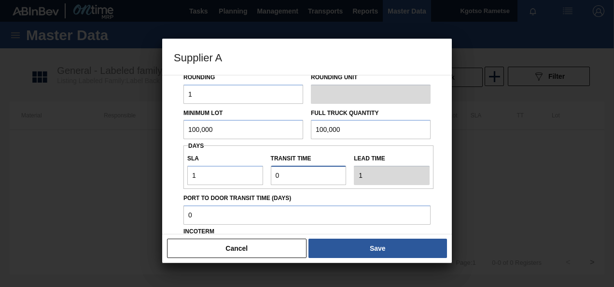
drag, startPoint x: 287, startPoint y: 181, endPoint x: 233, endPoint y: 174, distance: 54.5
click at [233, 174] on div "SLA 1 Transit time Lead time 1" at bounding box center [309, 167] width 250 height 36
type input "1"
type input "2"
type input "1"
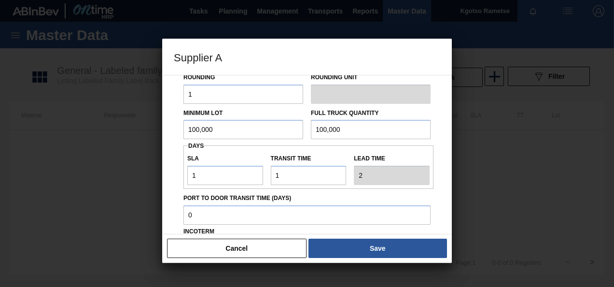
click at [171, 198] on div "Source Purchases Transfers Returnable Assets Source 2000002 - Thuthuka Rounding…" at bounding box center [307, 154] width 290 height 159
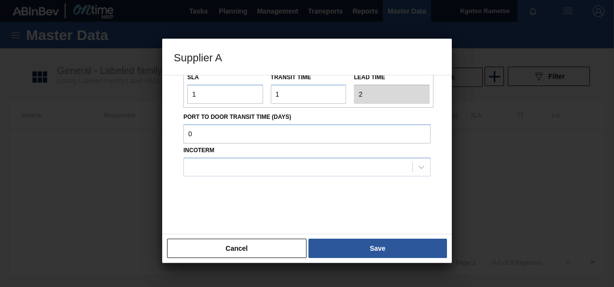
scroll to position [160, 0]
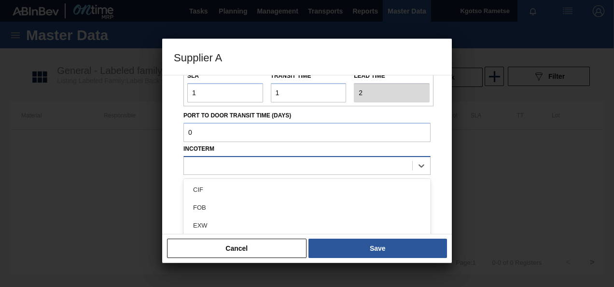
click at [192, 174] on div at bounding box center [307, 165] width 247 height 19
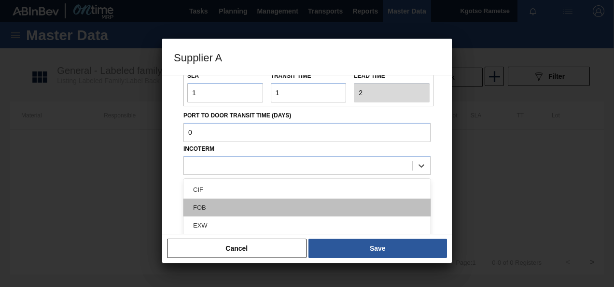
click at [196, 198] on div "FOB" at bounding box center [307, 207] width 247 height 18
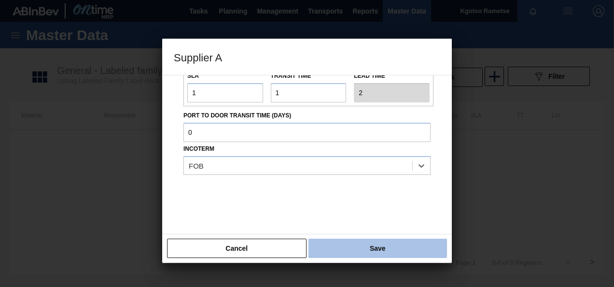
click at [322, 245] on button "Save" at bounding box center [378, 248] width 139 height 19
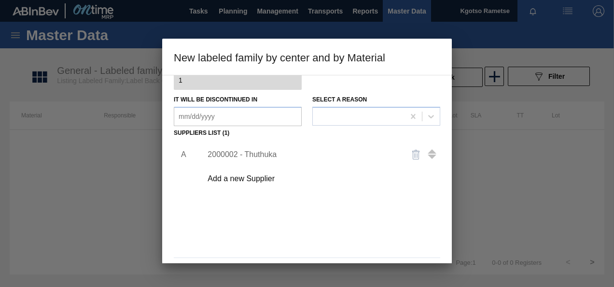
click at [322, 245] on div "A 2000002 - Thuthuka Add a new Supplier" at bounding box center [307, 196] width 267 height 113
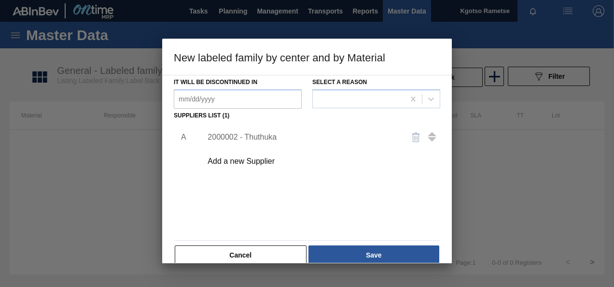
scroll to position [135, 0]
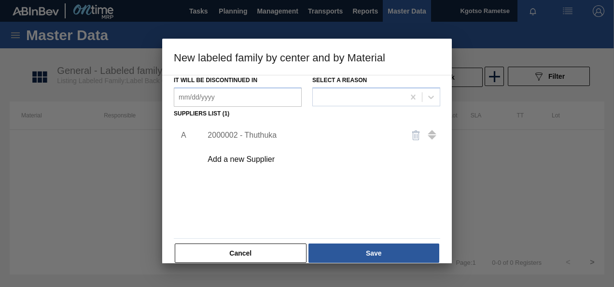
click at [322, 245] on button "Save" at bounding box center [374, 252] width 131 height 19
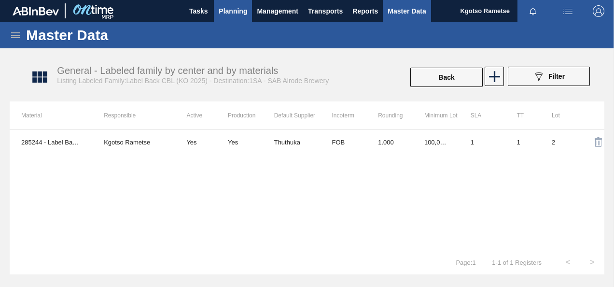
click at [219, 12] on span "Planning" at bounding box center [233, 11] width 28 height 12
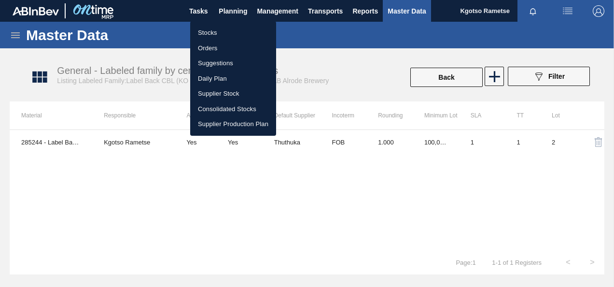
click at [212, 31] on li "Stocks" at bounding box center [233, 32] width 86 height 15
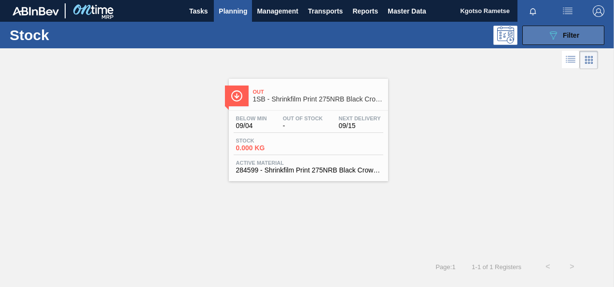
click at [557, 30] on icon "089F7B8B-B2A5-4AFE-B5C0-19BA573D28AC" at bounding box center [554, 35] width 12 height 12
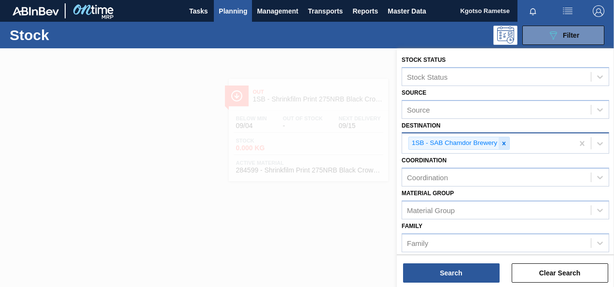
click at [505, 144] on icon at bounding box center [504, 142] width 3 height 3
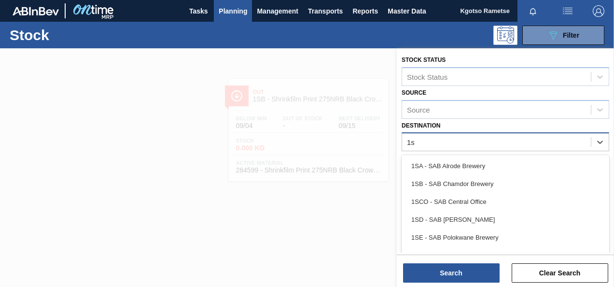
type input "1sd"
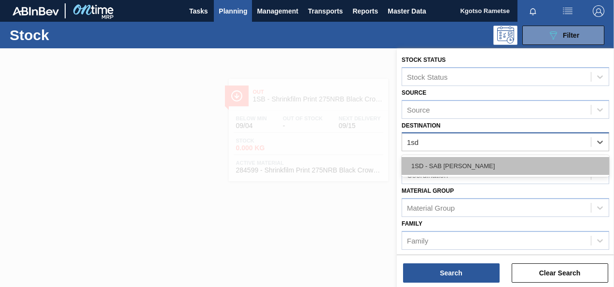
click at [462, 170] on div "1SD - SAB [PERSON_NAME]" at bounding box center [506, 166] width 208 height 18
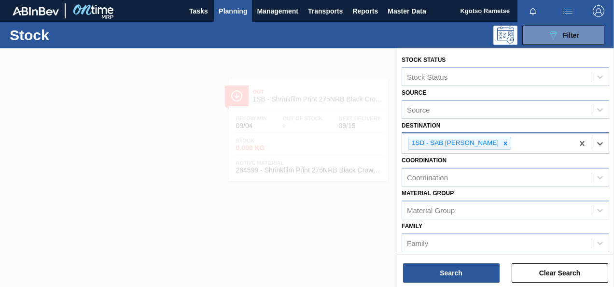
click at [435, 226] on div "Family Family" at bounding box center [506, 235] width 208 height 33
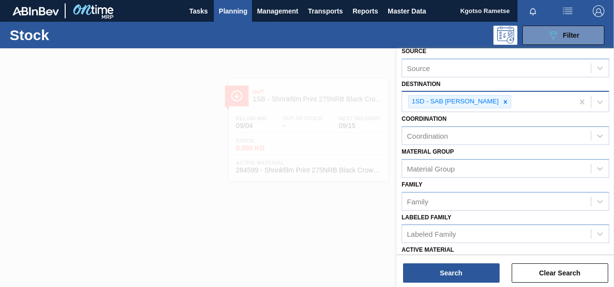
scroll to position [77, 0]
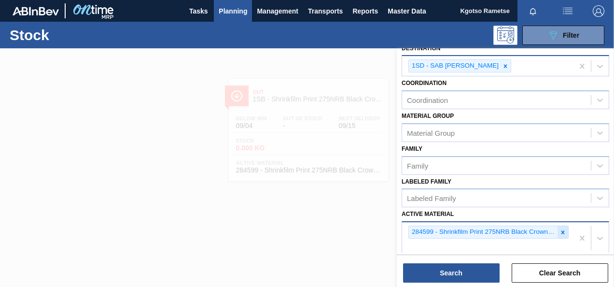
click at [561, 230] on icon at bounding box center [563, 232] width 7 height 7
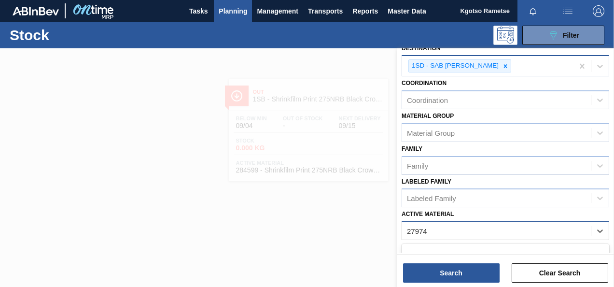
type Material "279748"
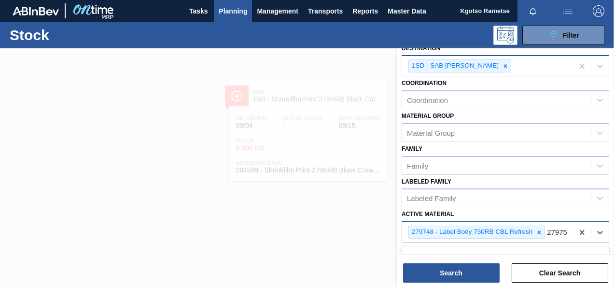
type Material "279750"
type Material "279747"
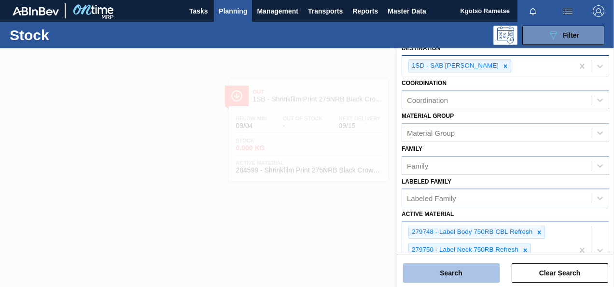
drag, startPoint x: 484, startPoint y: 276, endPoint x: 427, endPoint y: 269, distance: 57.3
click at [427, 269] on button "Search" at bounding box center [451, 272] width 97 height 19
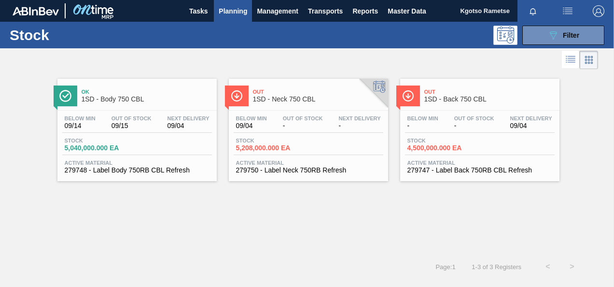
click at [142, 116] on span "Out Of Stock" at bounding box center [132, 118] width 40 height 6
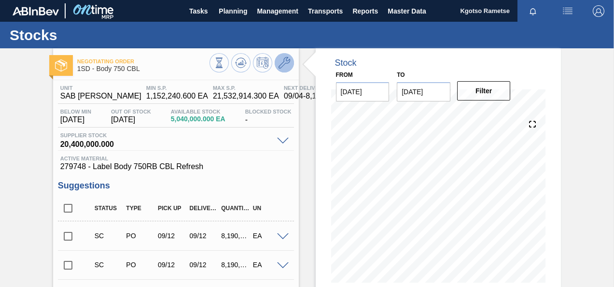
click at [279, 60] on icon at bounding box center [285, 63] width 12 height 12
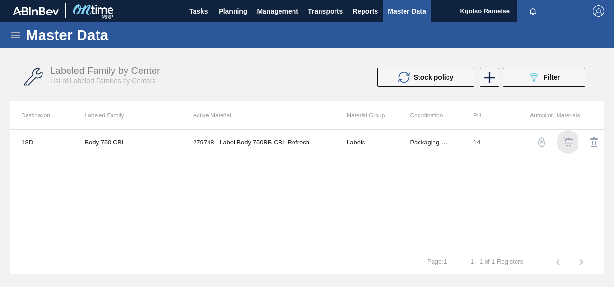
click at [566, 143] on img "button" at bounding box center [569, 142] width 10 height 10
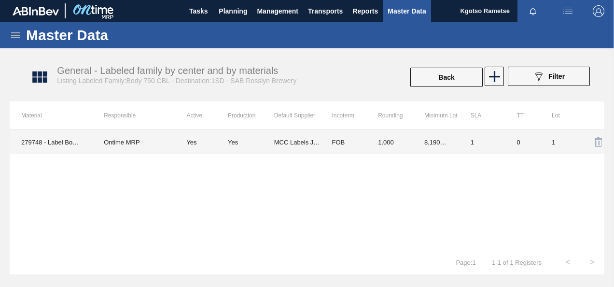
click at [422, 144] on td "8,190,000.000" at bounding box center [436, 142] width 46 height 24
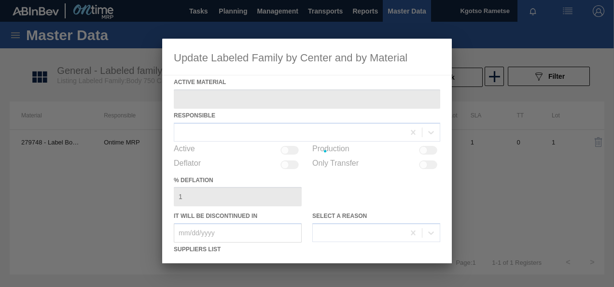
type Material "279748 - Label Body 750RB CBL Refresh"
checkbox input "true"
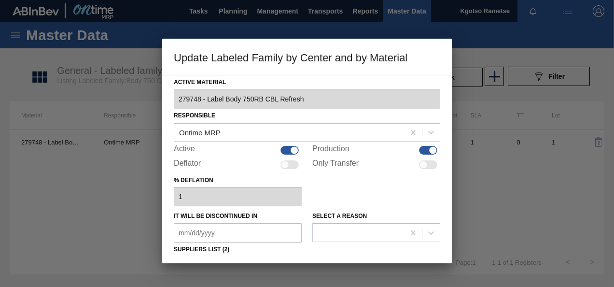
click at [325, 194] on div "% deflation 1" at bounding box center [307, 189] width 267 height 33
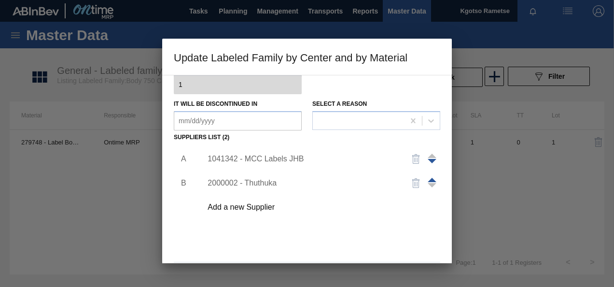
scroll to position [116, 0]
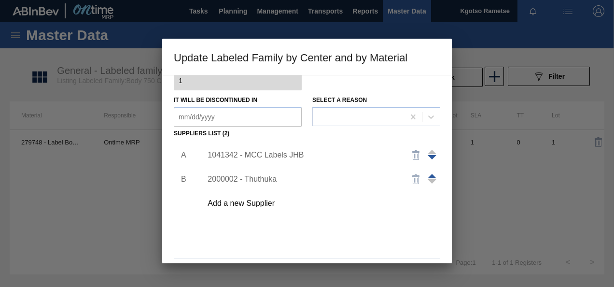
click at [268, 158] on div "1041342 - MCC Labels JHB" at bounding box center [302, 155] width 189 height 9
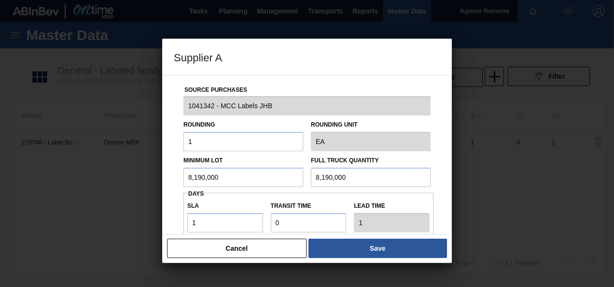
drag, startPoint x: 241, startPoint y: 173, endPoint x: 115, endPoint y: 168, distance: 125.6
click at [115, 168] on div "Supplier A Source Purchases 1041342 - MCC Labels JHB Rounding 1 Rounding Unit E…" at bounding box center [307, 143] width 614 height 287
drag, startPoint x: 230, startPoint y: 181, endPoint x: 128, endPoint y: 172, distance: 102.3
click at [128, 172] on div "Supplier A Source Purchases 1041342 - MCC Labels JHB Rounding 1 Rounding Unit E…" at bounding box center [307, 143] width 614 height 287
type input "876,000"
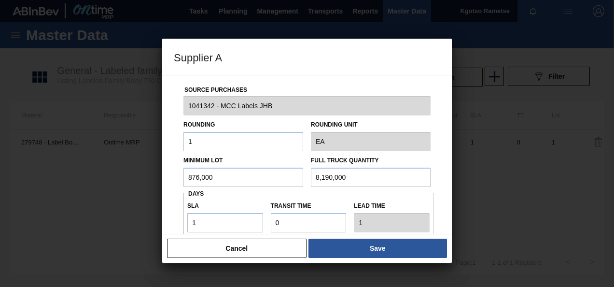
click at [342, 175] on input "8,190,000" at bounding box center [371, 177] width 120 height 19
paste input "76"
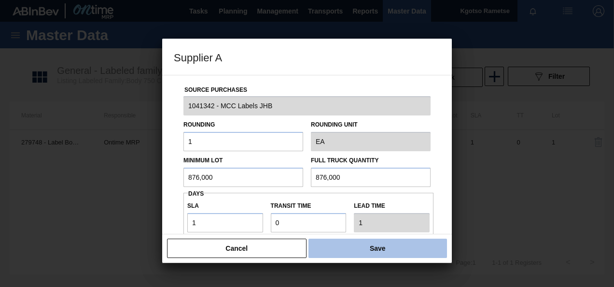
type input "876,000"
click at [379, 253] on button "Save" at bounding box center [378, 248] width 139 height 19
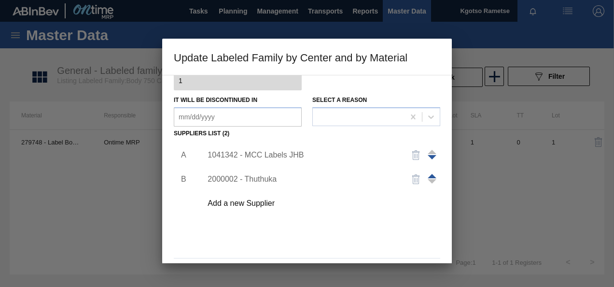
click at [373, 233] on div "A B 1041342 - MCC Labels JHB 2000002 - Thuthuka Add a new Supplier" at bounding box center [307, 197] width 267 height 113
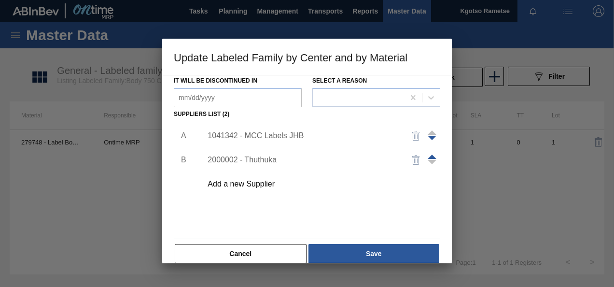
scroll to position [148, 0]
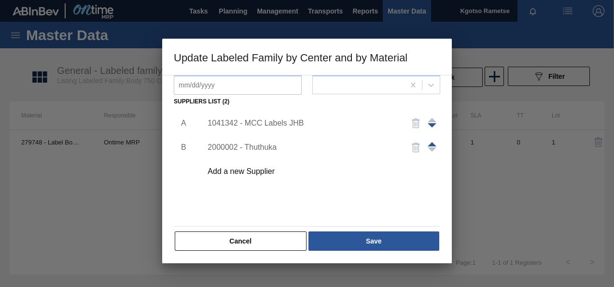
click at [373, 233] on button "Save" at bounding box center [374, 240] width 131 height 19
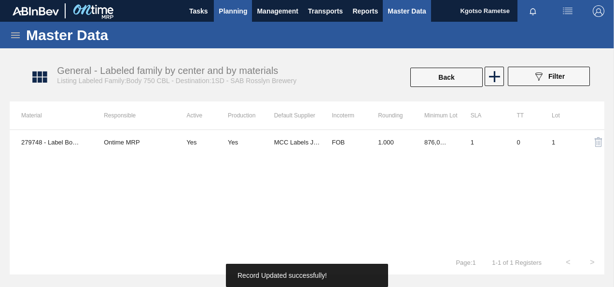
click at [243, 12] on span "Planning" at bounding box center [233, 11] width 28 height 12
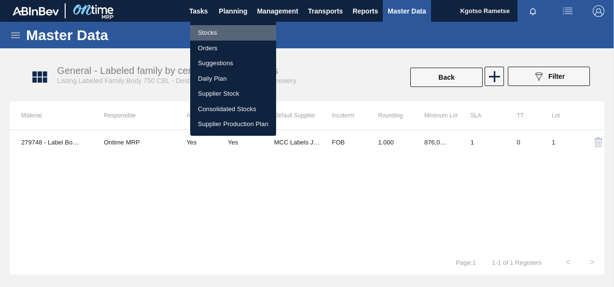
click at [238, 28] on li "Stocks" at bounding box center [233, 32] width 86 height 15
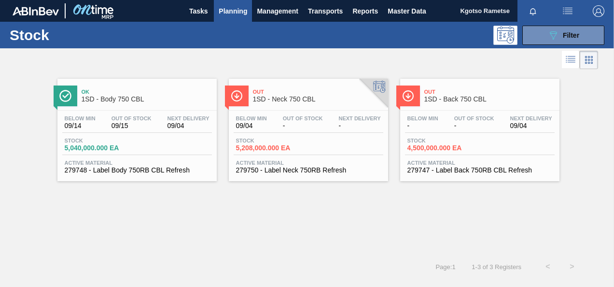
click at [324, 97] on span "1SD - Neck 750 CBL" at bounding box center [318, 99] width 130 height 7
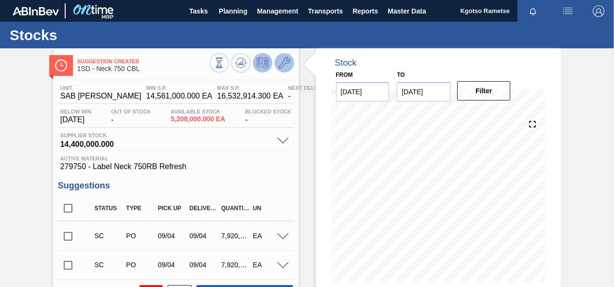
click at [287, 64] on icon at bounding box center [285, 63] width 12 height 12
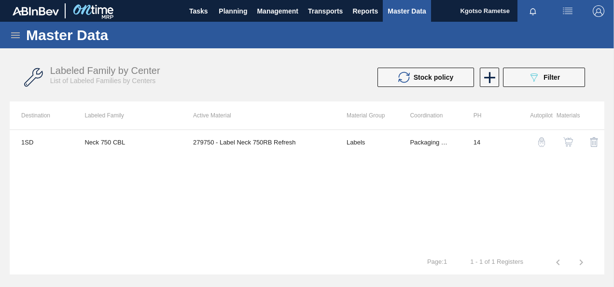
click at [564, 142] on img "button" at bounding box center [569, 142] width 10 height 10
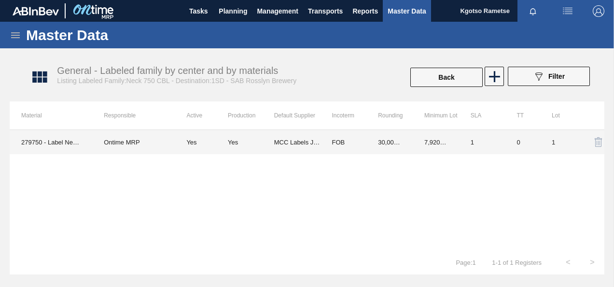
click at [400, 138] on td "30,000.000" at bounding box center [390, 142] width 46 height 24
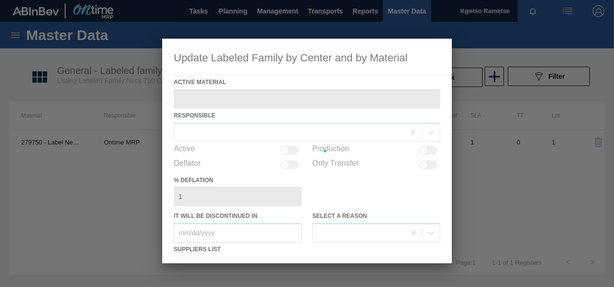
type Material "279750 - Label Neck 750RB Refresh"
checkbox input "true"
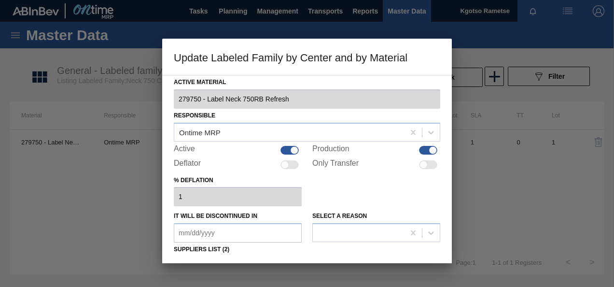
click at [327, 188] on div "% deflation 1" at bounding box center [307, 189] width 267 height 33
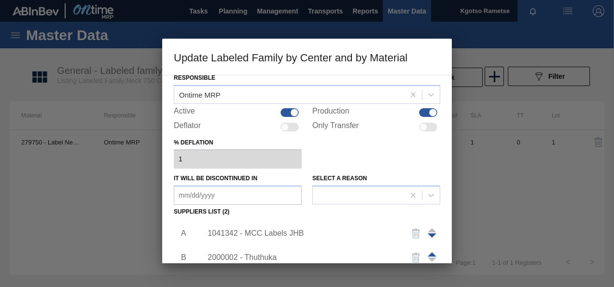
scroll to position [39, 0]
click at [293, 227] on div "1041342 - MCC Labels JHB" at bounding box center [319, 232] width 244 height 24
click at [288, 230] on div "1041342 - MCC Labels JHB" at bounding box center [302, 232] width 189 height 9
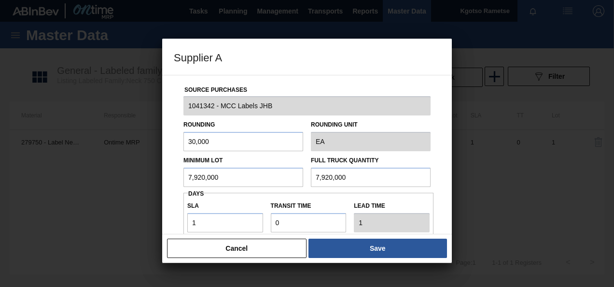
click at [213, 179] on input "7,920,000" at bounding box center [244, 177] width 120 height 19
click at [213, 179] on input "858,000" at bounding box center [244, 177] width 120 height 19
click at [213, 178] on input "858,000" at bounding box center [244, 177] width 120 height 19
type input "858,000"
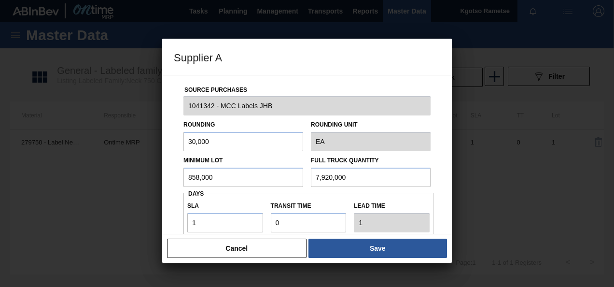
click at [322, 179] on input "7,920,000" at bounding box center [371, 177] width 120 height 19
paste input "858"
type input "858,000"
click at [356, 258] on div "Cancel Save" at bounding box center [307, 248] width 290 height 29
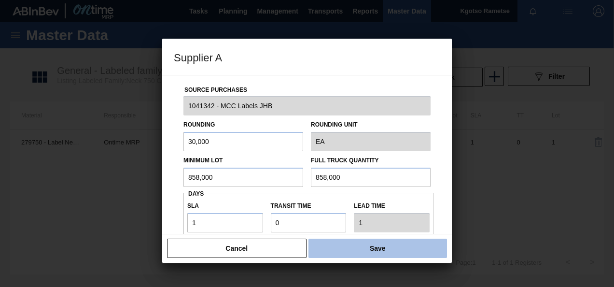
click at [357, 249] on button "Save" at bounding box center [378, 248] width 139 height 19
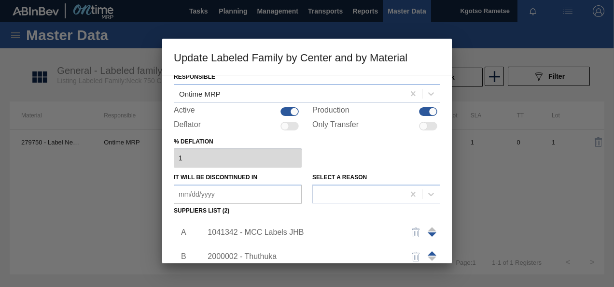
click at [441, 212] on div "Active Material 279750 - Label Neck 750RB Refresh Responsible Ontime MRP Active…" at bounding box center [307, 169] width 290 height 188
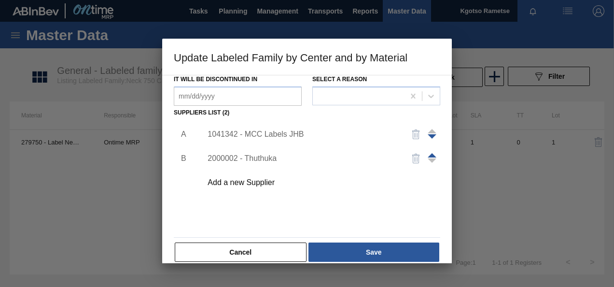
scroll to position [148, 0]
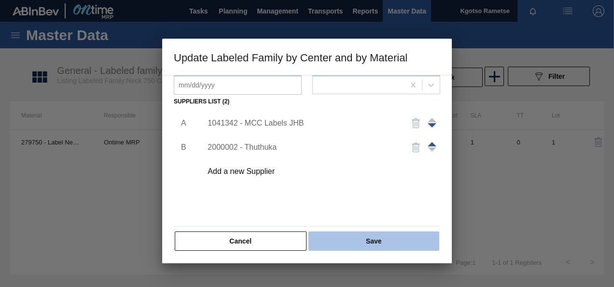
click at [362, 238] on button "Save" at bounding box center [374, 240] width 131 height 19
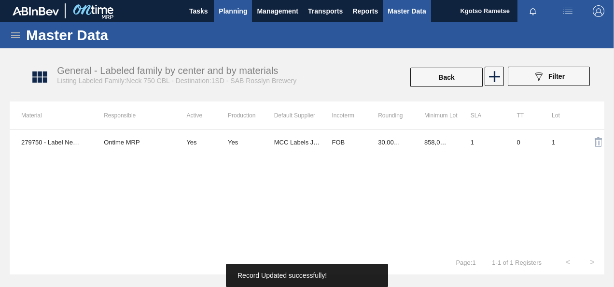
click at [229, 16] on button "Planning" at bounding box center [233, 11] width 38 height 22
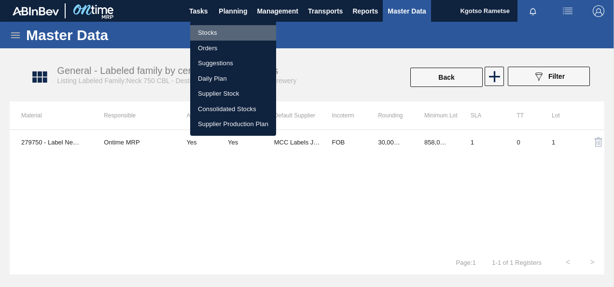
click at [223, 31] on li "Stocks" at bounding box center [233, 32] width 86 height 15
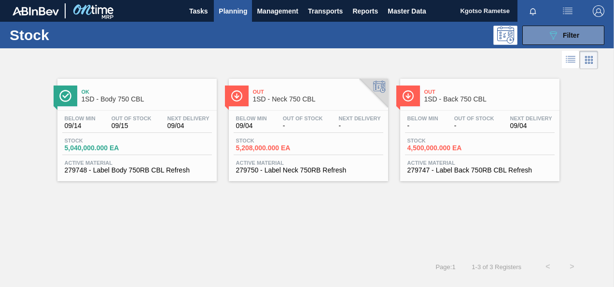
click at [447, 116] on div "Below Min - Out Of Stock - Next Delivery 09/04" at bounding box center [480, 123] width 150 height 17
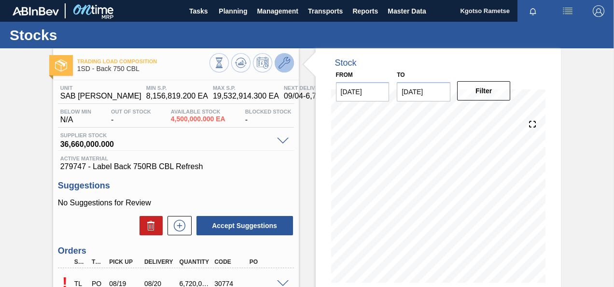
click at [283, 66] on icon at bounding box center [285, 63] width 12 height 12
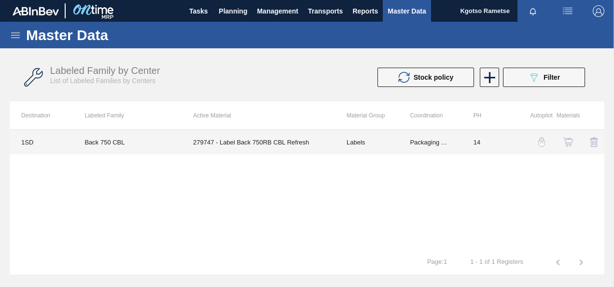
click at [397, 139] on td "Labels" at bounding box center [366, 142] width 63 height 24
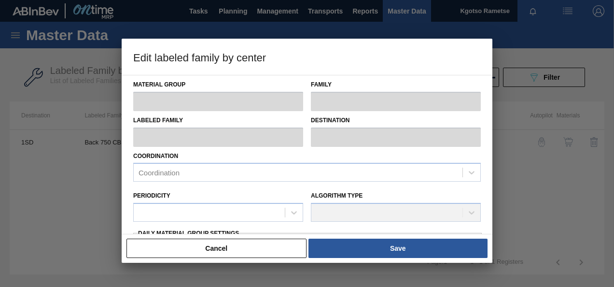
type input "Labels"
type input "750"
type input "Back 750 CBL"
type input "1SD - SAB [PERSON_NAME]"
type input "14"
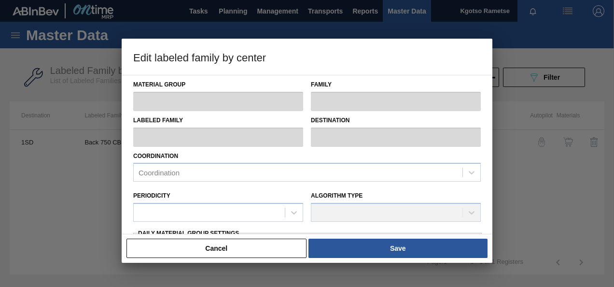
type input "8,156,819.2"
type input "19,532,914.3"
type input "50"
type input "13,844,866.750"
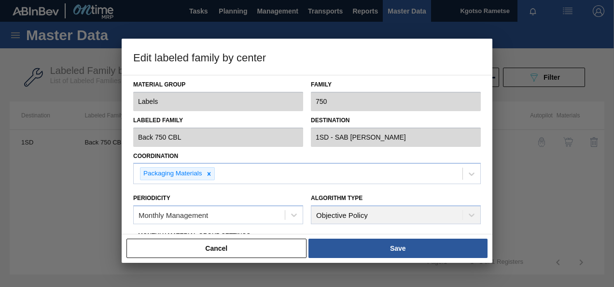
click at [125, 213] on div "Material Group Labels Family 750 Labeled Family Back 750 CBL Destination 1SD - …" at bounding box center [307, 154] width 371 height 159
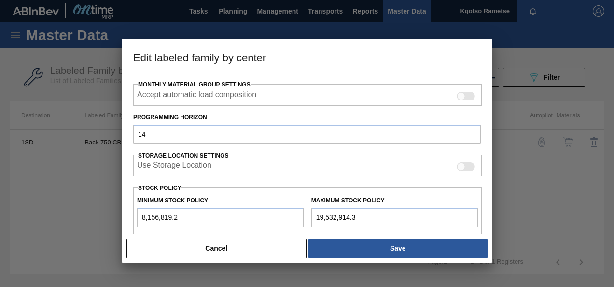
scroll to position [155, 0]
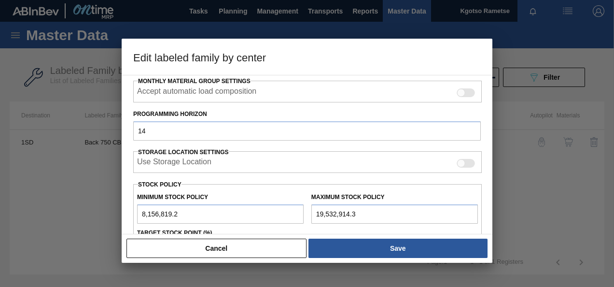
click at [142, 214] on input "8,156,819.2" at bounding box center [220, 213] width 167 height 19
type input "18,156,819.2"
type input "18,844,866.750"
type input "18,156,819.2"
click at [315, 211] on input "19,532,914.3" at bounding box center [394, 213] width 167 height 19
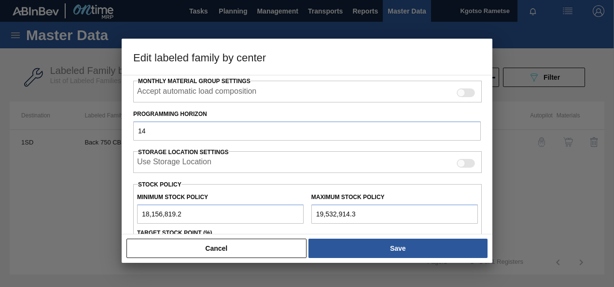
type input "29,532,914.3"
type input "23,844,866.750"
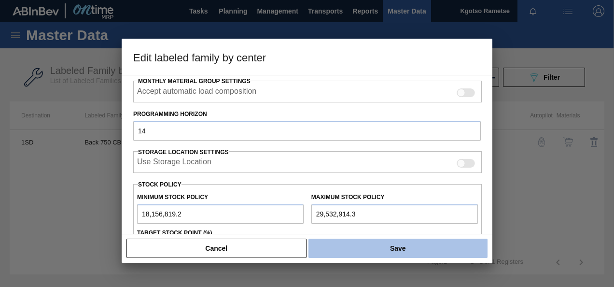
type input "29,532,914.3"
click at [352, 250] on button "Save" at bounding box center [398, 248] width 179 height 19
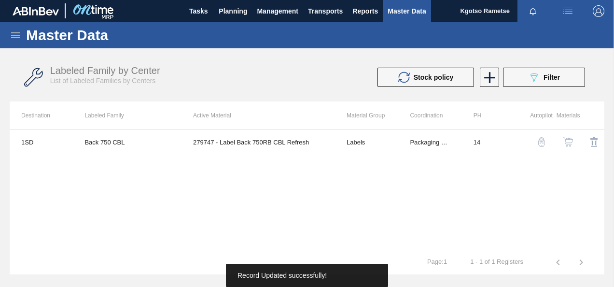
click at [575, 145] on button "button" at bounding box center [568, 141] width 23 height 23
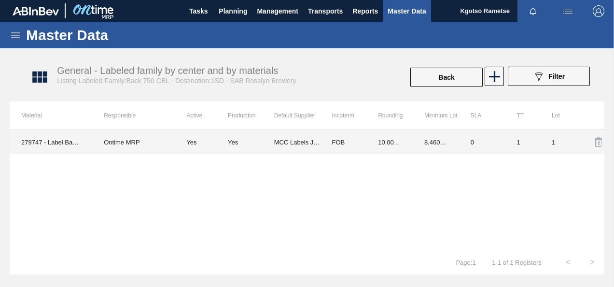
click at [472, 146] on td "0" at bounding box center [482, 142] width 46 height 24
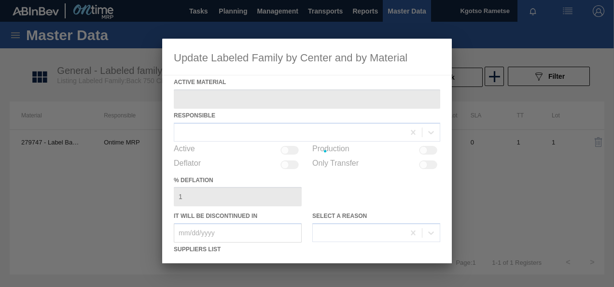
type Material "279747 - Label Back 750RB CBL Refresh"
checkbox input "true"
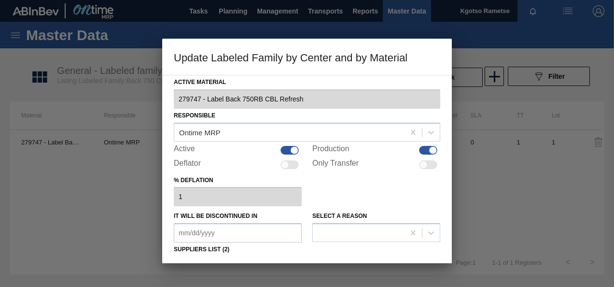
click at [347, 188] on div "% deflation 1" at bounding box center [307, 189] width 267 height 33
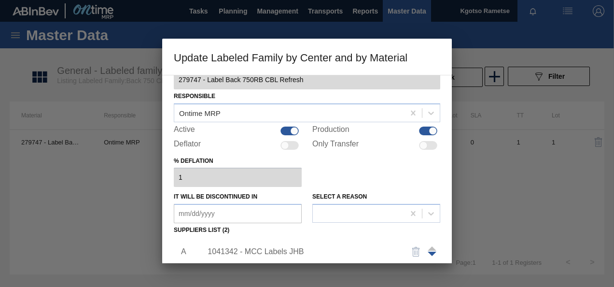
scroll to position [77, 0]
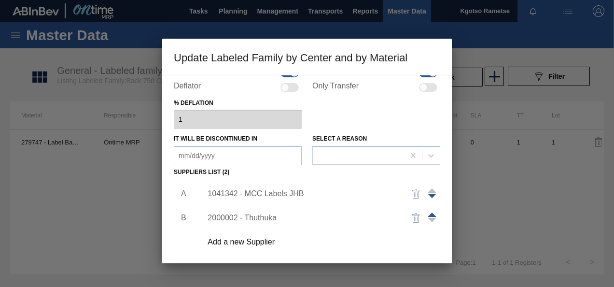
click at [285, 193] on div "1041342 - MCC Labels JHB" at bounding box center [302, 193] width 189 height 9
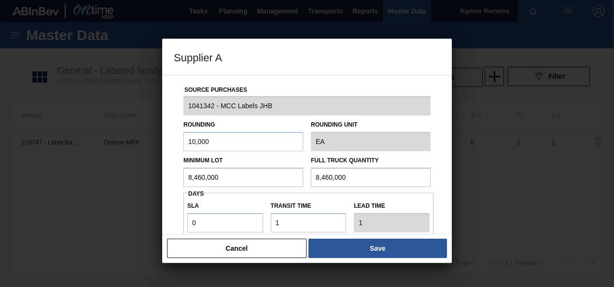
drag, startPoint x: 218, startPoint y: 180, endPoint x: 108, endPoint y: 193, distance: 111.3
click at [108, 193] on div "Supplier A Source Purchases 1041342 - MCC Labels JHB Rounding 10,000 Rounding U…" at bounding box center [307, 143] width 614 height 287
click at [204, 173] on input "870,000" at bounding box center [244, 177] width 120 height 19
type input "870,000"
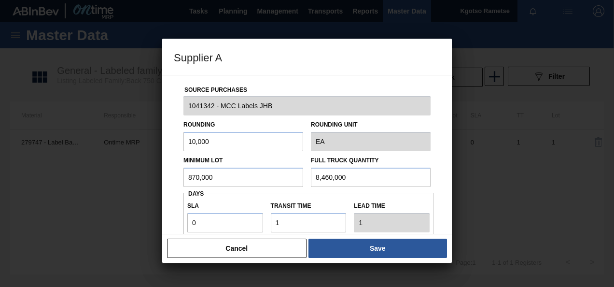
click at [330, 169] on input "8,460,000" at bounding box center [371, 177] width 120 height 19
paste input "7"
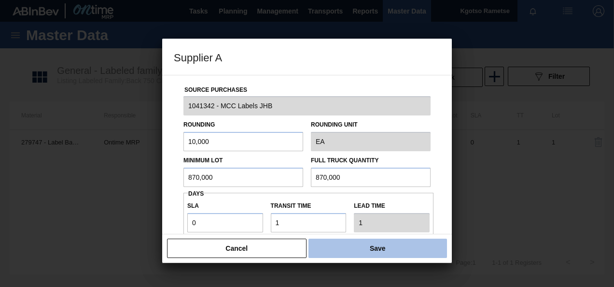
type input "870,000"
click at [371, 246] on button "Save" at bounding box center [378, 248] width 139 height 19
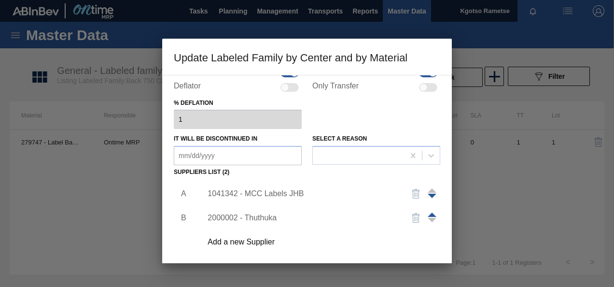
click at [371, 246] on div "Add a new Supplier" at bounding box center [302, 242] width 189 height 9
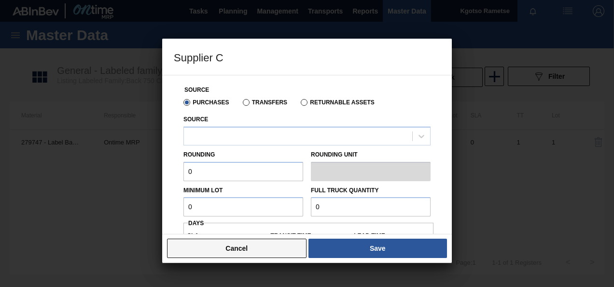
click at [245, 249] on button "Cancel" at bounding box center [237, 248] width 140 height 19
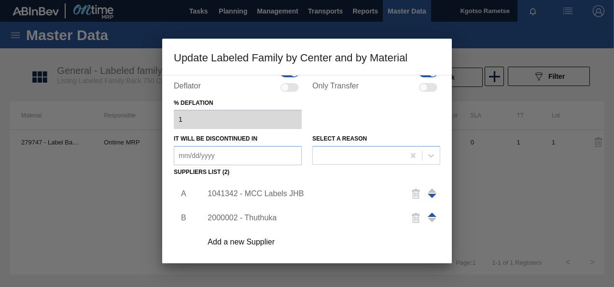
click at [196, 252] on div "1041342 - MCC Labels JHB 2000002 - Thuthuka Add a new Supplier" at bounding box center [319, 218] width 252 height 72
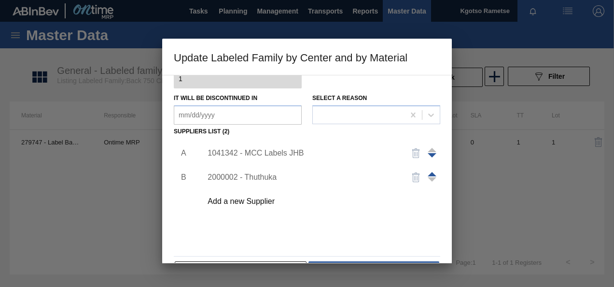
scroll to position [148, 0]
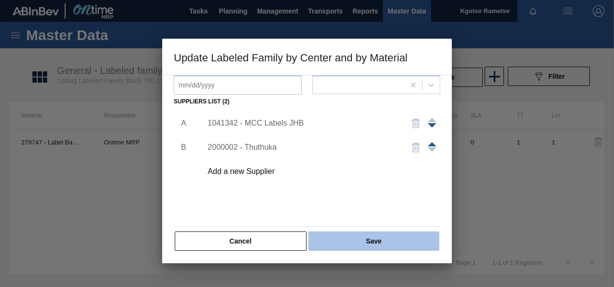
click at [336, 240] on button "Save" at bounding box center [374, 240] width 131 height 19
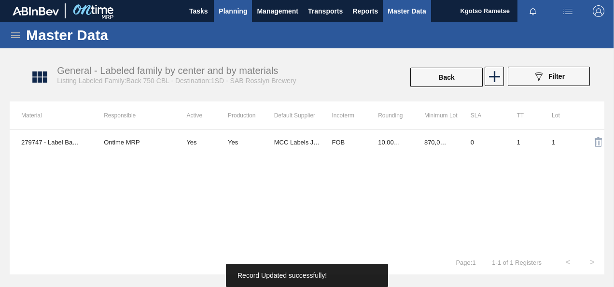
click at [225, 12] on span "Planning" at bounding box center [233, 11] width 28 height 12
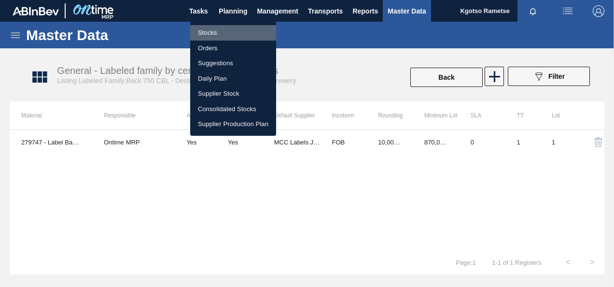
click at [219, 26] on li "Stocks" at bounding box center [233, 32] width 86 height 15
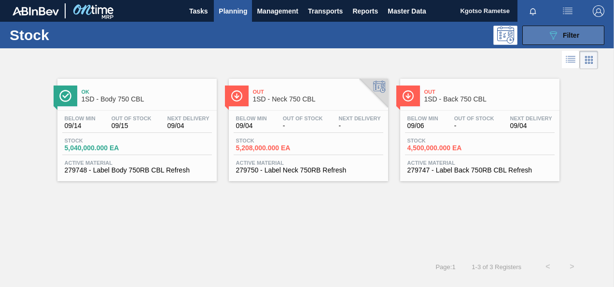
click at [534, 32] on button "089F7B8B-B2A5-4AFE-B5C0-19BA573D28AC Filter" at bounding box center [563, 35] width 82 height 19
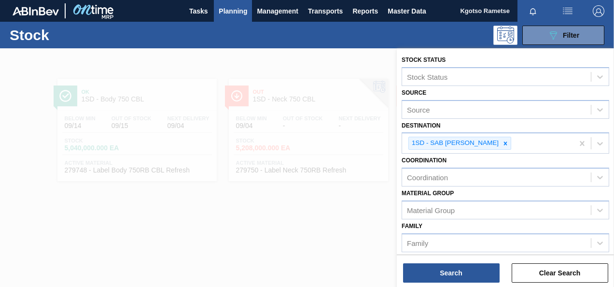
click at [531, 193] on div "Material [PERSON_NAME] Group" at bounding box center [506, 202] width 208 height 33
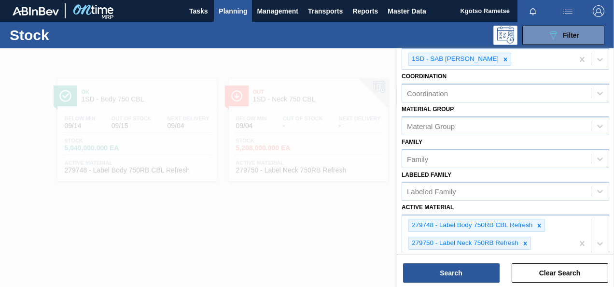
scroll to position [116, 0]
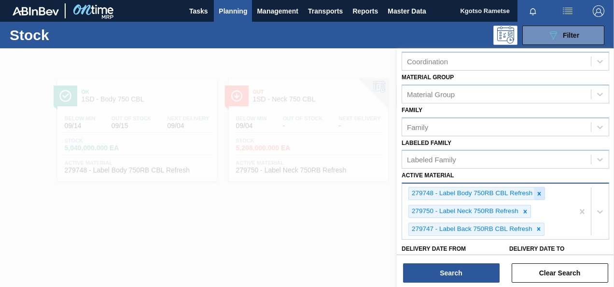
click at [538, 193] on icon at bounding box center [539, 193] width 3 height 3
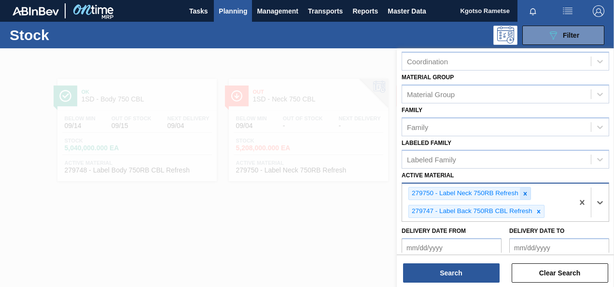
click at [526, 192] on icon at bounding box center [525, 193] width 7 height 7
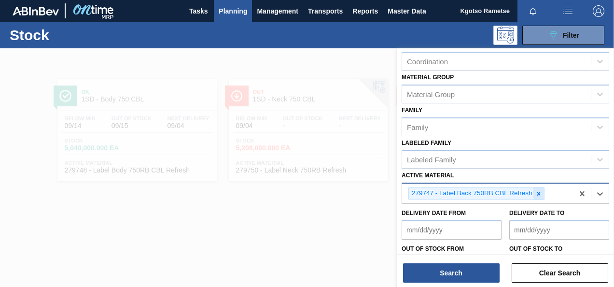
click at [540, 193] on icon at bounding box center [539, 193] width 7 height 7
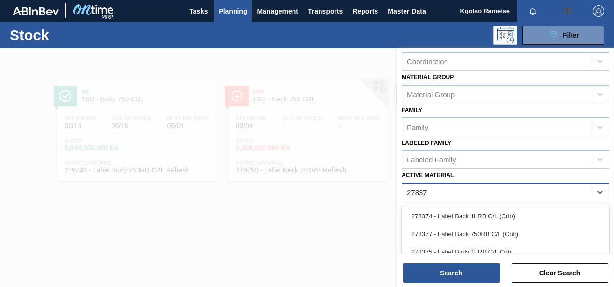
type Material "278379"
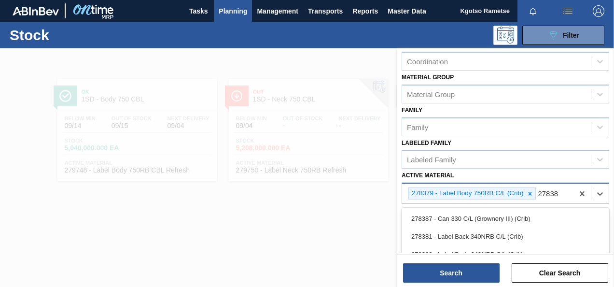
type Material "278380"
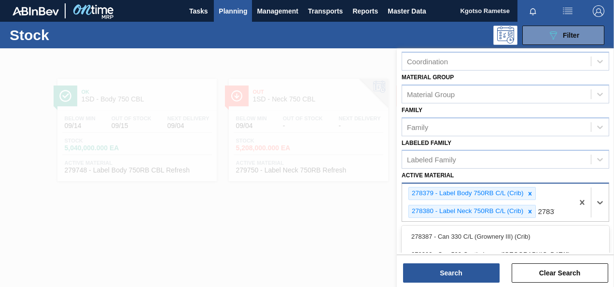
type Material "278377"
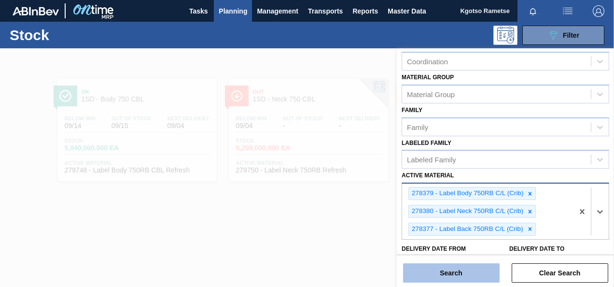
click at [468, 276] on button "Search" at bounding box center [451, 272] width 97 height 19
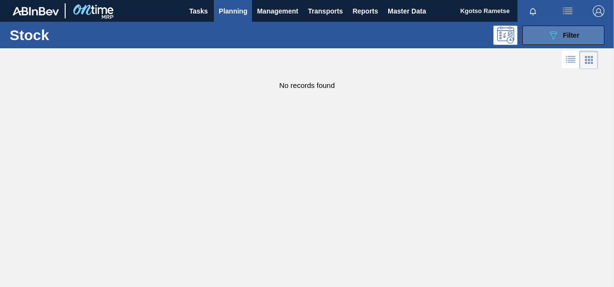
click at [565, 32] on span "Filter" at bounding box center [571, 35] width 16 height 8
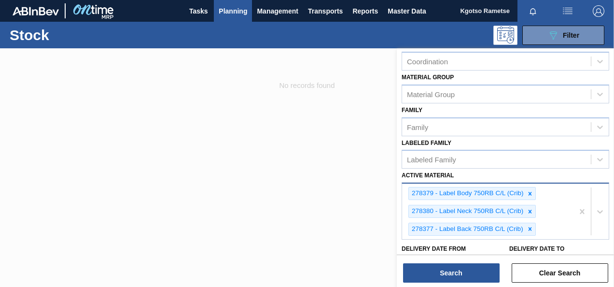
click at [513, 75] on div "Material [PERSON_NAME] Group" at bounding box center [506, 87] width 208 height 33
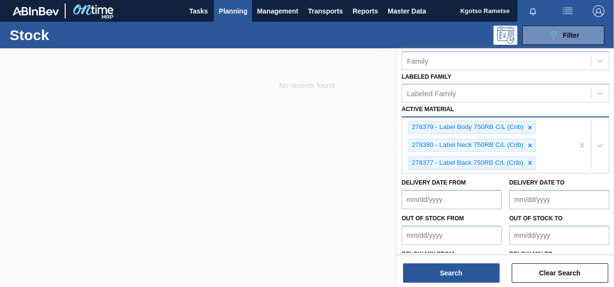
scroll to position [193, 0]
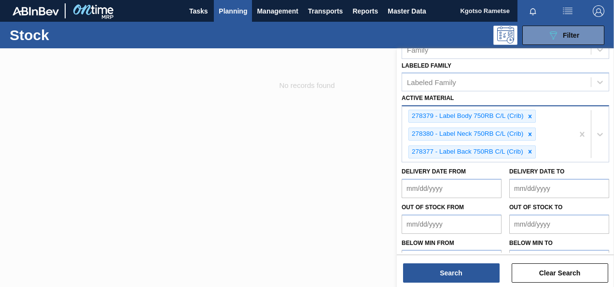
click at [612, 94] on div "Stock Status Stock Status Source Source Destination 1SD - SAB Rosslyn Brewery C…" at bounding box center [505, 64] width 217 height 419
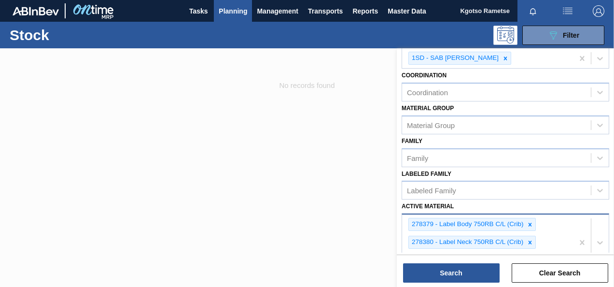
scroll to position [77, 0]
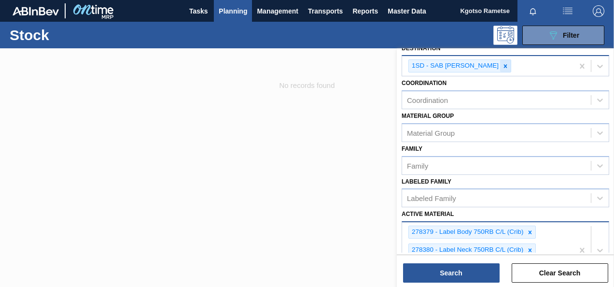
click at [502, 69] on icon at bounding box center [505, 66] width 7 height 7
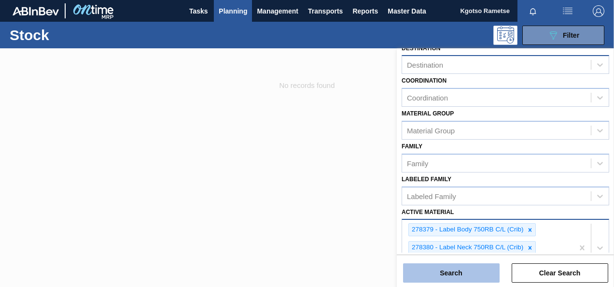
click at [466, 271] on button "Search" at bounding box center [451, 272] width 97 height 19
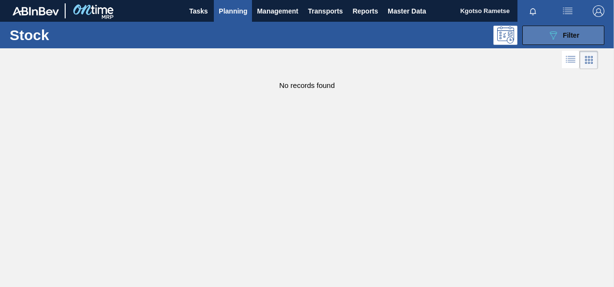
click at [550, 32] on icon "089F7B8B-B2A5-4AFE-B5C0-19BA573D28AC" at bounding box center [554, 35] width 12 height 12
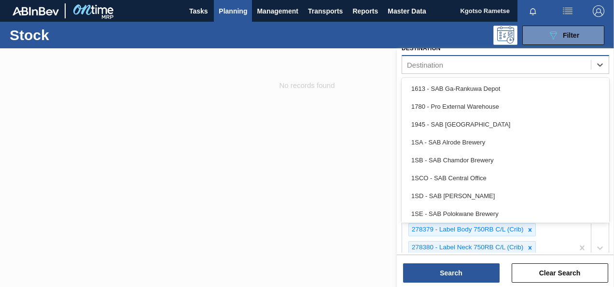
click at [431, 71] on div "Destination" at bounding box center [506, 64] width 208 height 19
type input "1sd"
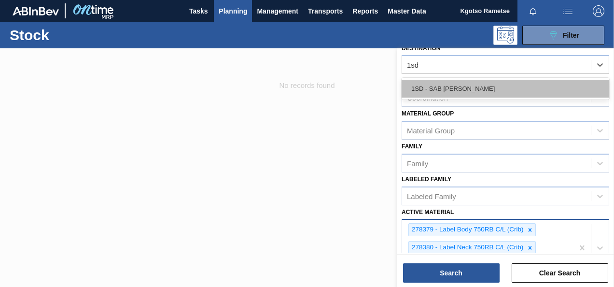
click at [425, 89] on div "1SD - SAB [PERSON_NAME]" at bounding box center [506, 89] width 208 height 18
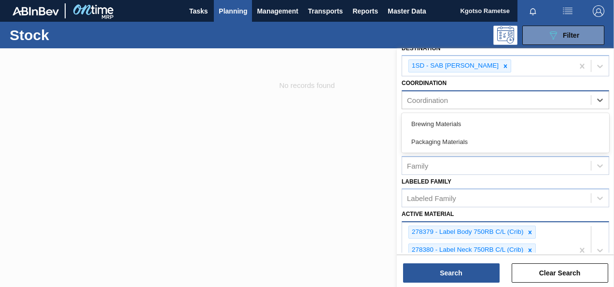
click at [428, 108] on div "Coordination" at bounding box center [506, 99] width 208 height 19
click at [458, 76] on div "Coordination option Brewing Materials focused, 1 of 2. 2 results available. Use…" at bounding box center [506, 92] width 208 height 33
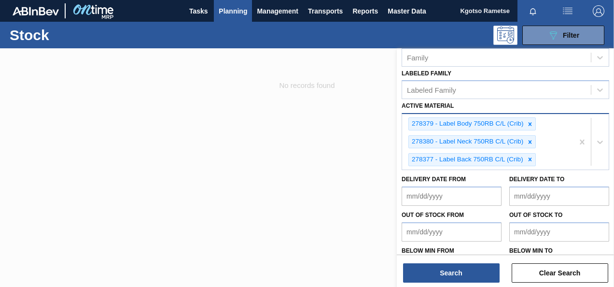
scroll to position [193, 0]
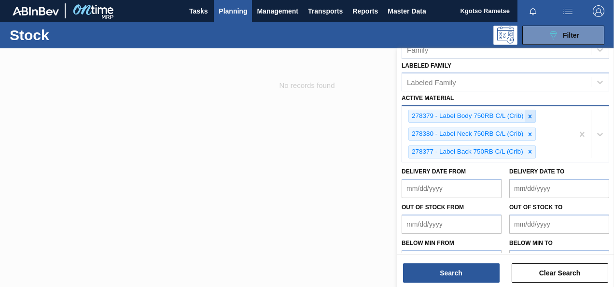
click at [532, 118] on div at bounding box center [530, 116] width 11 height 12
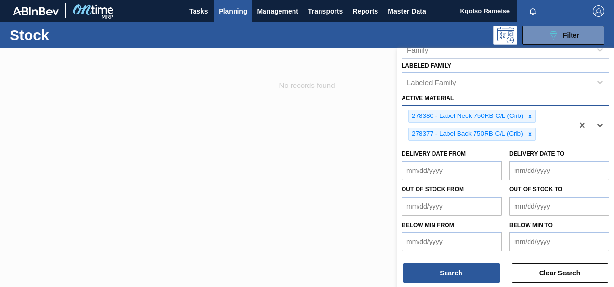
click at [532, 118] on div at bounding box center [530, 116] width 11 height 12
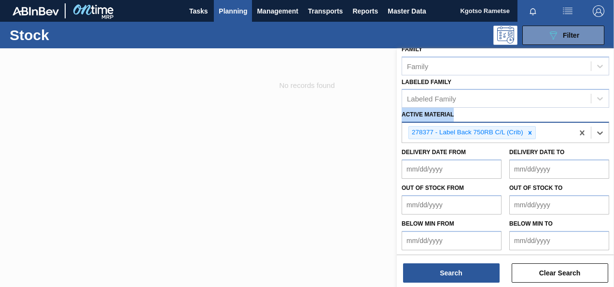
click at [532, 118] on div "Active Material option 278380 - Label Neck 750RB C/L (Crib), deselected. Select…" at bounding box center [506, 125] width 208 height 35
drag, startPoint x: 532, startPoint y: 118, endPoint x: 530, endPoint y: 128, distance: 10.8
click at [530, 129] on icon at bounding box center [530, 132] width 7 height 7
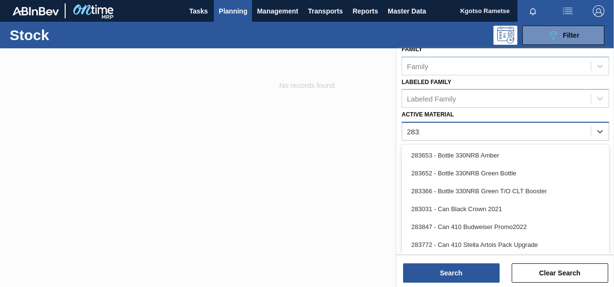
scroll to position [175, 0]
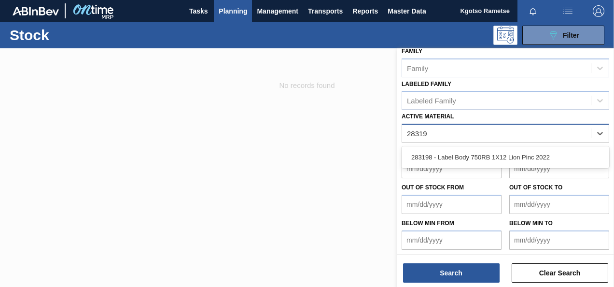
type Material "283198"
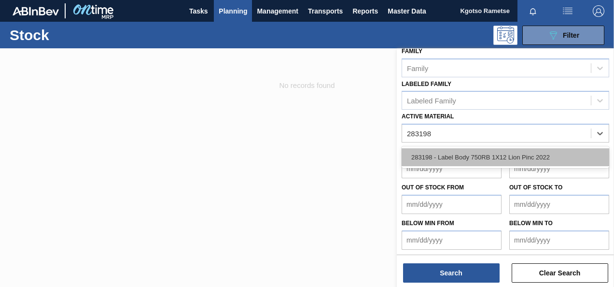
click at [505, 153] on div "283198 - Label Body 750RB 1X12 Lion Pinc 2022" at bounding box center [506, 157] width 208 height 18
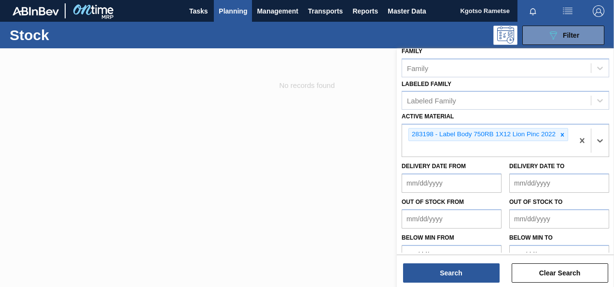
scroll to position [177, 0]
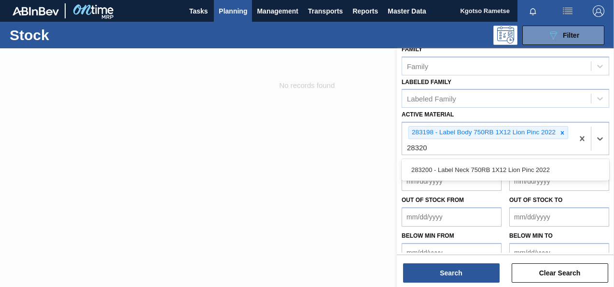
type Material "283200"
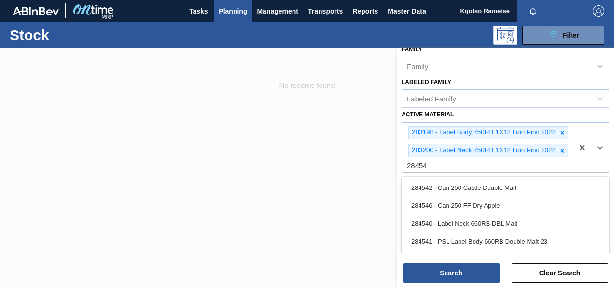
type Material "284540"
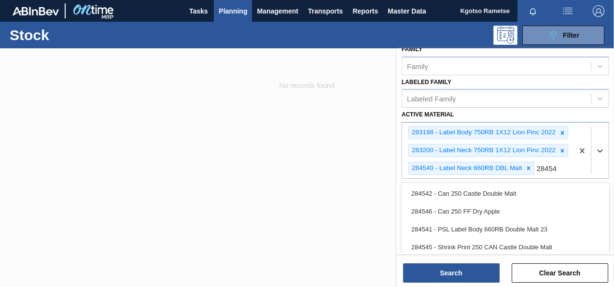
type Material "284541"
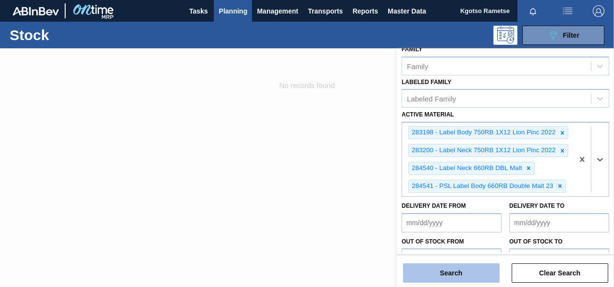
click at [432, 270] on button "Search" at bounding box center [451, 272] width 97 height 19
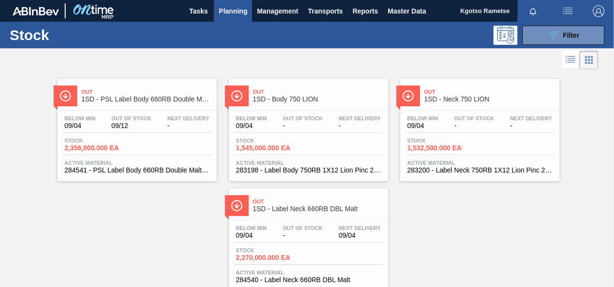
click at [297, 138] on span "Stock" at bounding box center [270, 141] width 68 height 6
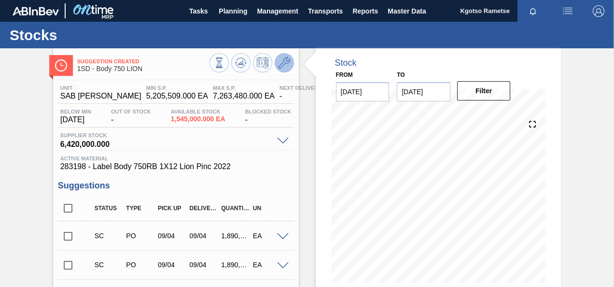
click at [284, 67] on icon at bounding box center [285, 63] width 12 height 12
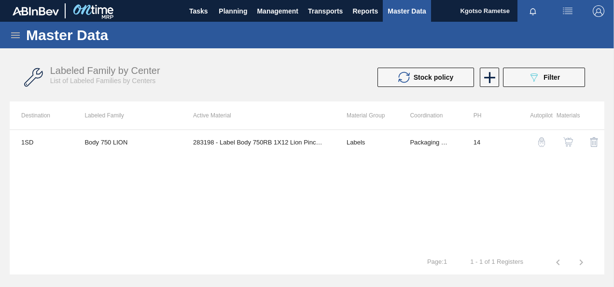
click at [567, 144] on img "button" at bounding box center [569, 142] width 10 height 10
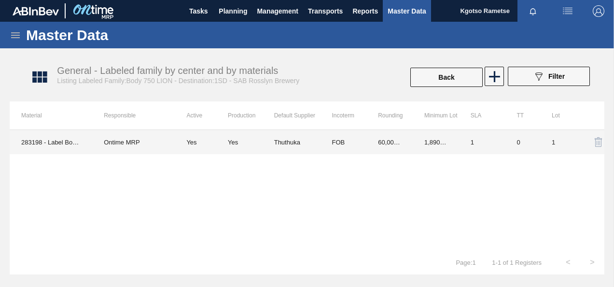
click at [375, 146] on td "60,000.000" at bounding box center [390, 142] width 46 height 24
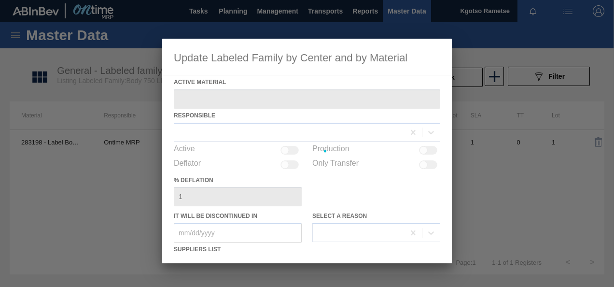
type Material "283198 - Label Body 750RB 1X12 Lion Pinc 2022"
checkbox input "true"
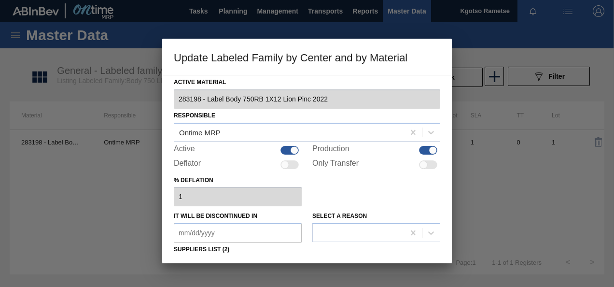
click at [337, 184] on div "% deflation 1" at bounding box center [307, 189] width 267 height 33
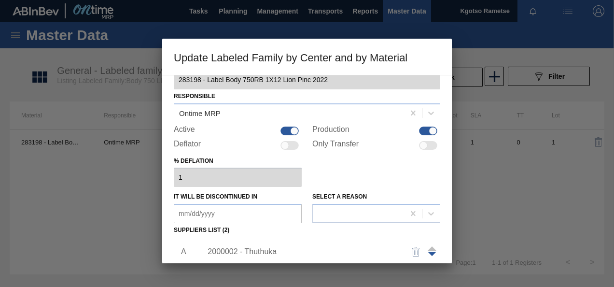
scroll to position [58, 0]
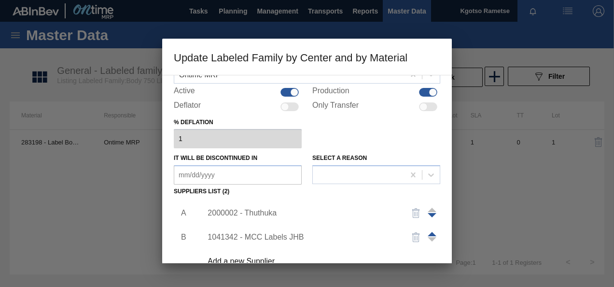
click at [250, 216] on div "2000002 - Thuthuka" at bounding box center [302, 213] width 189 height 9
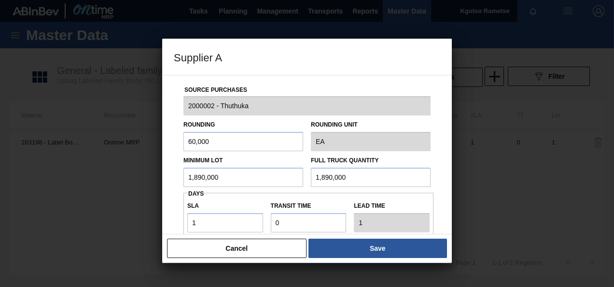
click at [235, 179] on input "1,890,000" at bounding box center [244, 177] width 120 height 19
click at [207, 177] on input "750,000" at bounding box center [244, 177] width 120 height 19
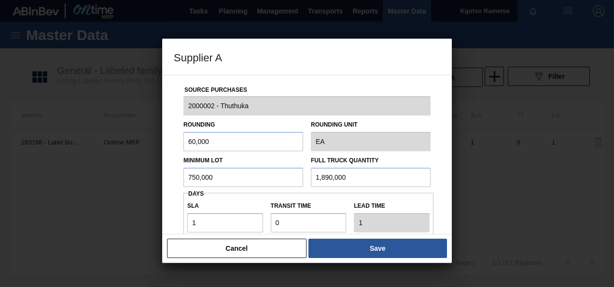
type input "750,000"
click at [321, 181] on input "1,890,000" at bounding box center [371, 177] width 120 height 19
paste input "75"
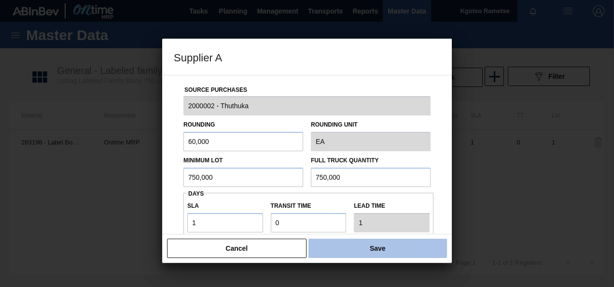
type input "750,000"
click at [348, 253] on button "Save" at bounding box center [378, 248] width 139 height 19
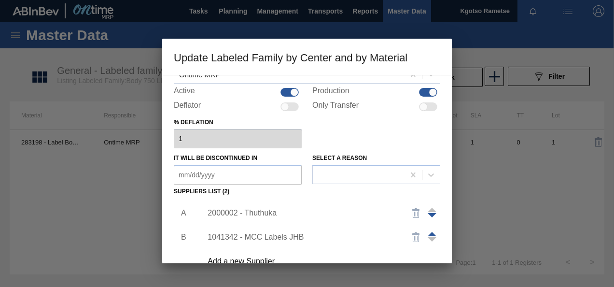
click at [171, 200] on div "Active Material 283198 - Label Body 750RB 1X12 Lion Pinc 2022 Responsible Ontim…" at bounding box center [307, 169] width 290 height 188
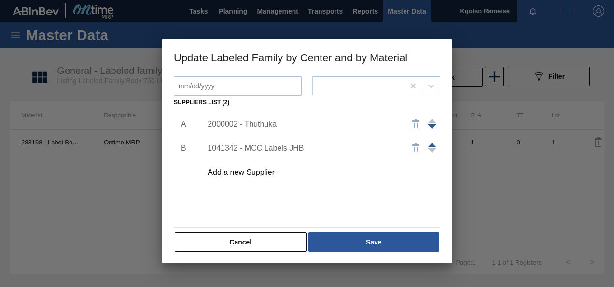
scroll to position [148, 0]
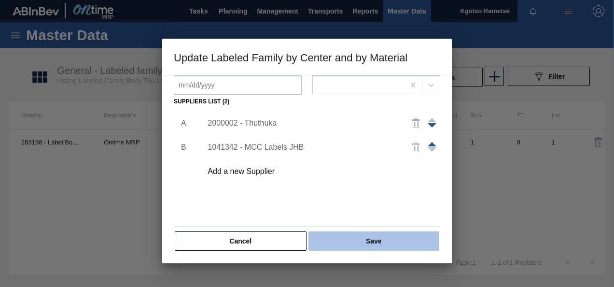
click at [330, 235] on button "Save" at bounding box center [374, 240] width 131 height 19
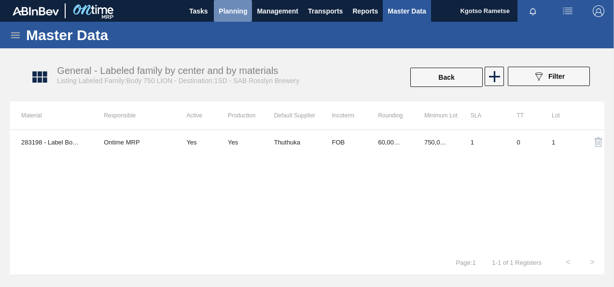
click at [230, 12] on span "Planning" at bounding box center [233, 11] width 28 height 12
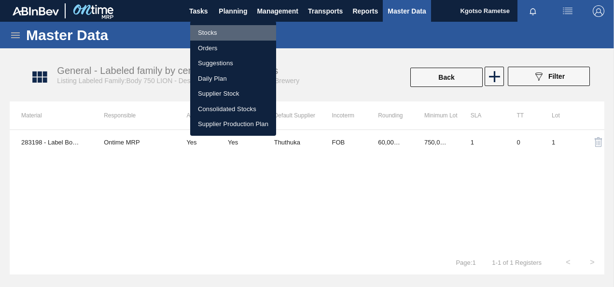
click at [222, 30] on li "Stocks" at bounding box center [233, 32] width 86 height 15
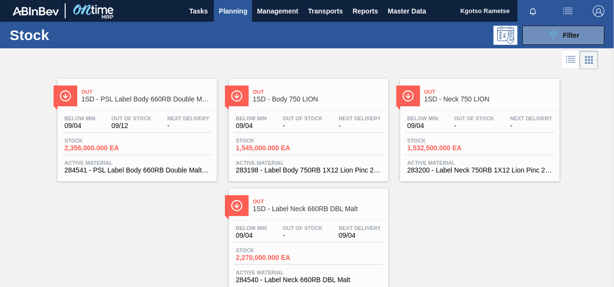
click at [500, 102] on span "1SD - Neck 750 LION" at bounding box center [489, 99] width 130 height 7
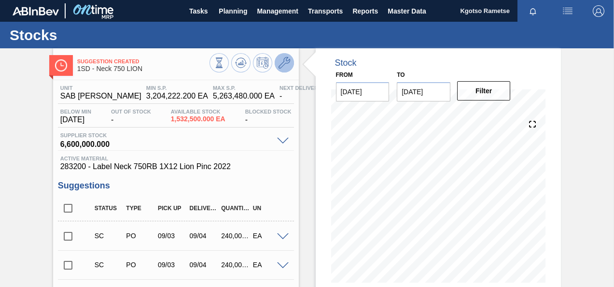
click at [286, 68] on icon at bounding box center [285, 63] width 12 height 12
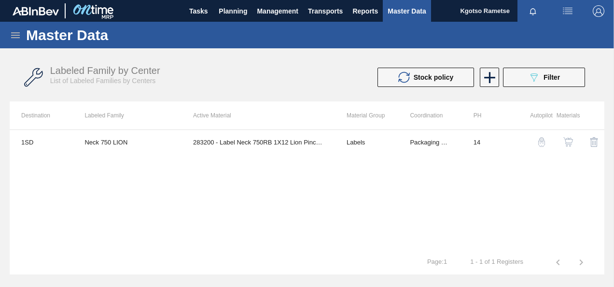
click at [566, 137] on img "button" at bounding box center [569, 142] width 10 height 10
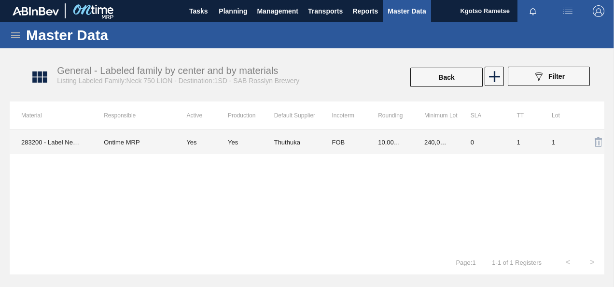
click at [424, 149] on td "240,000.000" at bounding box center [436, 142] width 46 height 24
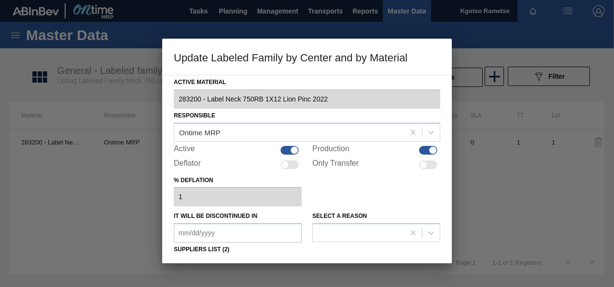
click at [384, 181] on div "% deflation 1" at bounding box center [307, 189] width 267 height 33
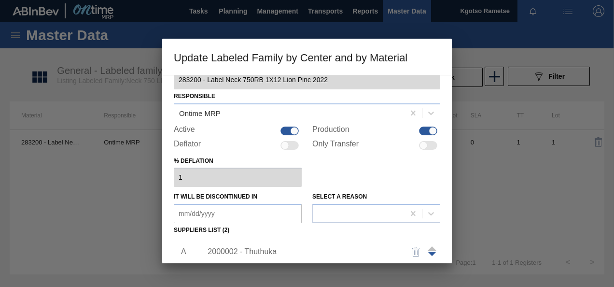
scroll to position [77, 0]
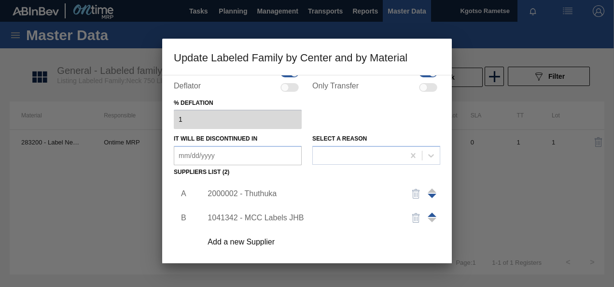
click at [249, 192] on div "2000002 - Thuthuka" at bounding box center [302, 193] width 189 height 9
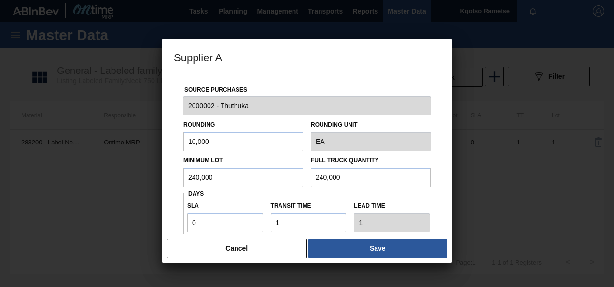
click at [233, 174] on input "240,000" at bounding box center [244, 177] width 120 height 19
click at [187, 176] on input "780,000" at bounding box center [244, 177] width 120 height 19
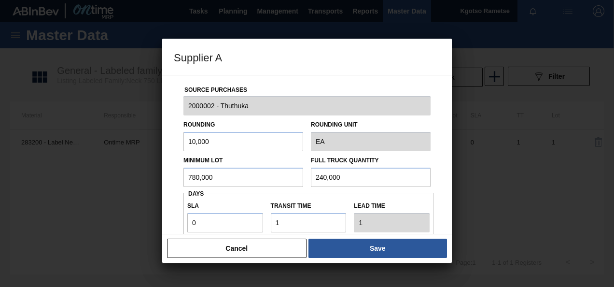
click at [187, 176] on input "780,000" at bounding box center [244, 177] width 120 height 19
click at [321, 177] on input "240,000" at bounding box center [371, 177] width 120 height 19
paste input "78"
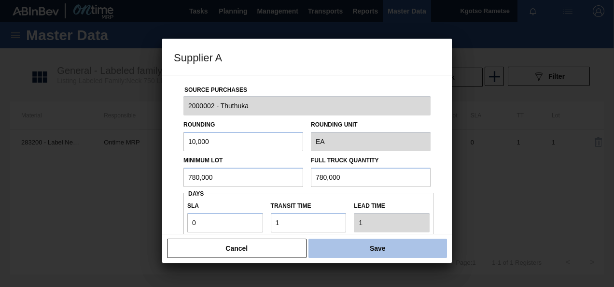
click at [343, 250] on button "Save" at bounding box center [378, 248] width 139 height 19
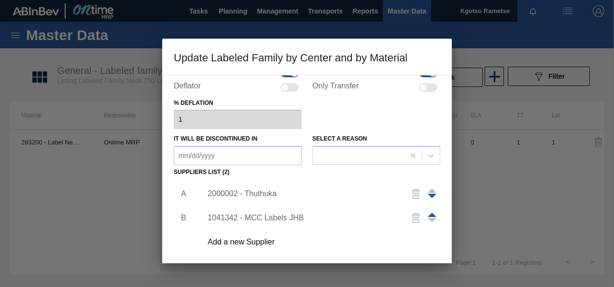
click at [171, 251] on div "Active Material 283200 - Label Neck 750RB 1X12 Lion Pinc 2022 Responsible Ontim…" at bounding box center [307, 169] width 290 height 188
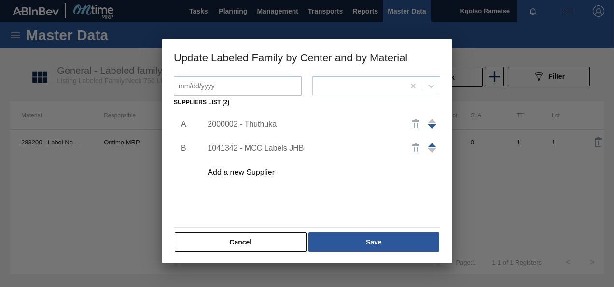
scroll to position [148, 0]
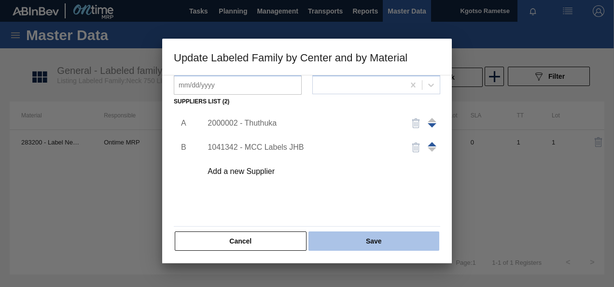
click at [330, 244] on button "Save" at bounding box center [374, 240] width 131 height 19
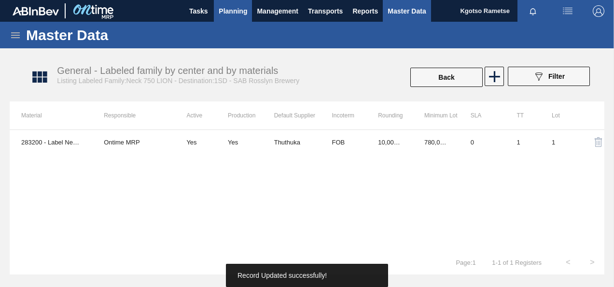
click at [240, 9] on span "Planning" at bounding box center [233, 11] width 28 height 12
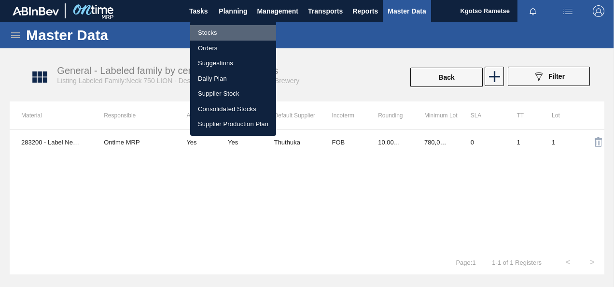
click at [214, 28] on li "Stocks" at bounding box center [233, 32] width 86 height 15
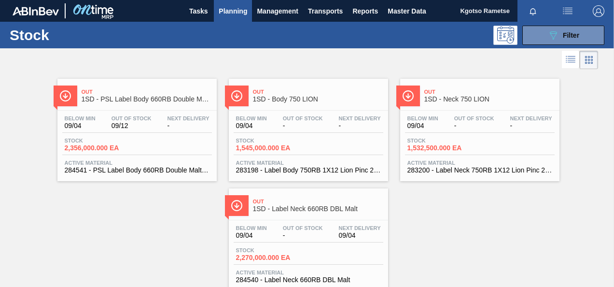
click at [312, 227] on span "Out Of Stock" at bounding box center [303, 228] width 40 height 6
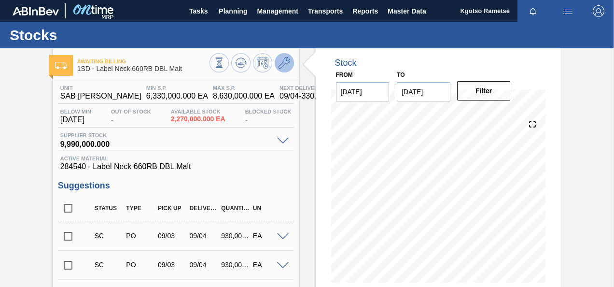
click at [287, 64] on icon at bounding box center [285, 63] width 12 height 12
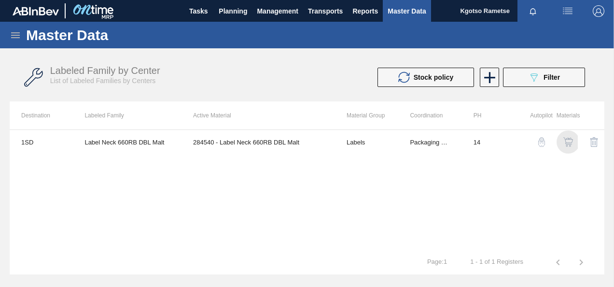
click at [568, 141] on img "button" at bounding box center [569, 142] width 10 height 10
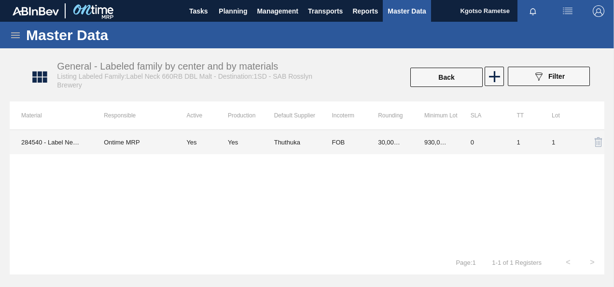
click at [391, 155] on div "284540 - Label Neck 660RB DBL Malt Ontime MRP Yes Yes Thuthuka FOB 30,000.000 9…" at bounding box center [307, 189] width 595 height 121
click at [376, 144] on td "30,000.000" at bounding box center [390, 142] width 46 height 24
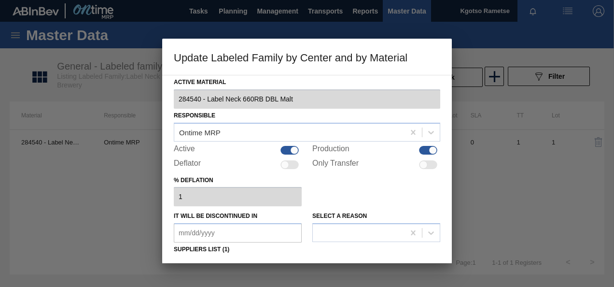
click at [353, 186] on div "% deflation 1" at bounding box center [307, 189] width 267 height 33
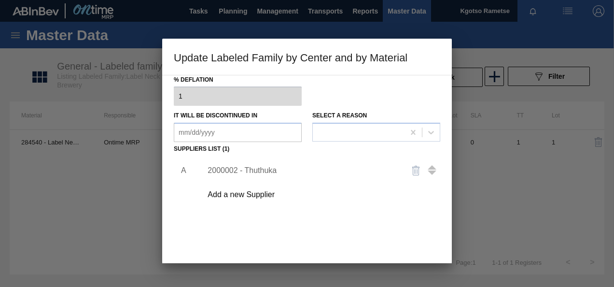
scroll to position [116, 0]
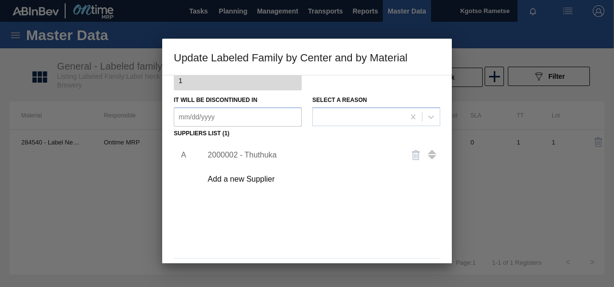
click at [230, 154] on div "2000002 - Thuthuka" at bounding box center [302, 155] width 189 height 9
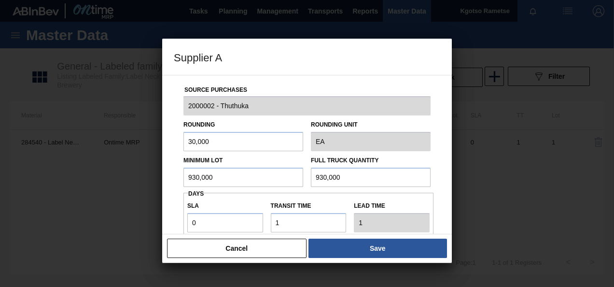
click at [217, 171] on input "930,000" at bounding box center [244, 177] width 120 height 19
click at [217, 171] on input "177,000" at bounding box center [244, 177] width 120 height 19
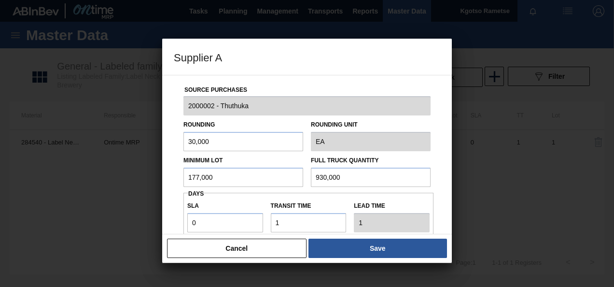
click at [324, 184] on input "930,000" at bounding box center [371, 177] width 120 height 19
paste input "177"
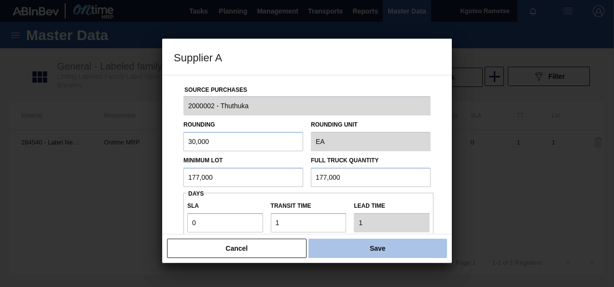
click at [319, 242] on button "Save" at bounding box center [378, 248] width 139 height 19
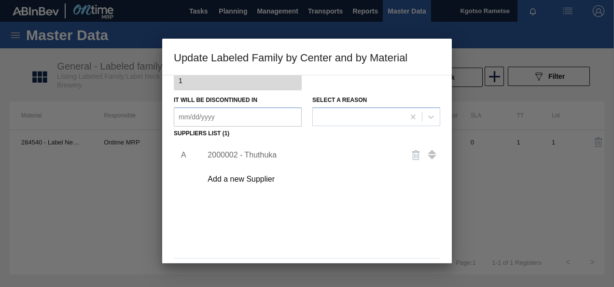
click at [278, 208] on div "A 2000002 - Thuthuka Add a new Supplier" at bounding box center [307, 197] width 267 height 113
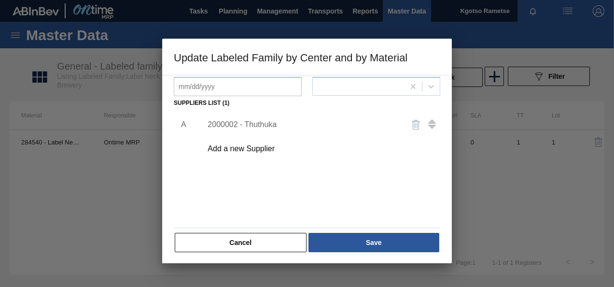
scroll to position [148, 0]
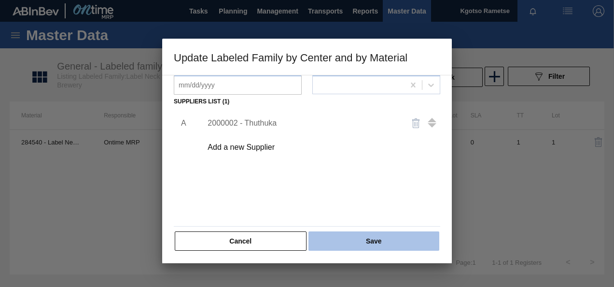
click at [347, 245] on button "Save" at bounding box center [374, 240] width 131 height 19
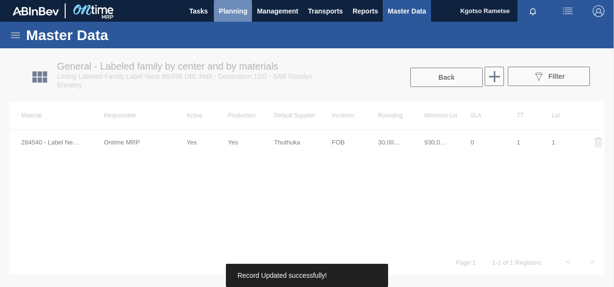
click at [233, 19] on button "Planning" at bounding box center [233, 11] width 38 height 22
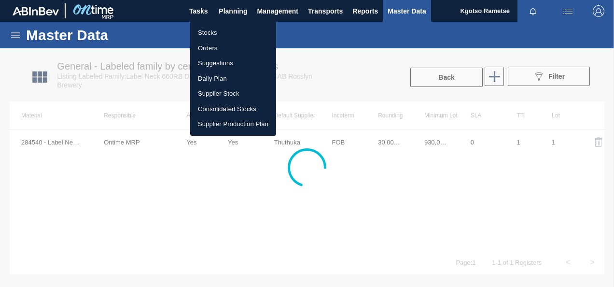
click at [223, 36] on li "Stocks" at bounding box center [233, 32] width 86 height 15
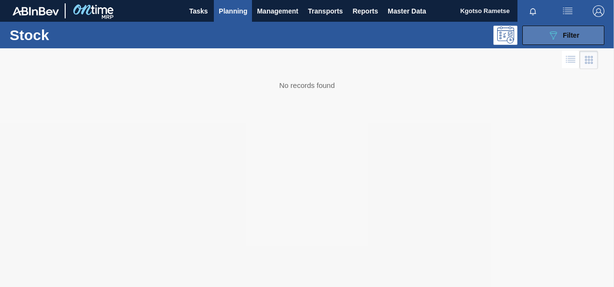
click at [543, 39] on button "089F7B8B-B2A5-4AFE-B5C0-19BA573D28AC Filter" at bounding box center [563, 35] width 82 height 19
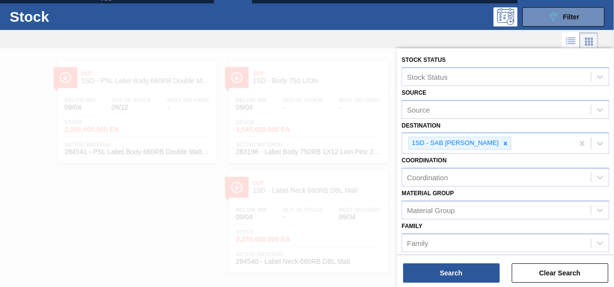
scroll to position [19, 0]
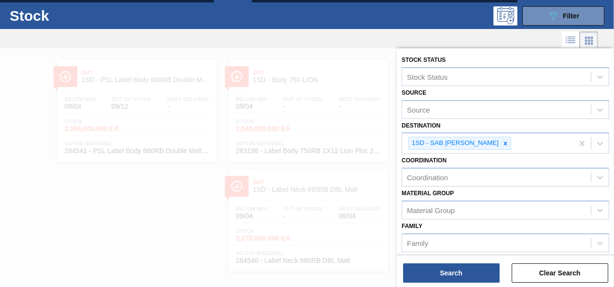
drag, startPoint x: 506, startPoint y: 199, endPoint x: 499, endPoint y: 196, distance: 7.8
click at [499, 196] on div "Material [PERSON_NAME] Group" at bounding box center [506, 202] width 208 height 33
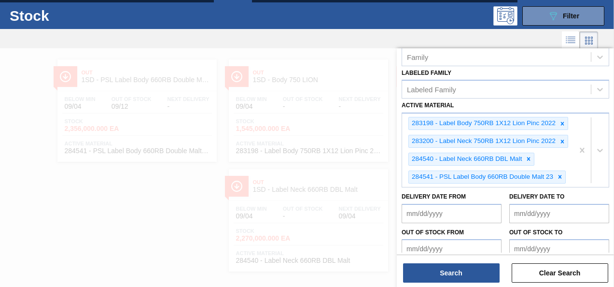
scroll to position [212, 0]
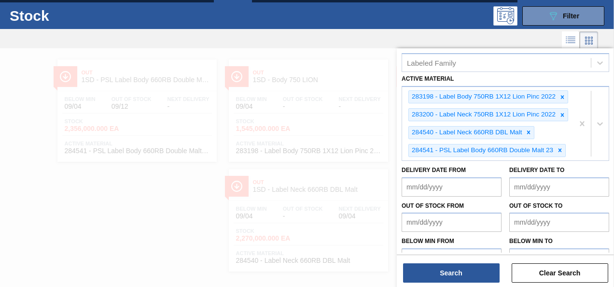
click at [185, 214] on div at bounding box center [307, 191] width 614 height 287
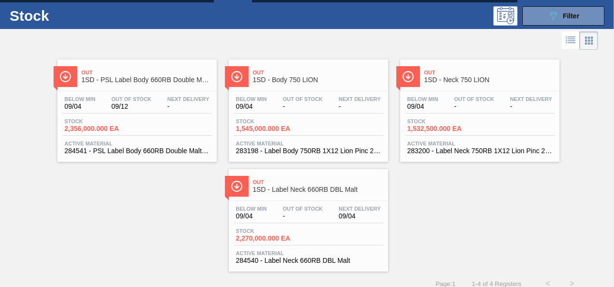
click at [122, 87] on div "Out 1SD - PSL Label Body 660RB Double Malt 23" at bounding box center [147, 77] width 130 height 22
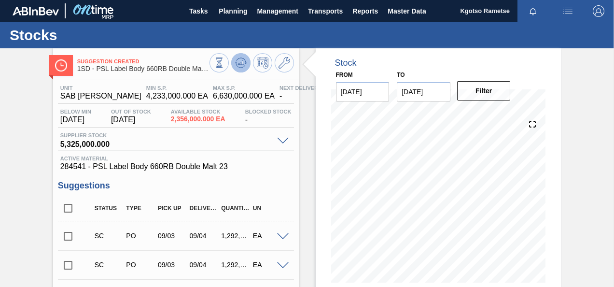
click at [248, 61] on button at bounding box center [240, 62] width 19 height 19
click at [284, 71] on button at bounding box center [284, 62] width 19 height 19
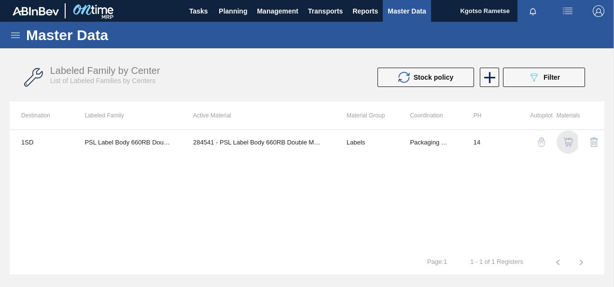
click at [569, 140] on img "button" at bounding box center [569, 142] width 10 height 10
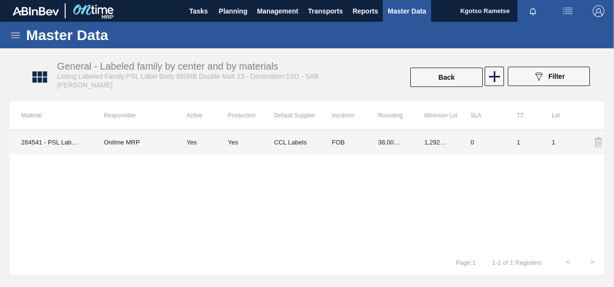
click at [434, 148] on td "1,292,000.000" at bounding box center [436, 142] width 46 height 24
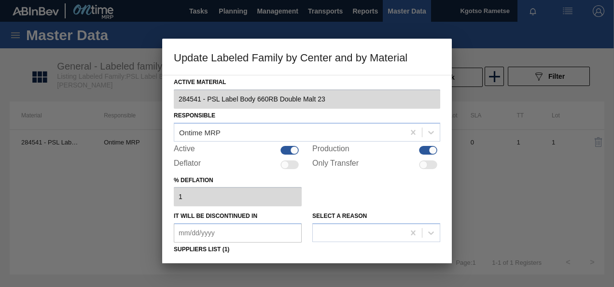
click at [379, 191] on div "% deflation 1" at bounding box center [307, 189] width 267 height 33
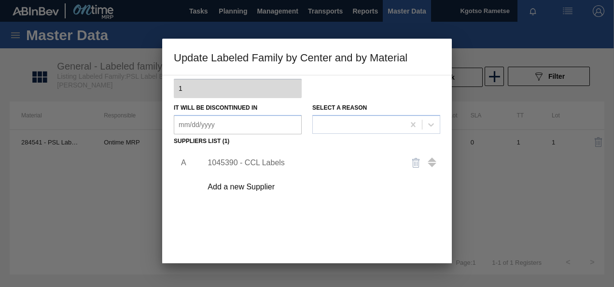
scroll to position [116, 0]
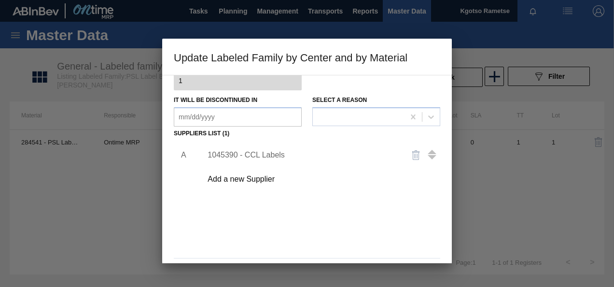
click at [249, 155] on div "1045390 - CCL Labels" at bounding box center [302, 155] width 189 height 9
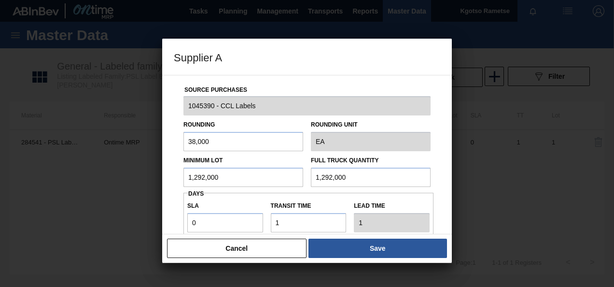
click at [220, 176] on input "1,292,000" at bounding box center [244, 177] width 120 height 19
click at [220, 176] on input "167,200" at bounding box center [244, 177] width 120 height 19
click at [355, 179] on input "1,292,000" at bounding box center [371, 177] width 120 height 19
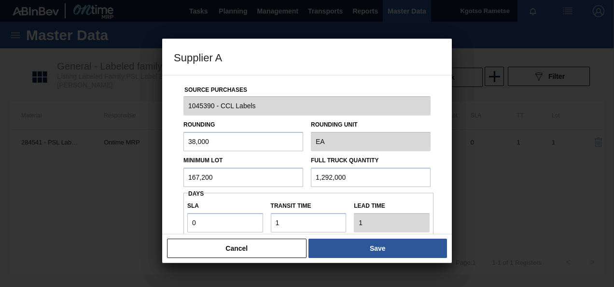
click at [355, 179] on input "1,292,000" at bounding box center [371, 177] width 120 height 19
paste input "67,2"
click at [355, 179] on input "167,200" at bounding box center [371, 177] width 120 height 19
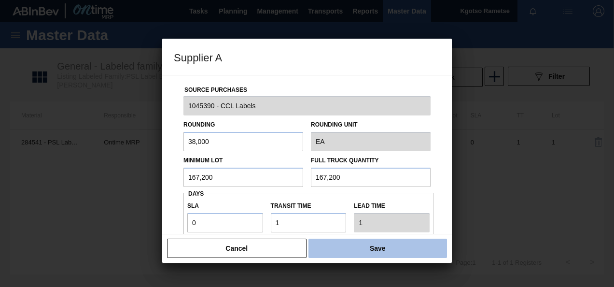
click at [359, 251] on button "Save" at bounding box center [378, 248] width 139 height 19
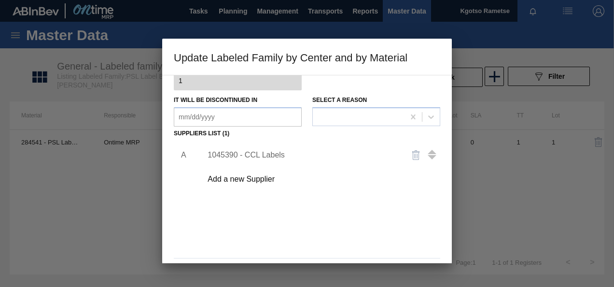
click at [359, 251] on div "A 1045390 - CCL Labels Add a new Supplier" at bounding box center [307, 197] width 267 height 113
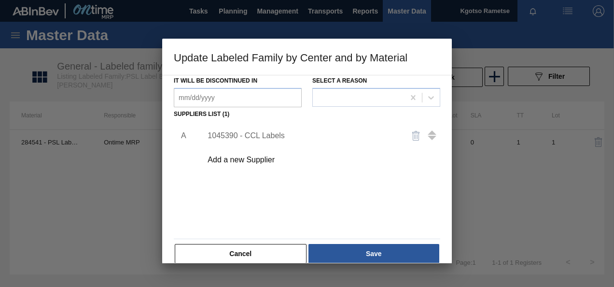
scroll to position [148, 0]
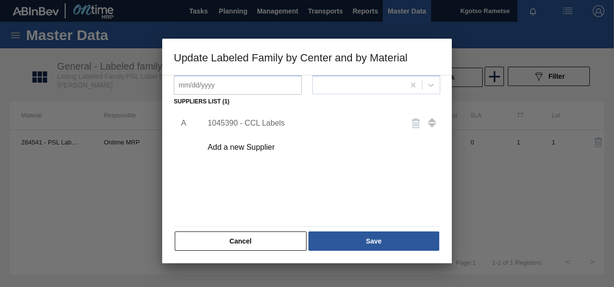
click at [359, 251] on div "Cancel Save" at bounding box center [307, 240] width 267 height 21
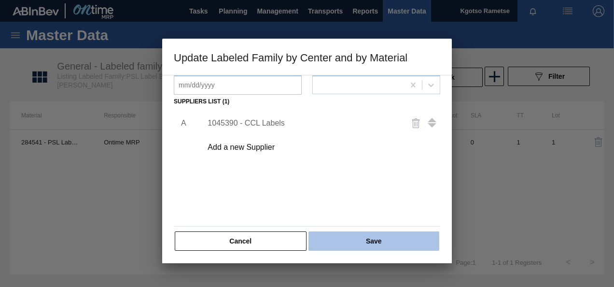
click at [360, 248] on button "Save" at bounding box center [374, 240] width 131 height 19
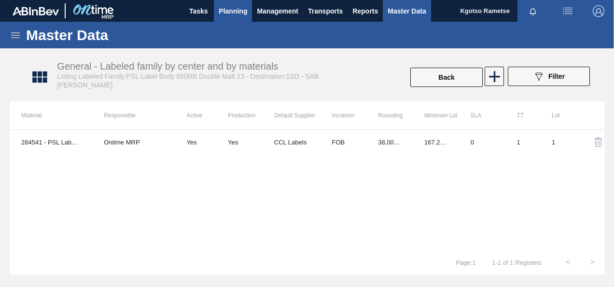
click at [219, 5] on span "Planning" at bounding box center [233, 11] width 28 height 12
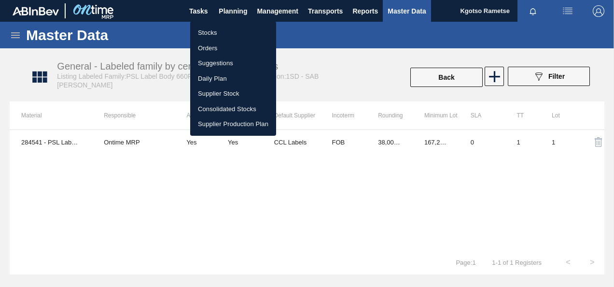
click at [214, 25] on li "Stocks" at bounding box center [233, 32] width 86 height 15
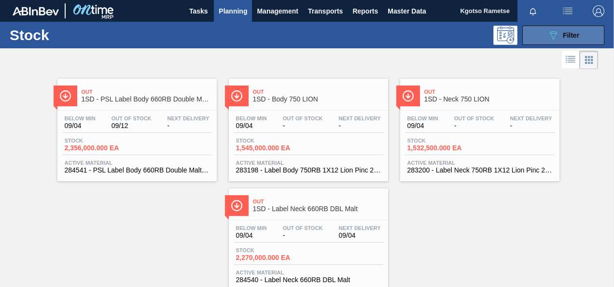
click at [533, 39] on button "089F7B8B-B2A5-4AFE-B5C0-19BA573D28AC Filter" at bounding box center [563, 35] width 82 height 19
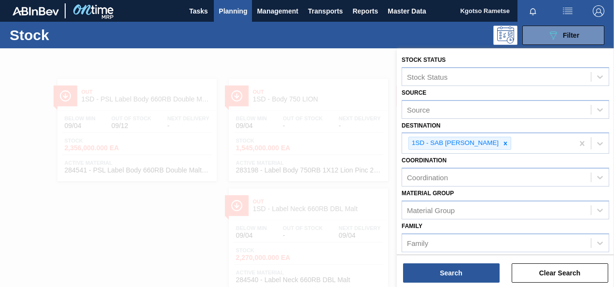
click at [487, 191] on div "Material [PERSON_NAME] Group" at bounding box center [506, 202] width 208 height 33
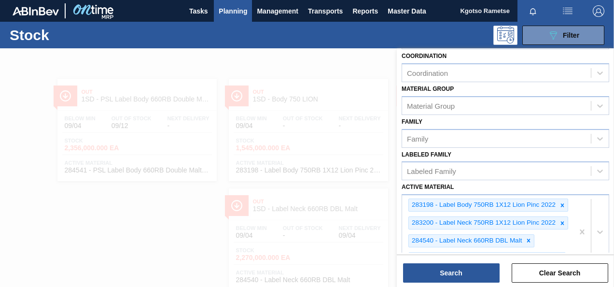
scroll to position [212, 0]
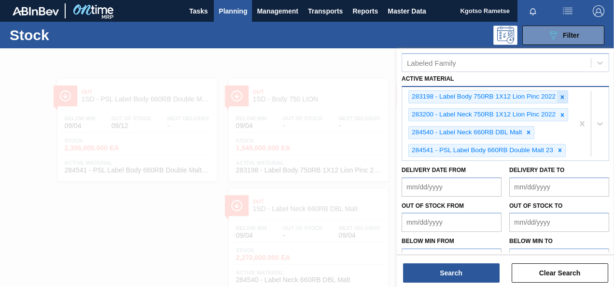
click at [563, 98] on icon at bounding box center [562, 97] width 7 height 7
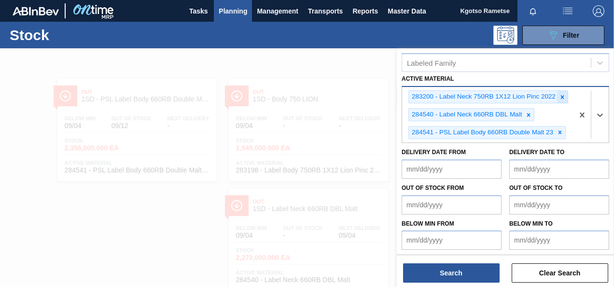
click at [563, 98] on icon at bounding box center [562, 97] width 7 height 7
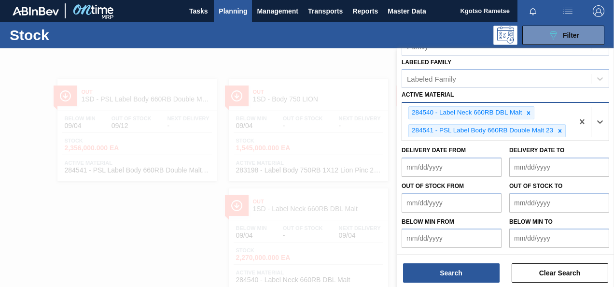
scroll to position [207, 0]
click at [523, 107] on div at bounding box center [528, 113] width 11 height 12
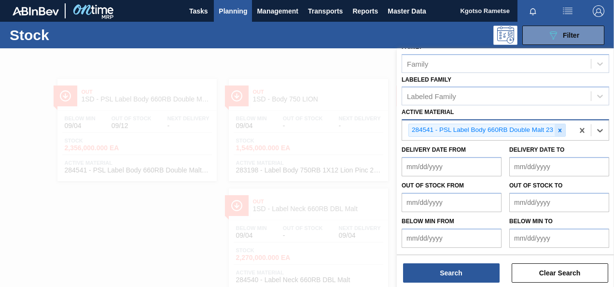
click at [559, 128] on icon at bounding box center [560, 129] width 3 height 3
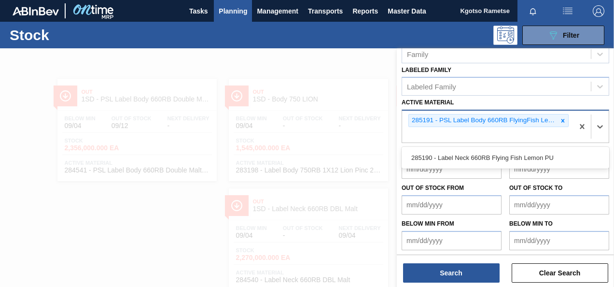
scroll to position [207, 0]
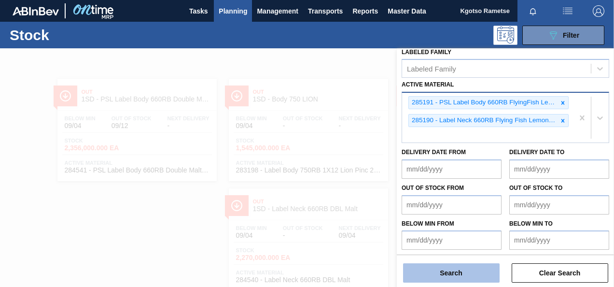
click at [443, 266] on button "Search" at bounding box center [451, 272] width 97 height 19
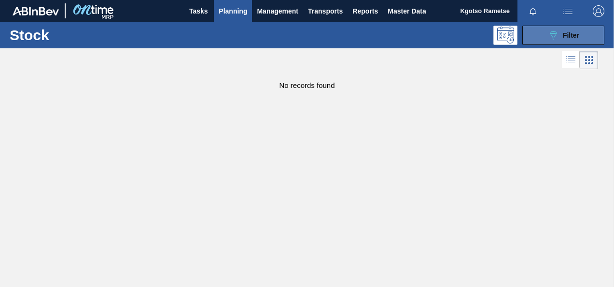
click at [554, 42] on button "089F7B8B-B2A5-4AFE-B5C0-19BA573D28AC Filter" at bounding box center [563, 35] width 82 height 19
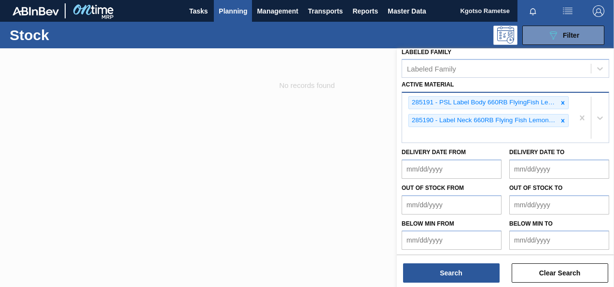
click at [508, 84] on div "Active Material 285191 - PSL Label Body 660RB FlyingFish Lemon PU 285190 - Labe…" at bounding box center [506, 110] width 208 height 65
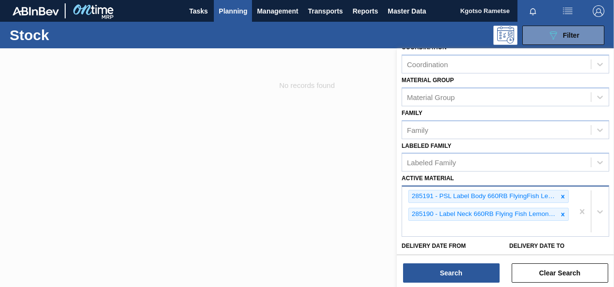
scroll to position [71, 0]
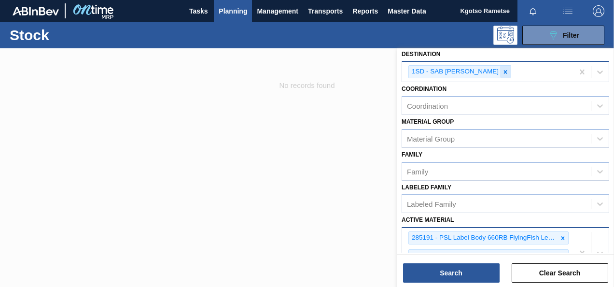
click at [504, 70] on icon at bounding box center [505, 71] width 3 height 3
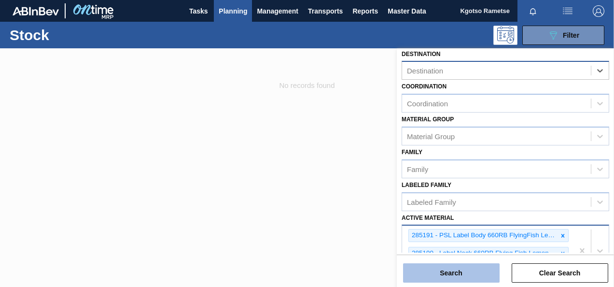
click at [435, 277] on button "Search" at bounding box center [451, 272] width 97 height 19
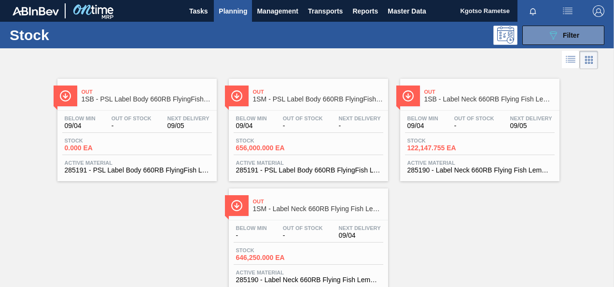
click at [176, 154] on div "Stock 0.000 EA" at bounding box center [137, 146] width 150 height 17
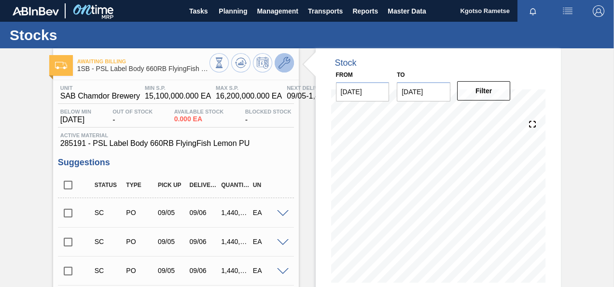
click at [282, 67] on icon at bounding box center [285, 63] width 12 height 12
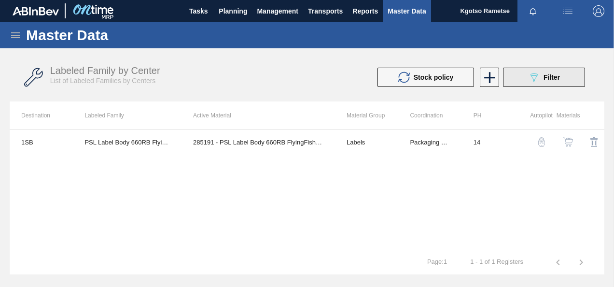
click at [544, 79] on span "Filter" at bounding box center [552, 77] width 16 height 8
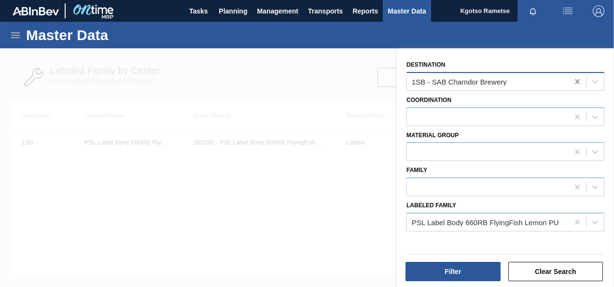
click at [577, 85] on icon at bounding box center [578, 82] width 10 height 10
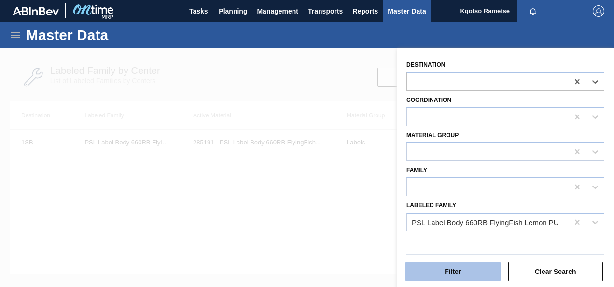
click at [475, 262] on button "Filter" at bounding box center [453, 271] width 95 height 19
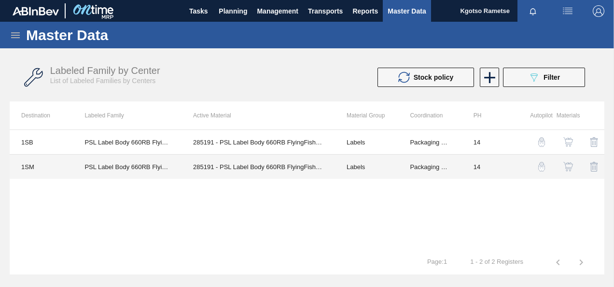
click at [249, 170] on td "285191 - PSL Label Body 660RB FlyingFish Lemon PU" at bounding box center [259, 167] width 154 height 25
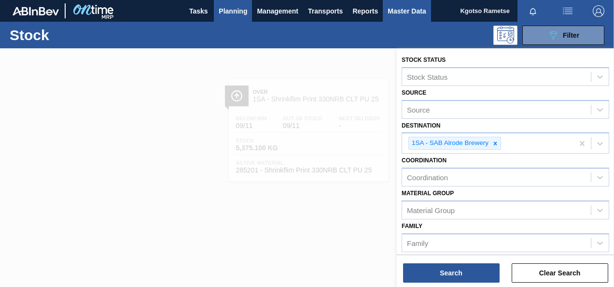
scroll to position [155, 0]
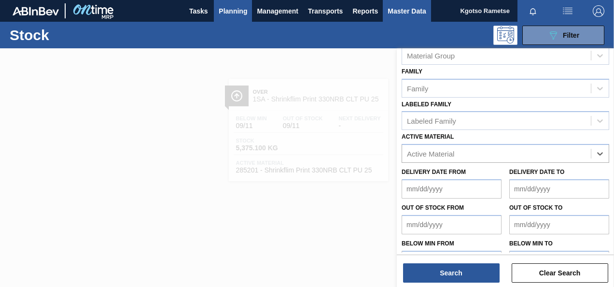
drag, startPoint x: 0, startPoint y: 0, endPoint x: 407, endPoint y: 16, distance: 406.9
click at [407, 16] on button "Master Data" at bounding box center [407, 11] width 48 height 22
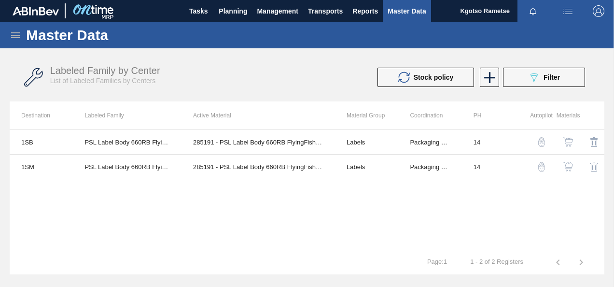
click at [17, 36] on icon at bounding box center [16, 35] width 12 height 12
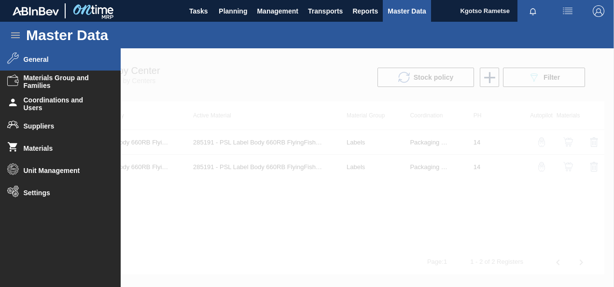
click at [41, 63] on li "General" at bounding box center [60, 59] width 121 height 22
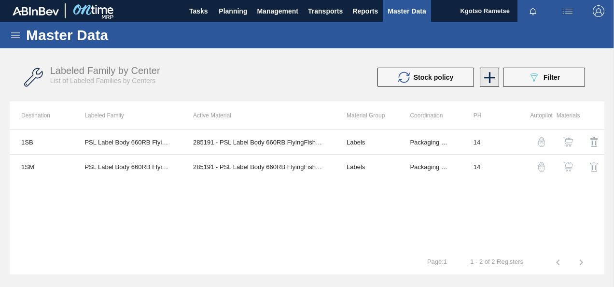
click at [486, 76] on icon at bounding box center [489, 77] width 19 height 19
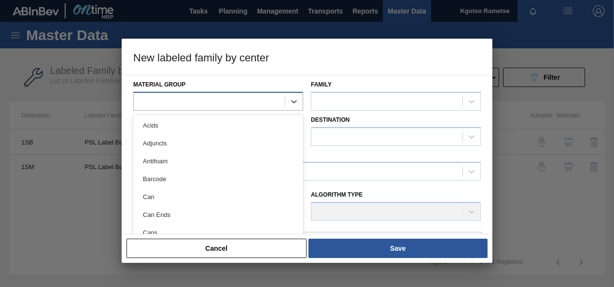
click at [183, 104] on div at bounding box center [209, 101] width 151 height 14
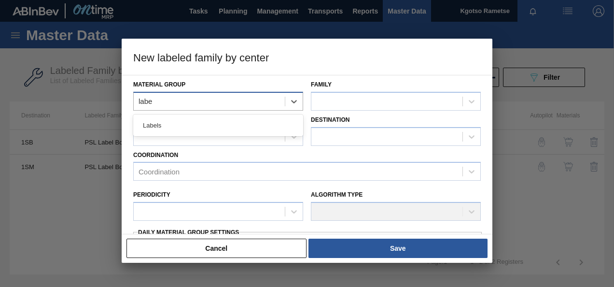
type Group "label"
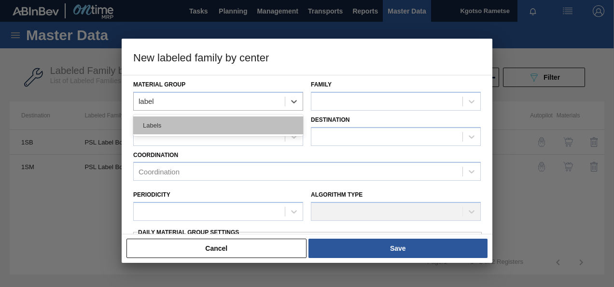
click at [176, 130] on div "Labels" at bounding box center [218, 125] width 170 height 18
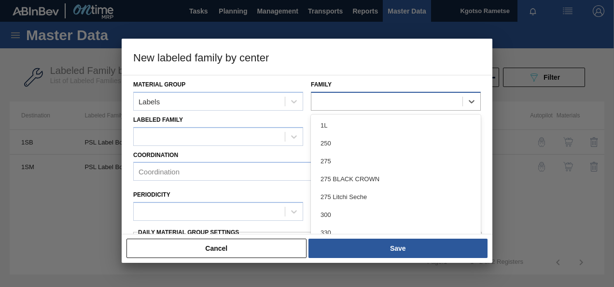
click at [340, 106] on div at bounding box center [386, 101] width 151 height 14
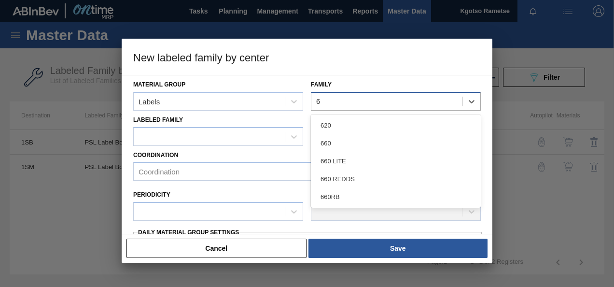
type input "66"
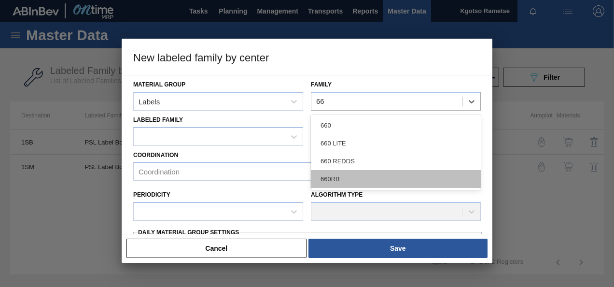
click at [317, 174] on div "660RB" at bounding box center [396, 179] width 170 height 18
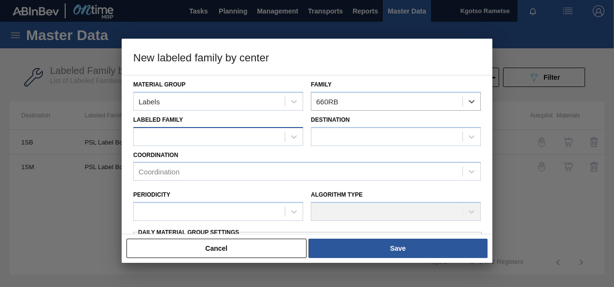
click at [259, 138] on div at bounding box center [209, 136] width 151 height 14
click at [294, 133] on icon at bounding box center [294, 137] width 10 height 10
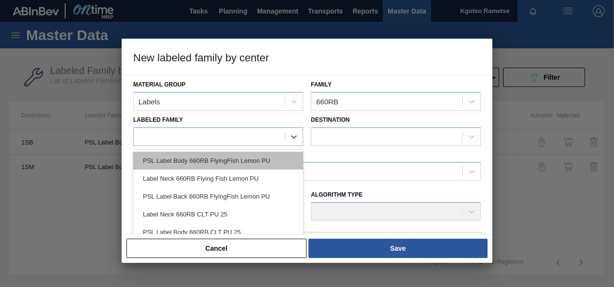
click at [217, 167] on div "PSL Label Body 660RB FlyingFish Lemon PU" at bounding box center [218, 161] width 170 height 18
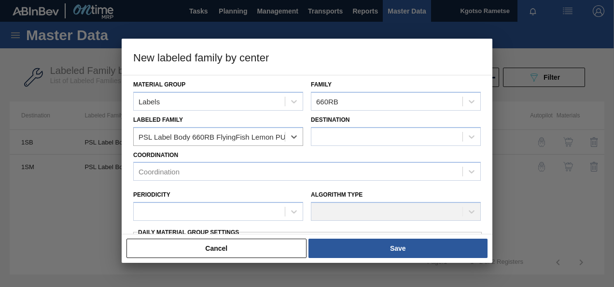
checkbox input "false"
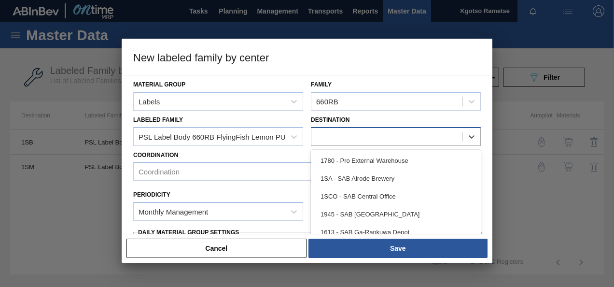
click at [327, 141] on div at bounding box center [386, 136] width 151 height 14
type input "1sd"
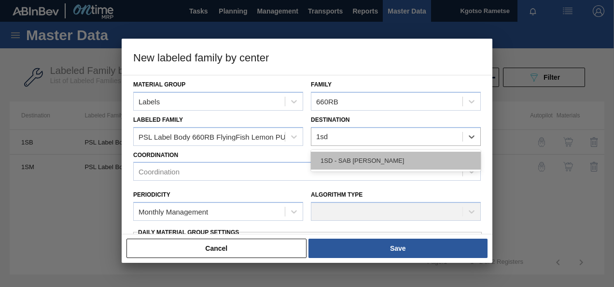
click at [333, 157] on div "1SD - SAB [PERSON_NAME]" at bounding box center [396, 161] width 170 height 18
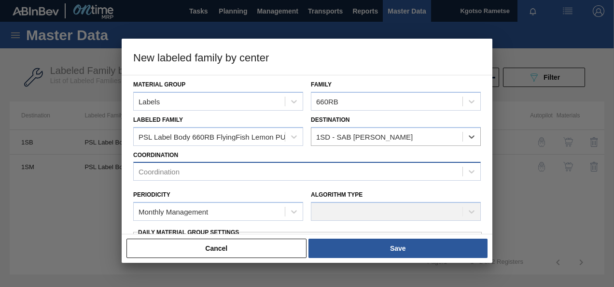
click at [246, 171] on div "Coordination" at bounding box center [298, 172] width 329 height 14
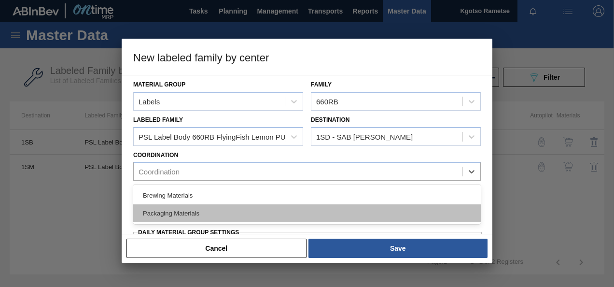
click at [196, 205] on div "Packaging Materials" at bounding box center [307, 213] width 348 height 18
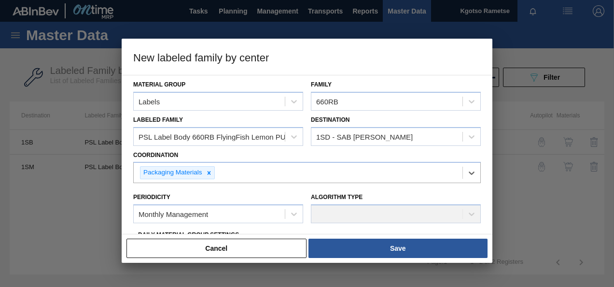
click at [127, 198] on div "Material Group Labels Family 660RB Labeled Family PSL Label Body 660RB FlyingFi…" at bounding box center [307, 154] width 371 height 159
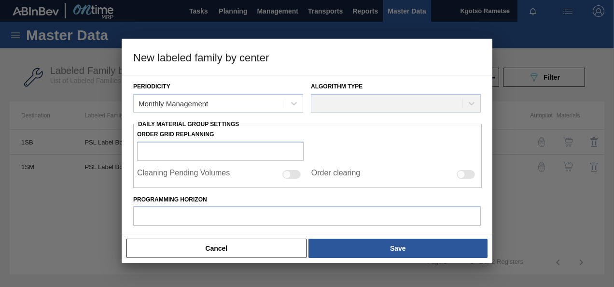
scroll to position [135, 0]
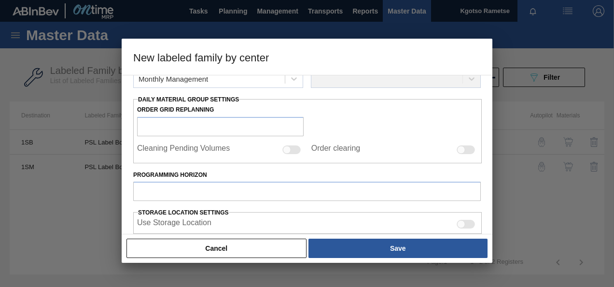
click at [148, 135] on div "Order Grid Replanning Cleaning Pending Volumes Order clearing" at bounding box center [307, 131] width 349 height 64
click at [147, 186] on input "Programming Horizon" at bounding box center [307, 191] width 348 height 19
type input "30"
click at [124, 206] on div "Material Group Labels Family 660RB Labeled Family PSL Label Body 660RB FlyingFi…" at bounding box center [307, 154] width 371 height 159
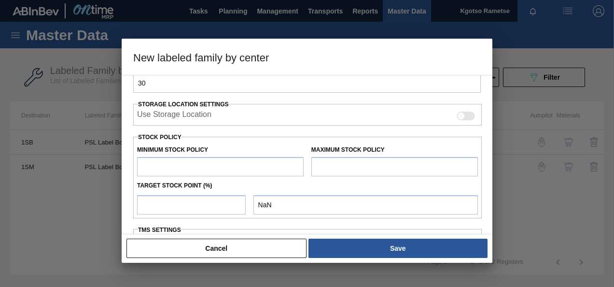
scroll to position [251, 0]
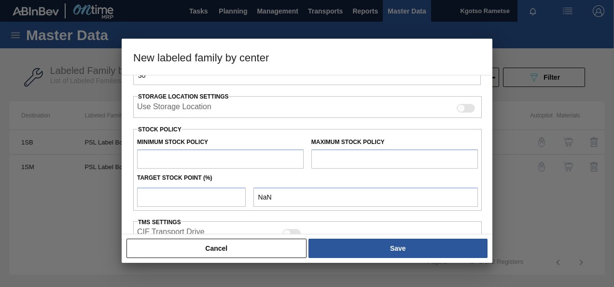
click at [154, 164] on input "text" at bounding box center [220, 158] width 167 height 19
type input "1"
type input "1.000"
type input "10"
type input "10.000"
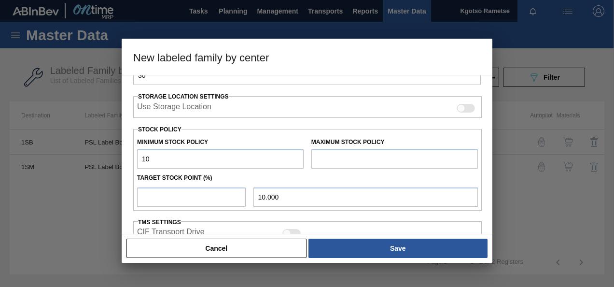
type input "100"
type input "100.000"
type input "1,000"
type input "1,000.000"
type input "10,000"
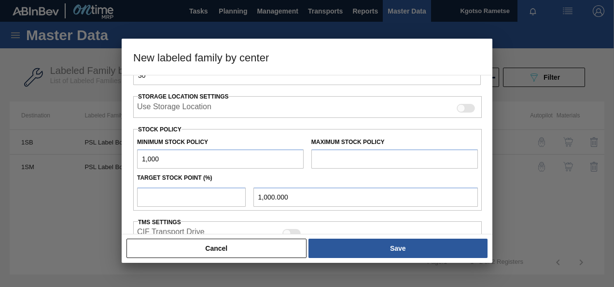
type input "10,000.000"
type input "100,000"
type input "100,000.000"
type input "1,000,000"
type input "1,000,000.000"
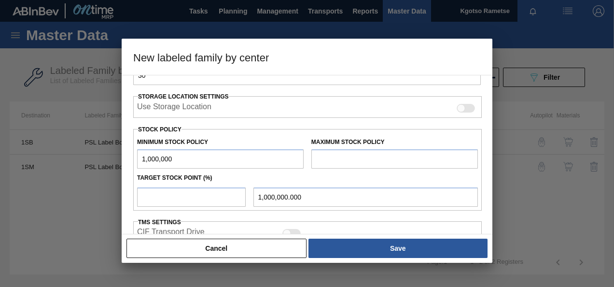
type input "1,000,000"
click at [321, 154] on input "text" at bounding box center [394, 158] width 167 height 19
type input "2,000,000"
click at [190, 191] on input "number" at bounding box center [191, 196] width 109 height 19
type input "1"
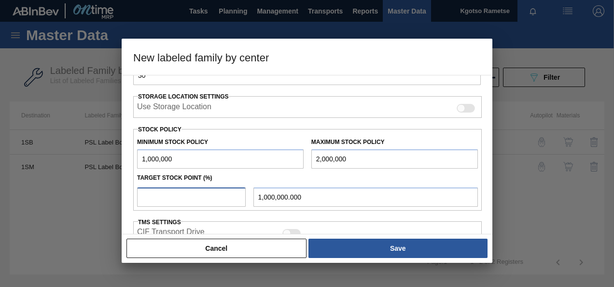
type input "1,010,000.000"
type input "10"
type input "1,100,000.000"
type input "100"
type input "2,000,000.000"
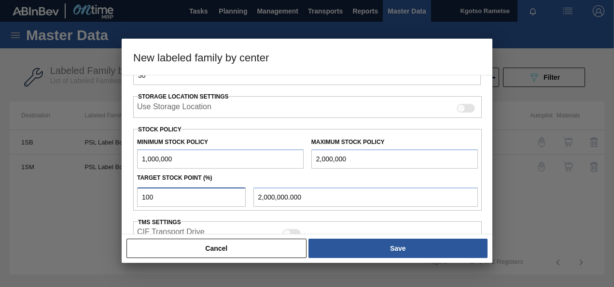
type input "100"
click at [127, 223] on div "Material Group Labels Family 660RB Labeled Family PSL Label Body 660RB FlyingFi…" at bounding box center [307, 154] width 371 height 159
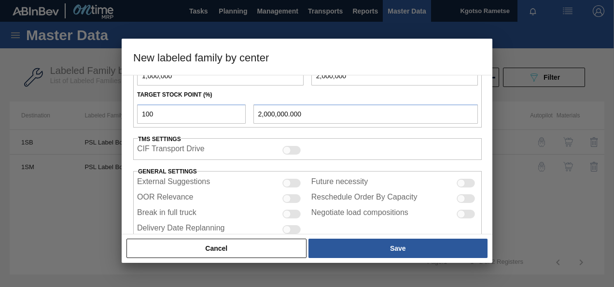
scroll to position [356, 0]
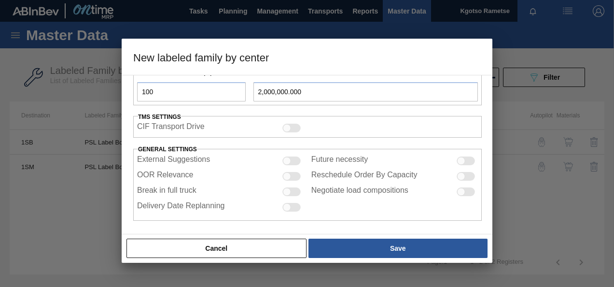
click at [323, 237] on div "Cancel Save" at bounding box center [307, 248] width 371 height 29
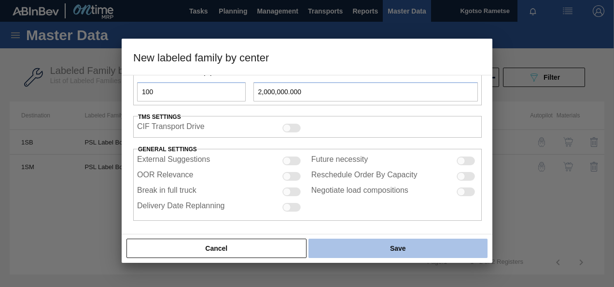
click at [328, 243] on button "Save" at bounding box center [398, 248] width 179 height 19
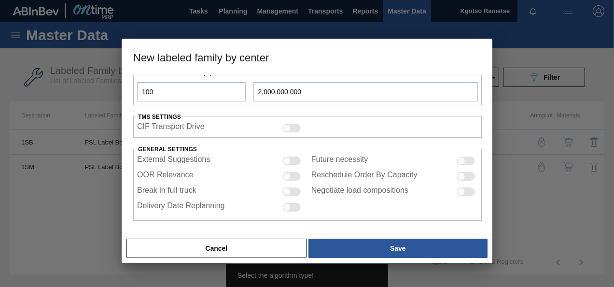
click at [129, 161] on div "Material Group Labels Family 660RB Labeled Family PSL Label Body 660RB FlyingFi…" at bounding box center [307, 154] width 371 height 159
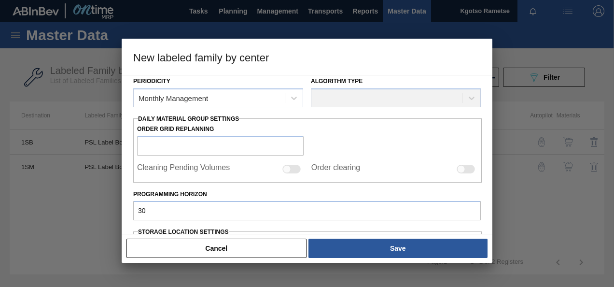
scroll to position [86, 0]
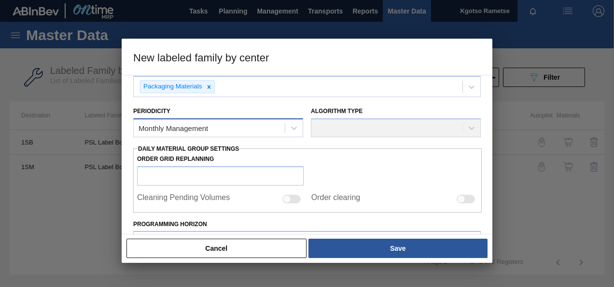
click at [170, 127] on div "Monthly Management" at bounding box center [174, 128] width 70 height 8
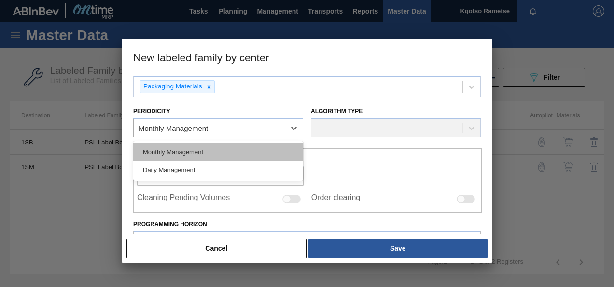
click at [168, 150] on div "Monthly Management" at bounding box center [218, 152] width 170 height 18
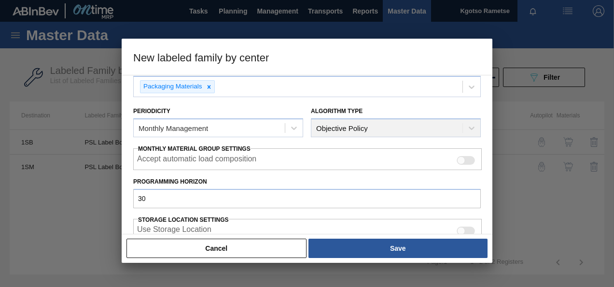
click at [124, 166] on div "Material Group Labels Family 660RB Labeled Family PSL Label Body 660RB FlyingFi…" at bounding box center [307, 154] width 371 height 159
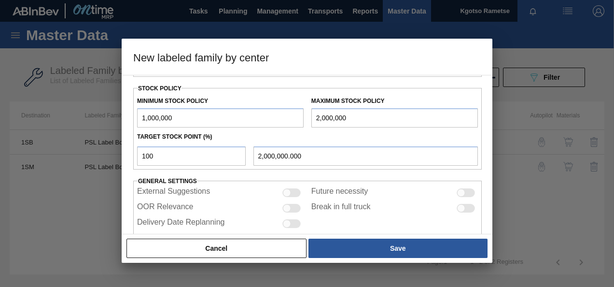
scroll to position [267, 0]
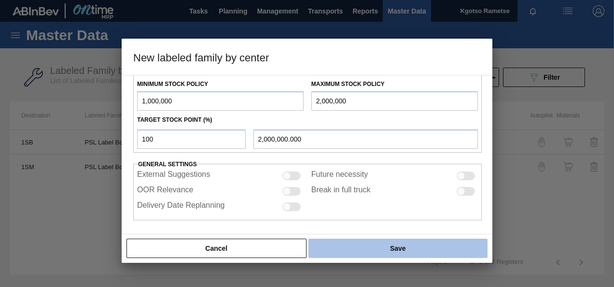
click at [345, 243] on button "Save" at bounding box center [398, 248] width 179 height 19
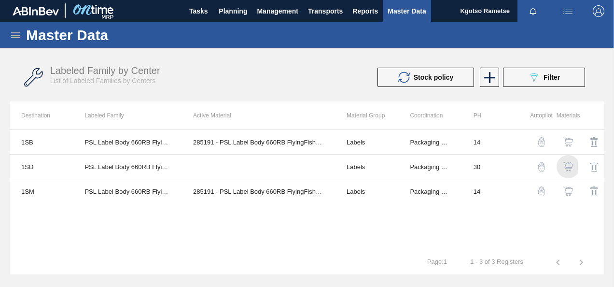
click at [568, 170] on img "button" at bounding box center [569, 167] width 10 height 10
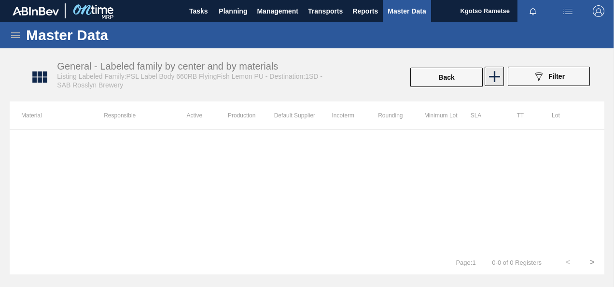
click at [493, 76] on icon at bounding box center [494, 76] width 11 height 11
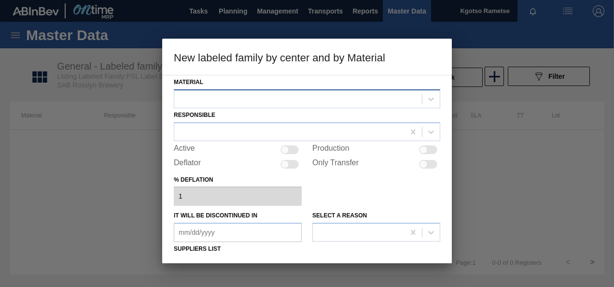
click at [328, 98] on div at bounding box center [298, 99] width 248 height 14
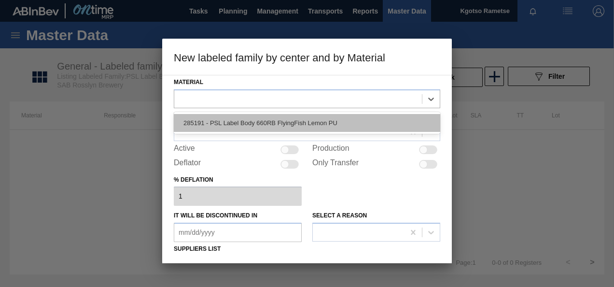
click at [298, 116] on div "285191 - PSL Label Body 660RB FlyingFish Lemon PU" at bounding box center [307, 123] width 267 height 18
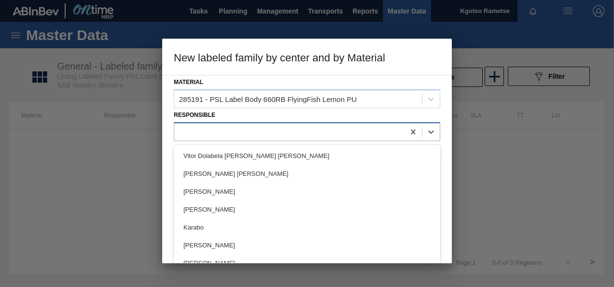
click at [284, 126] on div at bounding box center [289, 132] width 230 height 14
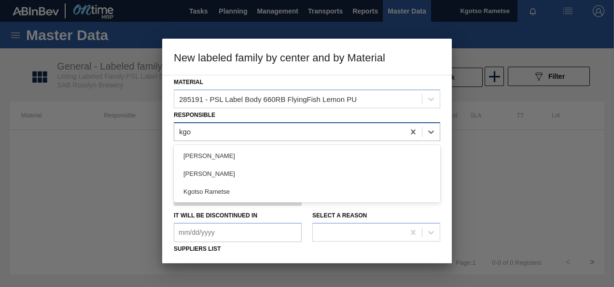
type input "kgot"
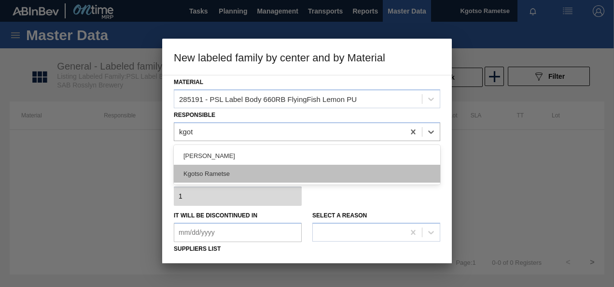
click at [240, 174] on div "Kgotso Rametse" at bounding box center [307, 174] width 267 height 18
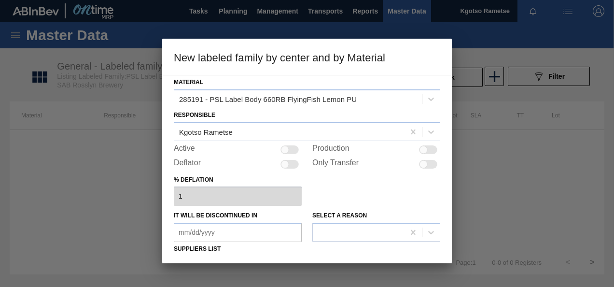
click at [287, 149] on div at bounding box center [285, 149] width 8 height 8
checkbox input "true"
click at [165, 233] on div "Material 285191 - PSL Label Body 660RB FlyingFish Lemon PU Responsible Kgotso R…" at bounding box center [307, 169] width 290 height 188
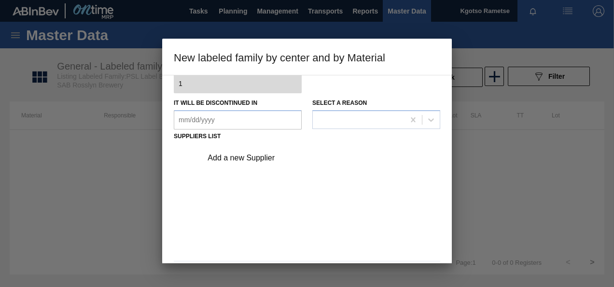
scroll to position [116, 0]
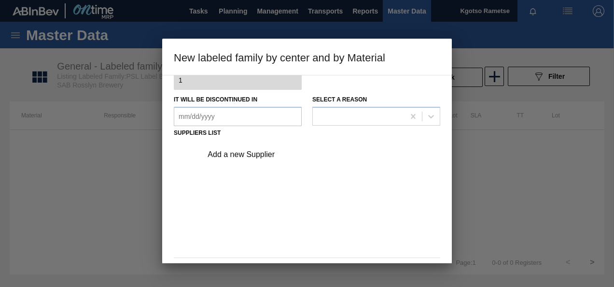
click at [235, 153] on div "Add a new Supplier" at bounding box center [302, 154] width 189 height 9
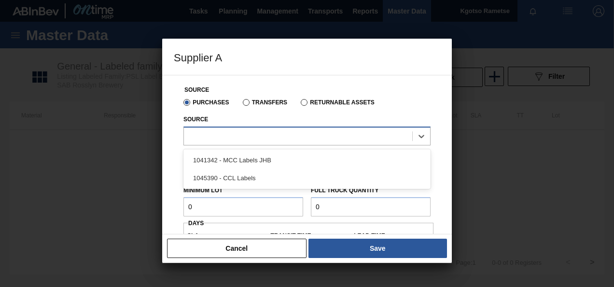
click at [214, 144] on div at bounding box center [307, 136] width 247 height 19
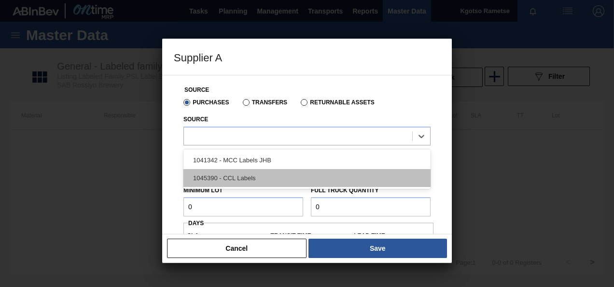
click at [216, 177] on div "1045390 - CCL Labels" at bounding box center [307, 178] width 247 height 18
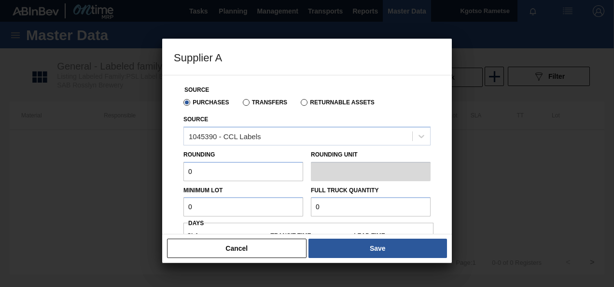
drag, startPoint x: 209, startPoint y: 178, endPoint x: 112, endPoint y: 182, distance: 96.7
click at [112, 182] on div "Supplier A Source Purchases Transfers Returnable Assets Source 1045390 - CCL La…" at bounding box center [307, 143] width 614 height 287
type input "1"
drag, startPoint x: 190, startPoint y: 205, endPoint x: 171, endPoint y: 206, distance: 19.3
click at [171, 206] on div "Source Purchases Transfers Returnable Assets Source 1045390 - CCL Labels Roundi…" at bounding box center [307, 154] width 290 height 159
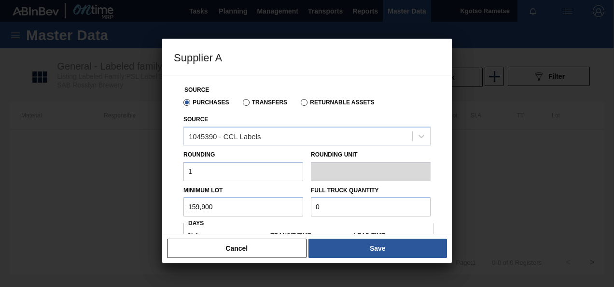
click at [237, 212] on input "159,900" at bounding box center [244, 206] width 120 height 19
type input "159,900"
click at [325, 202] on input "0" at bounding box center [371, 206] width 120 height 19
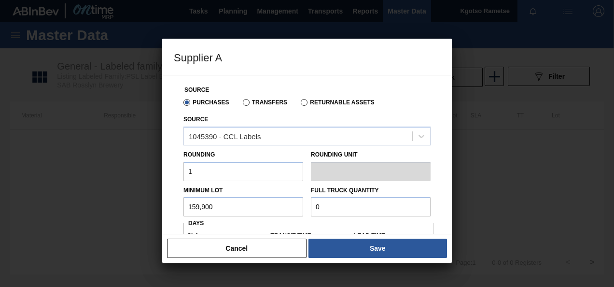
paste input "159,90"
type input "159,900"
click at [177, 226] on div "Source Purchases Transfers Returnable Assets Source 1045390 - CCL Labels Roundi…" at bounding box center [307, 229] width 267 height 308
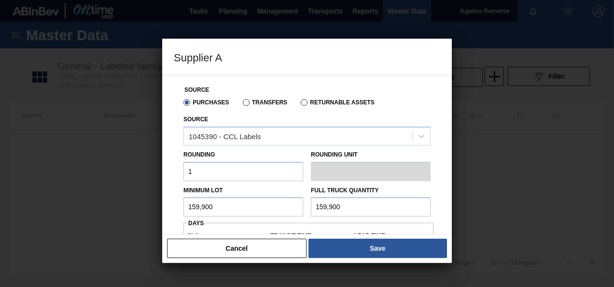
click at [171, 213] on div "Source Purchases Transfers Returnable Assets Source 1045390 - CCL Labels Roundi…" at bounding box center [307, 154] width 290 height 159
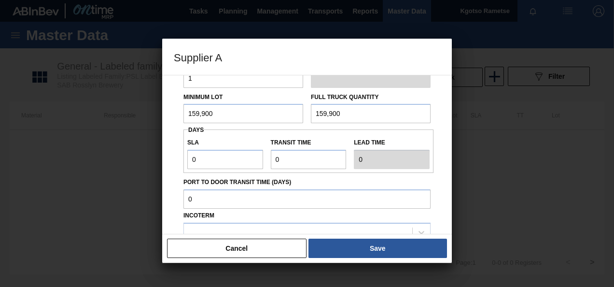
scroll to position [97, 0]
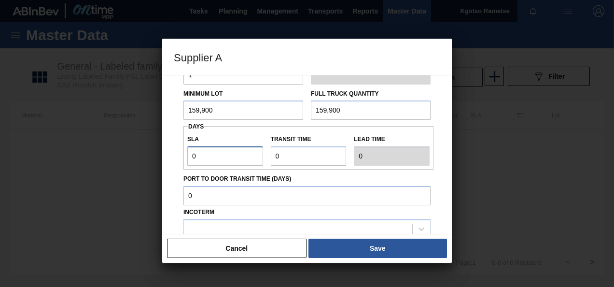
drag, startPoint x: 204, startPoint y: 150, endPoint x: 170, endPoint y: 151, distance: 33.8
click at [170, 151] on div "Source Purchases Transfers Returnable Assets Source 1045390 - CCL Labels Roundi…" at bounding box center [307, 154] width 290 height 159
type input "1"
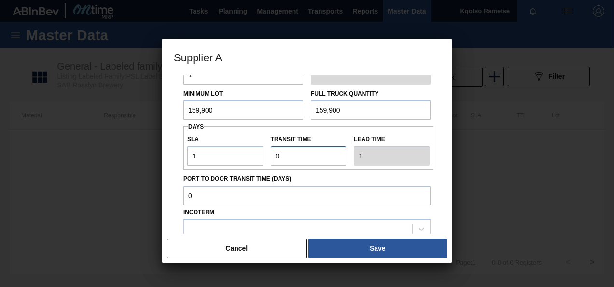
drag, startPoint x: 304, startPoint y: 165, endPoint x: 232, endPoint y: 156, distance: 73.0
click at [232, 156] on div "SLA 1 Transit time Lead time 1" at bounding box center [309, 148] width 250 height 36
type input "1"
type input "2"
type input "NaN"
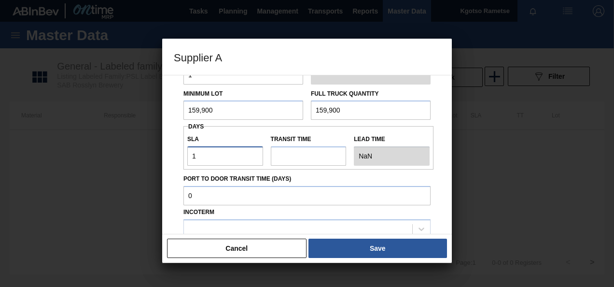
drag, startPoint x: 218, startPoint y: 146, endPoint x: 184, endPoint y: 156, distance: 34.8
click at [184, 156] on div "SLA 1" at bounding box center [226, 148] width 84 height 33
type input "0"
click at [303, 154] on input "Transit time" at bounding box center [309, 155] width 76 height 19
type input "1"
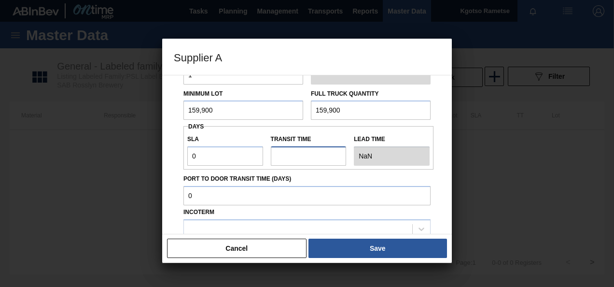
type input "1"
click at [177, 195] on div "Source Purchases Transfers Returnable Assets Source 1045390 - CCL Labels Roundi…" at bounding box center [307, 133] width 267 height 308
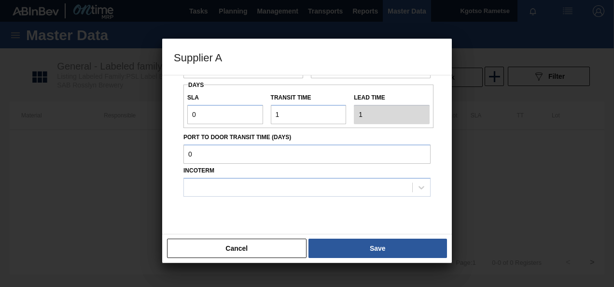
scroll to position [155, 0]
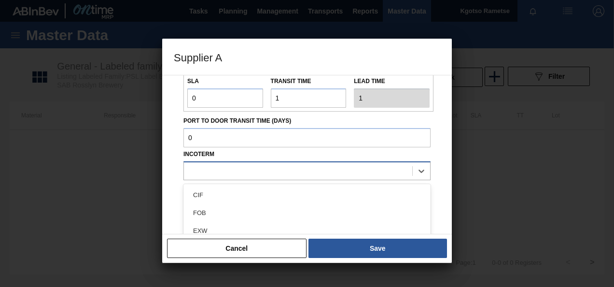
click at [204, 163] on div at bounding box center [307, 170] width 247 height 19
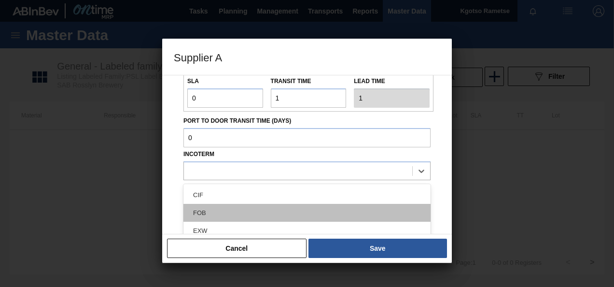
click at [203, 211] on div "FOB" at bounding box center [307, 213] width 247 height 18
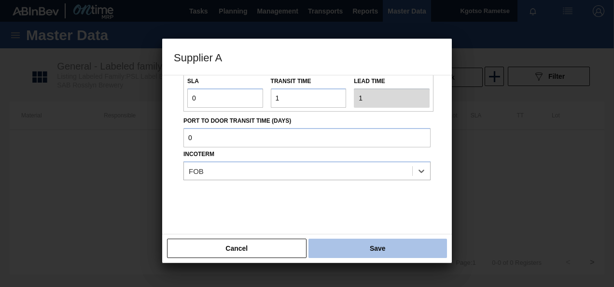
click at [324, 246] on button "Save" at bounding box center [378, 248] width 139 height 19
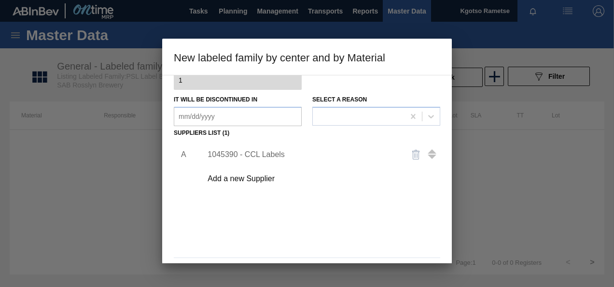
click at [324, 247] on div "A 1045390 - CCL Labels Add a new Supplier" at bounding box center [307, 196] width 267 height 113
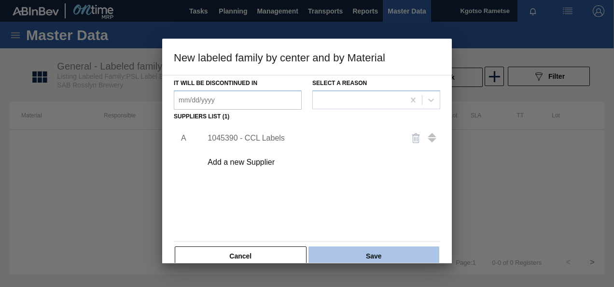
scroll to position [135, 0]
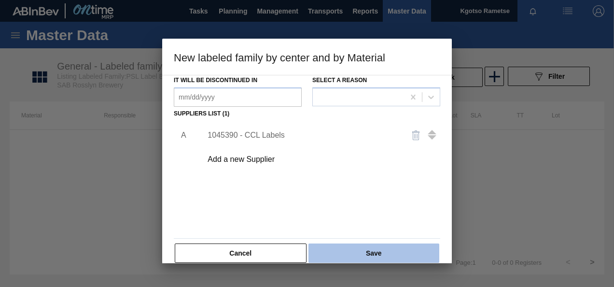
click at [327, 252] on button "Save" at bounding box center [374, 252] width 131 height 19
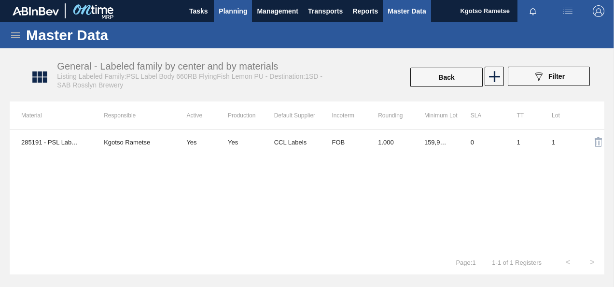
click at [230, 15] on span "Planning" at bounding box center [233, 11] width 28 height 12
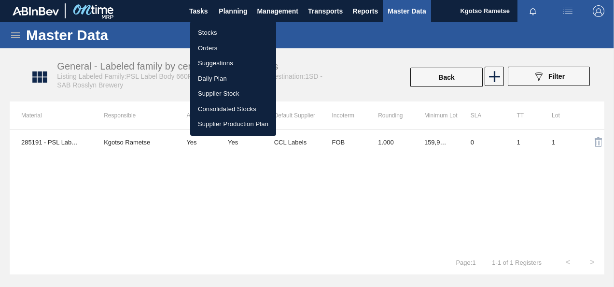
click at [217, 32] on li "Stocks" at bounding box center [233, 32] width 86 height 15
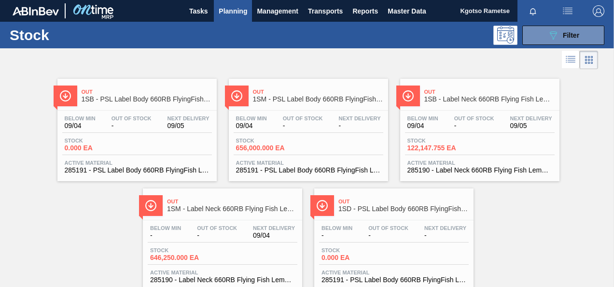
click at [444, 123] on div "Below Min 09/04 Out Of Stock - Next Delivery 09/05" at bounding box center [480, 123] width 150 height 17
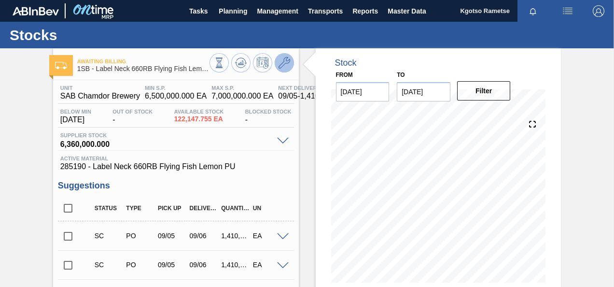
click at [279, 66] on icon at bounding box center [285, 63] width 12 height 12
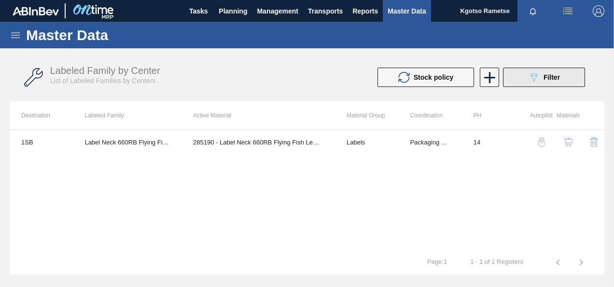
click at [531, 84] on button "089F7B8B-B2A5-4AFE-B5C0-19BA573D28AC Filter" at bounding box center [544, 77] width 82 height 19
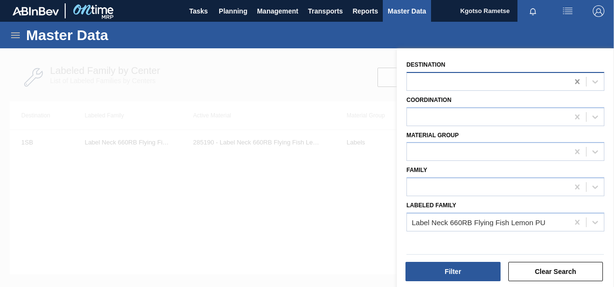
click at [576, 83] on icon at bounding box center [577, 81] width 4 height 5
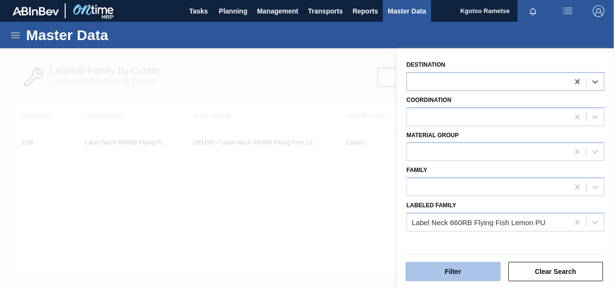
click at [471, 264] on button "Filter" at bounding box center [453, 271] width 95 height 19
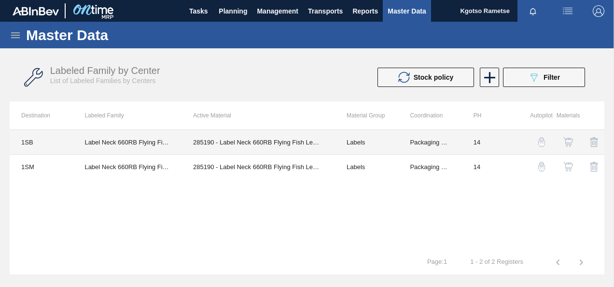
click at [224, 145] on td "285190 - Label Neck 660RB Flying Fish Lemon PU" at bounding box center [259, 142] width 154 height 25
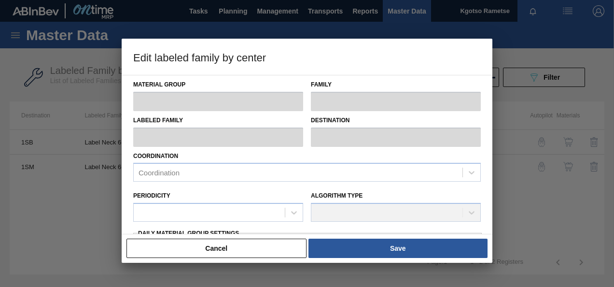
type input "Labels"
type input "660RB"
type input "Label Neck 660RB Flying Fish Lemon PU"
type input "1SB - SAB Chamdor Brewery"
type input "14"
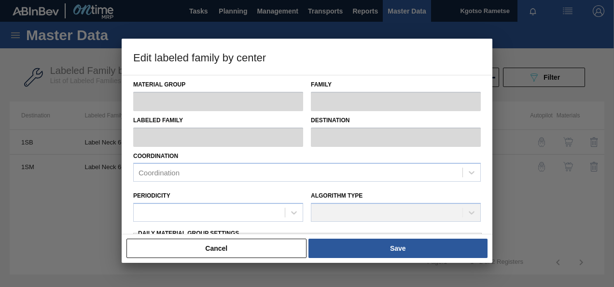
type input "6,500,000"
type input "7,000,000"
type input "100"
type input "7,000,000.000"
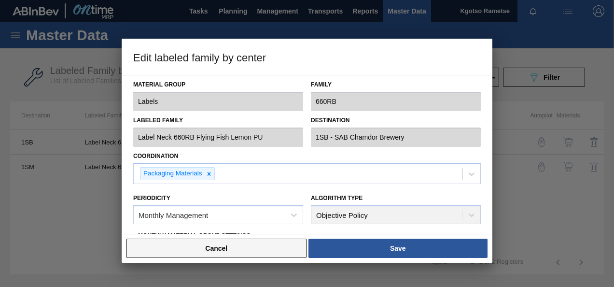
click at [199, 245] on button "Cancel" at bounding box center [217, 248] width 180 height 19
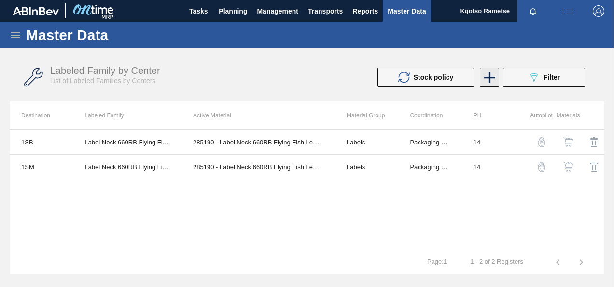
click at [483, 80] on icon at bounding box center [489, 77] width 19 height 19
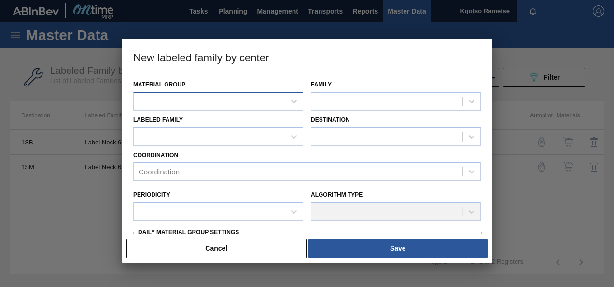
click at [161, 103] on div at bounding box center [209, 101] width 151 height 14
type Group "labe"
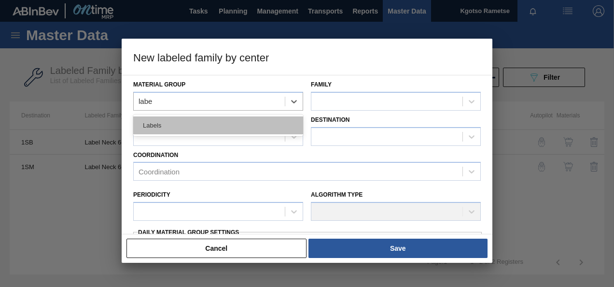
click at [164, 124] on div "Labels" at bounding box center [218, 125] width 170 height 18
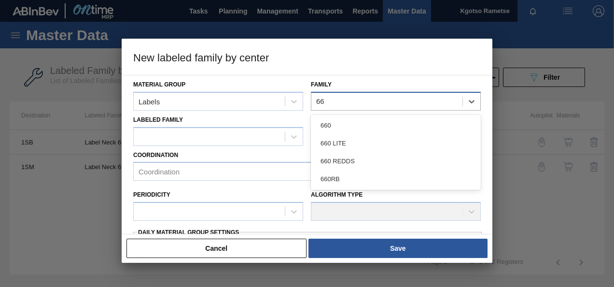
type input "660"
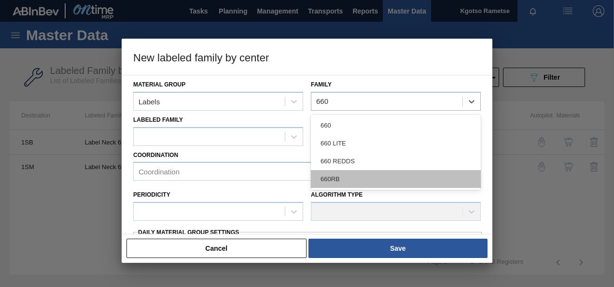
click at [322, 176] on div "660RB" at bounding box center [396, 179] width 170 height 18
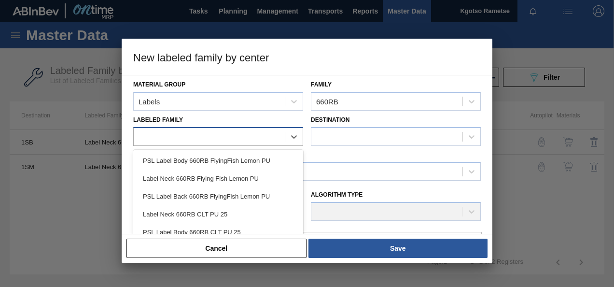
click at [142, 137] on div at bounding box center [209, 136] width 151 height 14
type Family "psl"
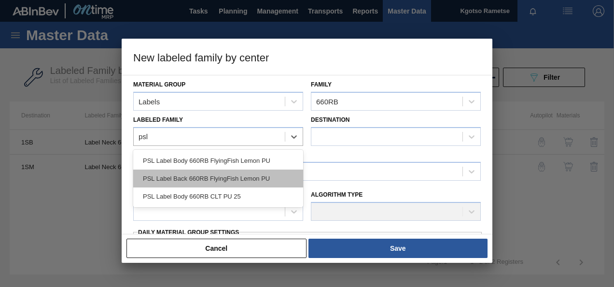
click at [178, 178] on div "PSL Label Back 660RB FlyingFish Lemon PU" at bounding box center [218, 178] width 170 height 18
checkbox input "false"
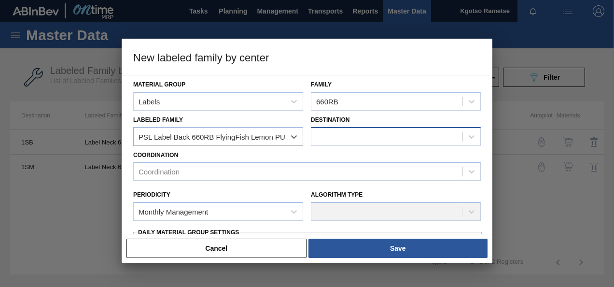
click at [327, 134] on div at bounding box center [386, 136] width 151 height 14
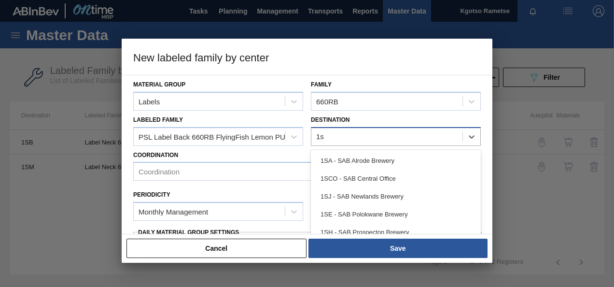
type input "1sd"
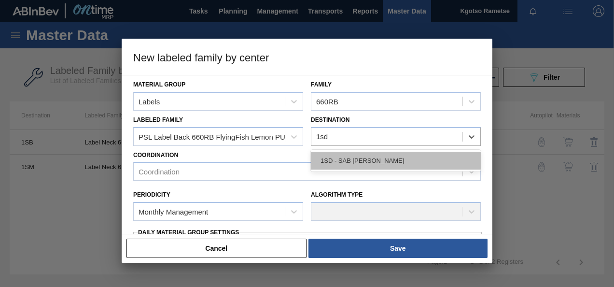
click at [326, 163] on div "1SD - SAB [PERSON_NAME]" at bounding box center [396, 161] width 170 height 18
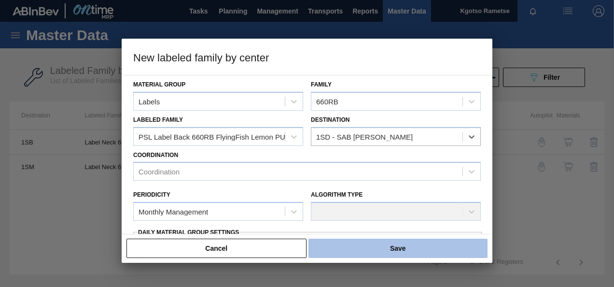
click at [344, 239] on button "Save" at bounding box center [398, 248] width 179 height 19
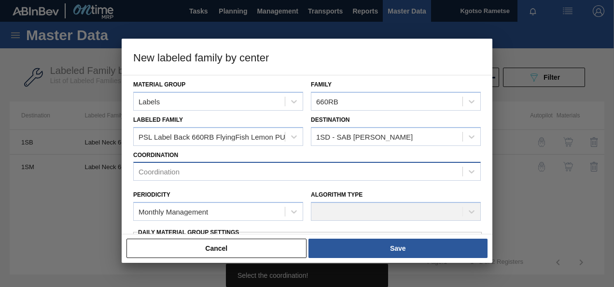
click at [208, 169] on div "Coordination" at bounding box center [298, 172] width 329 height 14
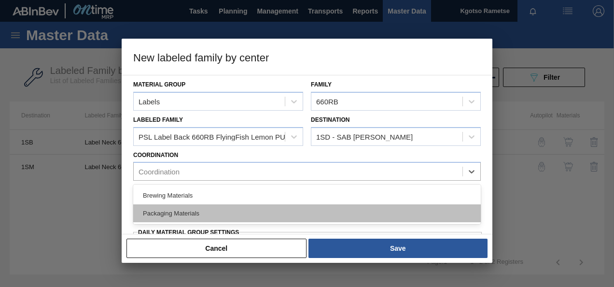
click at [189, 207] on div "Packaging Materials" at bounding box center [307, 213] width 348 height 18
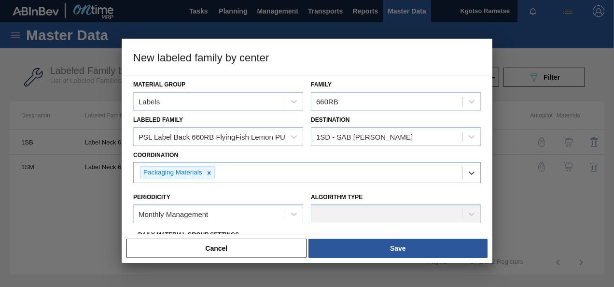
click at [107, 193] on div at bounding box center [307, 143] width 614 height 287
click at [125, 194] on div "Material Group Labels Family 660RB Labeled Family PSL Label Back 660RB FlyingFi…" at bounding box center [307, 154] width 371 height 159
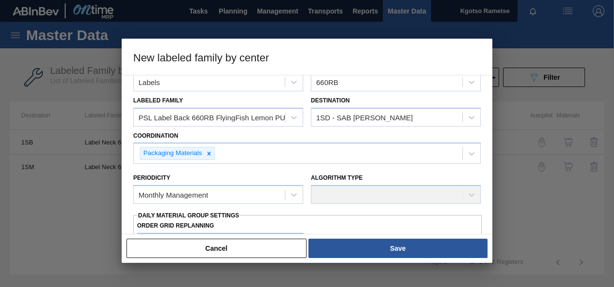
scroll to position [77, 0]
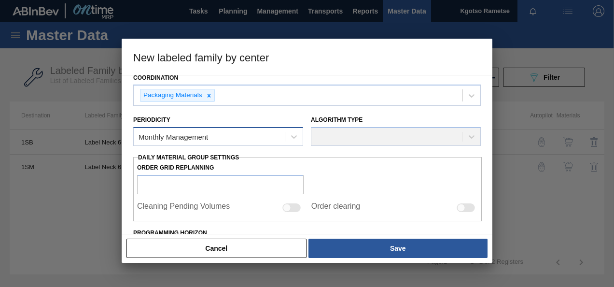
click at [220, 135] on div "Monthly Management" at bounding box center [209, 137] width 151 height 14
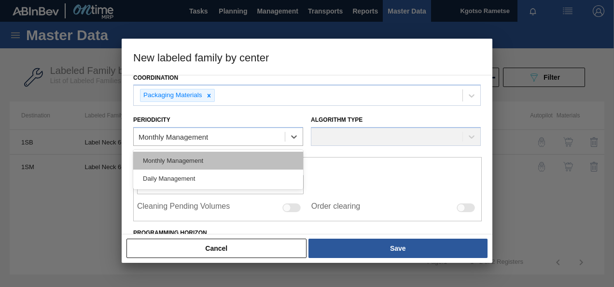
click at [198, 158] on div "Monthly Management" at bounding box center [218, 161] width 170 height 18
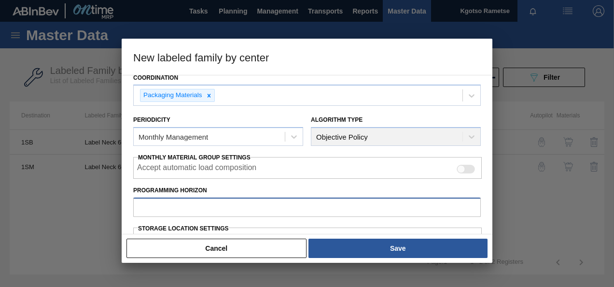
click at [150, 201] on input "Programming Horizon" at bounding box center [307, 207] width 348 height 19
type input "30"
click at [124, 225] on div "Material Group Labels Family 660RB Labeled Family PSL Label Back 660RB FlyingFi…" at bounding box center [307, 154] width 371 height 159
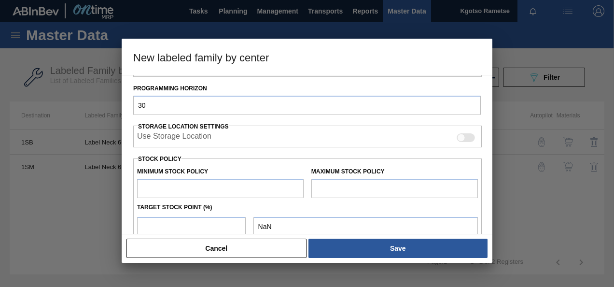
scroll to position [193, 0]
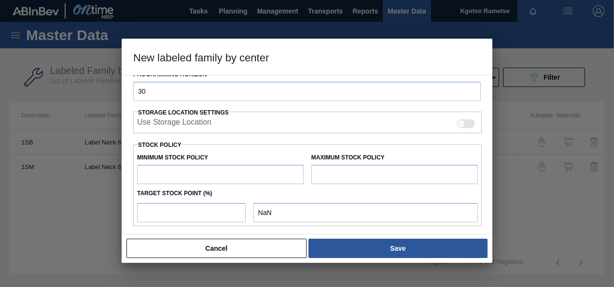
click at [186, 165] on input "text" at bounding box center [220, 174] width 167 height 19
type input "1"
type input "1.000"
type input "10"
type input "10.000"
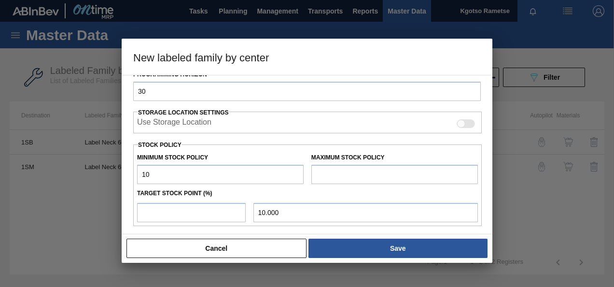
type input "100"
type input "100.000"
type input "1,000"
type input "1,000.000"
type input "10,000"
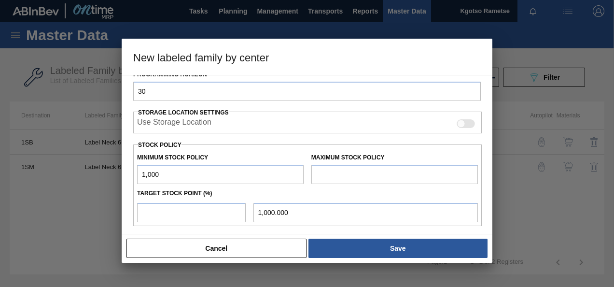
type input "10,000.000"
type input "100,000"
type input "100,000.000"
type input "1,000,000"
type input "1,000,000.000"
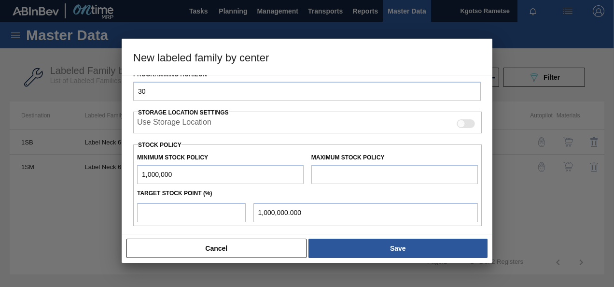
type input "1,000,000"
click at [364, 179] on input "text" at bounding box center [394, 174] width 167 height 19
type input "2,000,000"
click at [215, 215] on input "number" at bounding box center [191, 212] width 109 height 19
type input "1"
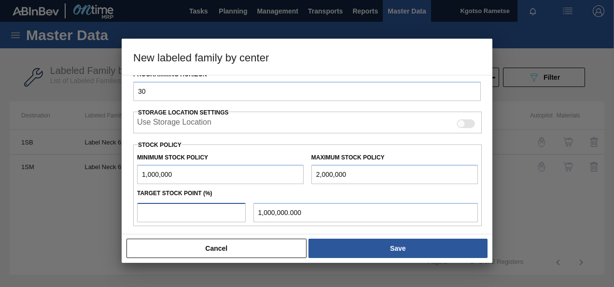
type input "1,010,000.000"
type input "10"
type input "1,100,000.000"
type input "100"
type input "2,000,000.000"
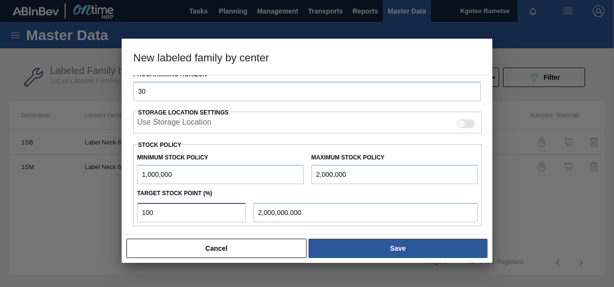
type input "100"
click at [129, 232] on div "Material Group Labels Family 660RB Labeled Family PSL Label Back 660RB FlyingFi…" at bounding box center [307, 154] width 371 height 159
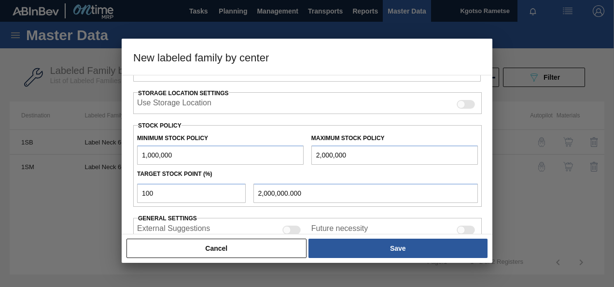
scroll to position [267, 0]
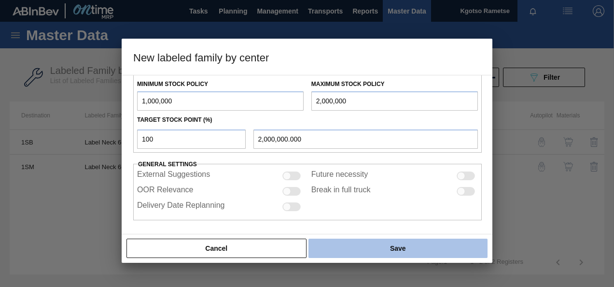
click at [369, 247] on button "Save" at bounding box center [398, 248] width 179 height 19
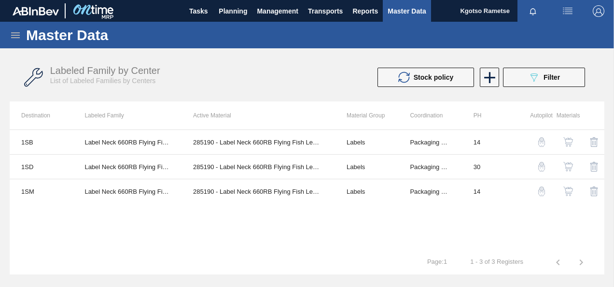
click at [570, 169] on img "button" at bounding box center [569, 167] width 10 height 10
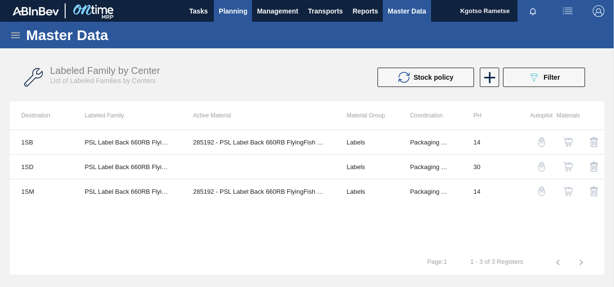
click at [222, 13] on span "Planning" at bounding box center [233, 11] width 28 height 12
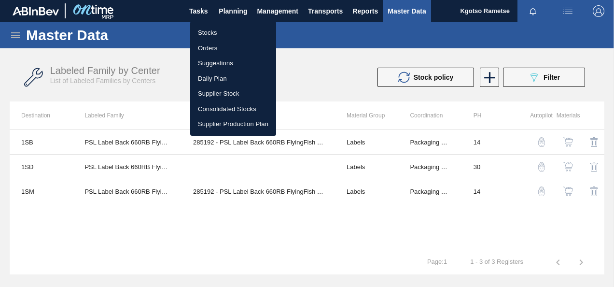
click at [218, 27] on li "Stocks" at bounding box center [233, 32] width 86 height 15
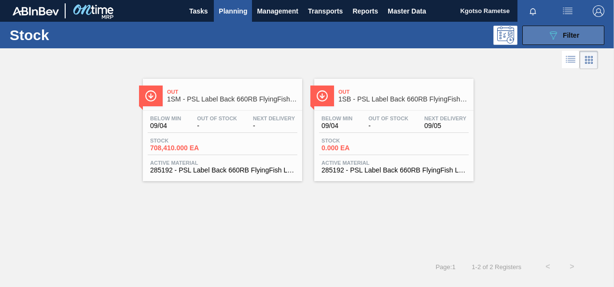
click at [542, 36] on button "089F7B8B-B2A5-4AFE-B5C0-19BA573D28AC Filter" at bounding box center [563, 35] width 82 height 19
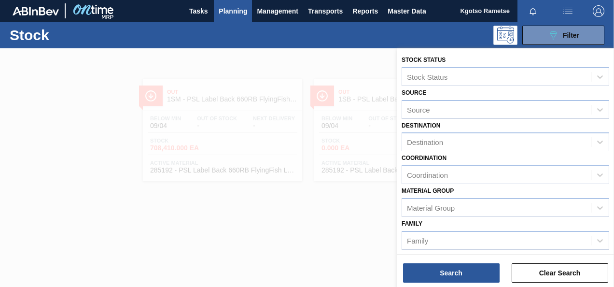
click at [391, 184] on div at bounding box center [307, 191] width 614 height 287
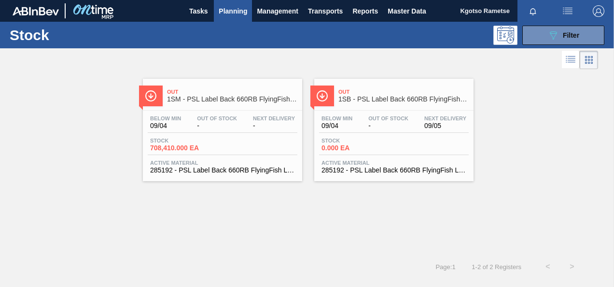
click at [381, 153] on div "Stock 0.000 EA" at bounding box center [394, 146] width 150 height 17
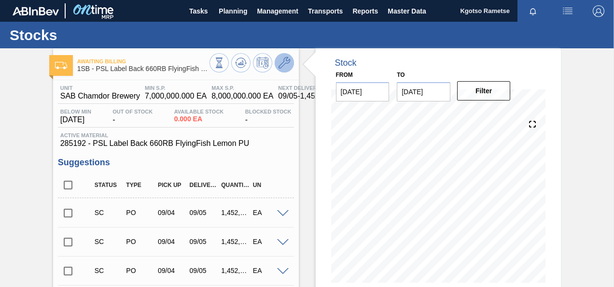
click at [284, 58] on icon at bounding box center [285, 63] width 12 height 12
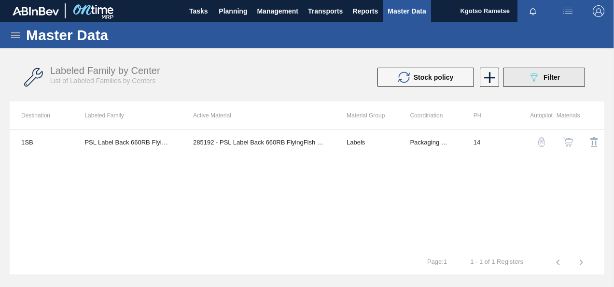
click at [520, 76] on button "089F7B8B-B2A5-4AFE-B5C0-19BA573D28AC Filter" at bounding box center [544, 77] width 82 height 19
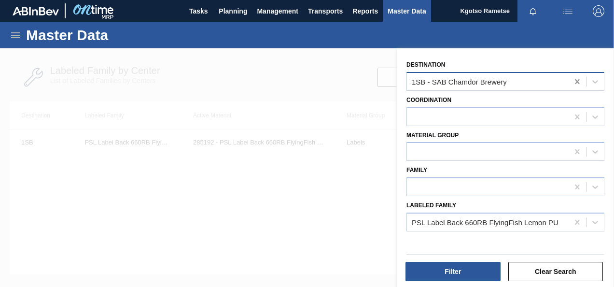
click at [575, 77] on icon at bounding box center [578, 82] width 10 height 10
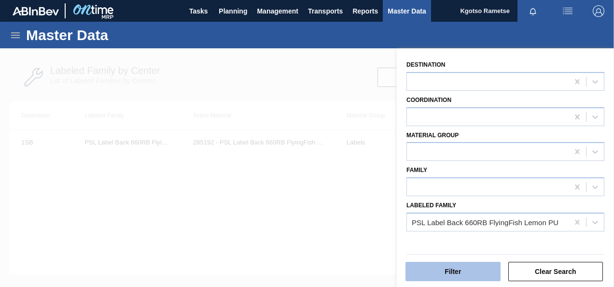
click at [455, 272] on button "Filter" at bounding box center [453, 271] width 95 height 19
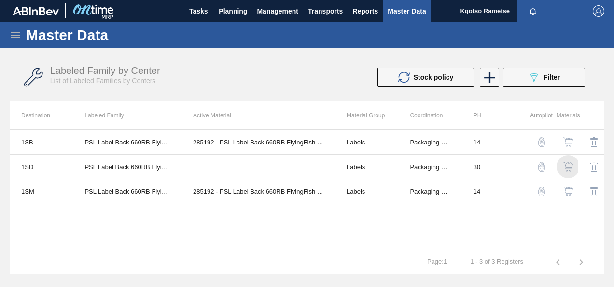
click at [565, 163] on img "button" at bounding box center [569, 167] width 10 height 10
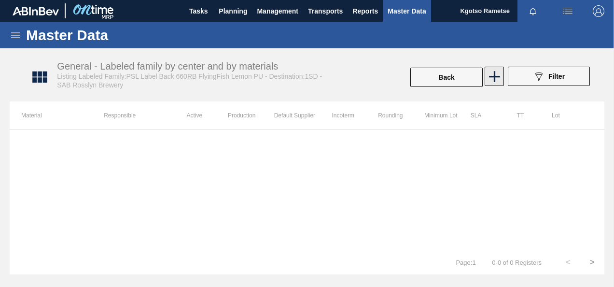
click at [491, 79] on icon at bounding box center [494, 76] width 19 height 19
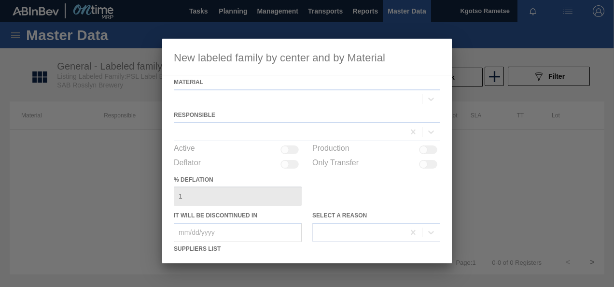
click at [191, 92] on div at bounding box center [307, 151] width 290 height 225
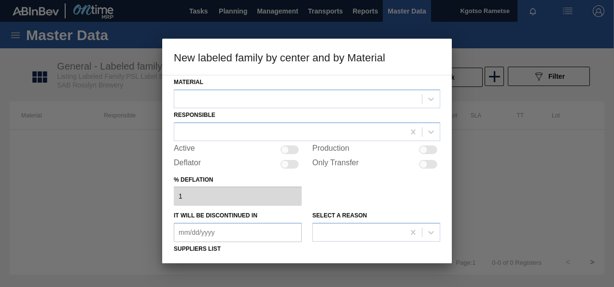
click at [196, 95] on div at bounding box center [298, 99] width 248 height 14
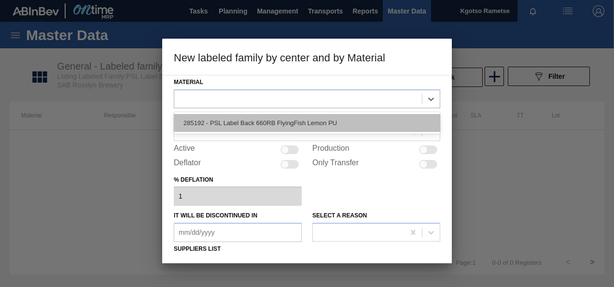
click at [206, 122] on div "285192 - PSL Label Back 660RB FlyingFish Lemon PU" at bounding box center [307, 123] width 267 height 18
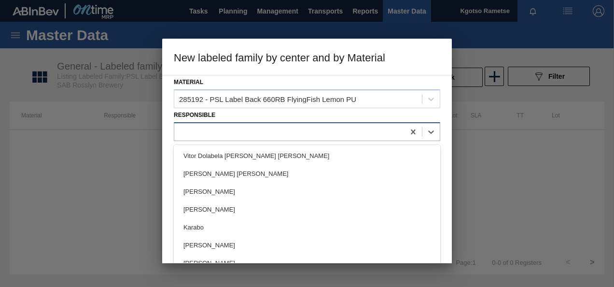
click at [205, 124] on div at bounding box center [307, 131] width 267 height 19
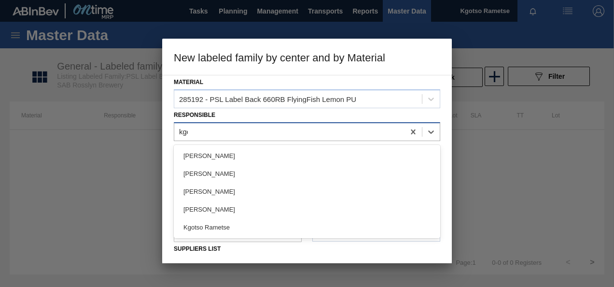
type input "kgot"
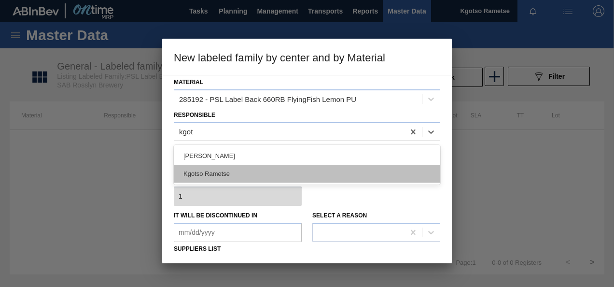
click at [207, 174] on div "Kgotso Rametse" at bounding box center [307, 174] width 267 height 18
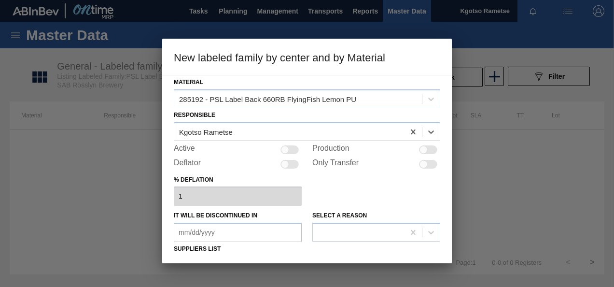
click at [295, 148] on div at bounding box center [290, 149] width 18 height 9
checkbox input "true"
click at [359, 205] on div "% deflation 1" at bounding box center [307, 189] width 267 height 33
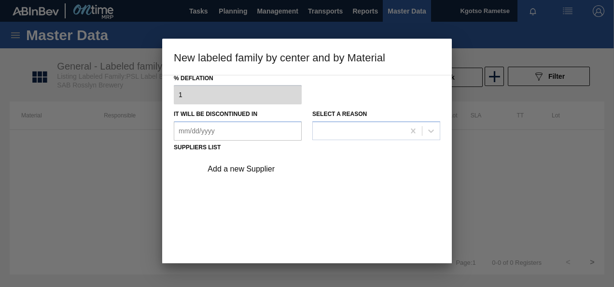
scroll to position [116, 0]
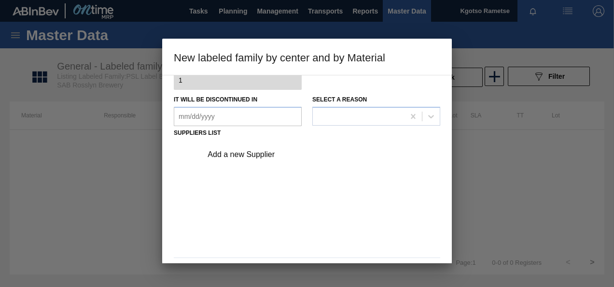
click at [222, 157] on div "Add a new Supplier" at bounding box center [302, 154] width 189 height 9
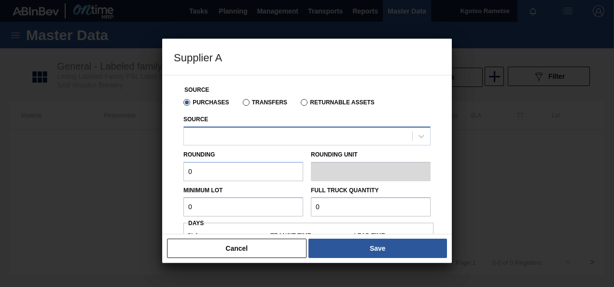
click at [231, 129] on div at bounding box center [307, 136] width 247 height 19
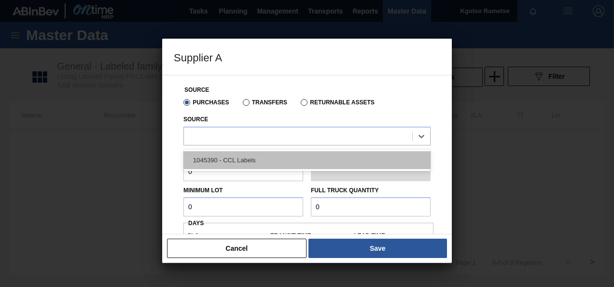
click at [229, 162] on div "1045390 - CCL Labels" at bounding box center [307, 160] width 247 height 18
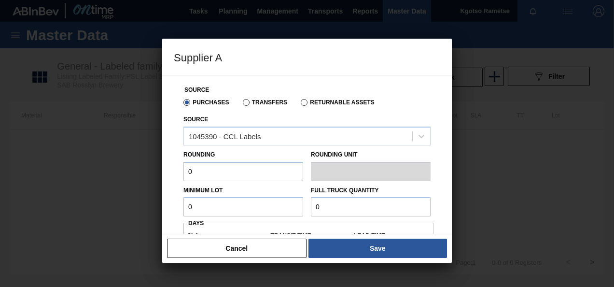
drag, startPoint x: 197, startPoint y: 171, endPoint x: 121, endPoint y: 184, distance: 77.4
click at [121, 184] on div "Supplier A Source Purchases Transfers Returnable Assets Source 1045390 - CCL La…" at bounding box center [307, 143] width 614 height 287
type input "1"
drag, startPoint x: 190, startPoint y: 208, endPoint x: 283, endPoint y: 212, distance: 93.3
click at [283, 212] on input "0" at bounding box center [244, 206] width 120 height 19
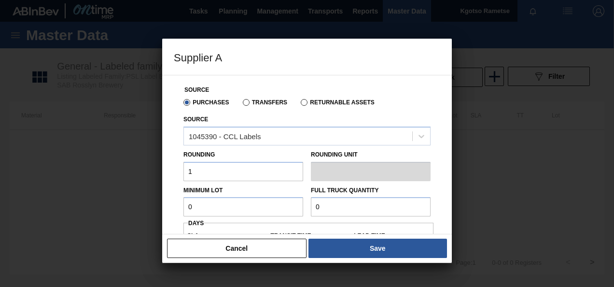
click at [283, 212] on input "0" at bounding box center [244, 206] width 120 height 19
click at [192, 208] on input "990,000" at bounding box center [244, 206] width 120 height 19
type input "990,000"
drag, startPoint x: 337, startPoint y: 206, endPoint x: 313, endPoint y: 209, distance: 23.9
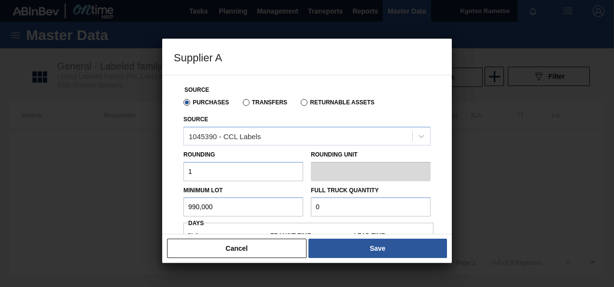
click at [313, 209] on input "0" at bounding box center [371, 206] width 120 height 19
paste input "990,00"
type input "990,000"
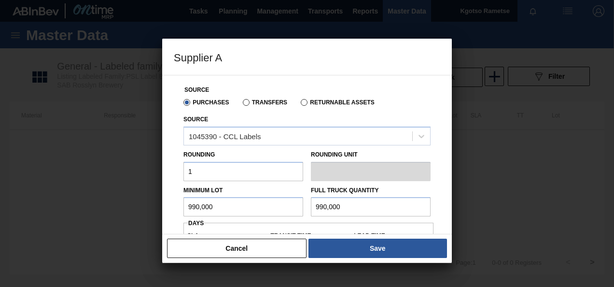
click at [165, 209] on div "Source Purchases Transfers Returnable Assets Source 1045390 - CCL Labels Roundi…" at bounding box center [307, 154] width 290 height 159
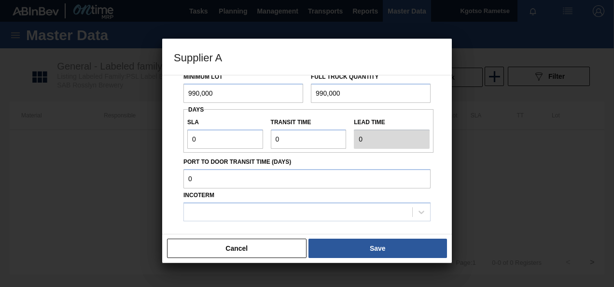
scroll to position [135, 0]
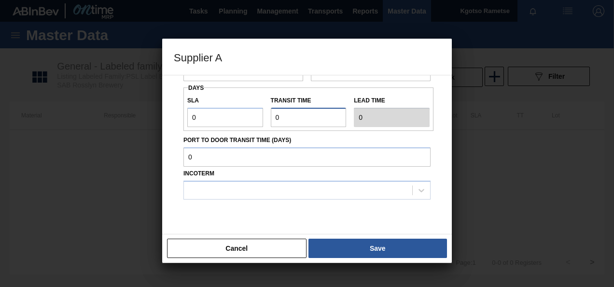
drag, startPoint x: 297, startPoint y: 114, endPoint x: 223, endPoint y: 142, distance: 79.3
click at [223, 142] on div "Source Purchases Transfers Returnable Assets Source 1045390 - CCL Labels Roundi…" at bounding box center [307, 94] width 267 height 308
type input "1"
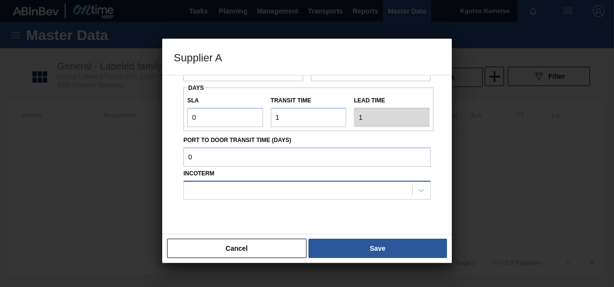
click at [210, 196] on div at bounding box center [298, 190] width 228 height 14
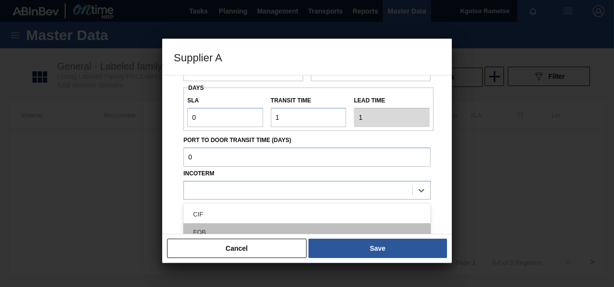
click at [207, 227] on div "FOB" at bounding box center [307, 232] width 247 height 18
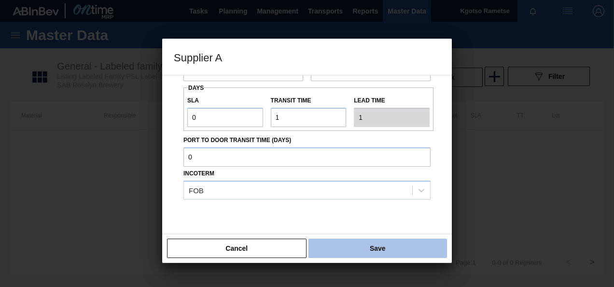
click at [327, 246] on button "Save" at bounding box center [378, 248] width 139 height 19
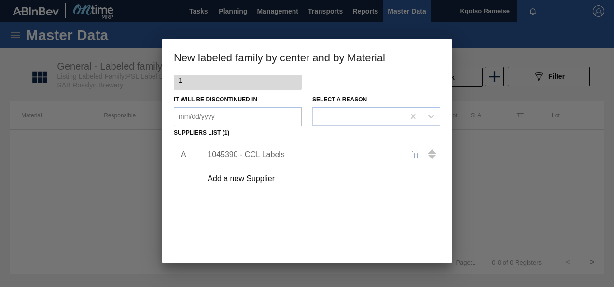
click at [298, 229] on div "A 1045390 - CCL Labels Add a new Supplier" at bounding box center [307, 196] width 267 height 113
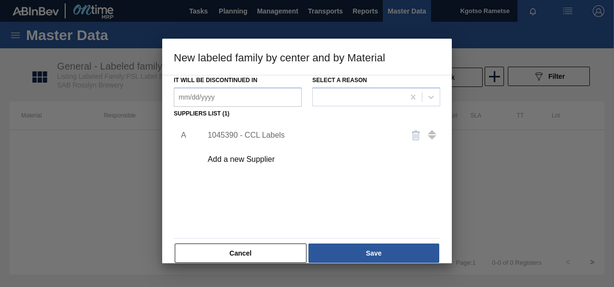
scroll to position [147, 0]
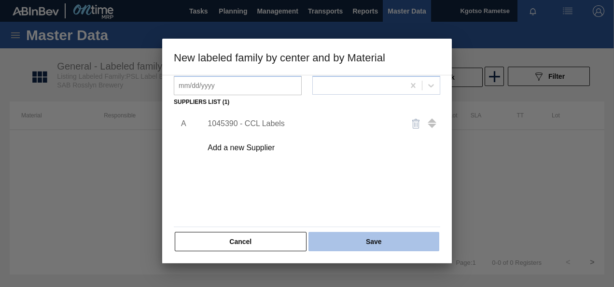
click at [330, 240] on button "Save" at bounding box center [374, 241] width 131 height 19
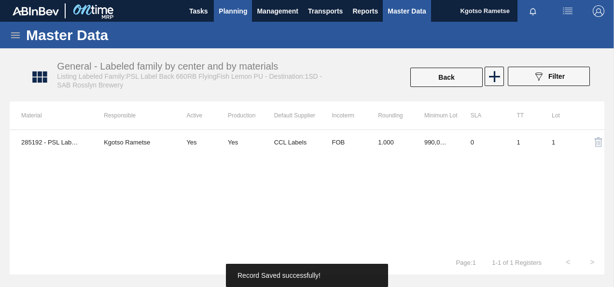
click at [242, 5] on span "Planning" at bounding box center [233, 11] width 28 height 12
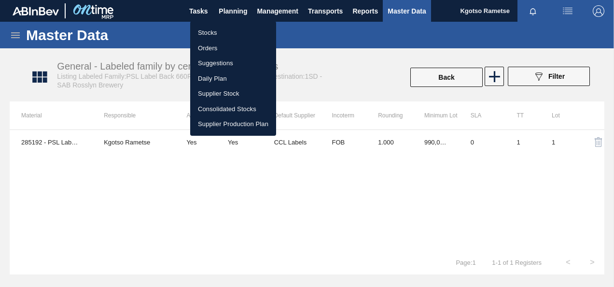
click at [224, 31] on li "Stocks" at bounding box center [233, 32] width 86 height 15
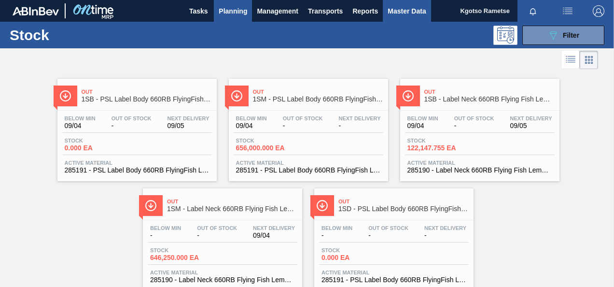
click at [396, 13] on span "Master Data" at bounding box center [407, 11] width 38 height 12
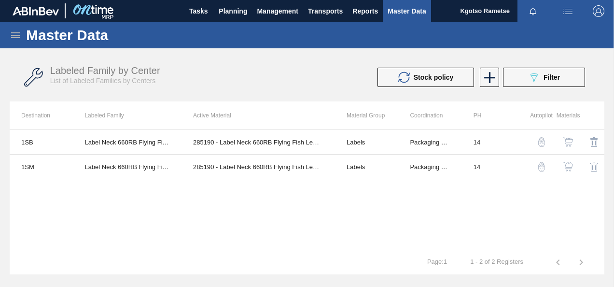
click at [13, 32] on icon at bounding box center [15, 35] width 9 height 6
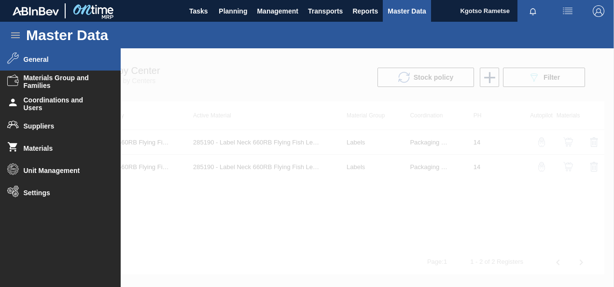
click at [37, 64] on li "General" at bounding box center [60, 59] width 121 height 22
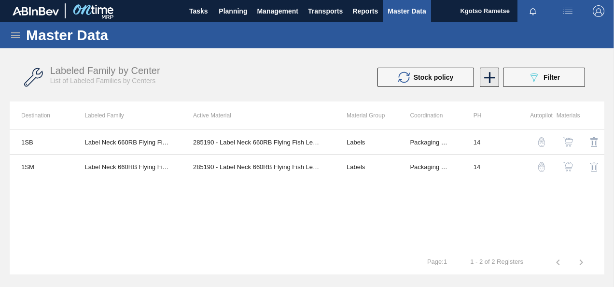
click at [483, 77] on icon at bounding box center [489, 77] width 19 height 19
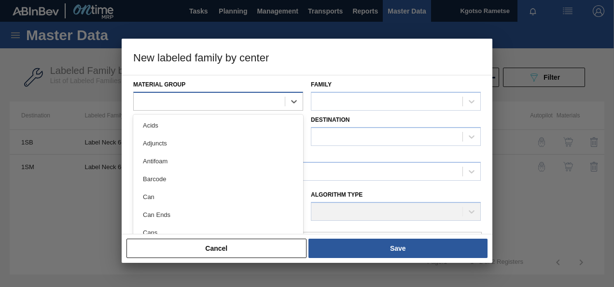
click at [162, 98] on div at bounding box center [209, 101] width 151 height 14
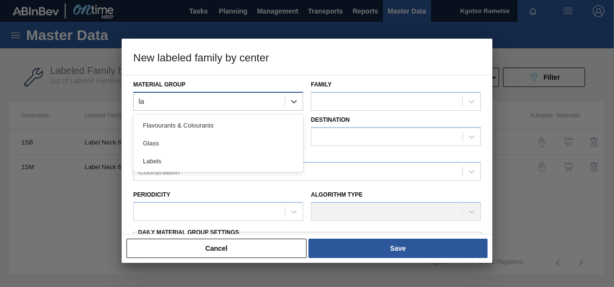
type Group "lab"
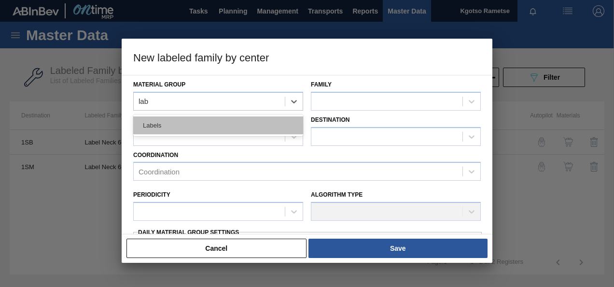
click at [171, 124] on div "Labels" at bounding box center [218, 125] width 170 height 18
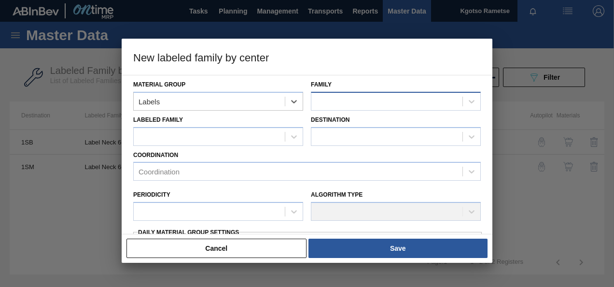
click at [337, 105] on div at bounding box center [386, 101] width 151 height 14
type input "660"
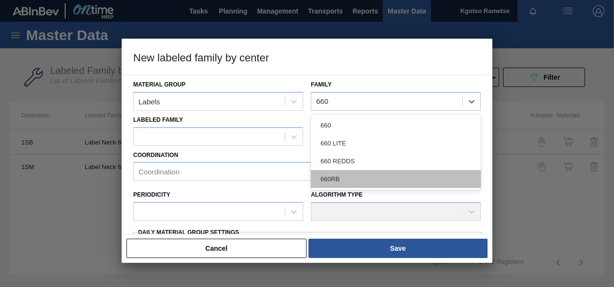
click at [327, 172] on div "660RB" at bounding box center [396, 179] width 170 height 18
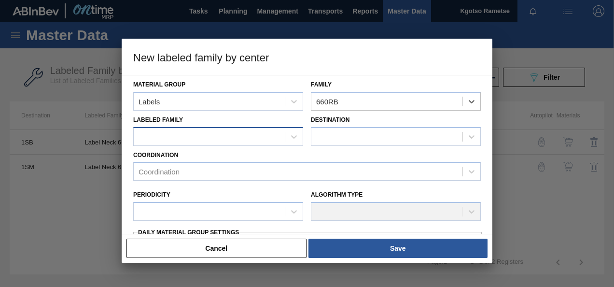
click at [213, 130] on div at bounding box center [209, 136] width 151 height 14
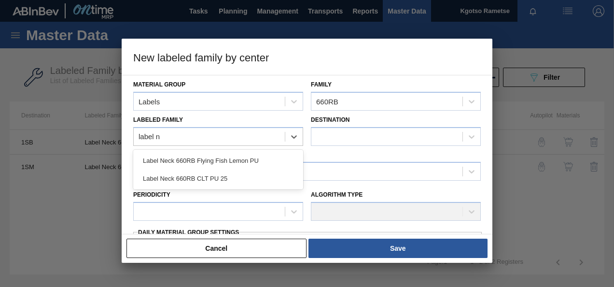
type Family "label n"
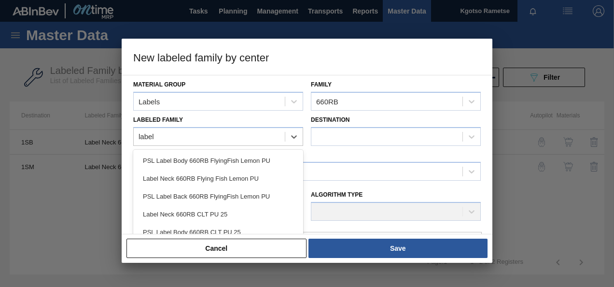
type Family "label n"
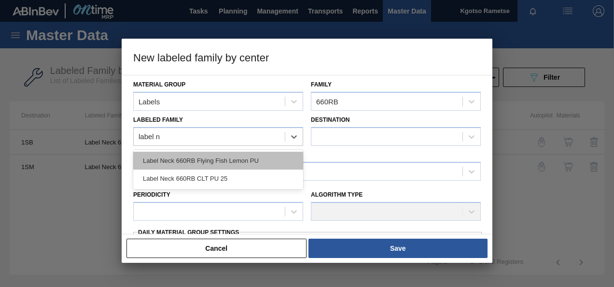
click at [197, 164] on div "Label Neck 660RB Flying Fish Lemon PU" at bounding box center [218, 161] width 170 height 18
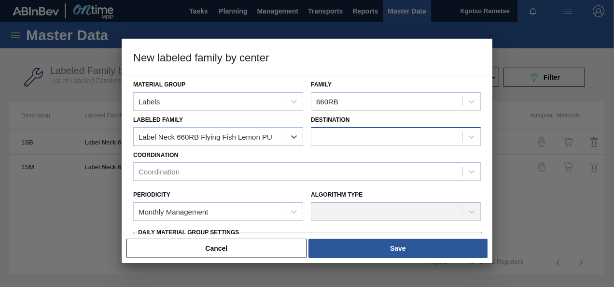
checkbox input "false"
click at [332, 137] on div at bounding box center [386, 136] width 151 height 14
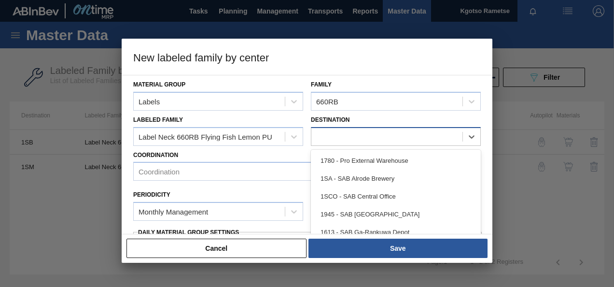
click at [332, 137] on div at bounding box center [386, 136] width 151 height 14
type input "1sd"
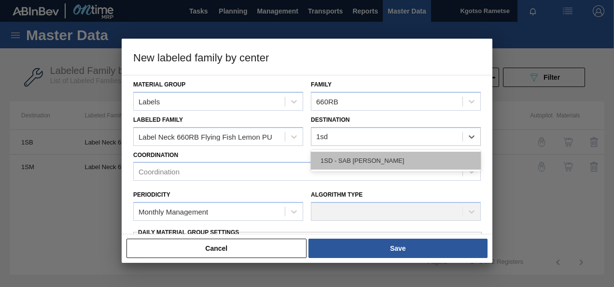
click at [335, 163] on div "1SD - SAB [PERSON_NAME]" at bounding box center [396, 161] width 170 height 18
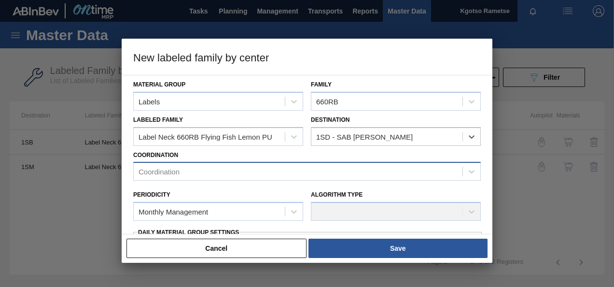
click at [261, 177] on div "Coordination" at bounding box center [298, 172] width 329 height 14
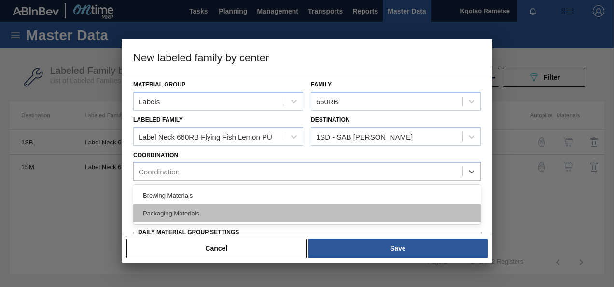
click at [210, 214] on div "Packaging Materials" at bounding box center [307, 213] width 348 height 18
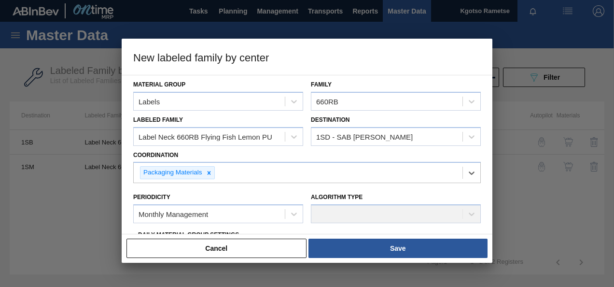
click at [126, 202] on div "Material Group Labels Family 660RB Labeled Family Label Neck 660RB Flying Fish …" at bounding box center [307, 154] width 371 height 159
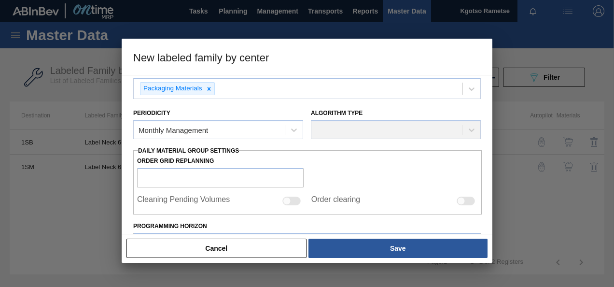
scroll to position [116, 0]
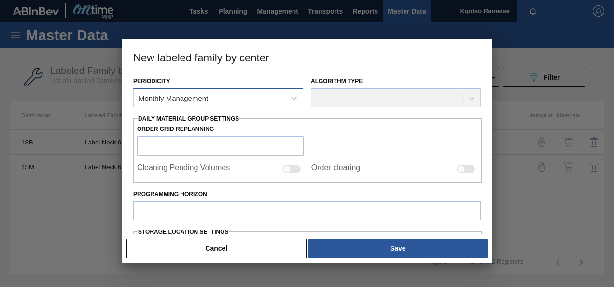
click at [166, 95] on div "Monthly Management" at bounding box center [174, 98] width 70 height 8
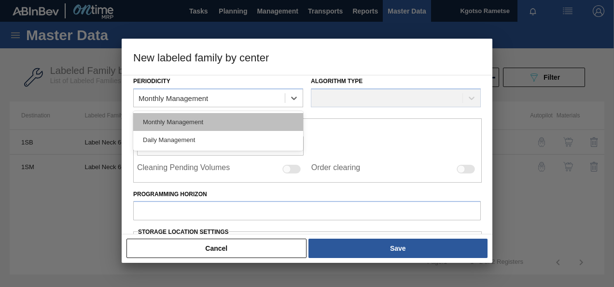
click at [157, 126] on div "Monthly Management" at bounding box center [218, 122] width 170 height 18
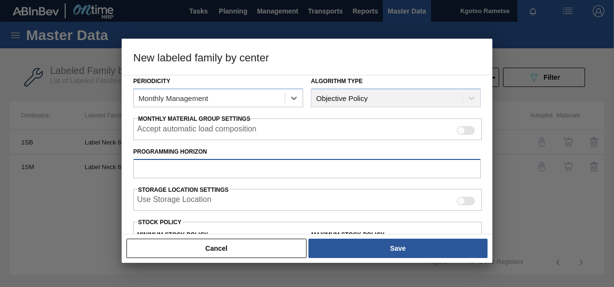
click at [144, 171] on input "Programming Horizon" at bounding box center [307, 168] width 348 height 19
type input "30"
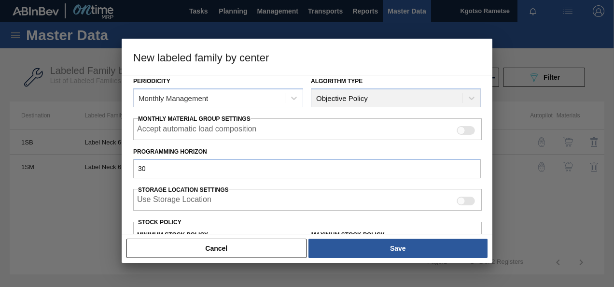
click at [126, 201] on div "Material Group Labels Family 660RB Labeled Family Label Neck 660RB Flying Fish …" at bounding box center [307, 154] width 371 height 159
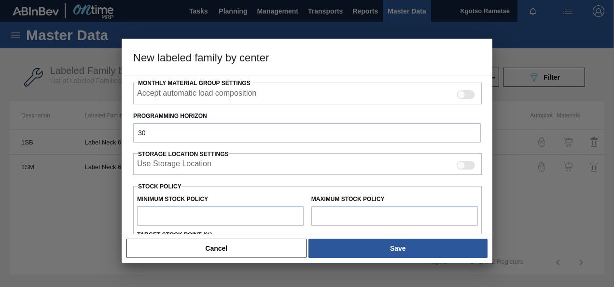
scroll to position [155, 0]
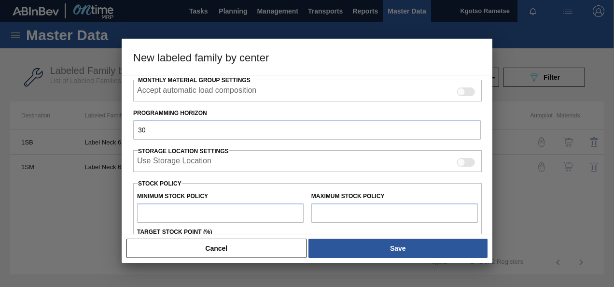
click at [152, 212] on input "text" at bounding box center [220, 212] width 167 height 19
type input "1"
type input "1.000"
type input "10"
type input "10.000"
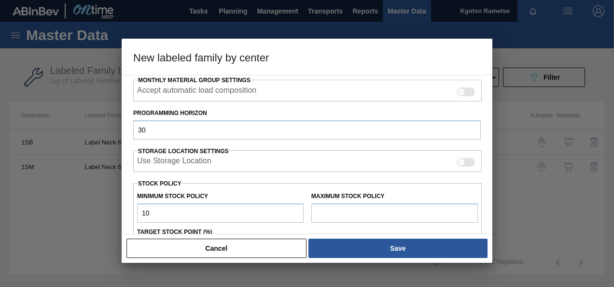
type input "100"
type input "100.000"
type input "1,000"
type input "1,000.000"
type input "10,000"
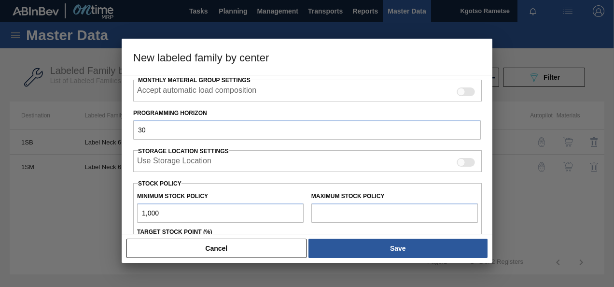
type input "10,000.000"
type input "100,000"
type input "100,000.000"
type input "1,000,000"
type input "1,000,000.000"
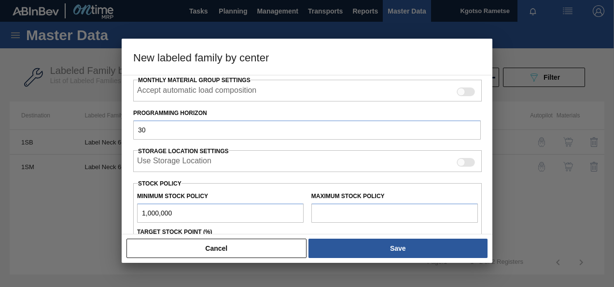
click at [152, 212] on input "1,000,000" at bounding box center [220, 212] width 167 height 19
type input "1,000,000"
click at [340, 204] on input "text" at bounding box center [394, 212] width 167 height 19
paste input "1,000,000"
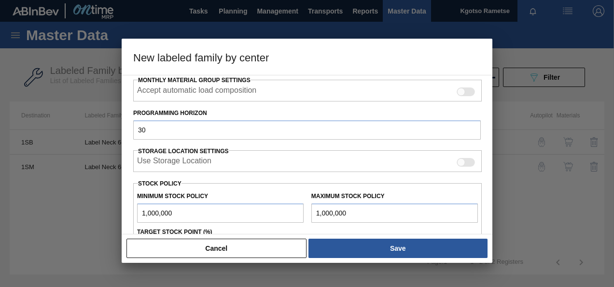
type input "1,000,000"
click at [127, 222] on div "Material Group Labels Family 660RB Labeled Family Label Neck 660RB Flying Fish …" at bounding box center [307, 154] width 371 height 159
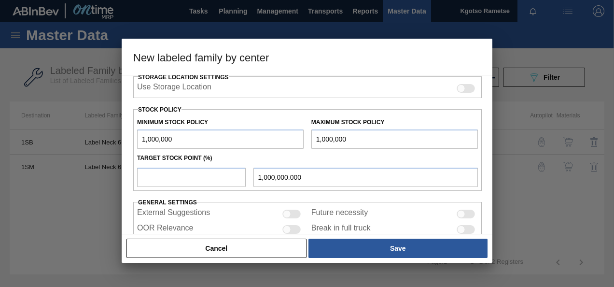
scroll to position [232, 0]
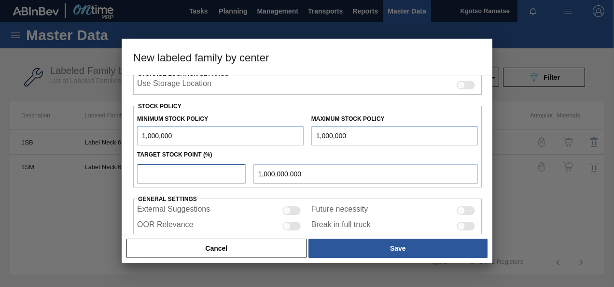
click at [159, 170] on input "number" at bounding box center [191, 173] width 109 height 19
type input "100"
click at [124, 200] on div "Material Group Labels Family 660RB Labeled Family Label Neck 660RB Flying Fish …" at bounding box center [307, 154] width 371 height 159
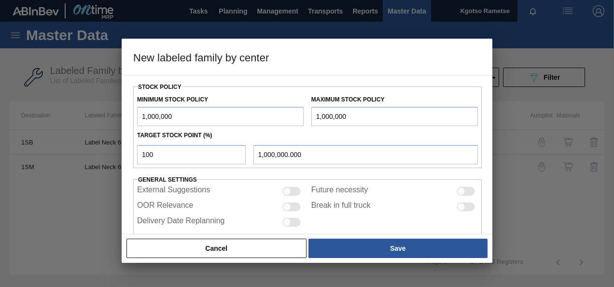
scroll to position [267, 0]
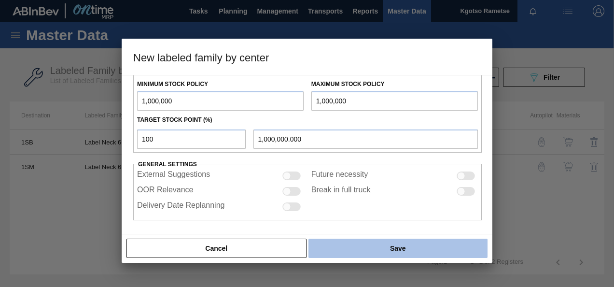
click at [335, 251] on button "Save" at bounding box center [398, 248] width 179 height 19
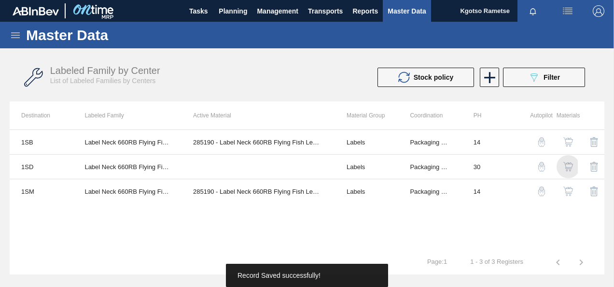
click at [573, 163] on img "button" at bounding box center [569, 167] width 10 height 10
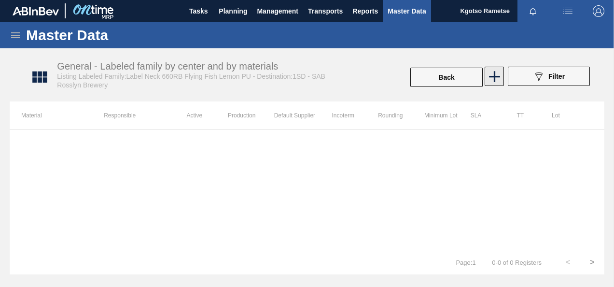
click at [496, 82] on icon at bounding box center [494, 76] width 19 height 19
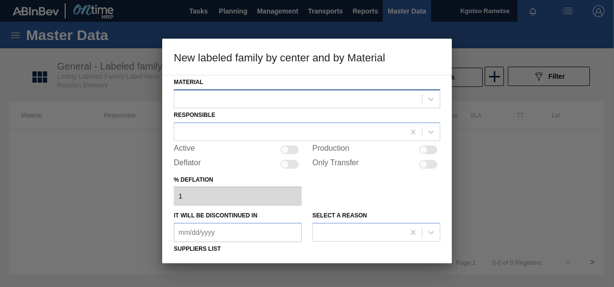
click at [236, 97] on div at bounding box center [298, 99] width 248 height 14
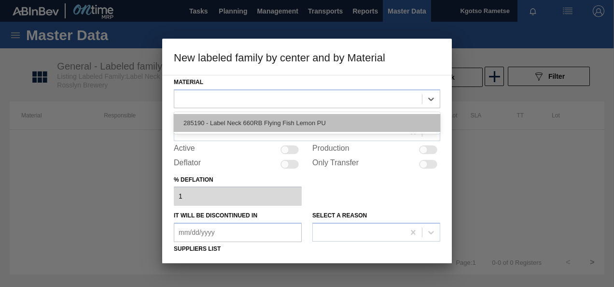
click at [234, 122] on div "285190 - Label Neck 660RB Flying Fish Lemon PU" at bounding box center [307, 123] width 267 height 18
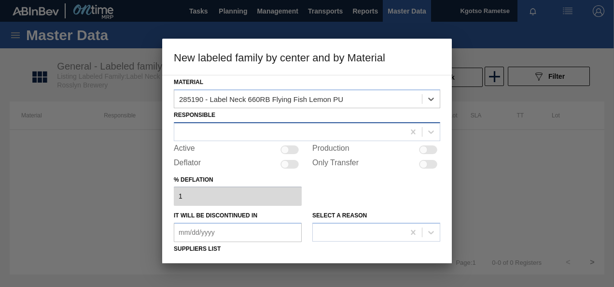
click at [232, 128] on div at bounding box center [289, 132] width 230 height 14
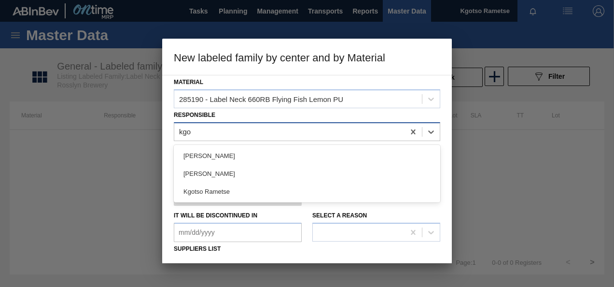
type input "kgot"
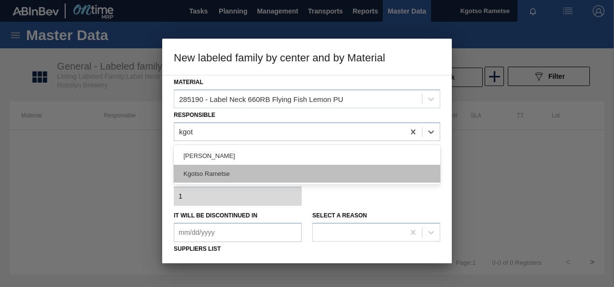
click at [212, 173] on div "Kgotso Rametse" at bounding box center [307, 174] width 267 height 18
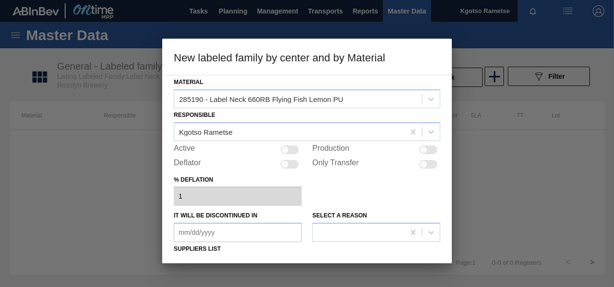
click at [296, 151] on div at bounding box center [290, 149] width 18 height 9
checkbox input "true"
click at [167, 179] on div "Material 285190 - Label Neck 660RB Flying Fish Lemon PU Responsible Kgotso Rame…" at bounding box center [307, 169] width 290 height 188
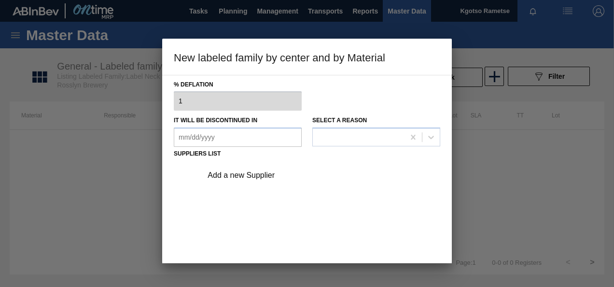
scroll to position [147, 0]
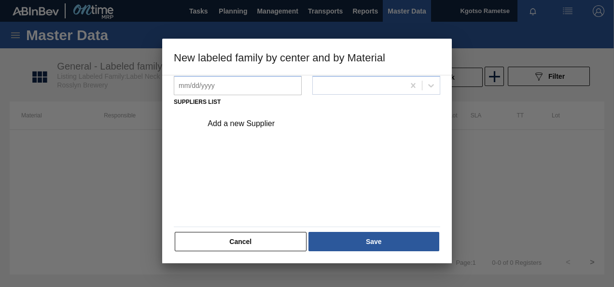
click at [250, 129] on div "Add a new Supplier" at bounding box center [319, 124] width 244 height 24
click at [249, 122] on div "Add a new Supplier" at bounding box center [302, 123] width 189 height 9
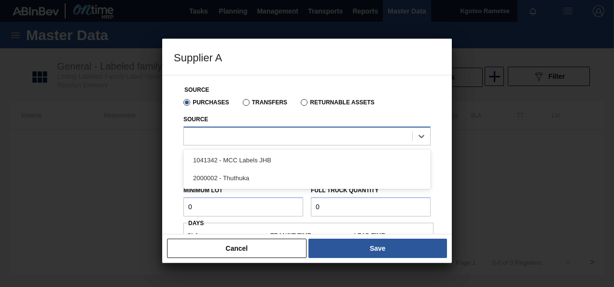
click at [225, 140] on div at bounding box center [298, 136] width 228 height 14
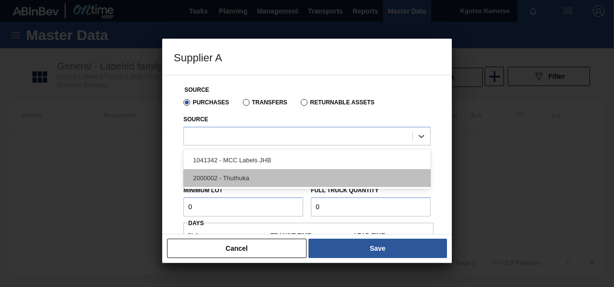
click at [225, 177] on div "2000002 - Thuthuka" at bounding box center [307, 178] width 247 height 18
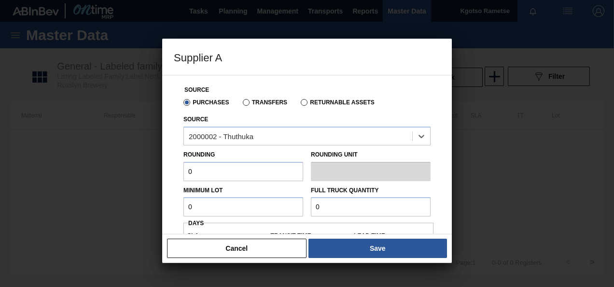
drag, startPoint x: 202, startPoint y: 180, endPoint x: 174, endPoint y: 179, distance: 28.0
click at [174, 179] on div "Source Purchases Transfers Returnable Assets Source option 2000002 - Thuthuka, …" at bounding box center [307, 229] width 267 height 308
type input "1"
drag, startPoint x: 196, startPoint y: 203, endPoint x: 174, endPoint y: 201, distance: 22.3
click at [174, 201] on div "Source Purchases Transfers Returnable Assets Source 2000002 - Thuthuka Rounding…" at bounding box center [307, 229] width 267 height 308
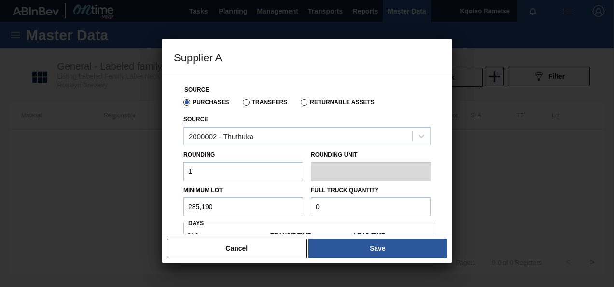
click at [191, 210] on input "285,190" at bounding box center [244, 206] width 120 height 19
click at [191, 210] on input "10,800" at bounding box center [244, 206] width 120 height 19
type input "10,800"
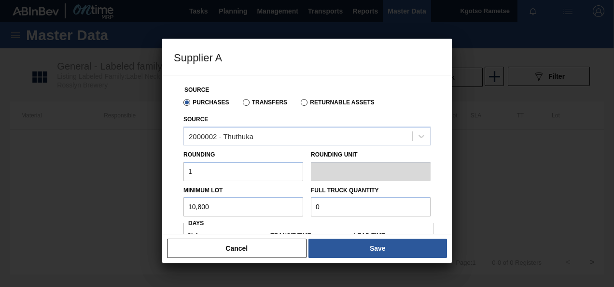
click at [327, 213] on input "0" at bounding box center [371, 206] width 120 height 19
paste input "10,80"
type input "10,800"
click at [173, 237] on div "Cancel Save" at bounding box center [307, 248] width 290 height 29
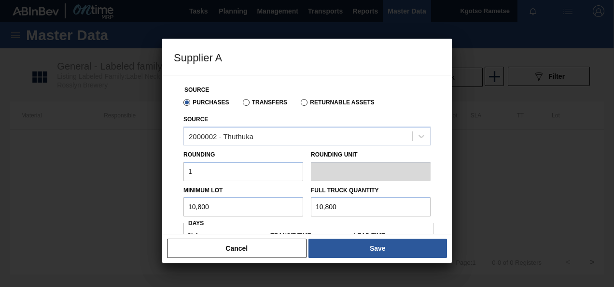
click at [171, 211] on div "Source Purchases Transfers Returnable Assets Source 2000002 - Thuthuka Rounding…" at bounding box center [307, 154] width 290 height 159
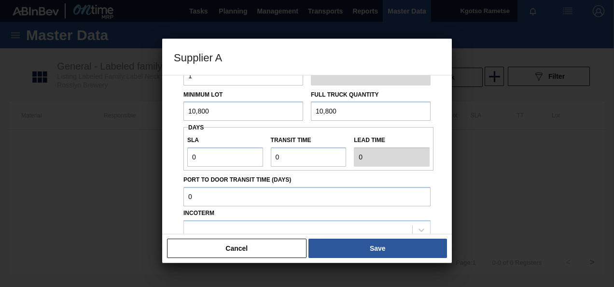
scroll to position [97, 0]
drag, startPoint x: 280, startPoint y: 159, endPoint x: 262, endPoint y: 160, distance: 17.9
click at [262, 160] on div "SLA 0 Transit time Lead time 0" at bounding box center [309, 148] width 250 height 36
type input "1"
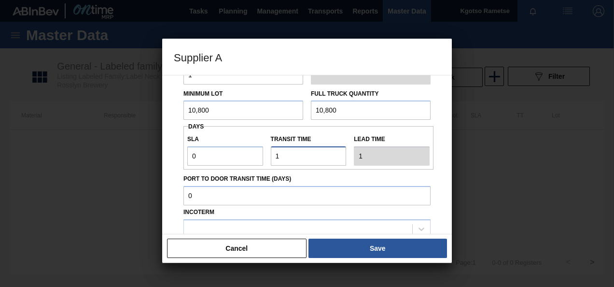
type input "1"
click at [176, 218] on div "Source Purchases Transfers Returnable Assets Source 2000002 - Thuthuka Rounding…" at bounding box center [307, 133] width 267 height 308
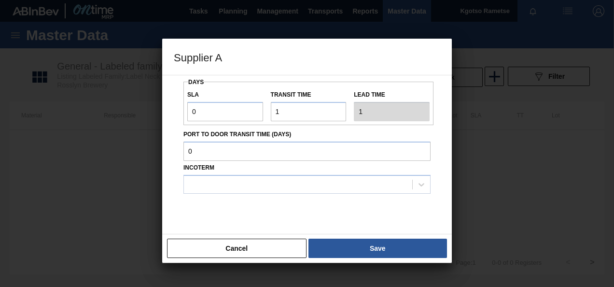
scroll to position [160, 0]
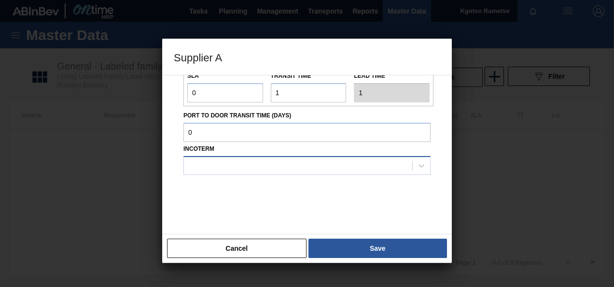
click at [227, 160] on div at bounding box center [298, 165] width 228 height 14
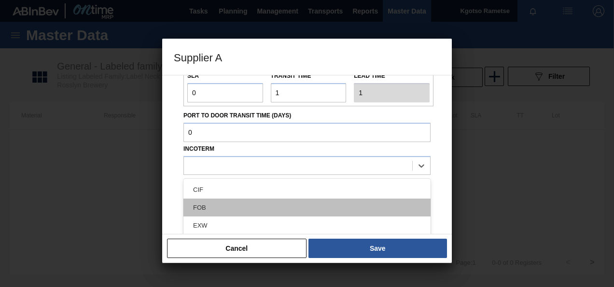
click at [216, 207] on div "FOB" at bounding box center [307, 207] width 247 height 18
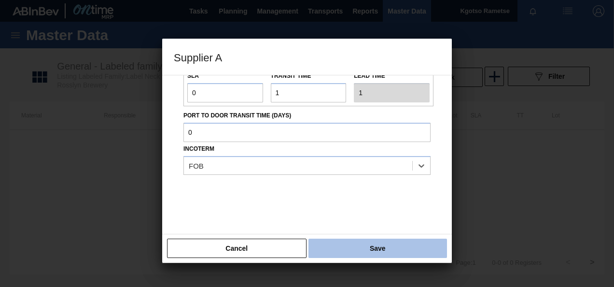
click at [334, 241] on button "Save" at bounding box center [378, 248] width 139 height 19
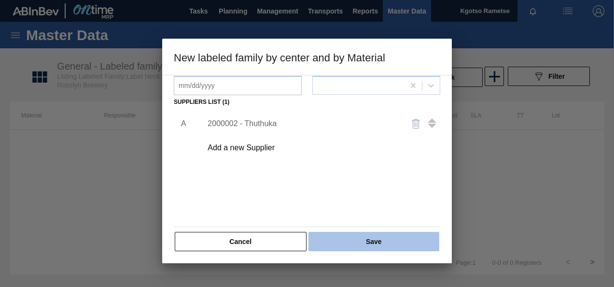
click at [347, 240] on button "Save" at bounding box center [374, 241] width 131 height 19
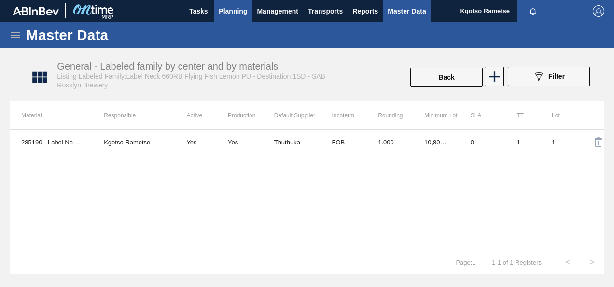
click at [226, 9] on span "Planning" at bounding box center [233, 11] width 28 height 12
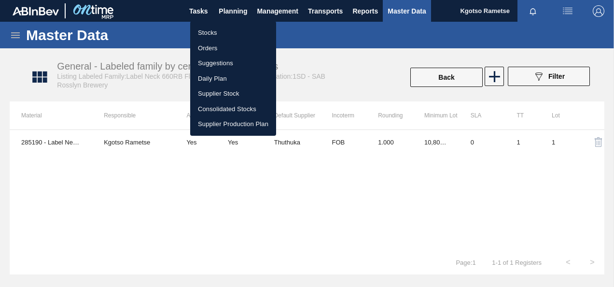
click at [213, 32] on li "Stocks" at bounding box center [233, 32] width 86 height 15
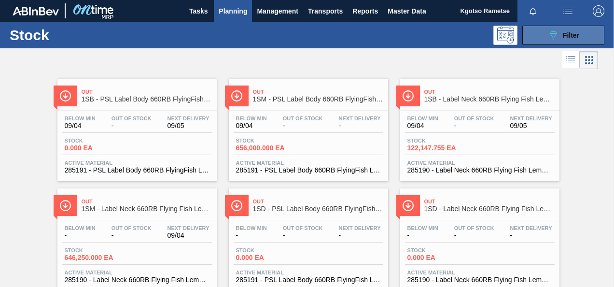
click at [544, 37] on button "089F7B8B-B2A5-4AFE-B5C0-19BA573D28AC Filter" at bounding box center [563, 35] width 82 height 19
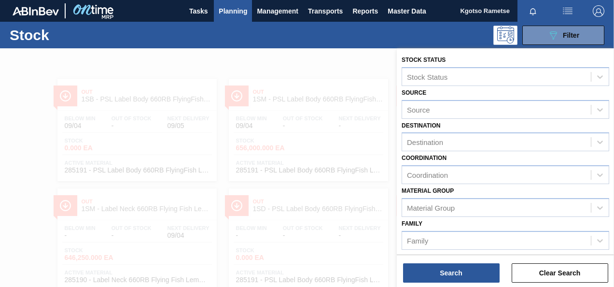
click at [467, 190] on div "Material [PERSON_NAME] Group" at bounding box center [506, 200] width 208 height 33
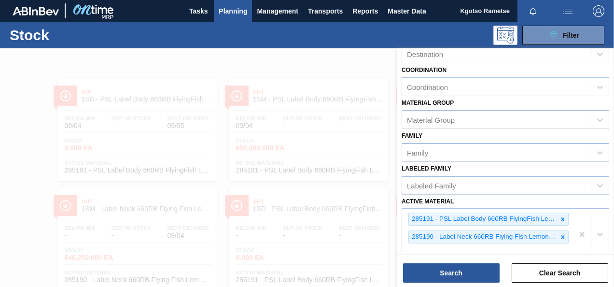
scroll to position [97, 0]
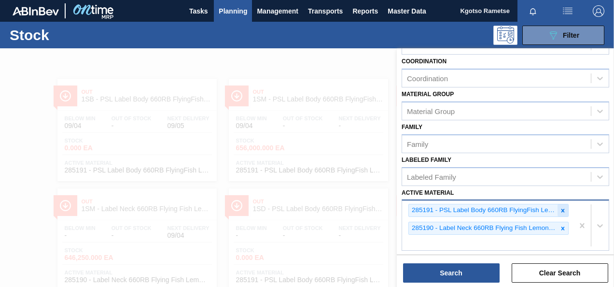
click at [561, 212] on icon at bounding box center [563, 210] width 7 height 7
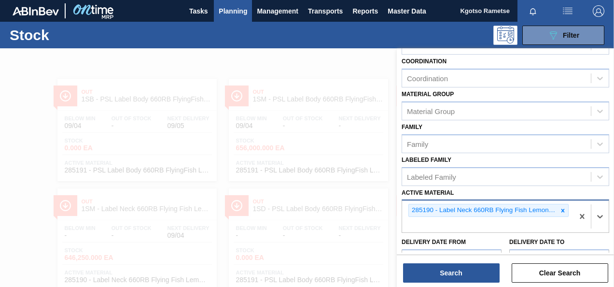
click at [561, 212] on icon at bounding box center [563, 210] width 7 height 7
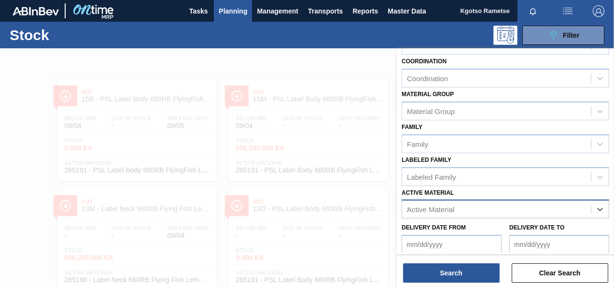
scroll to position [29, 0]
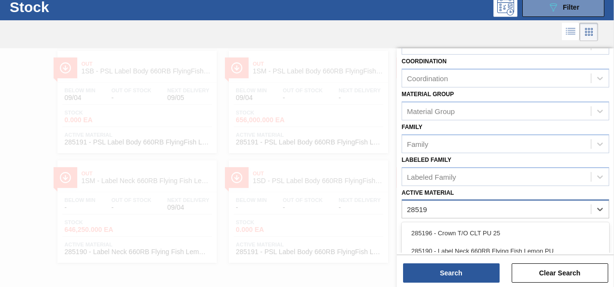
type Material "285192"
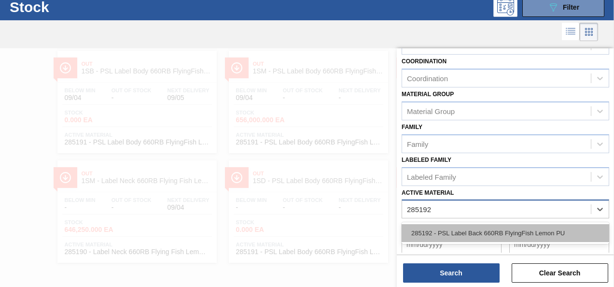
click at [514, 233] on div "285192 - PSL Label Back 660RB FlyingFish Lemon PU" at bounding box center [506, 233] width 208 height 18
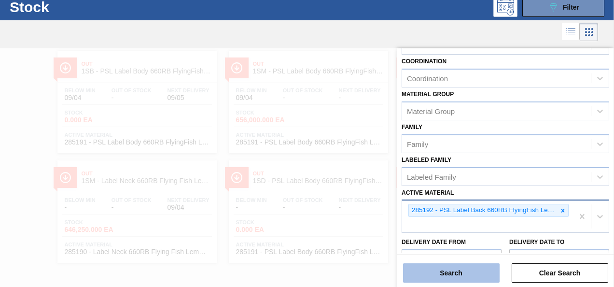
click at [475, 269] on button "Search" at bounding box center [451, 272] width 97 height 19
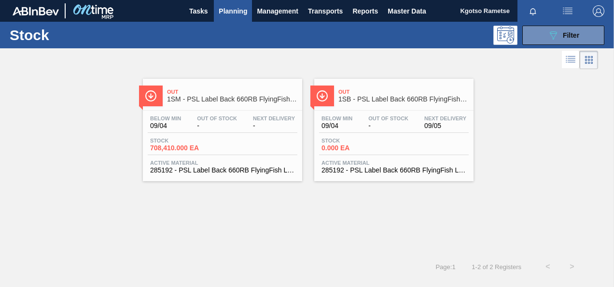
click at [449, 87] on div "Out 1SB - PSL Label Back 660RB FlyingFish Lemon PU" at bounding box center [404, 96] width 130 height 22
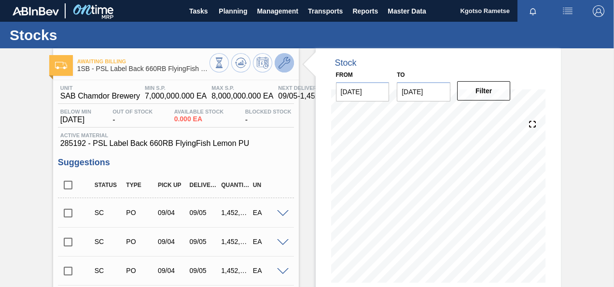
click at [282, 62] on icon at bounding box center [285, 63] width 12 height 12
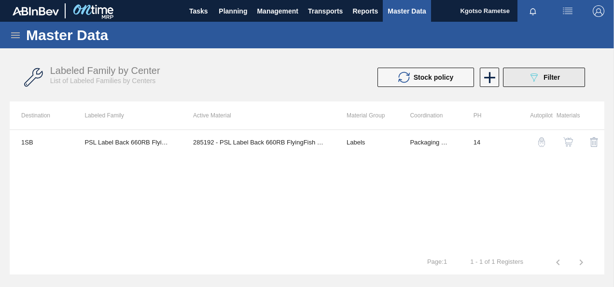
click at [552, 84] on button "089F7B8B-B2A5-4AFE-B5C0-19BA573D28AC Filter" at bounding box center [544, 77] width 82 height 19
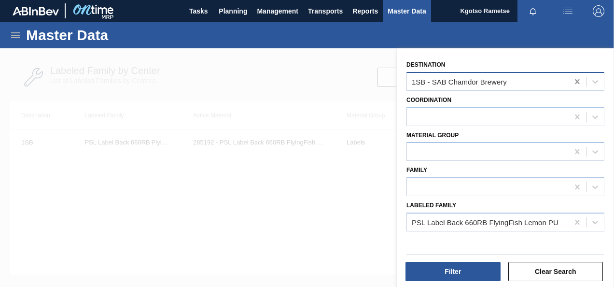
click at [579, 82] on icon at bounding box center [578, 82] width 10 height 10
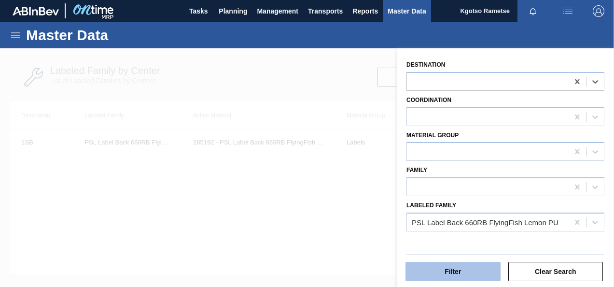
click at [445, 267] on button "Filter" at bounding box center [453, 271] width 95 height 19
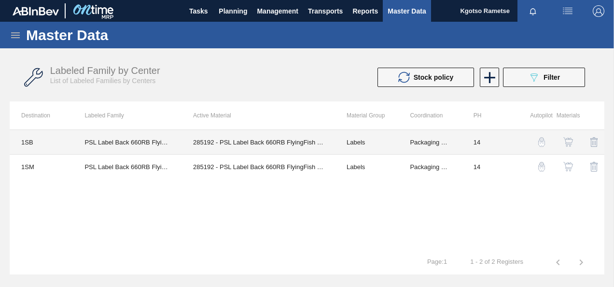
click at [226, 140] on td "285192 - PSL Label Back 660RB FlyingFish Lemon PU" at bounding box center [259, 142] width 154 height 25
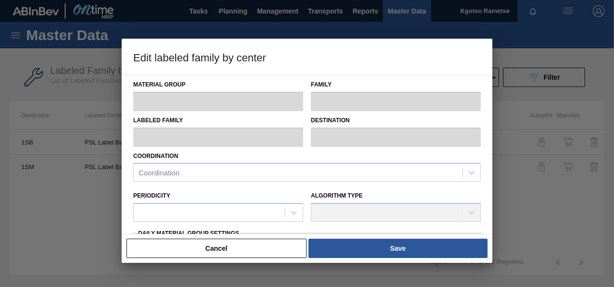
type input "Labels"
type input "660RB"
type input "PSL Label Back 660RB FlyingFish Lemon PU"
type input "1SB - SAB Chamdor Brewery"
type input "14"
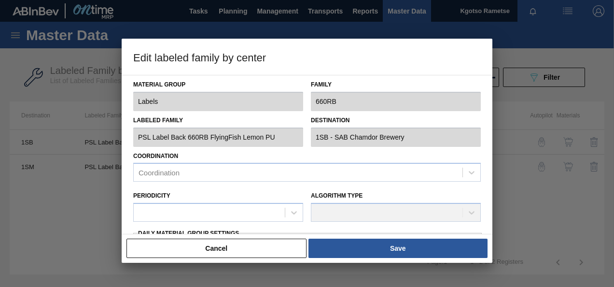
type input "7,000,000"
type input "8,000,000"
type input "100"
type input "8,000,000.000"
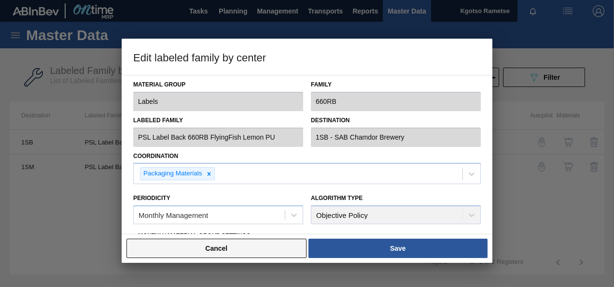
click at [189, 252] on button "Cancel" at bounding box center [217, 248] width 180 height 19
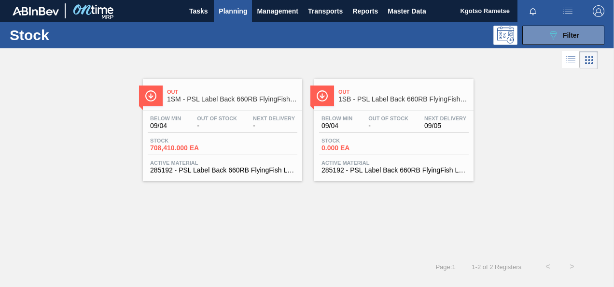
click at [414, 103] on div "Out 1SB - PSL Label Back 660RB FlyingFish Lemon PU" at bounding box center [404, 96] width 130 height 22
